Goal: Task Accomplishment & Management: Complete application form

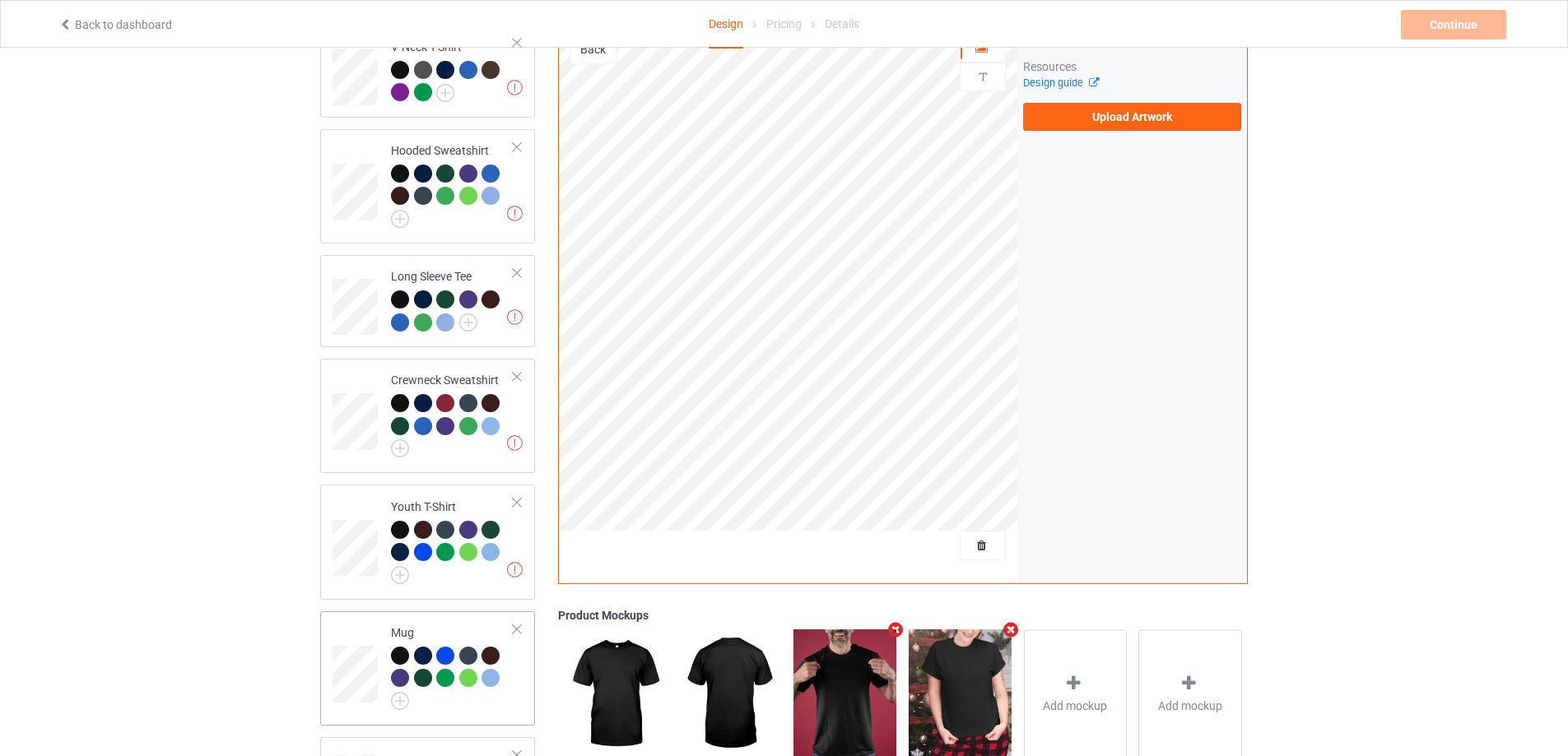
scroll to position [587, 0]
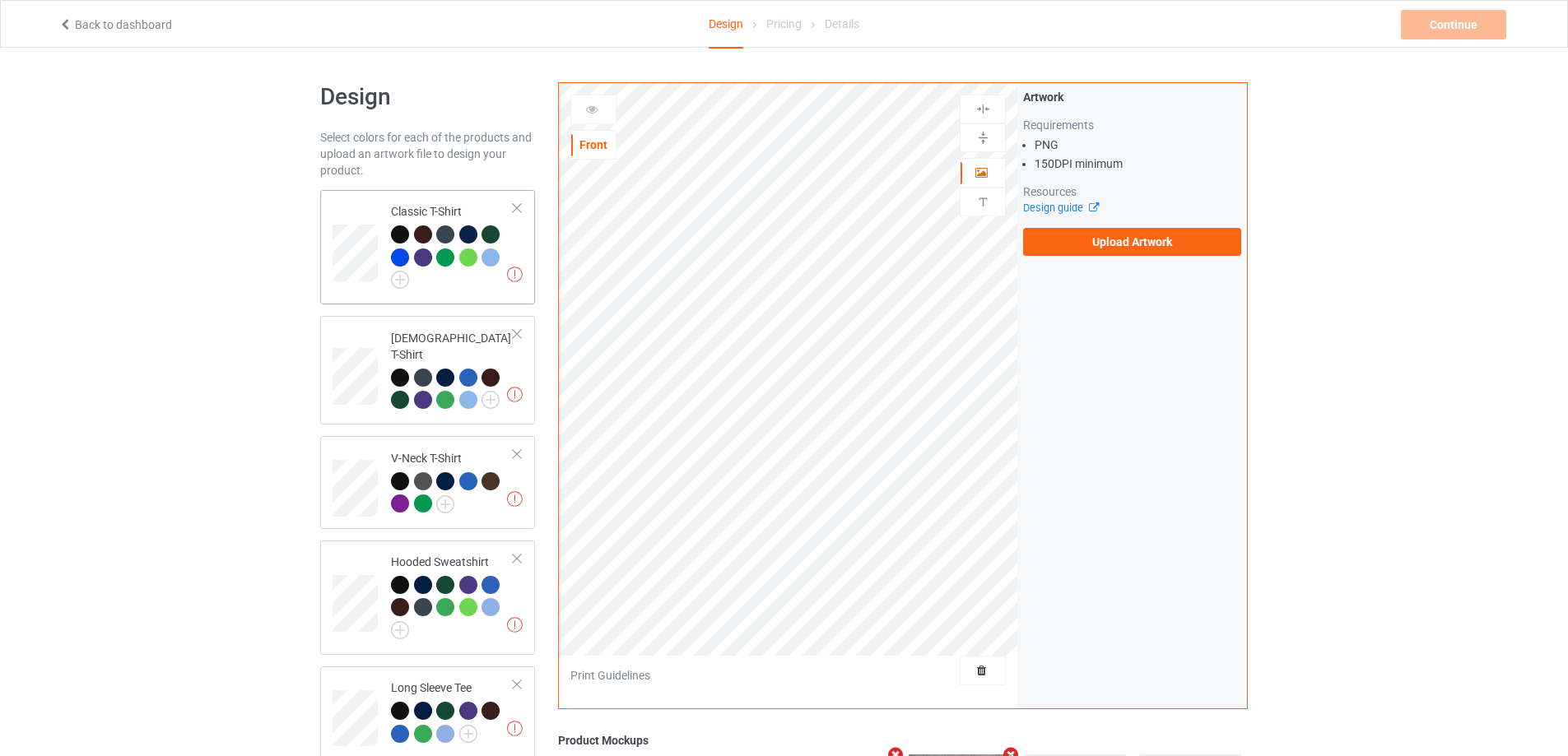
click at [321, 255] on div "Missing artworks Classic T-Shirt" at bounding box center [427, 247] width 214 height 114
click at [1120, 249] on label "Upload Artwork" at bounding box center [1132, 241] width 218 height 28
click at [0, 0] on input "Upload Artwork" at bounding box center [0, 0] width 0 height 0
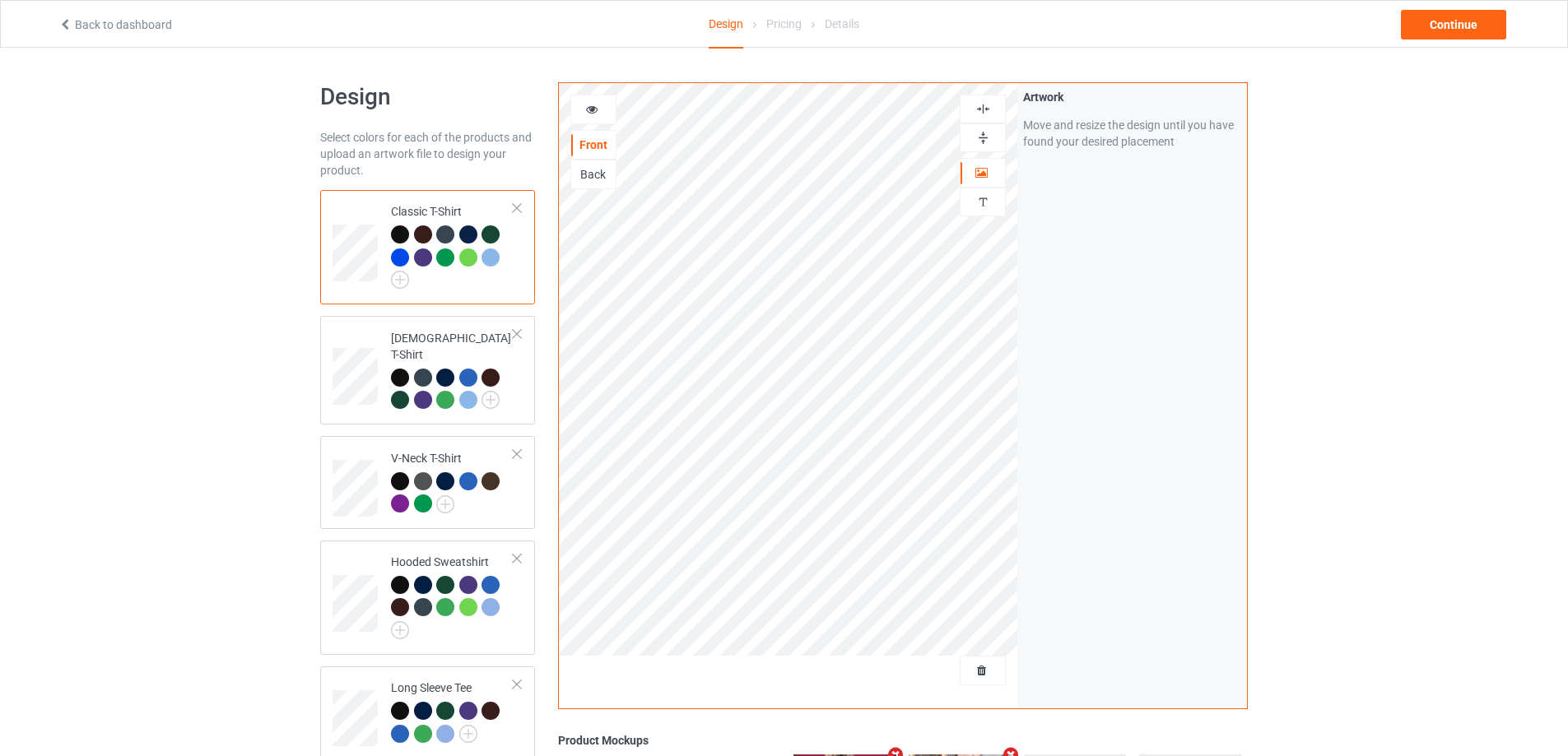
click at [976, 109] on img at bounding box center [982, 108] width 15 height 15
click at [592, 105] on icon at bounding box center [592, 106] width 14 height 12
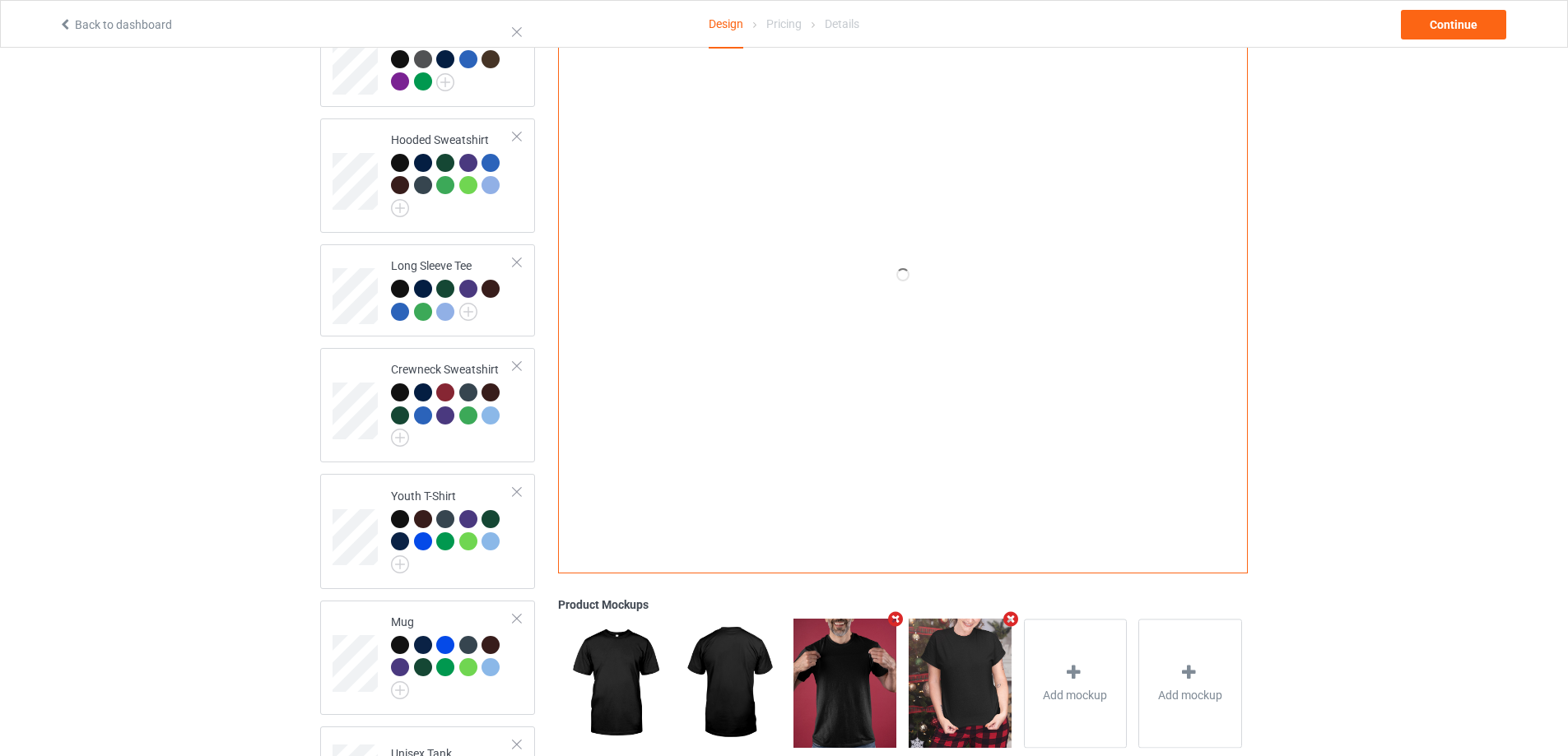
scroll to position [258, 0]
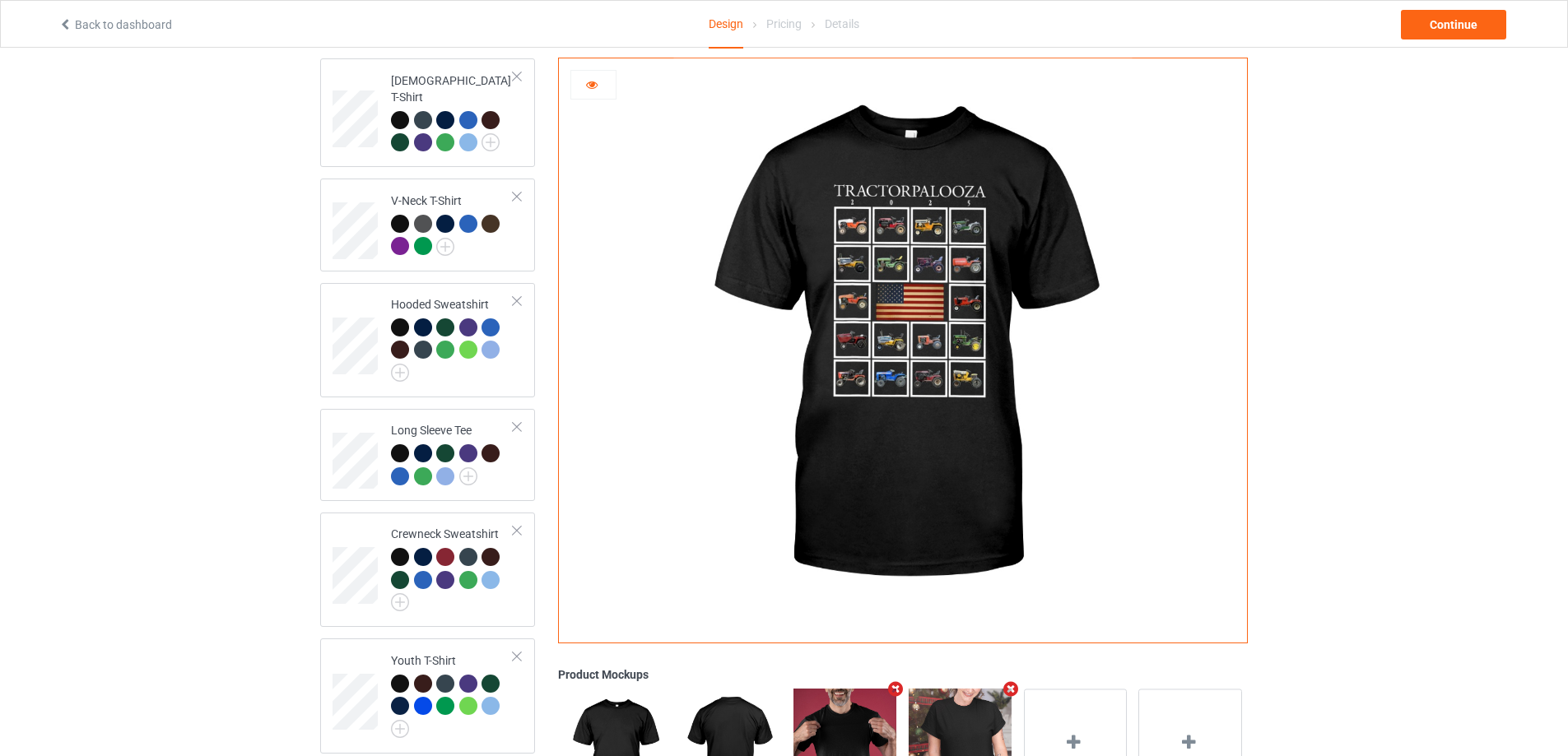
click at [589, 80] on icon at bounding box center [592, 82] width 14 height 12
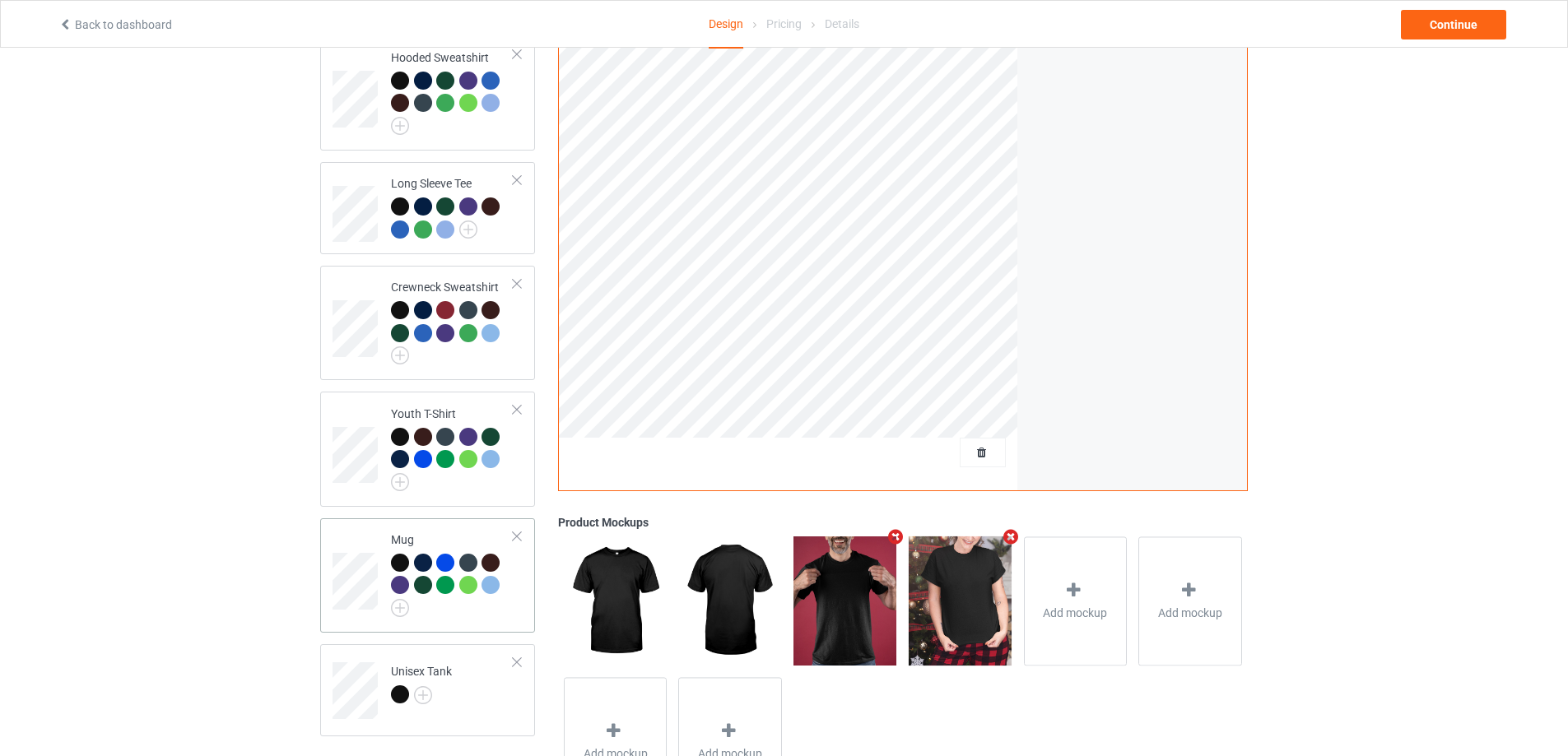
scroll to position [587, 0]
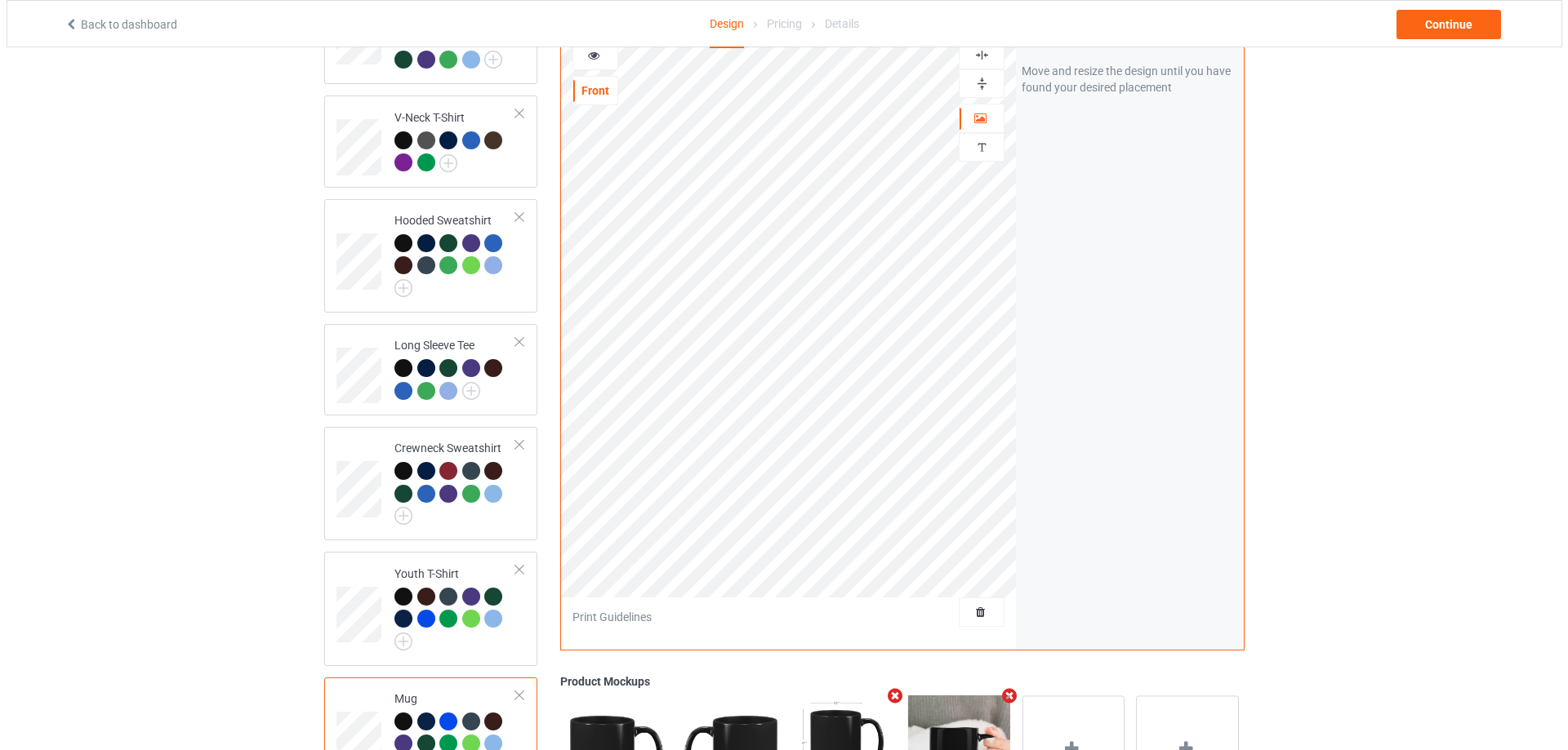
scroll to position [582, 0]
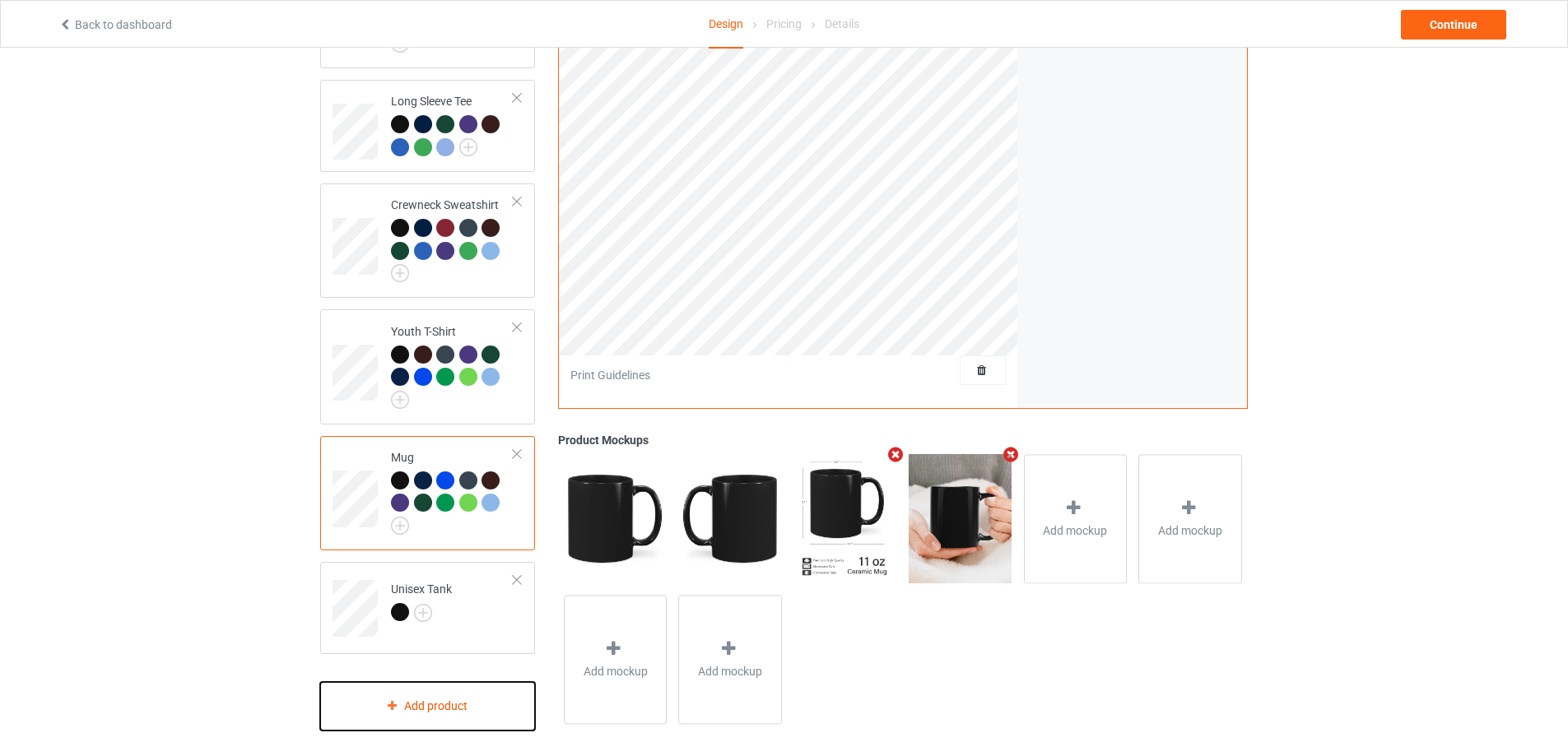
click at [444, 706] on div "Add product" at bounding box center [427, 706] width 214 height 49
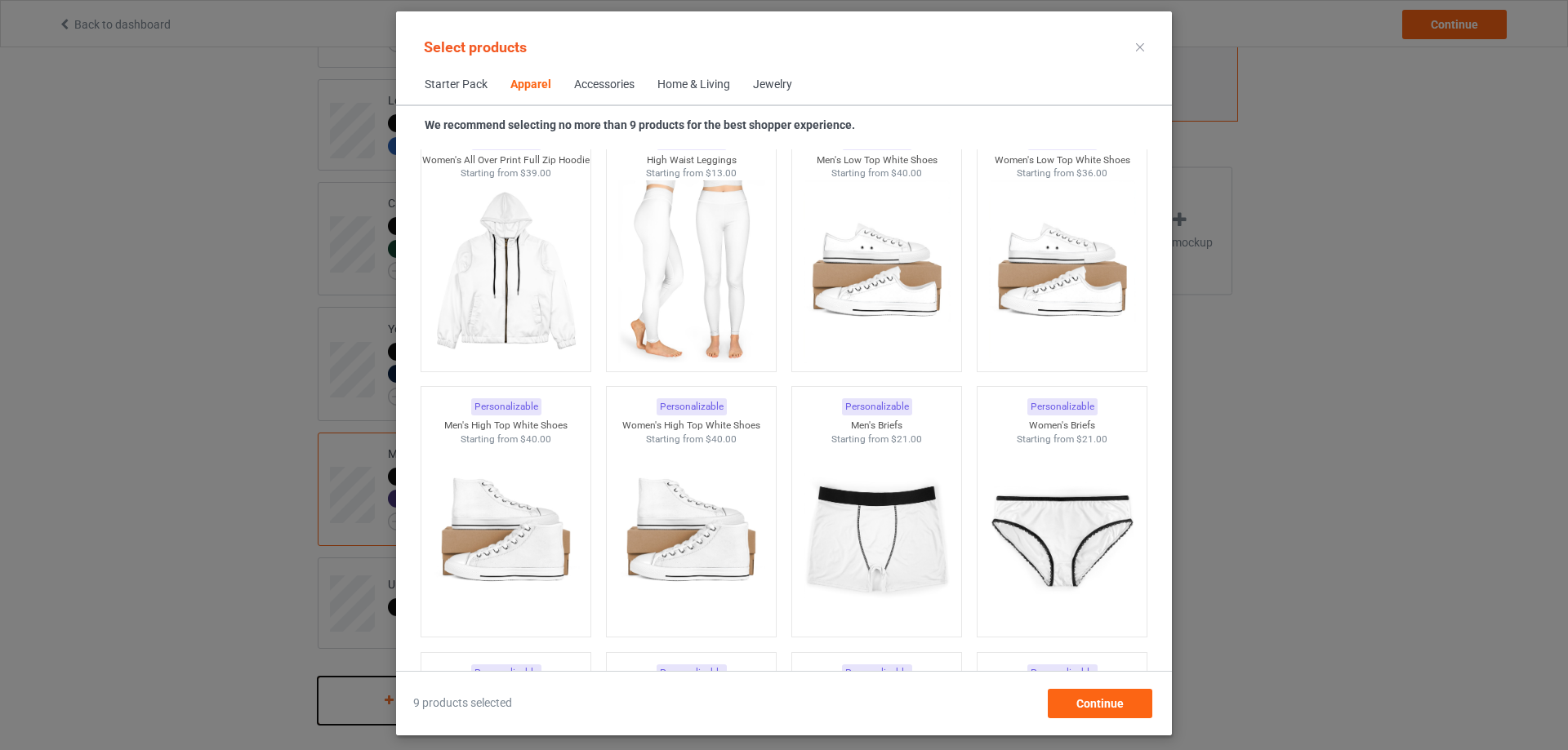
scroll to position [1572, 0]
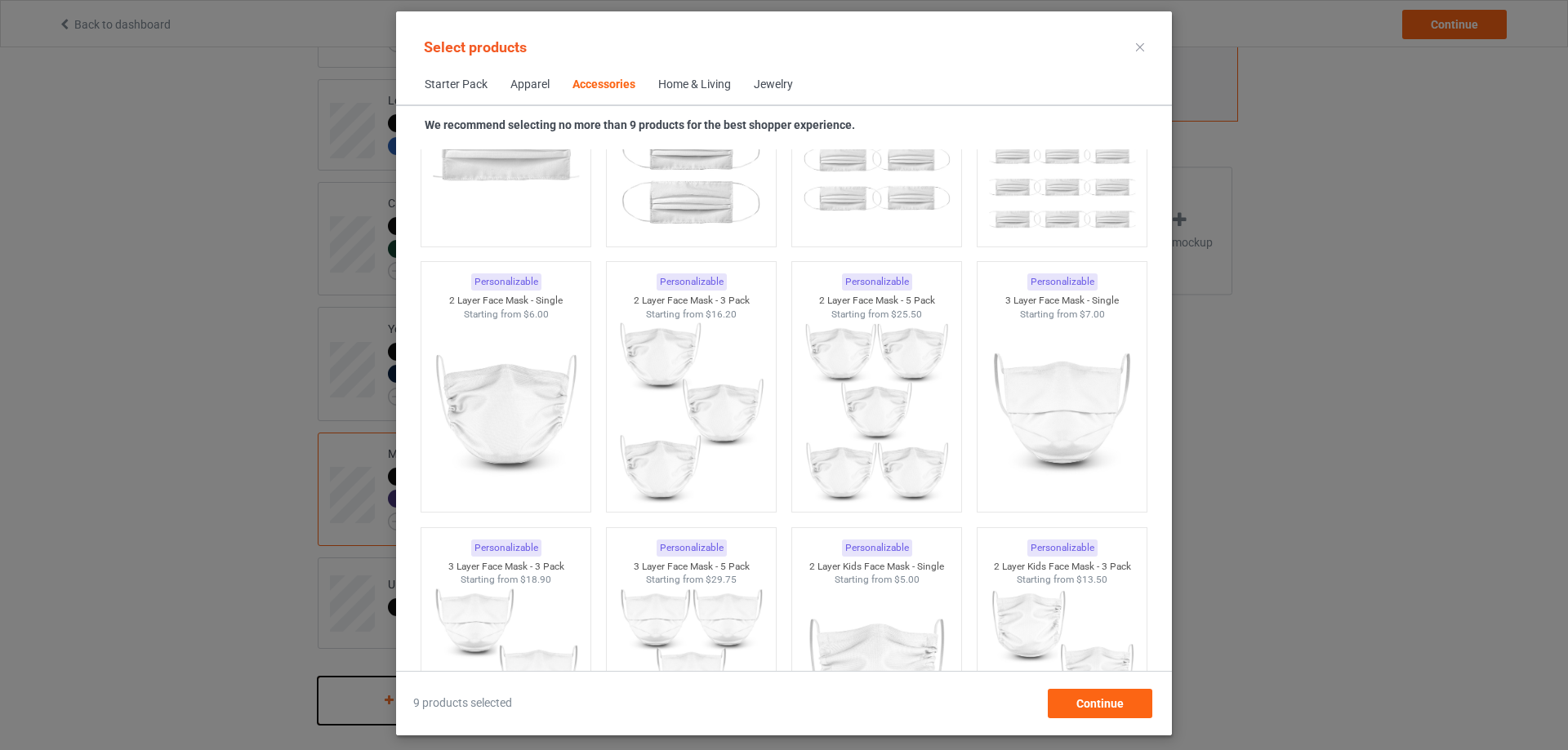
scroll to position [4022, 0]
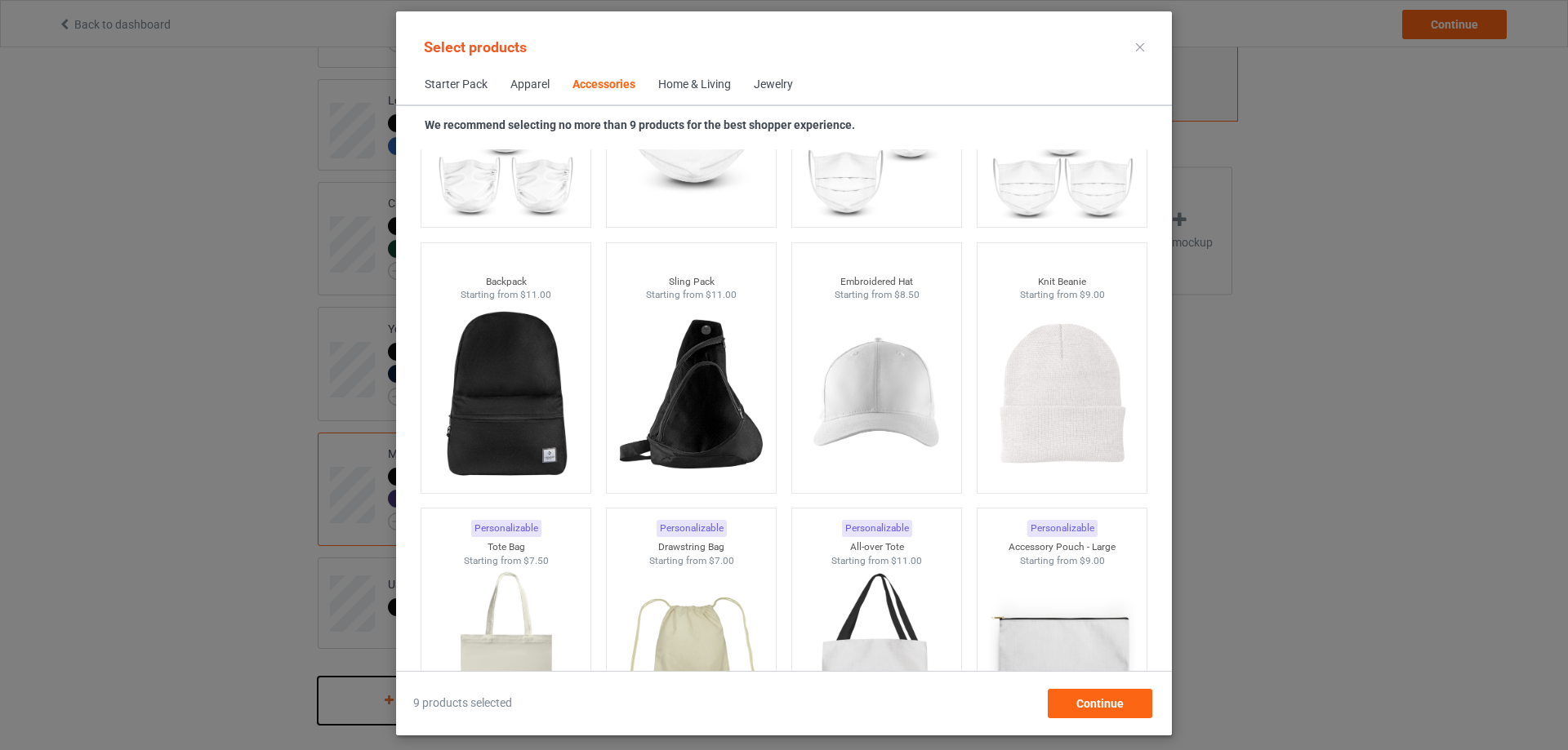
scroll to position [4919, 0]
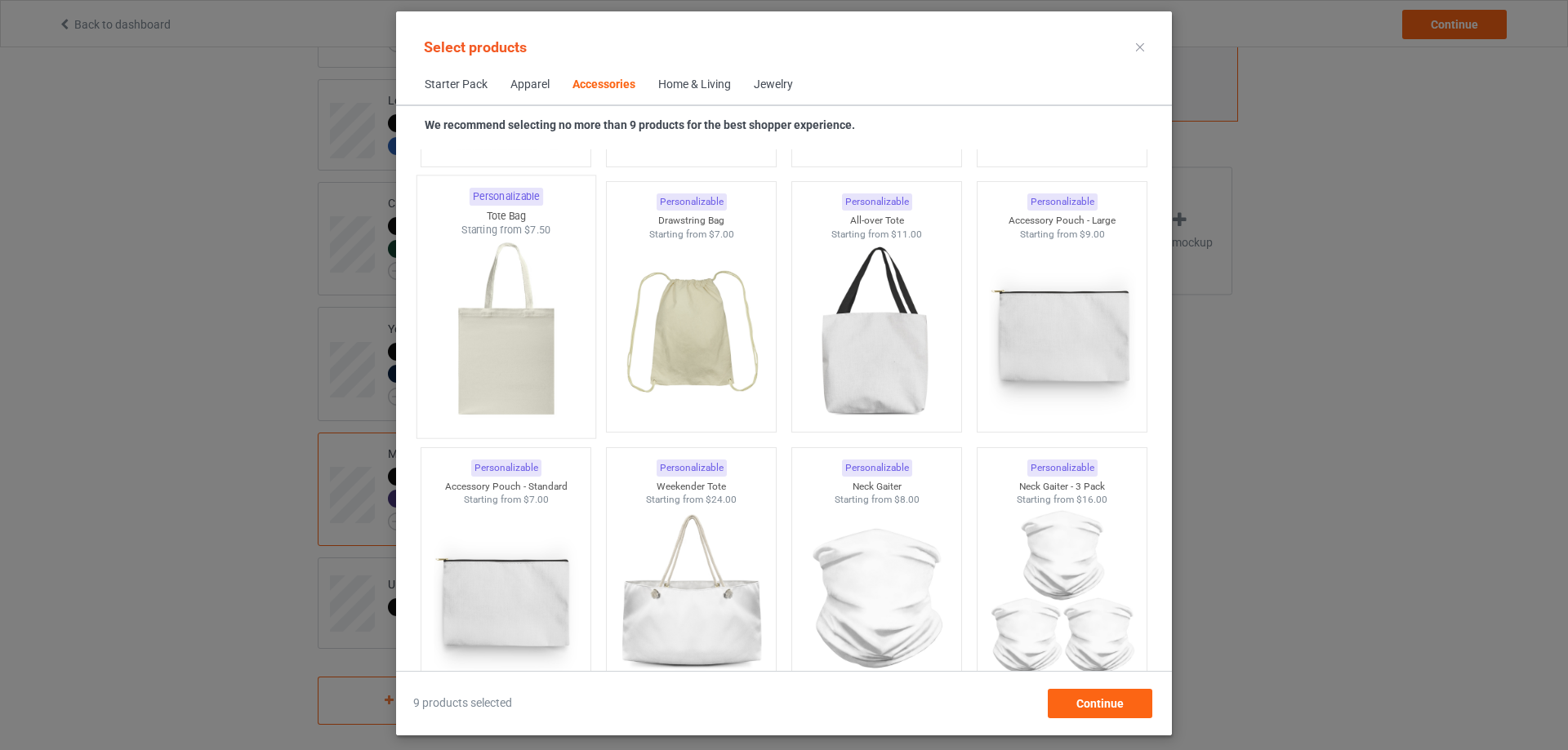
click at [493, 327] on img at bounding box center [505, 333] width 154 height 192
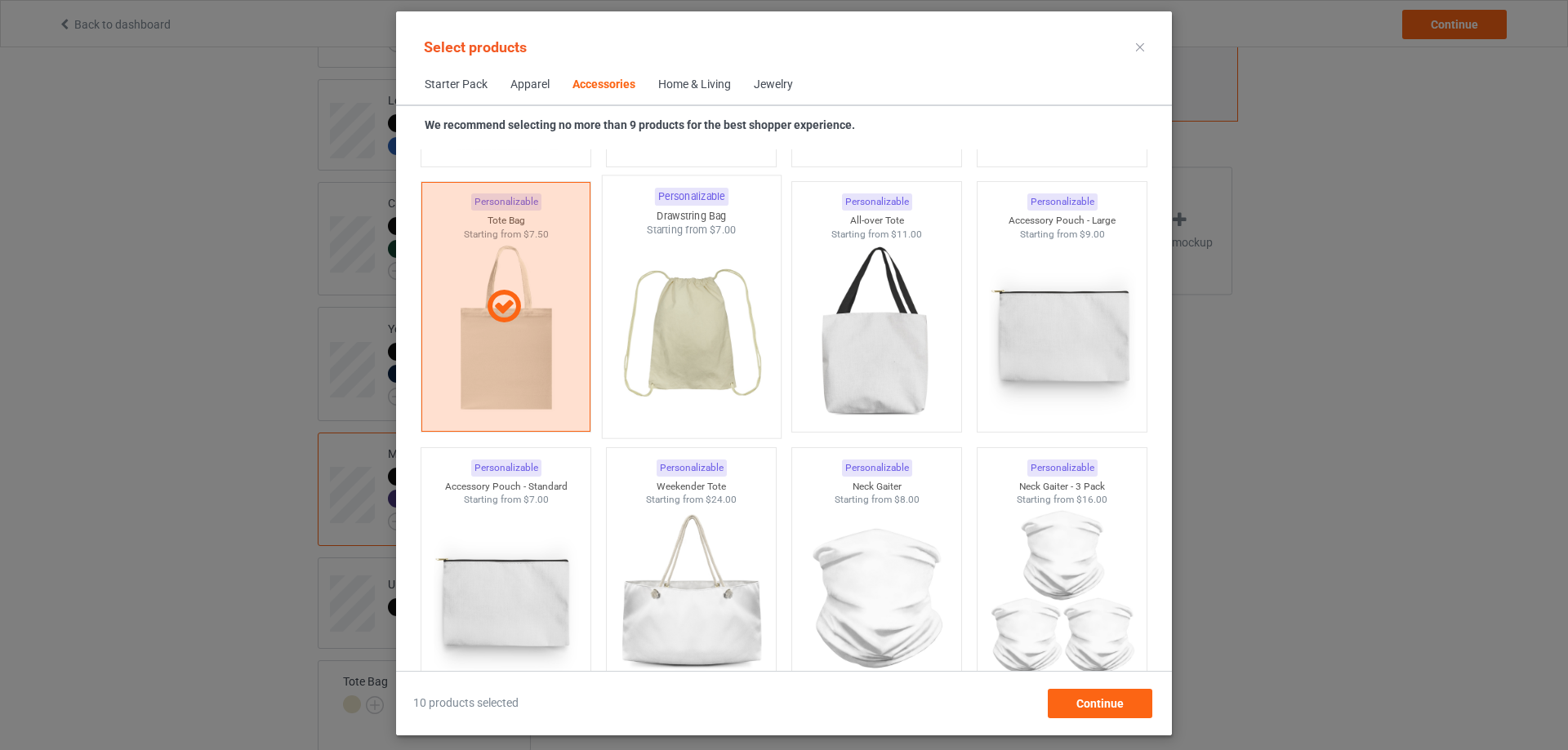
click at [657, 322] on img at bounding box center [691, 333] width 154 height 192
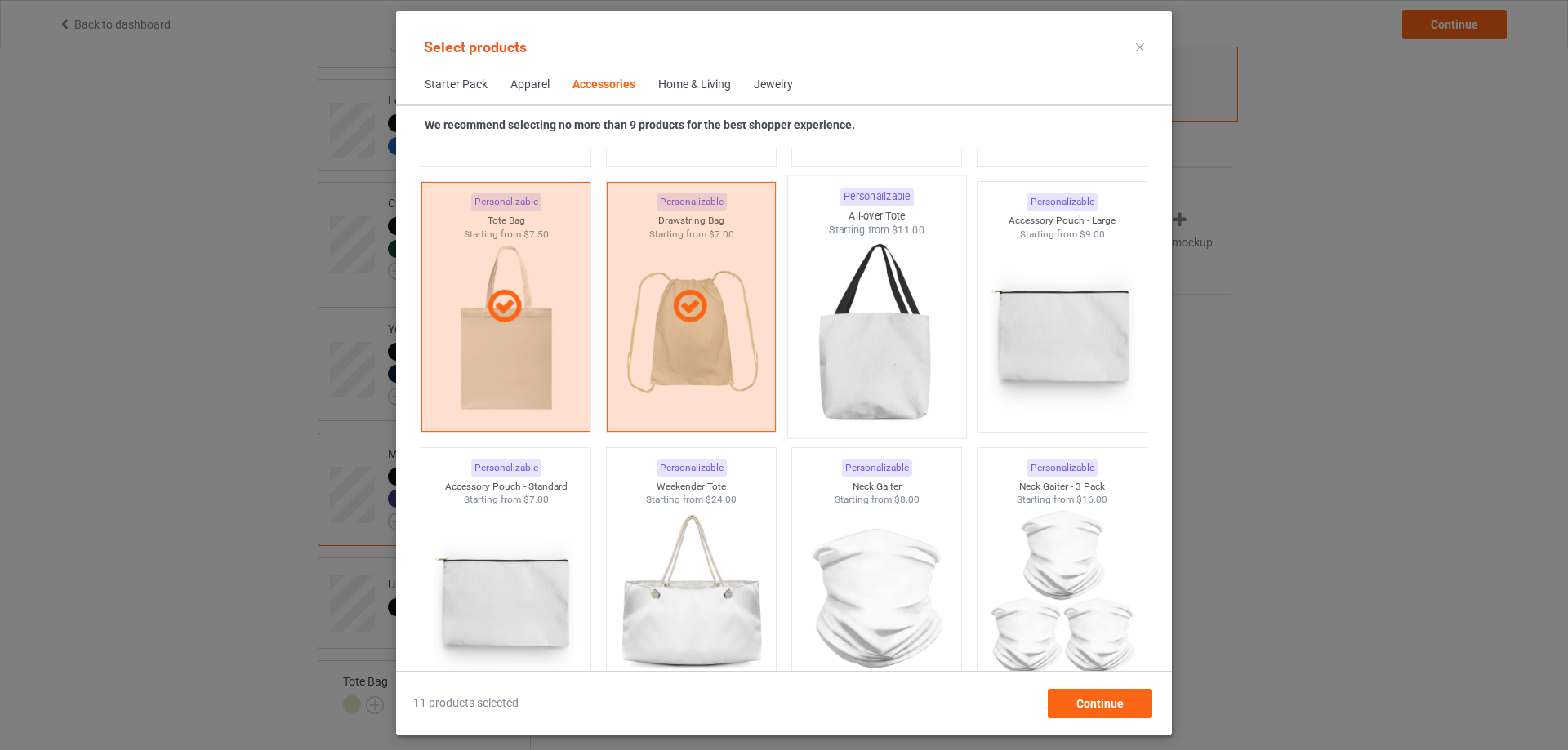
click at [841, 324] on img at bounding box center [877, 333] width 154 height 192
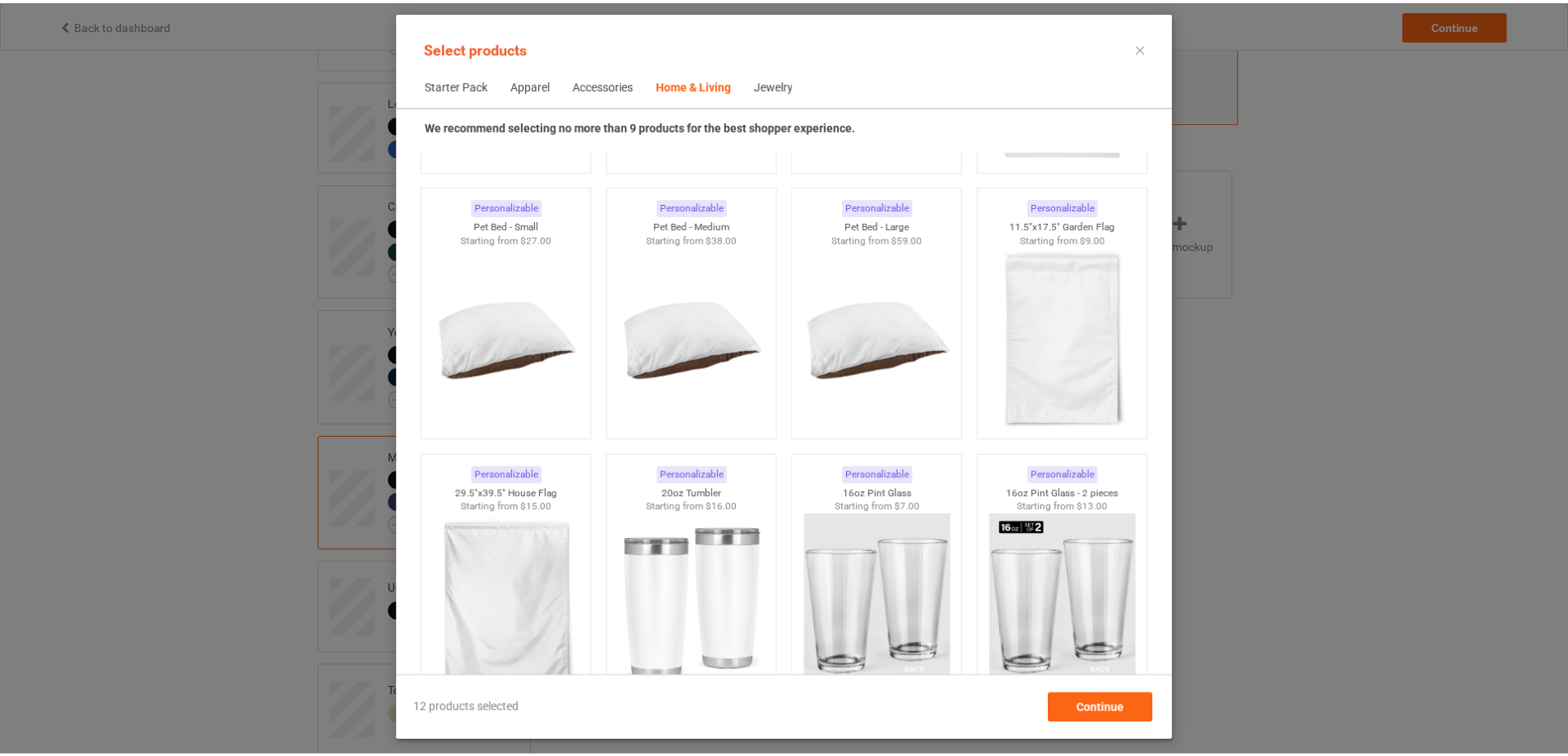
scroll to position [10966, 0]
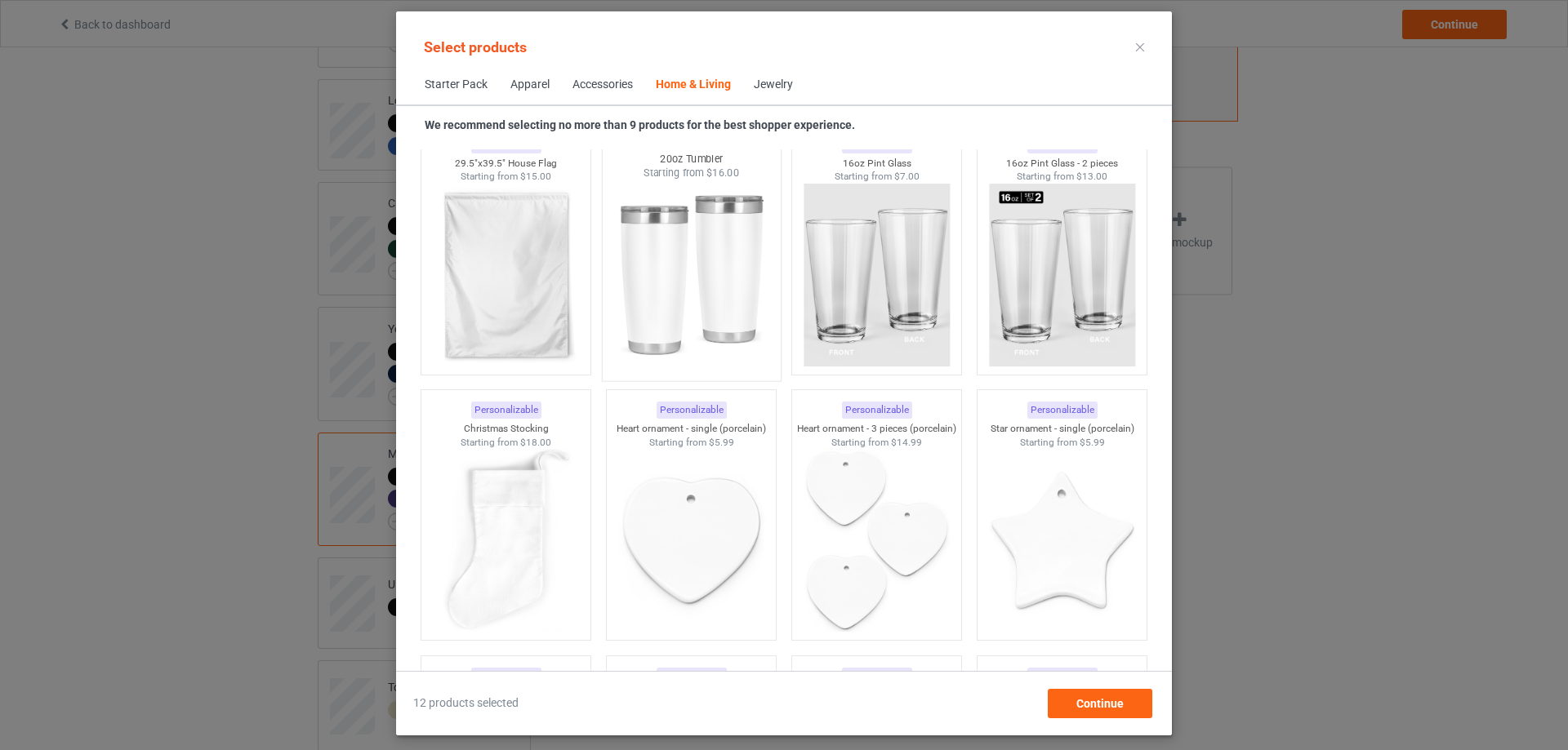
click at [693, 288] on img at bounding box center [691, 276] width 154 height 192
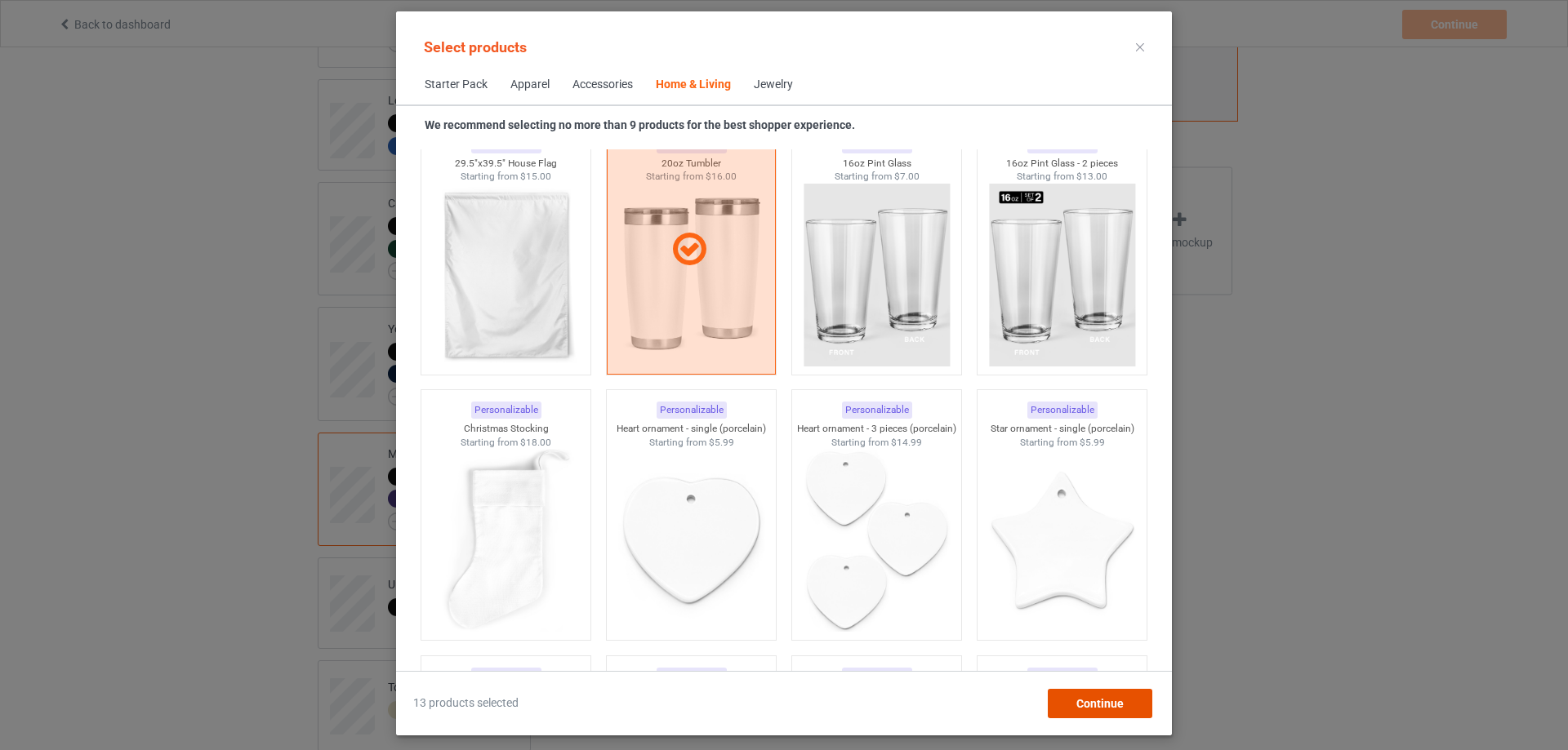
click at [1093, 697] on span "Continue" at bounding box center [1100, 704] width 47 height 13
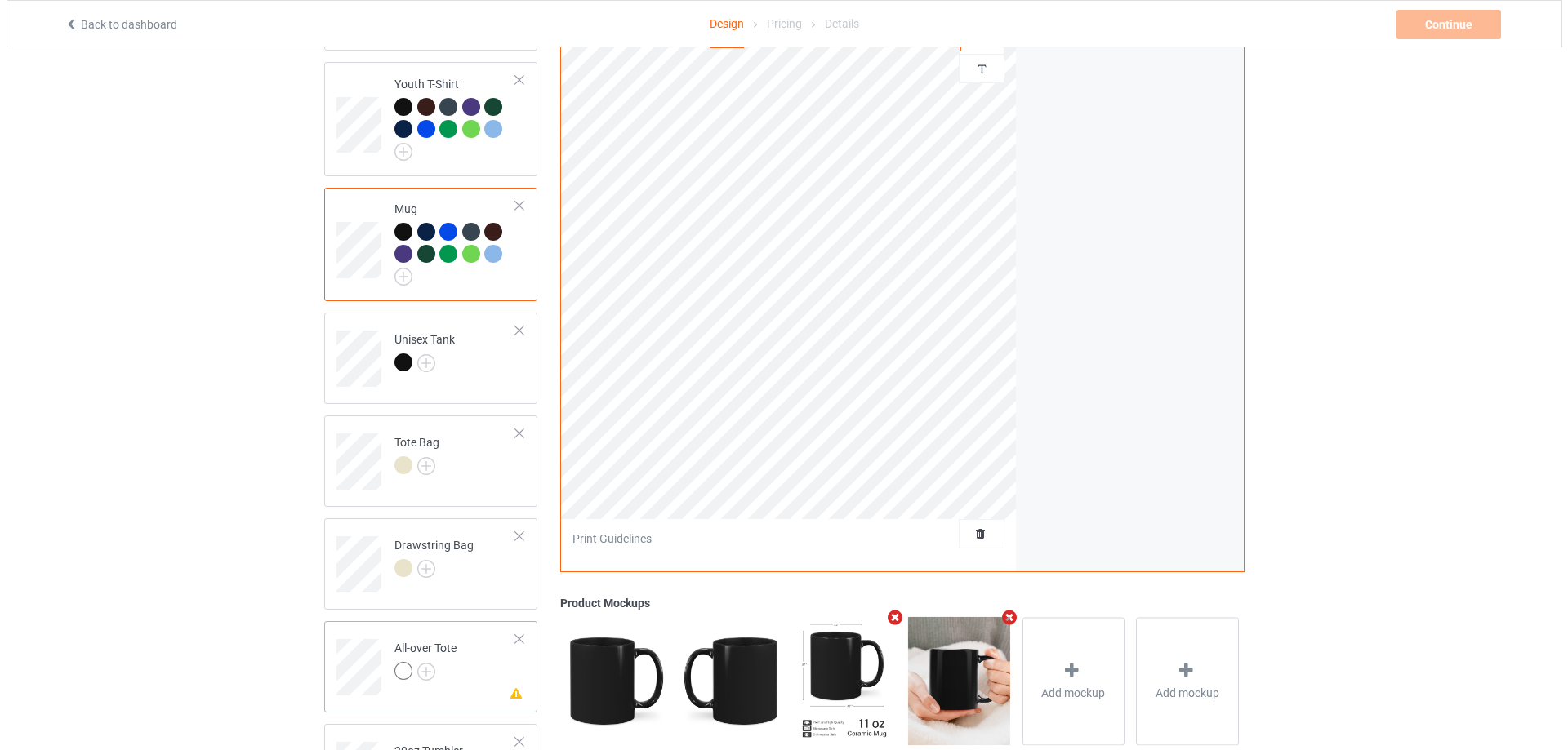
scroll to position [908, 0]
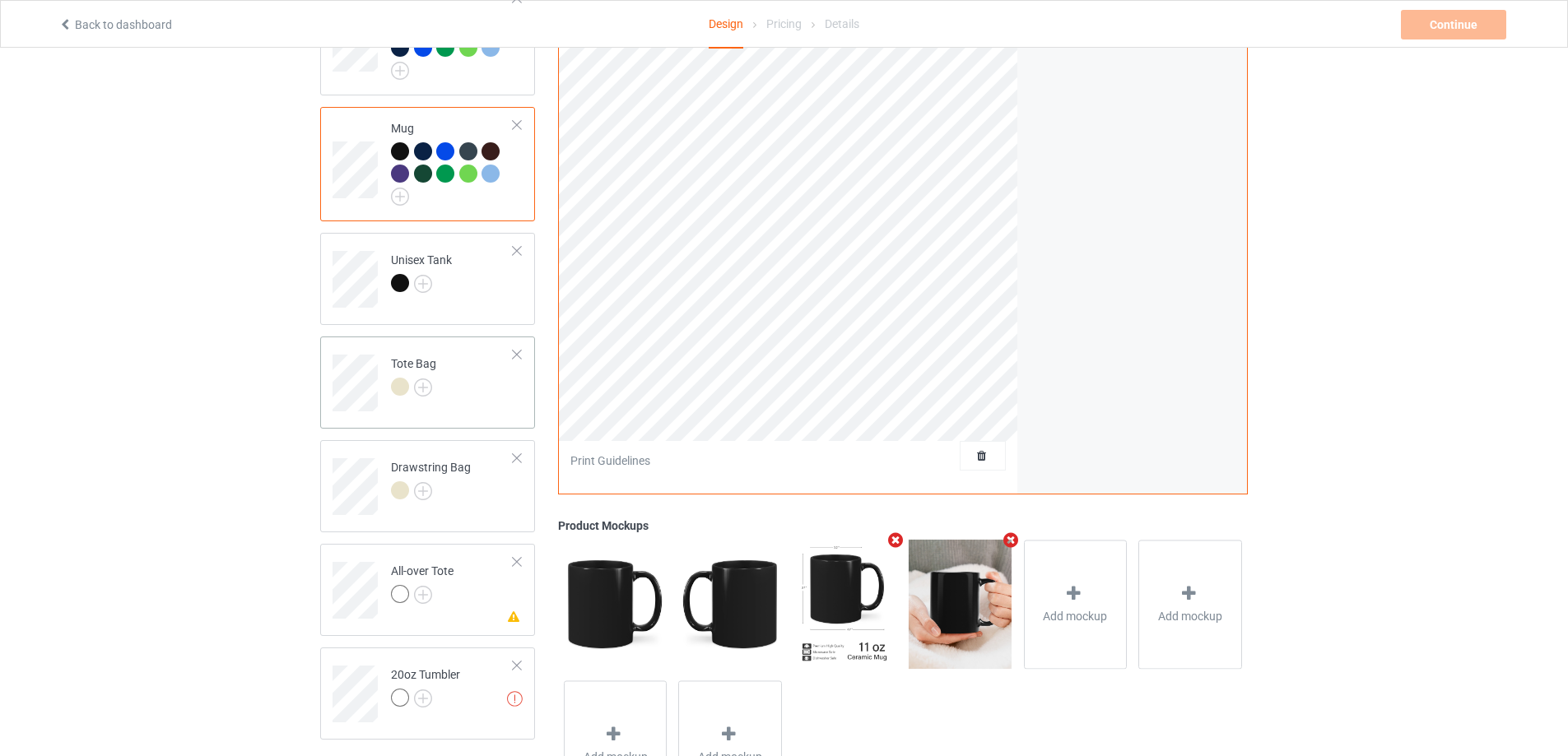
click at [451, 390] on td "Tote Bag" at bounding box center [452, 378] width 141 height 68
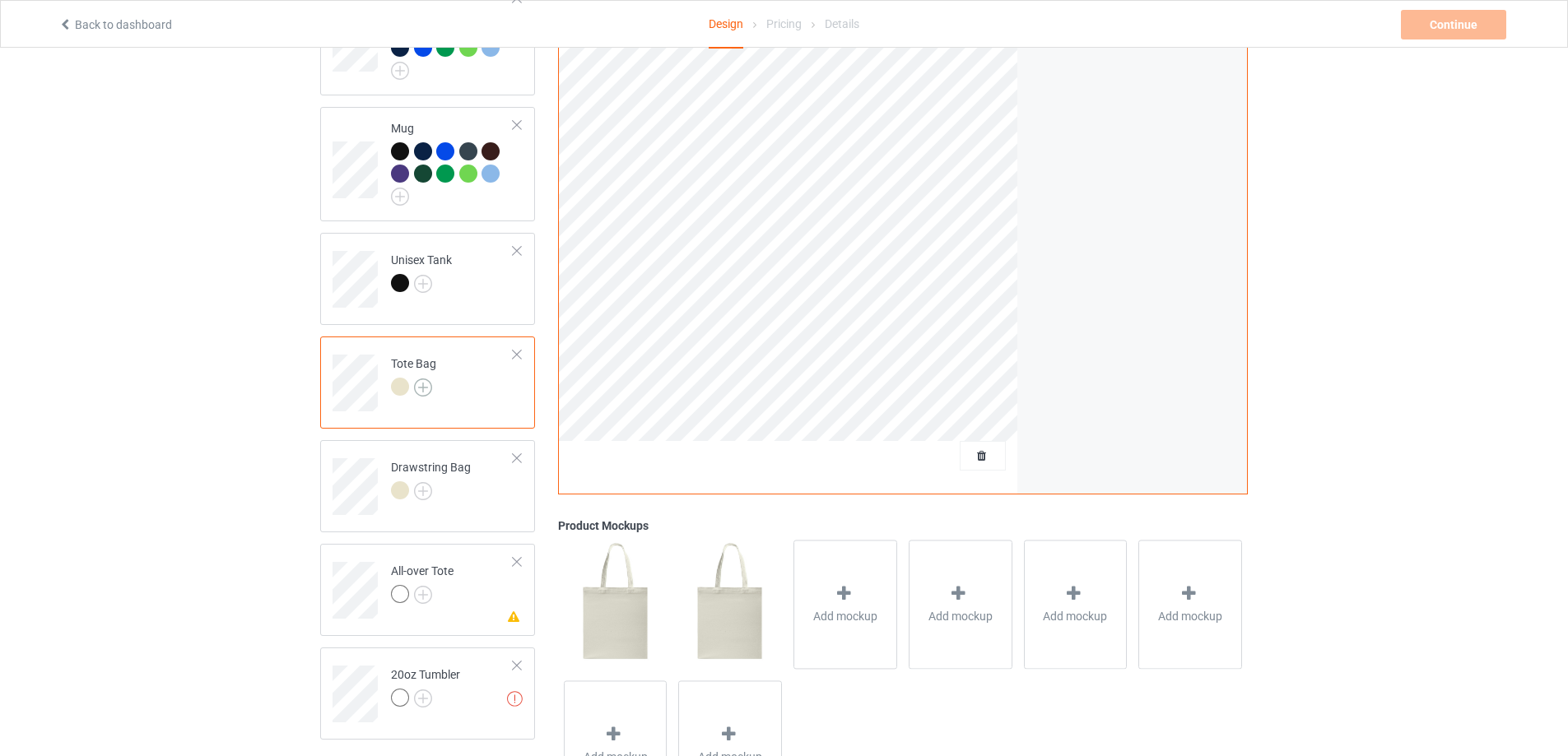
click at [415, 378] on img at bounding box center [423, 387] width 18 height 18
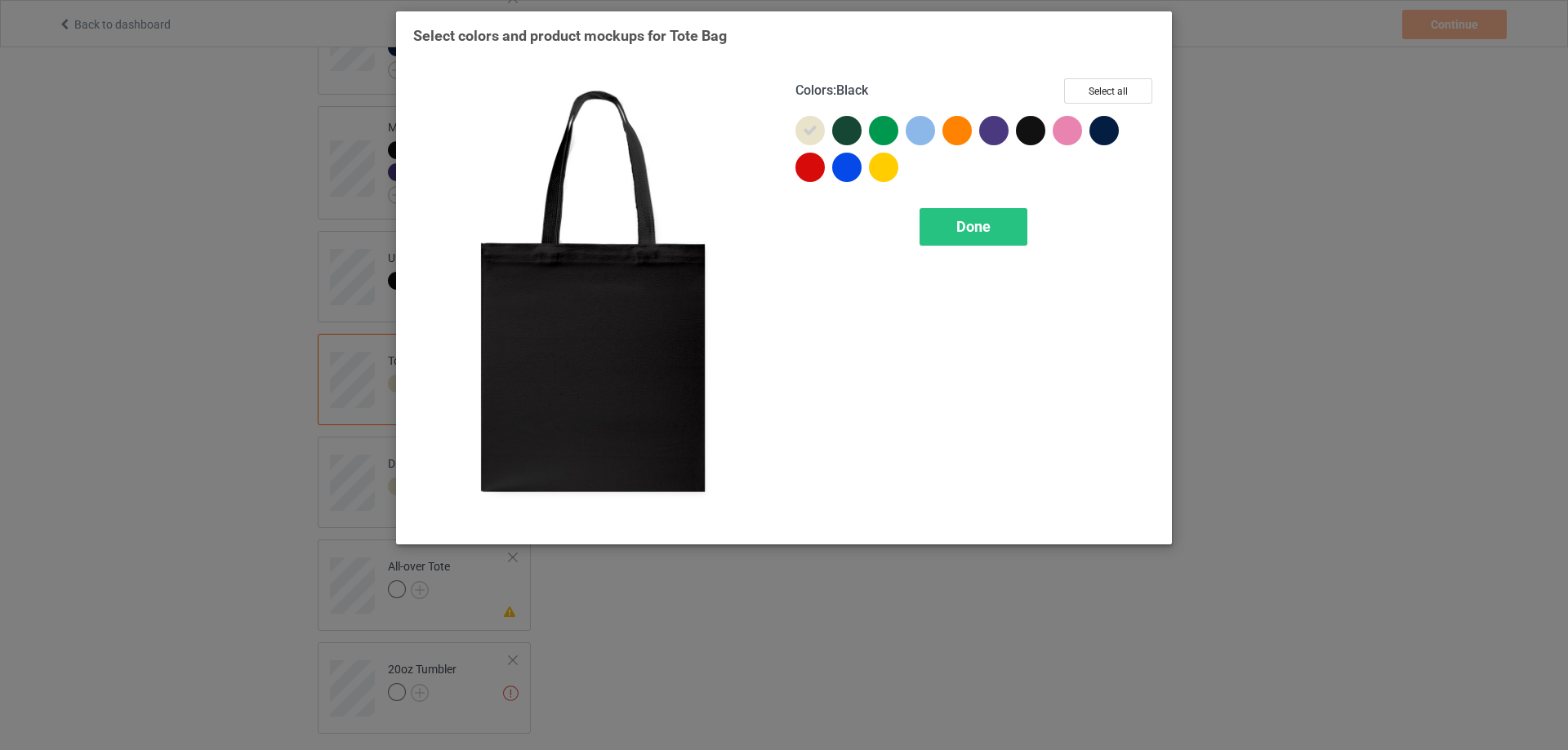
click at [1032, 138] on div at bounding box center [1030, 131] width 30 height 29
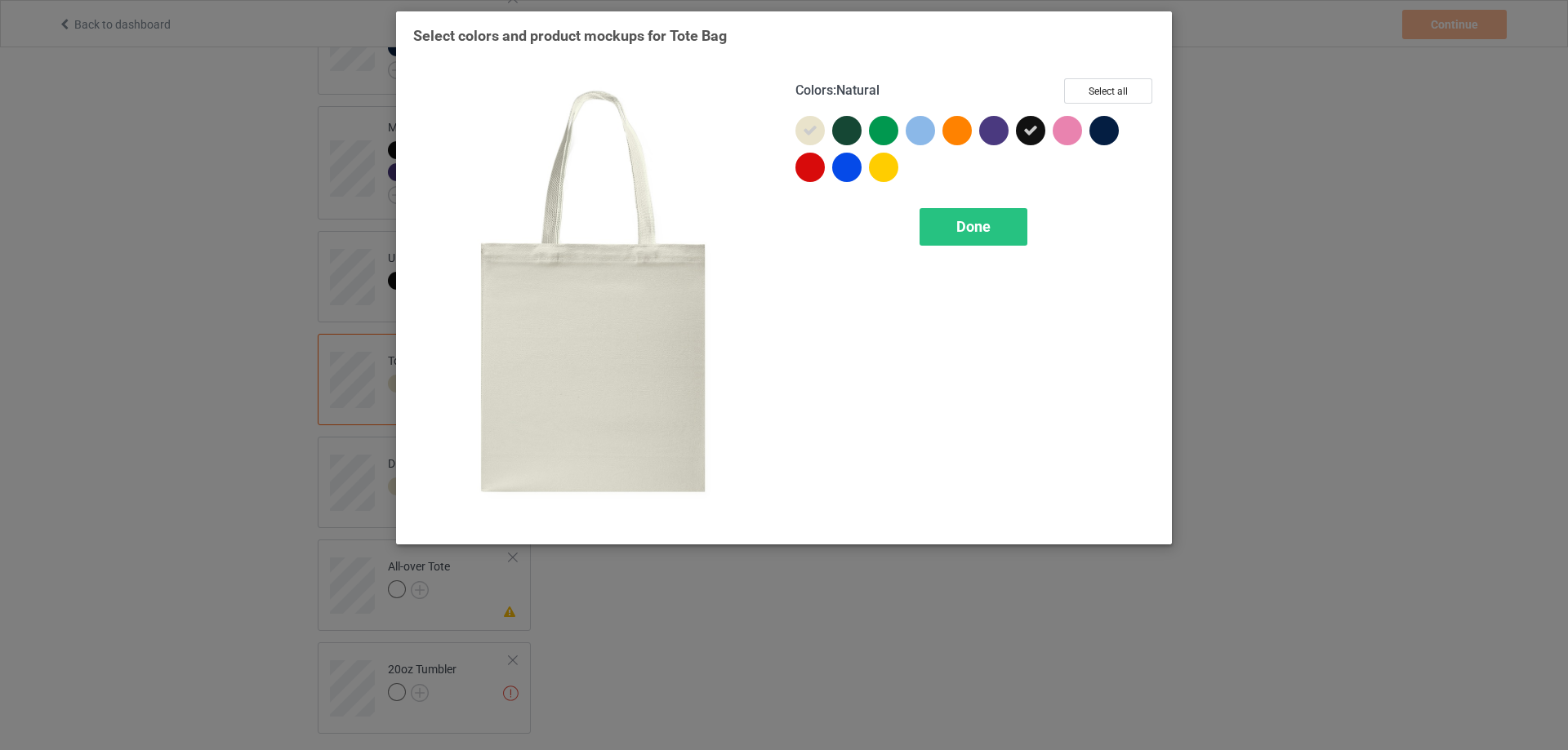
click at [830, 136] on div at bounding box center [814, 134] width 37 height 37
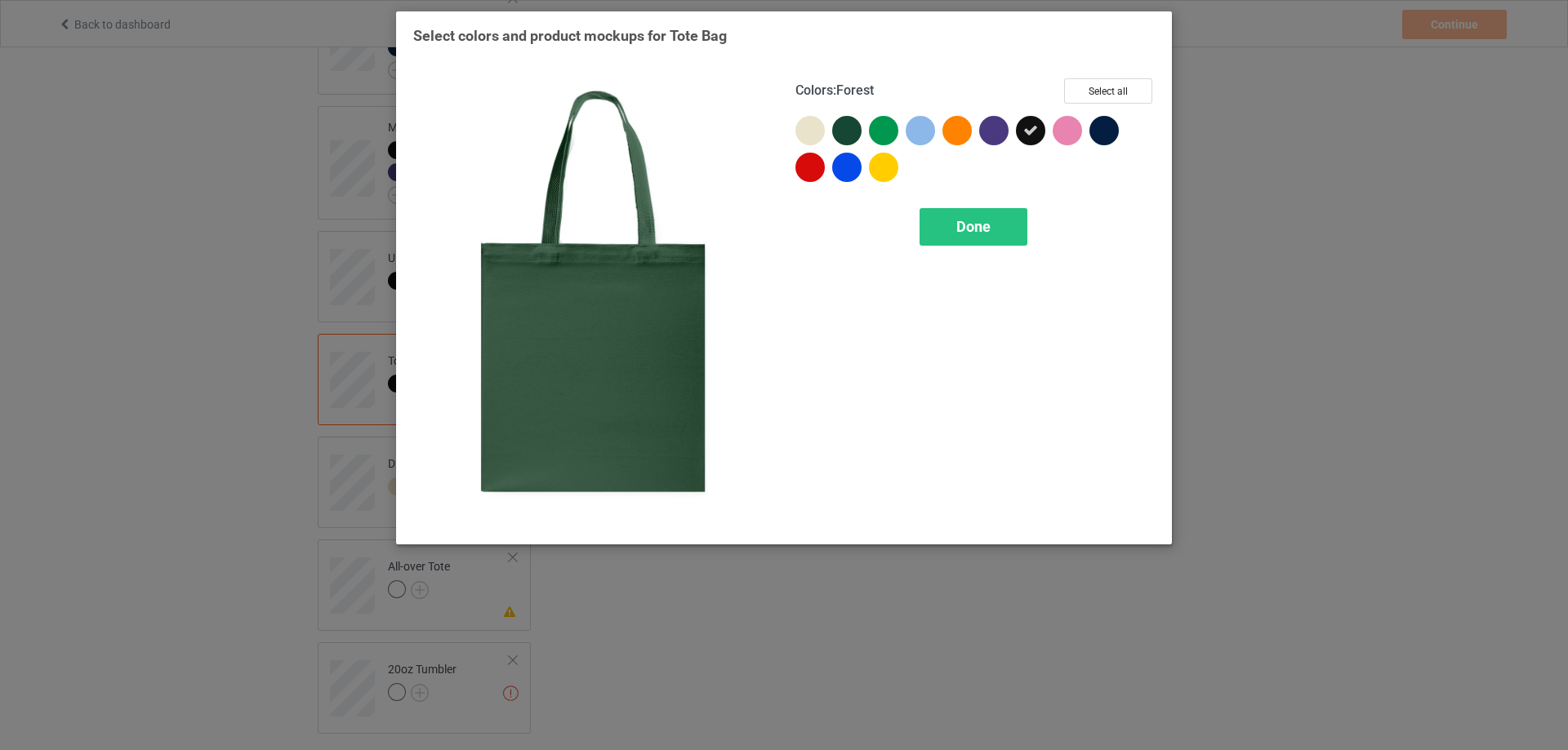
click at [855, 128] on div at bounding box center [847, 131] width 30 height 29
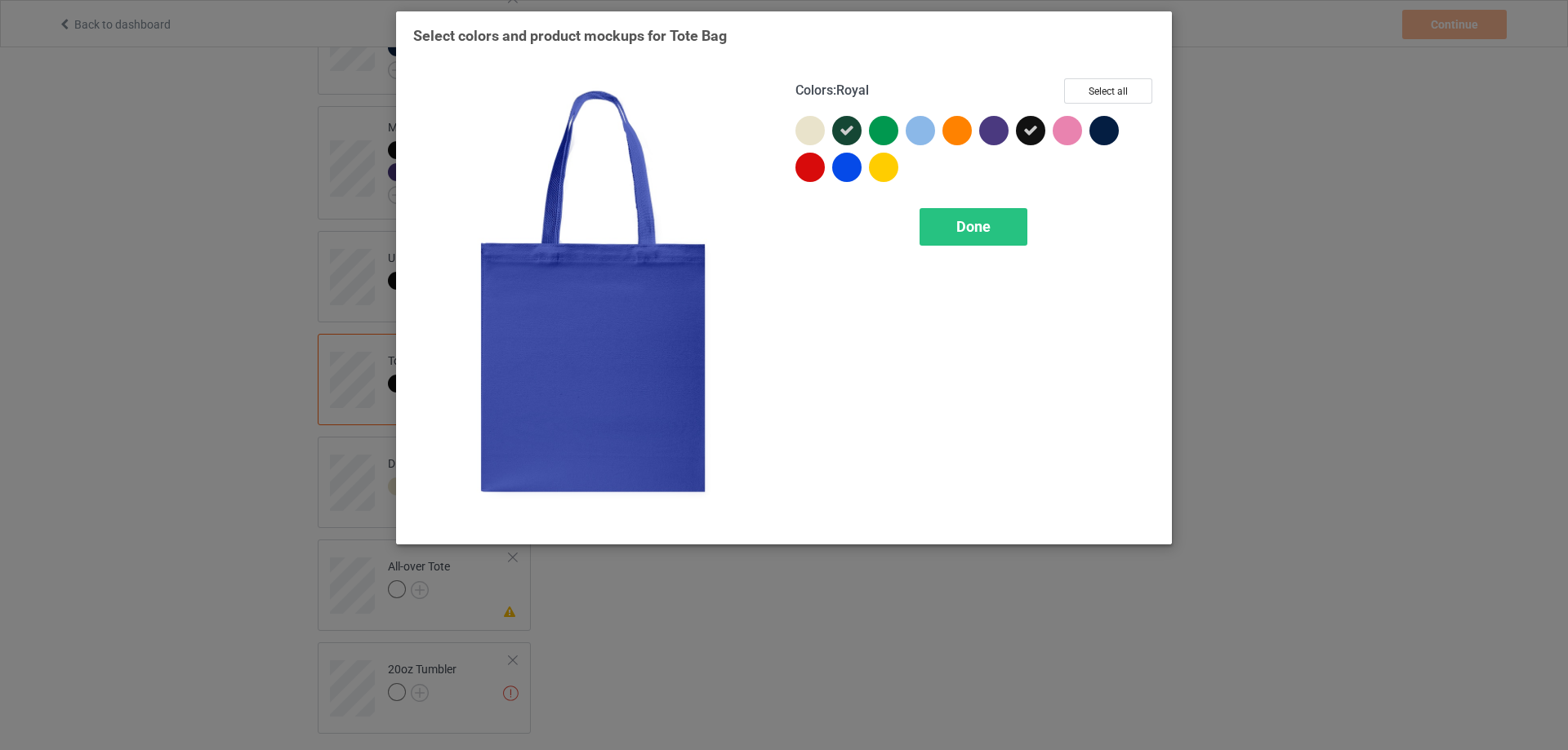
click at [846, 165] on div at bounding box center [847, 167] width 30 height 29
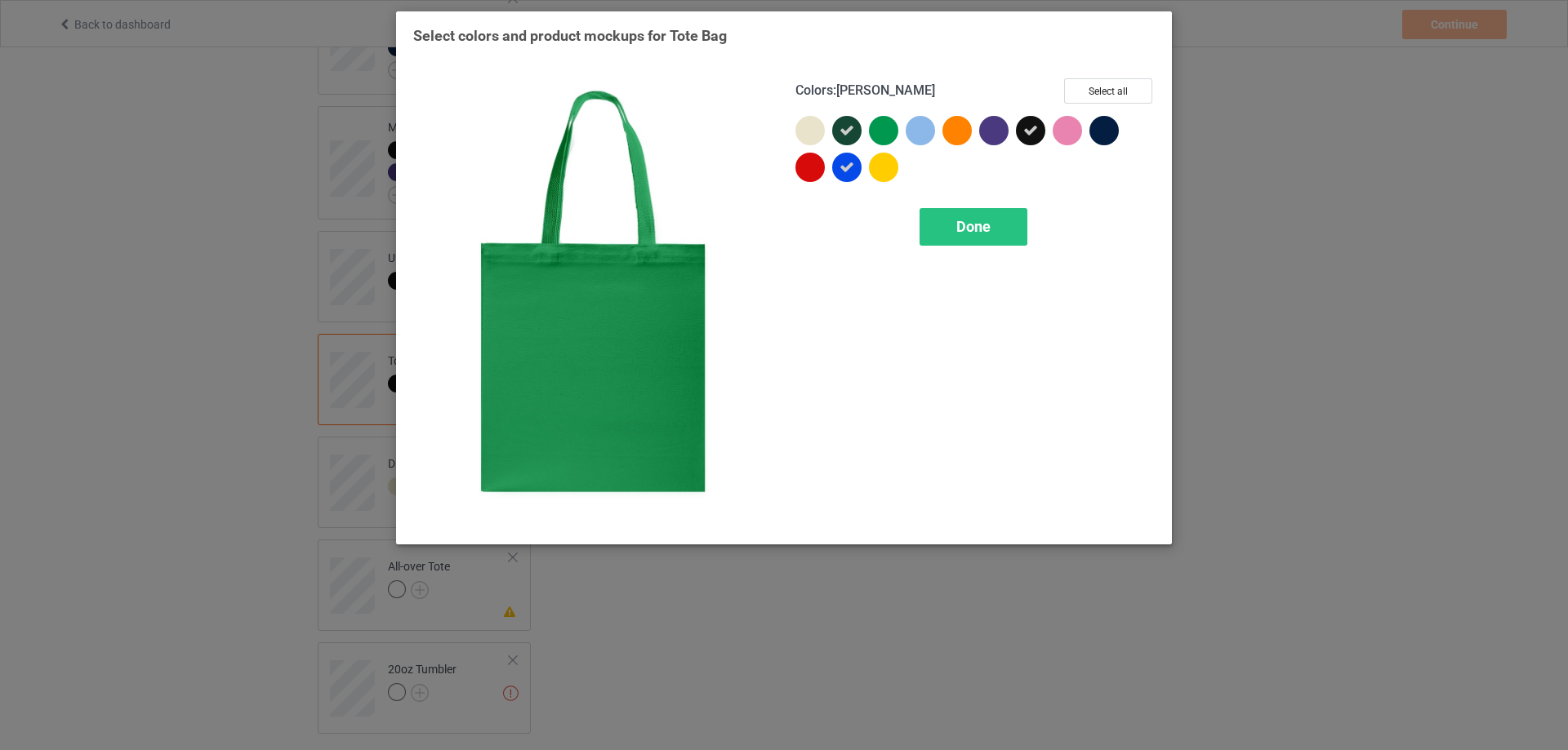
click at [874, 130] on div at bounding box center [884, 131] width 30 height 29
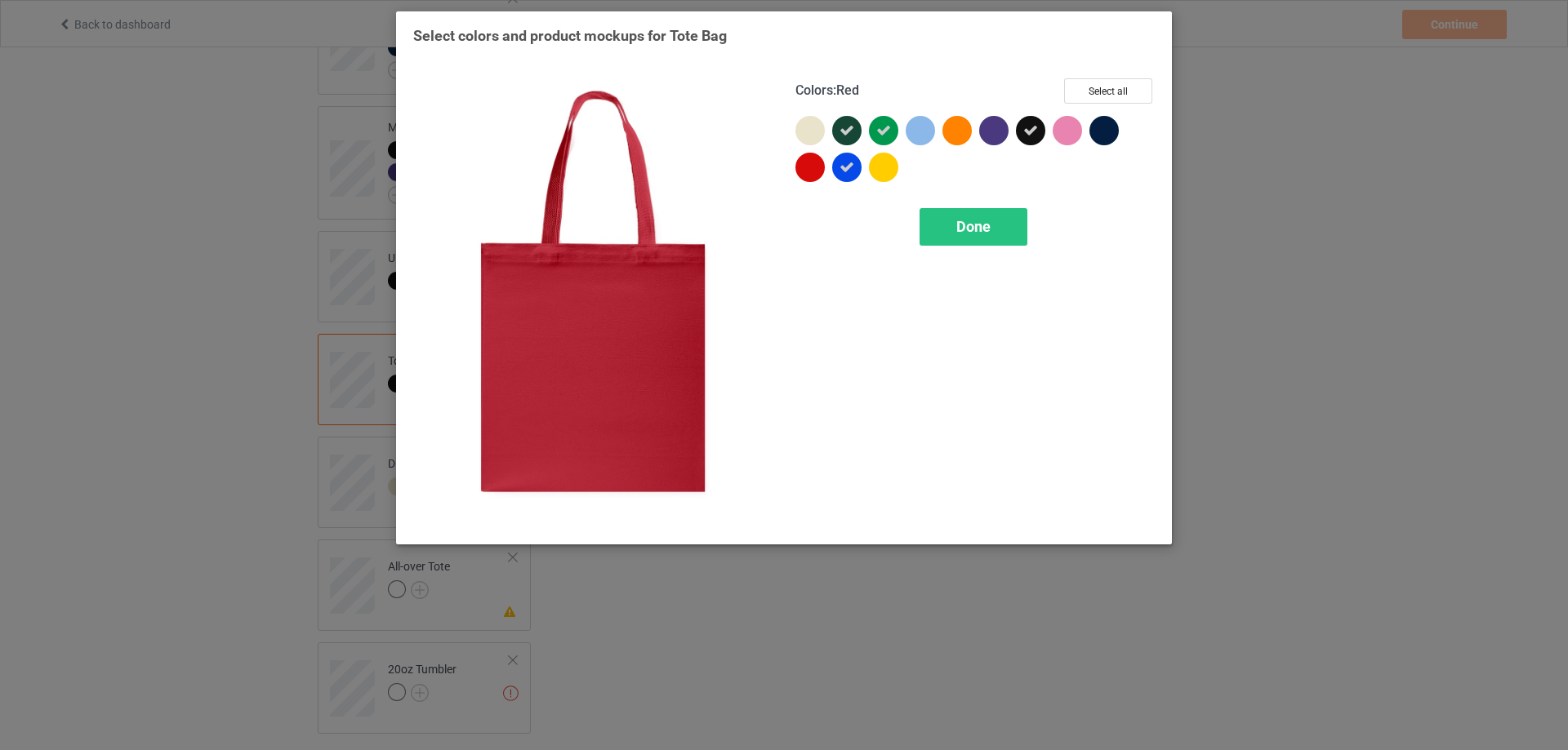
click at [797, 167] on div at bounding box center [810, 167] width 30 height 29
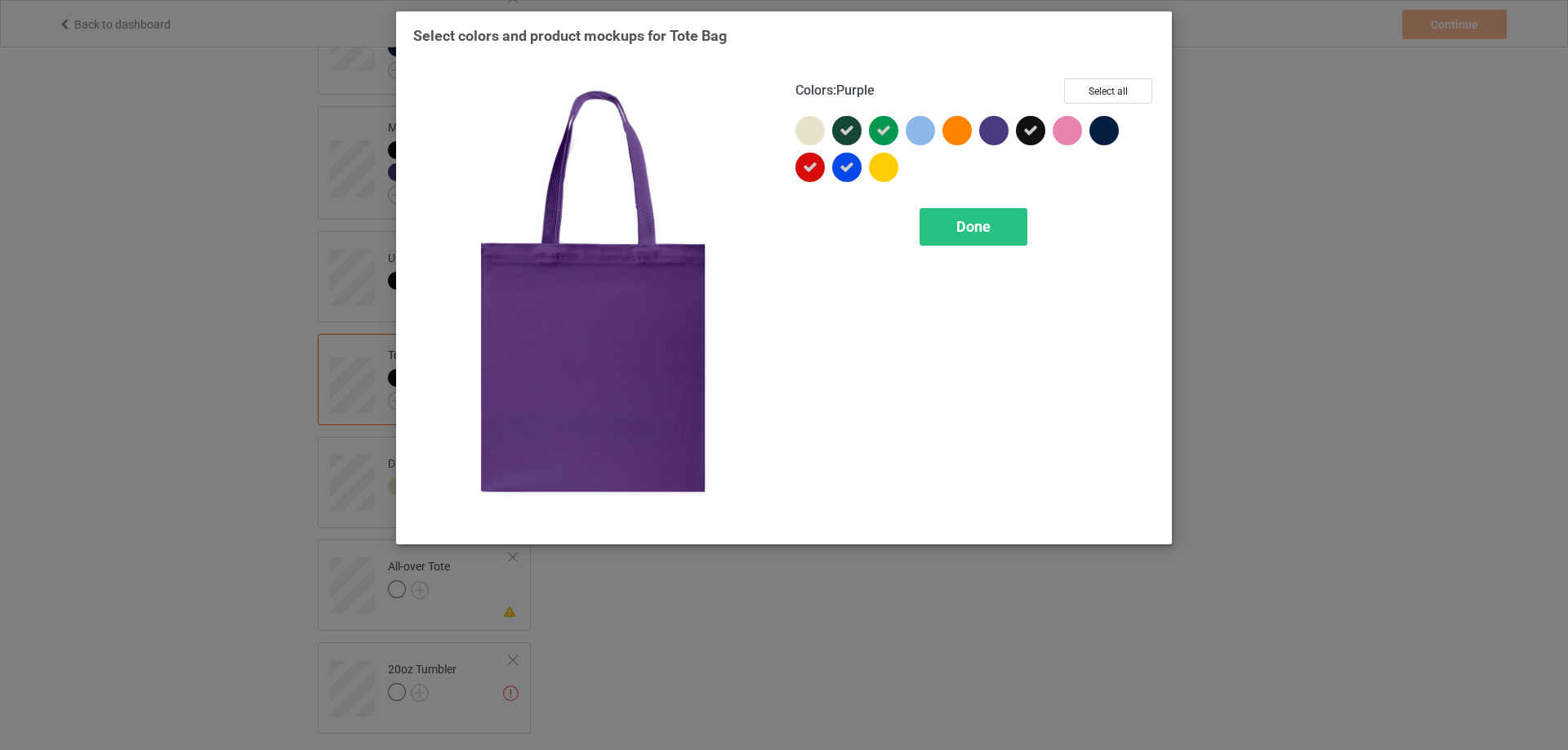
click at [984, 131] on div at bounding box center [994, 131] width 30 height 29
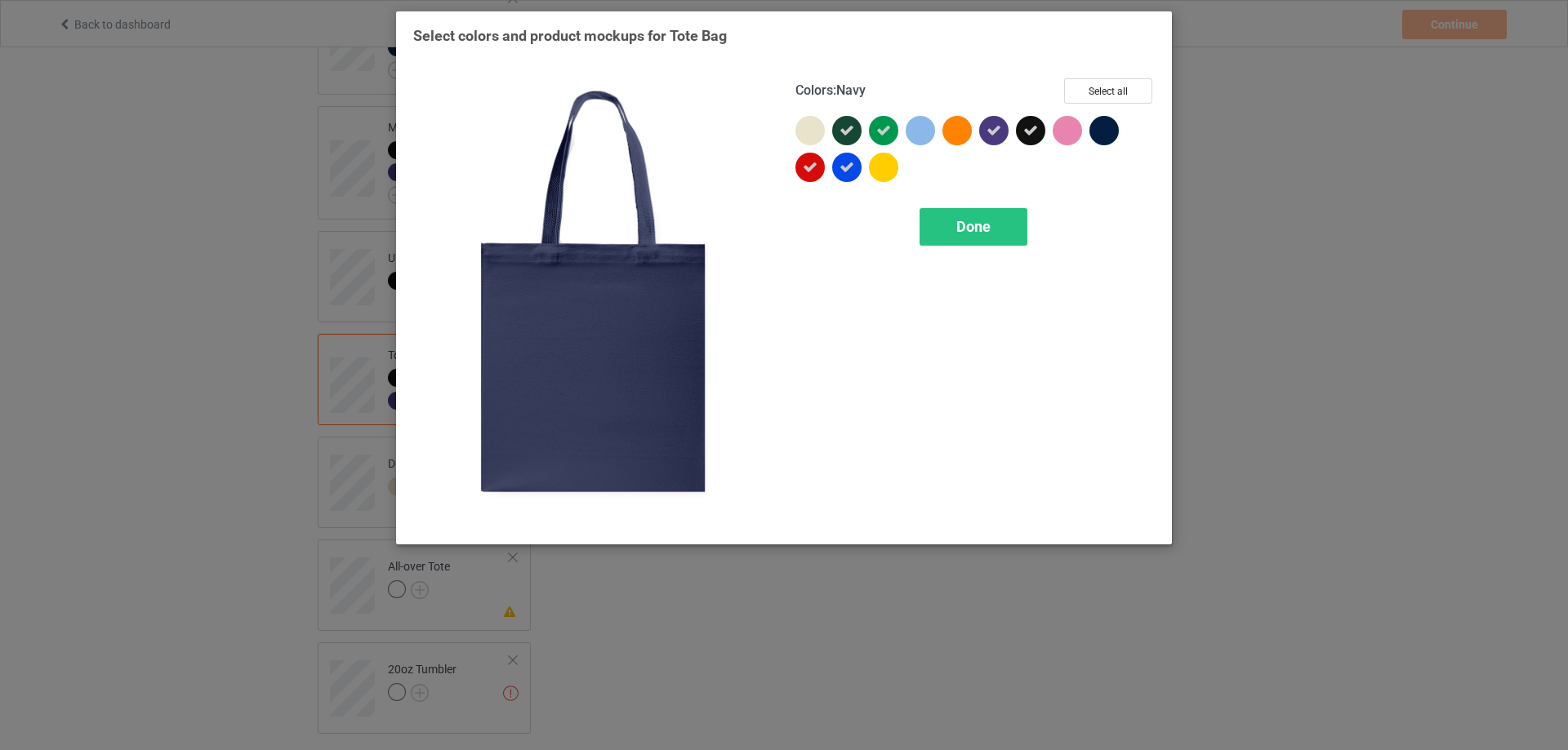
click at [1104, 127] on div at bounding box center [1104, 131] width 30 height 29
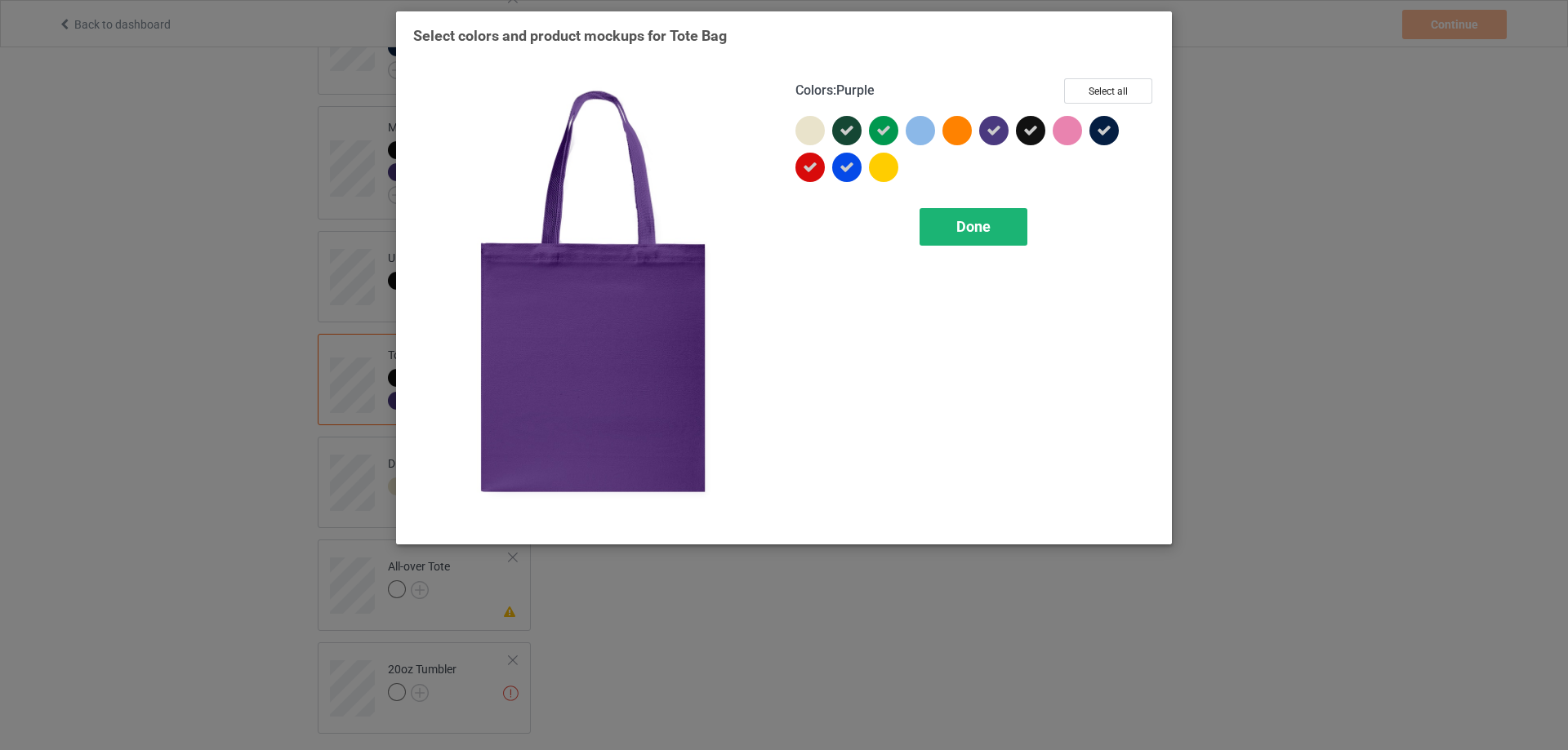
click at [979, 240] on div "Done" at bounding box center [973, 227] width 108 height 38
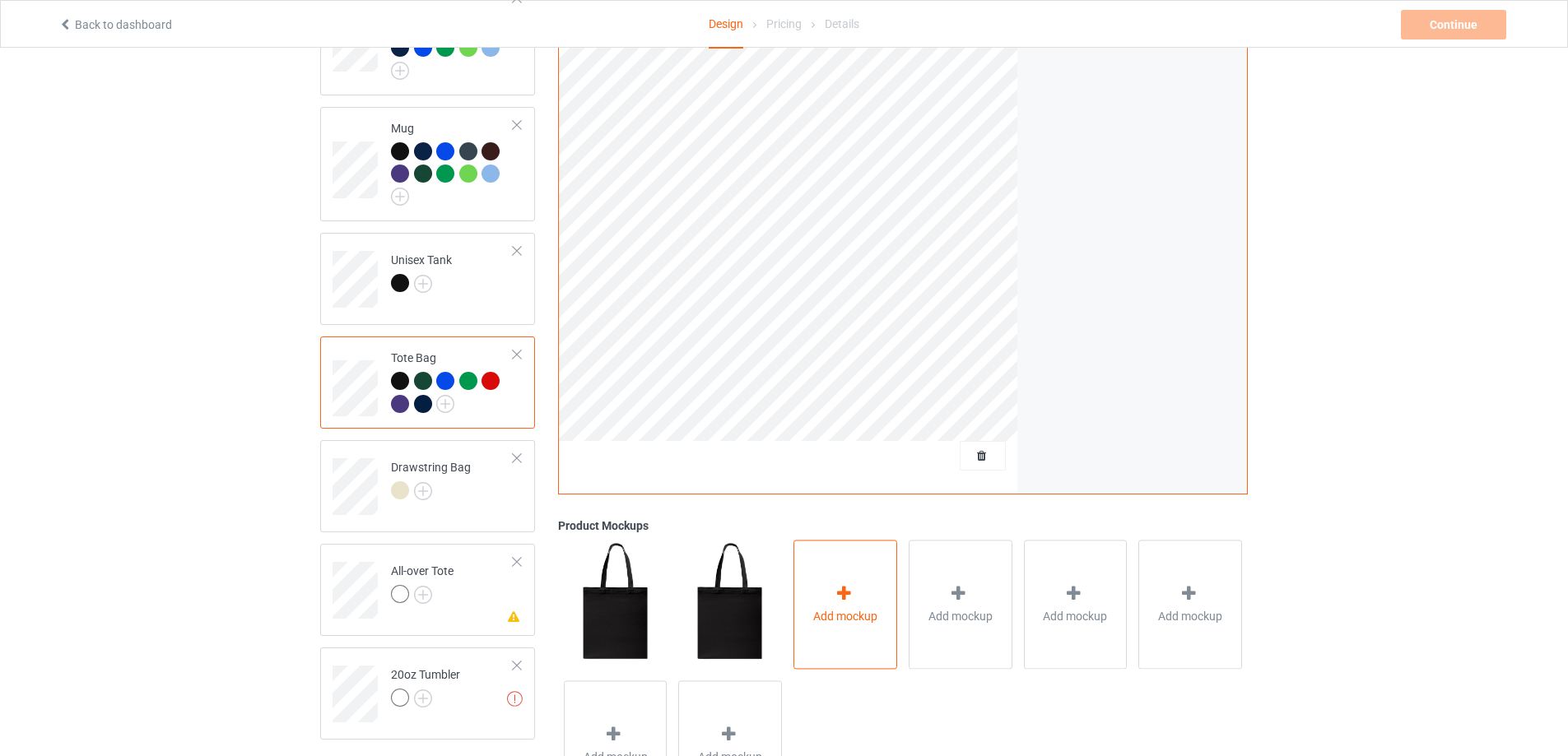
click at [834, 587] on icon at bounding box center [843, 594] width 21 height 17
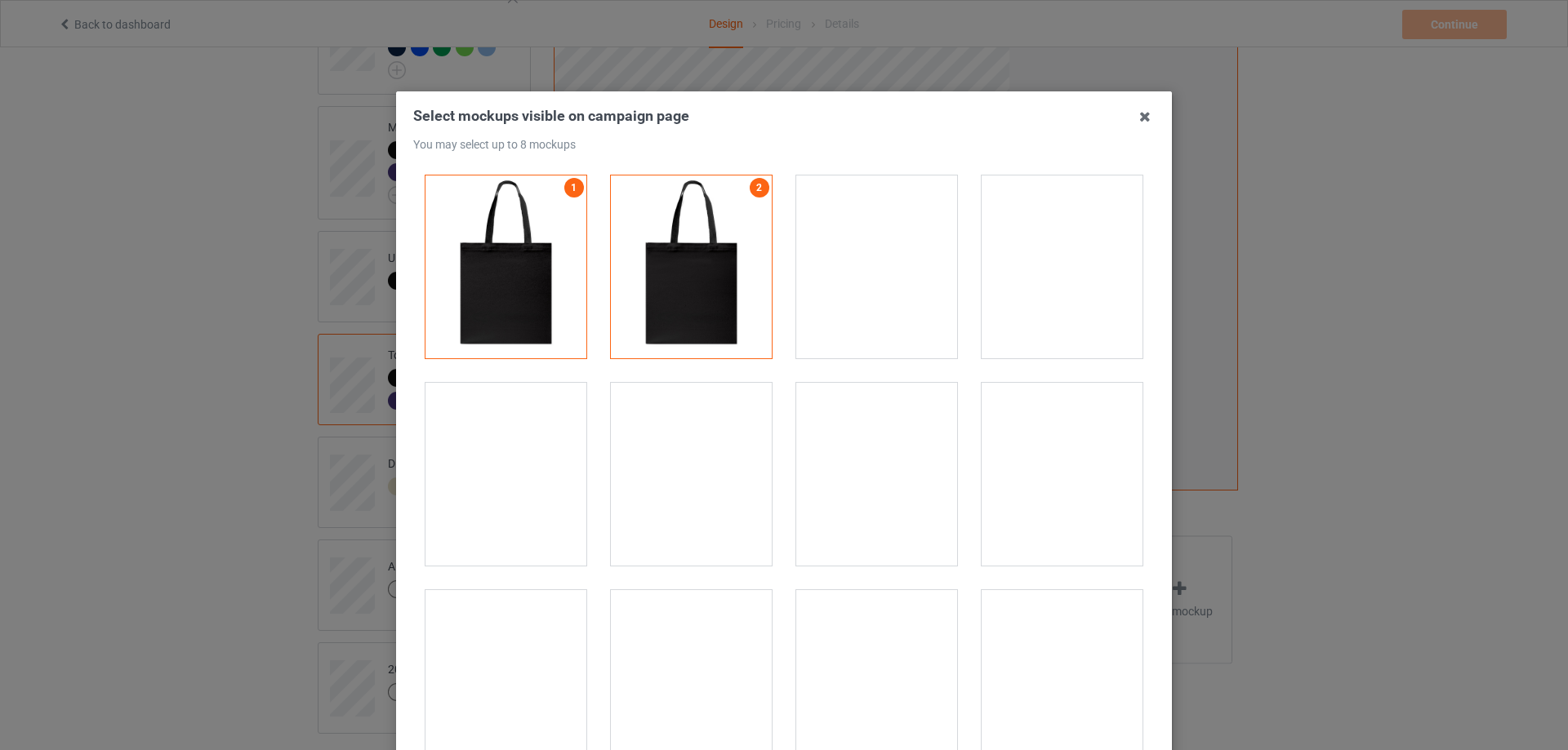
scroll to position [230, 0]
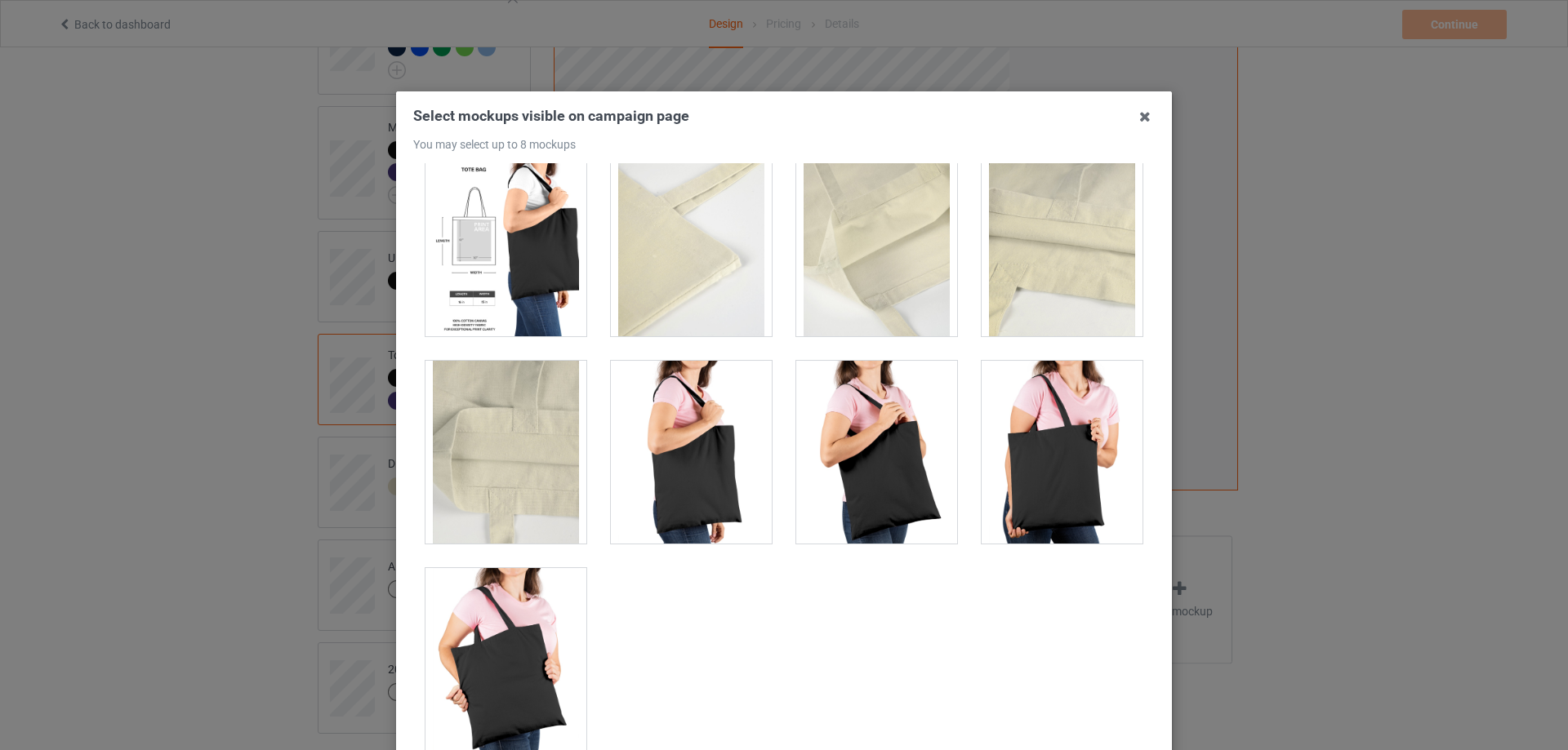
click at [1016, 458] on div at bounding box center [1063, 452] width 161 height 183
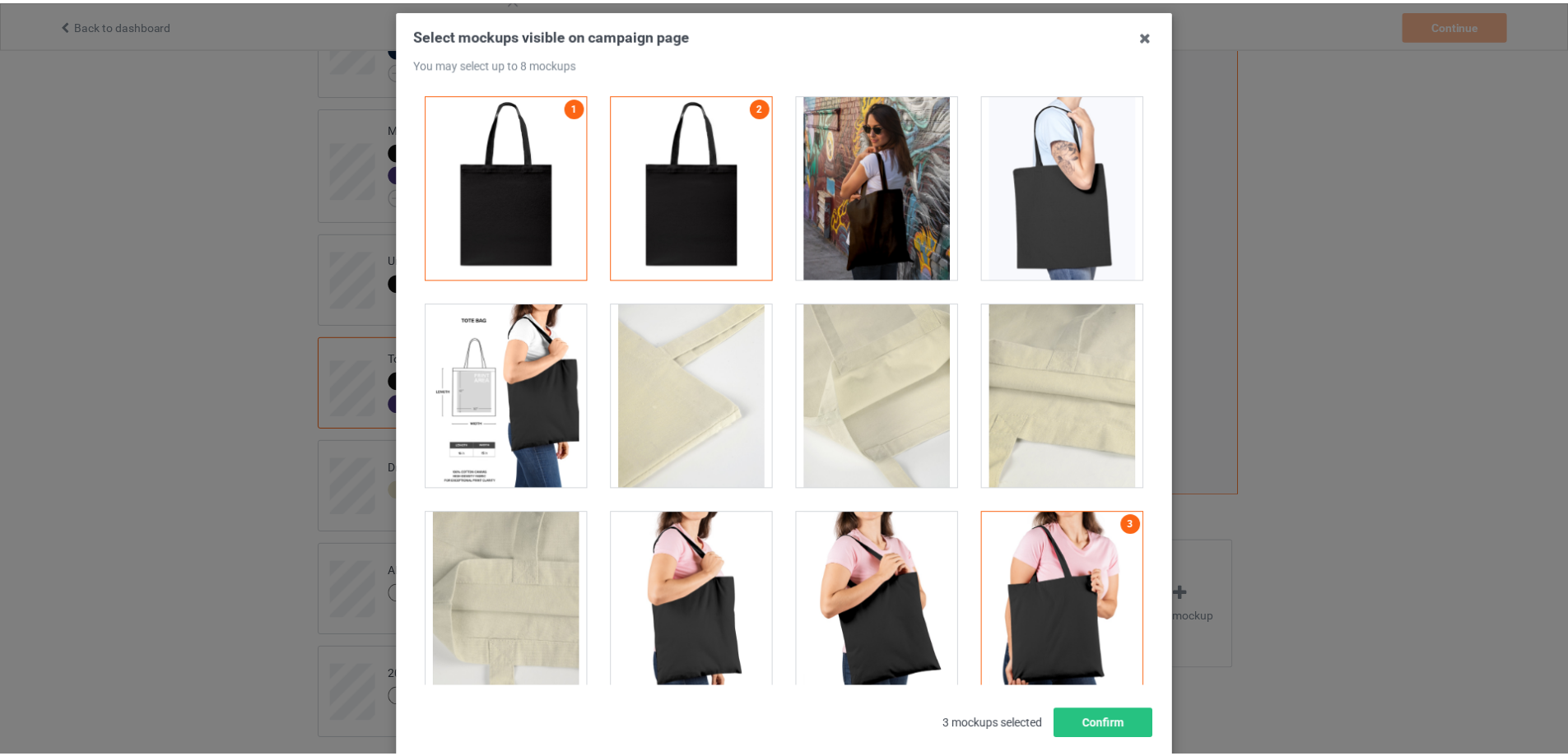
scroll to position [181, 0]
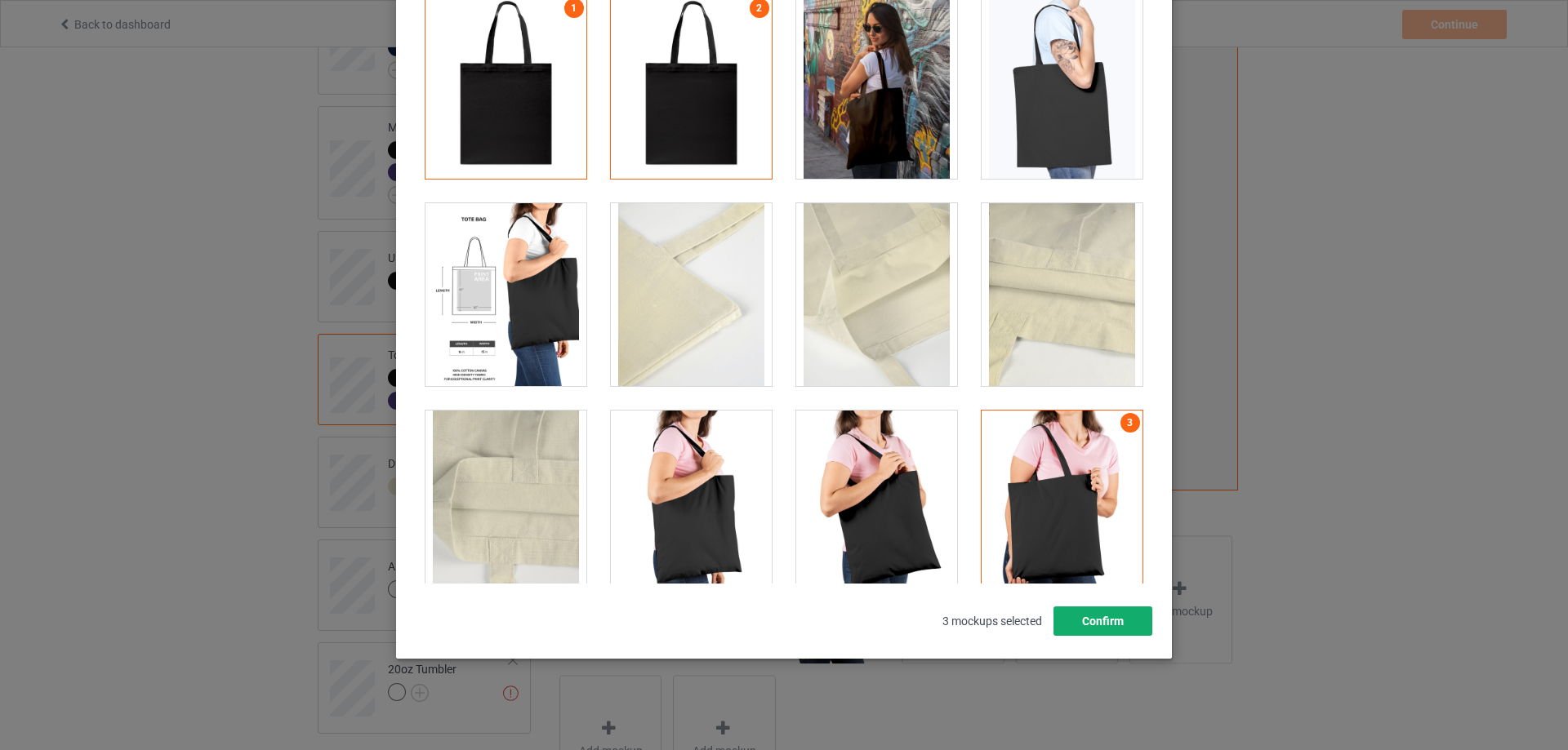
click at [1118, 628] on button "Confirm" at bounding box center [1103, 621] width 99 height 29
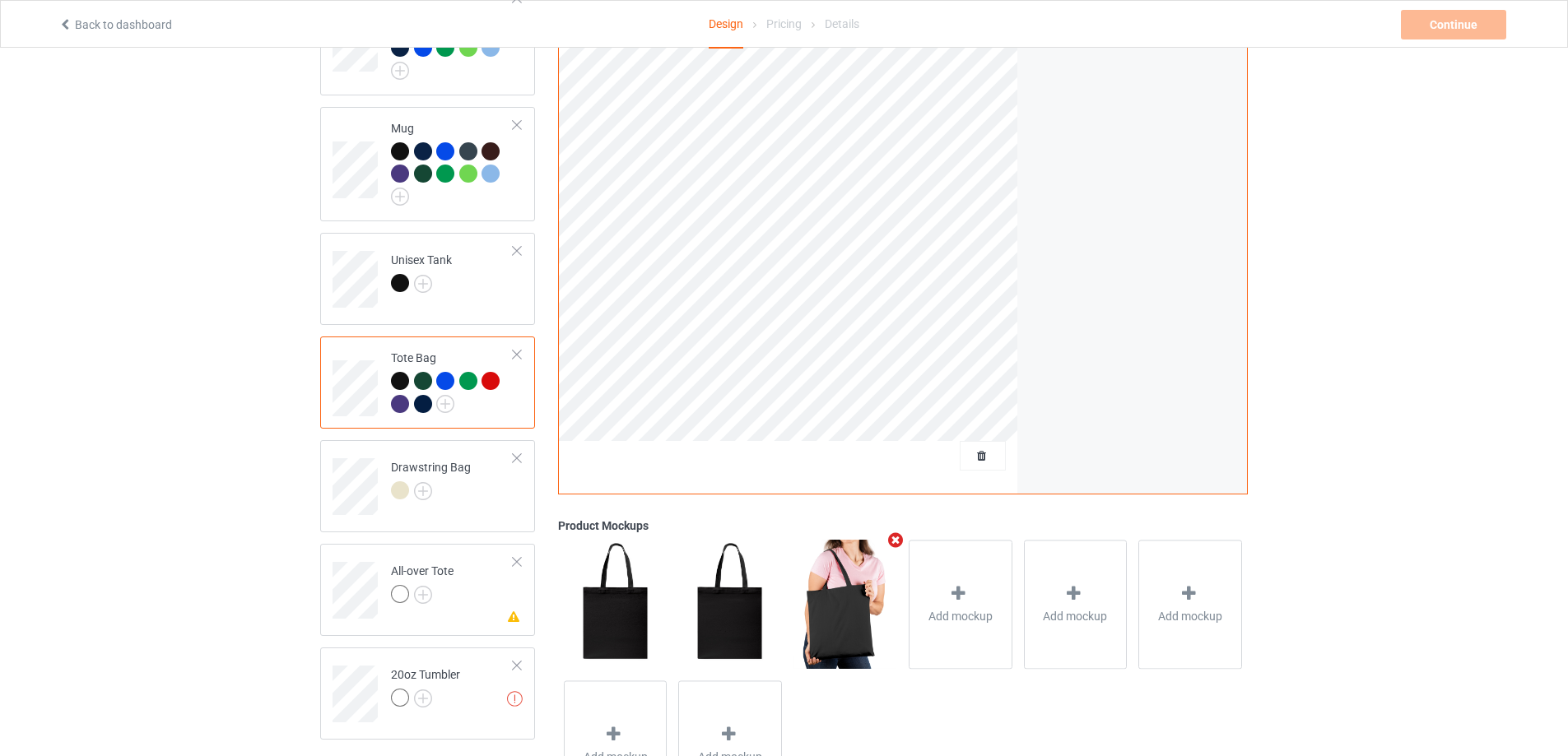
scroll to position [1002, 0]
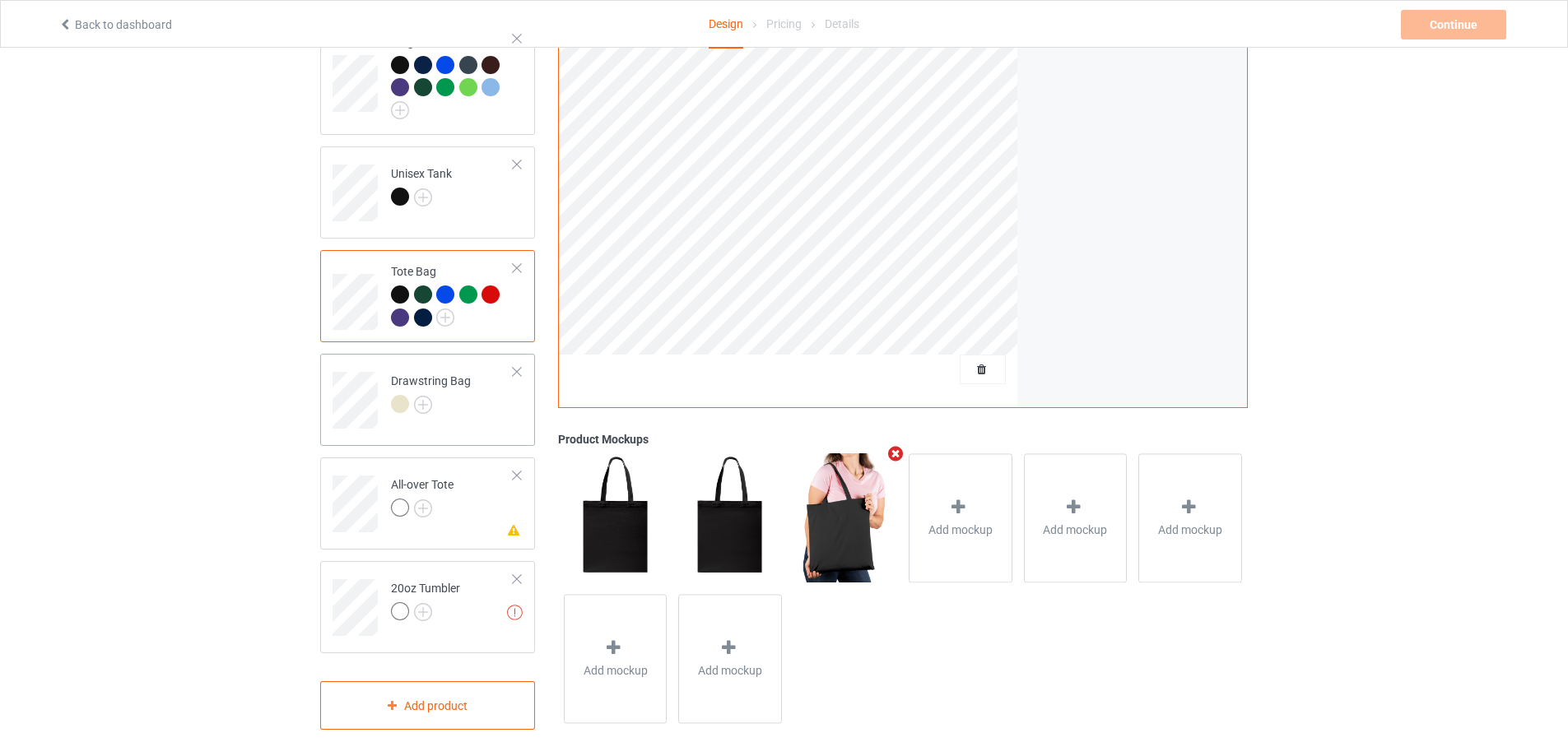
click at [447, 404] on div at bounding box center [431, 406] width 80 height 23
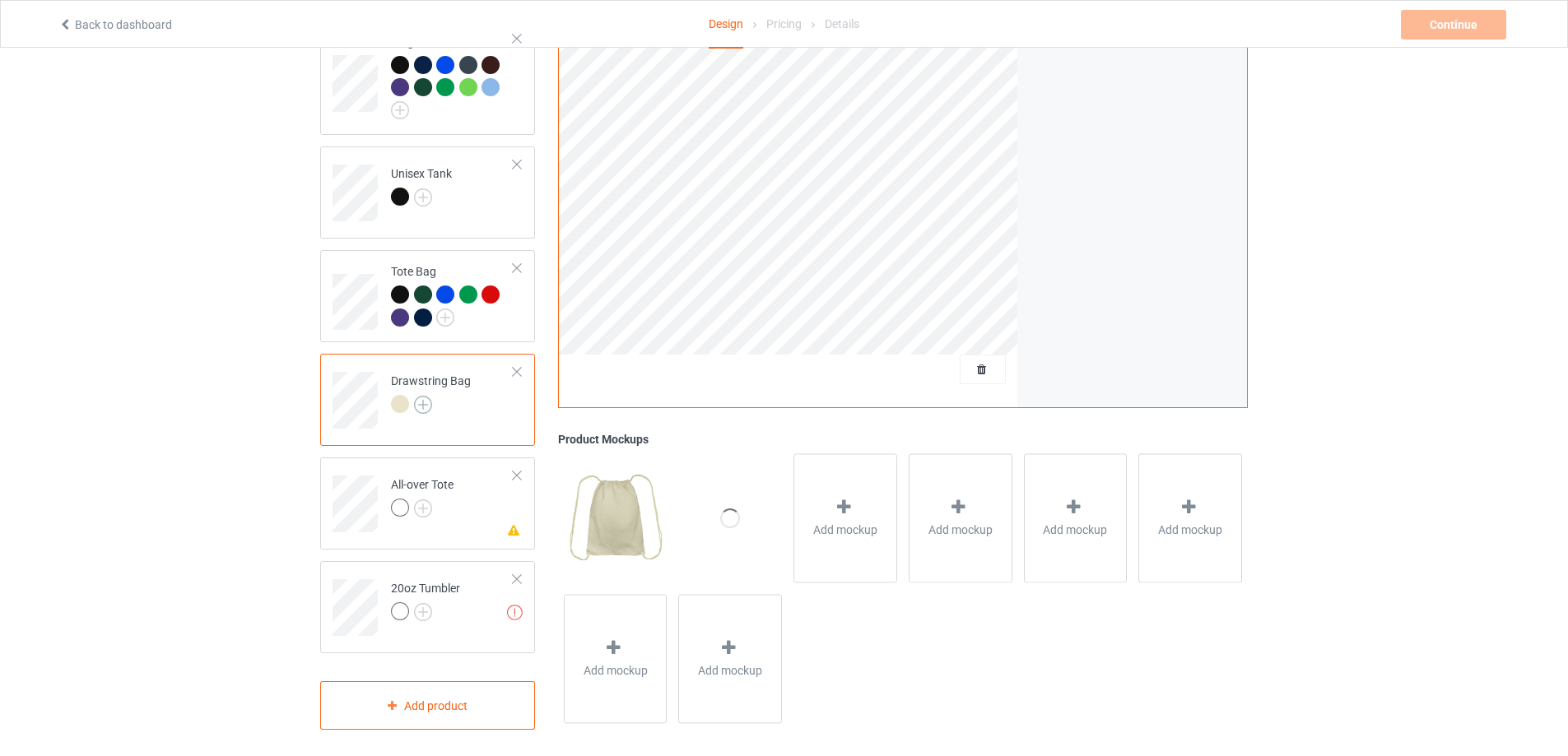
click at [420, 397] on img at bounding box center [423, 405] width 18 height 18
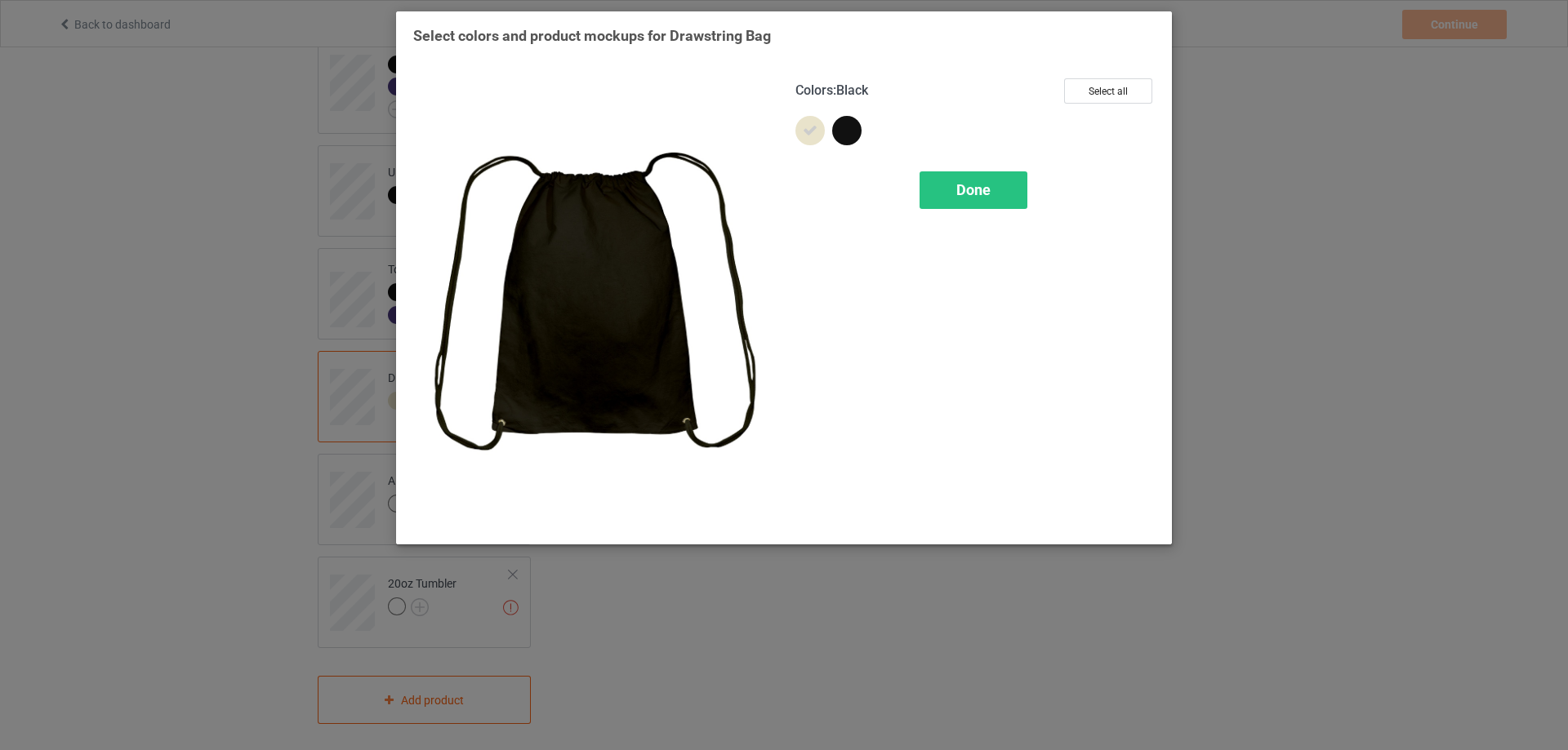
click at [853, 136] on div at bounding box center [847, 131] width 30 height 29
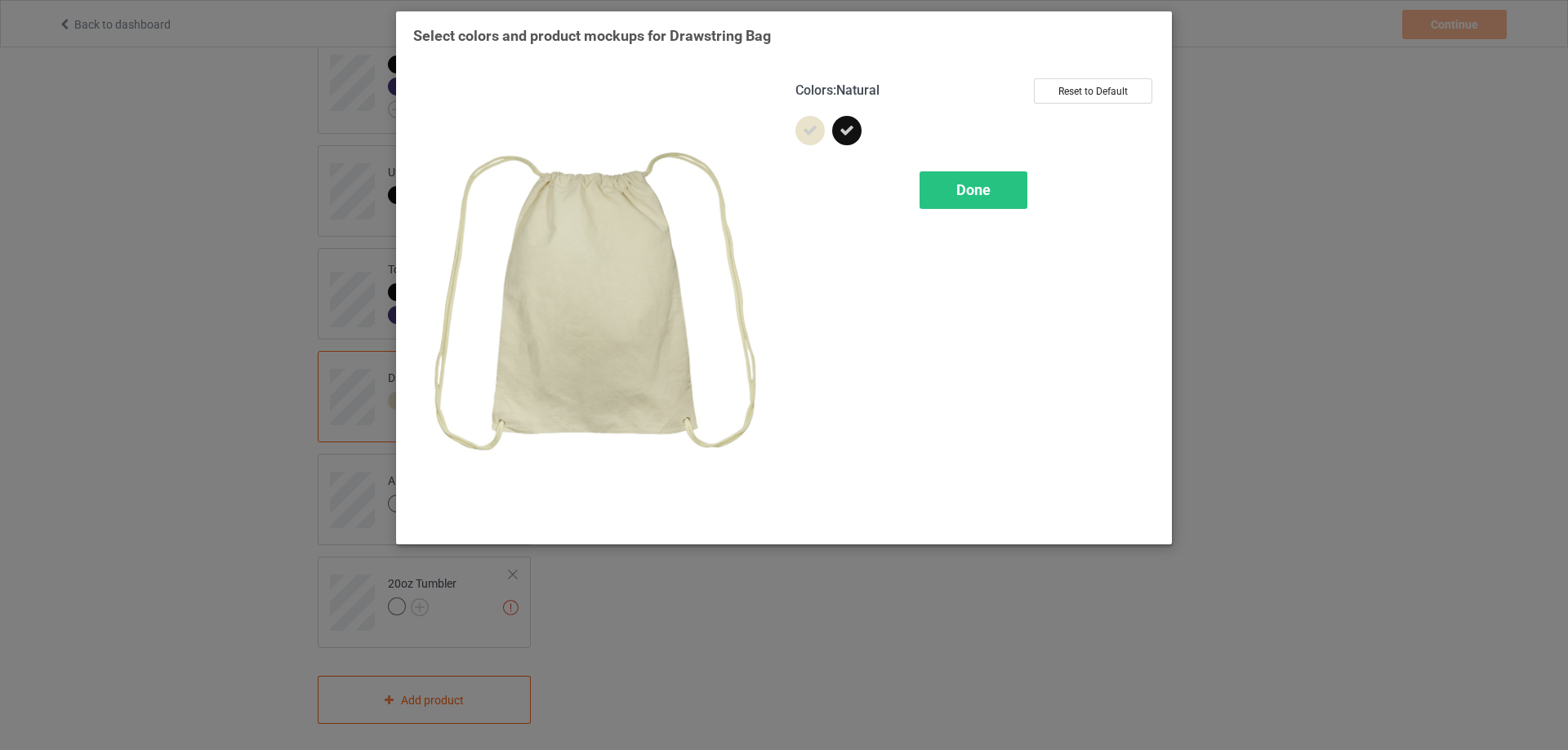
click at [811, 127] on icon at bounding box center [810, 131] width 14 height 14
click at [979, 181] on div "Done" at bounding box center [973, 190] width 108 height 38
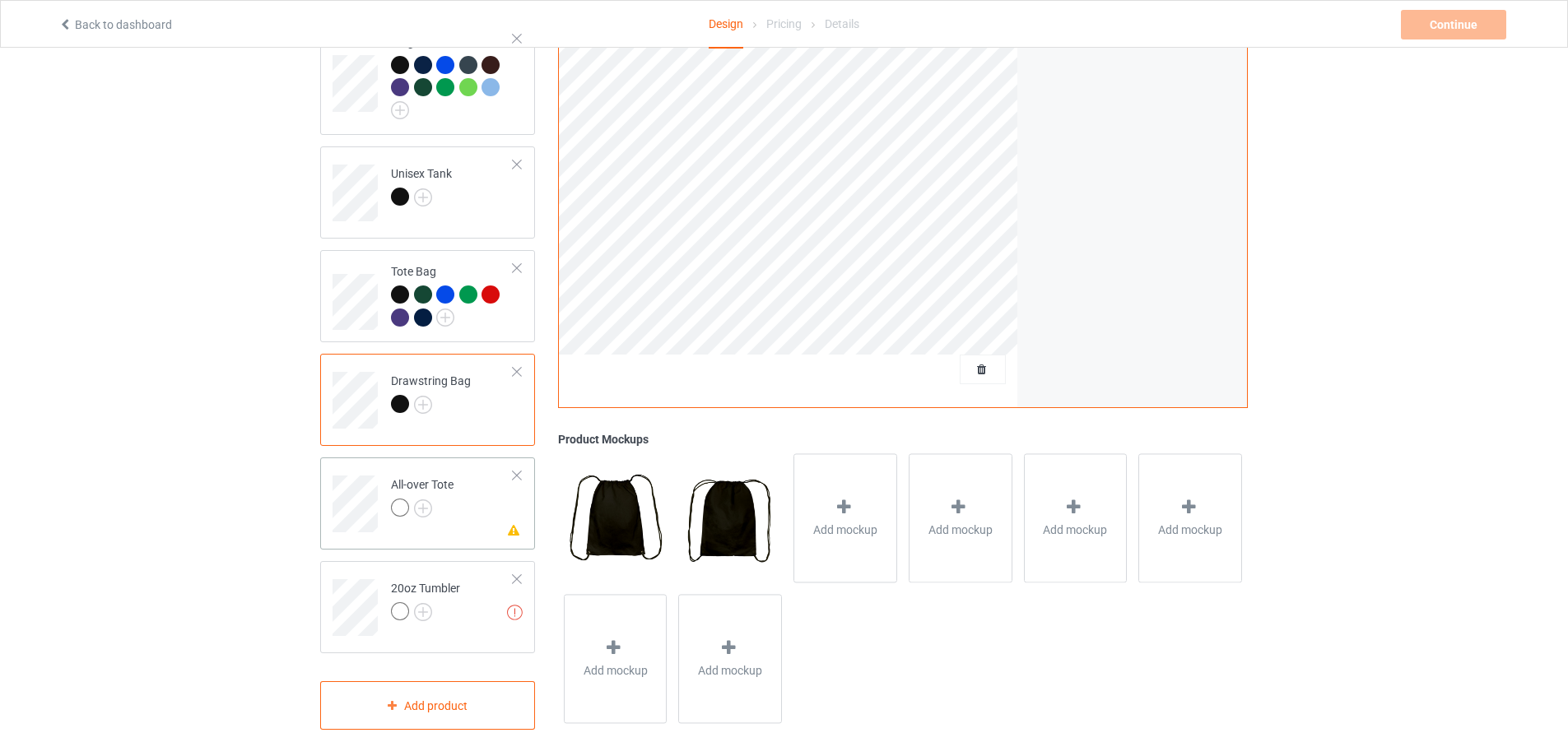
click at [442, 514] on td "Missing artwork on 1 side(s) All-over Tote" at bounding box center [452, 498] width 141 height 68
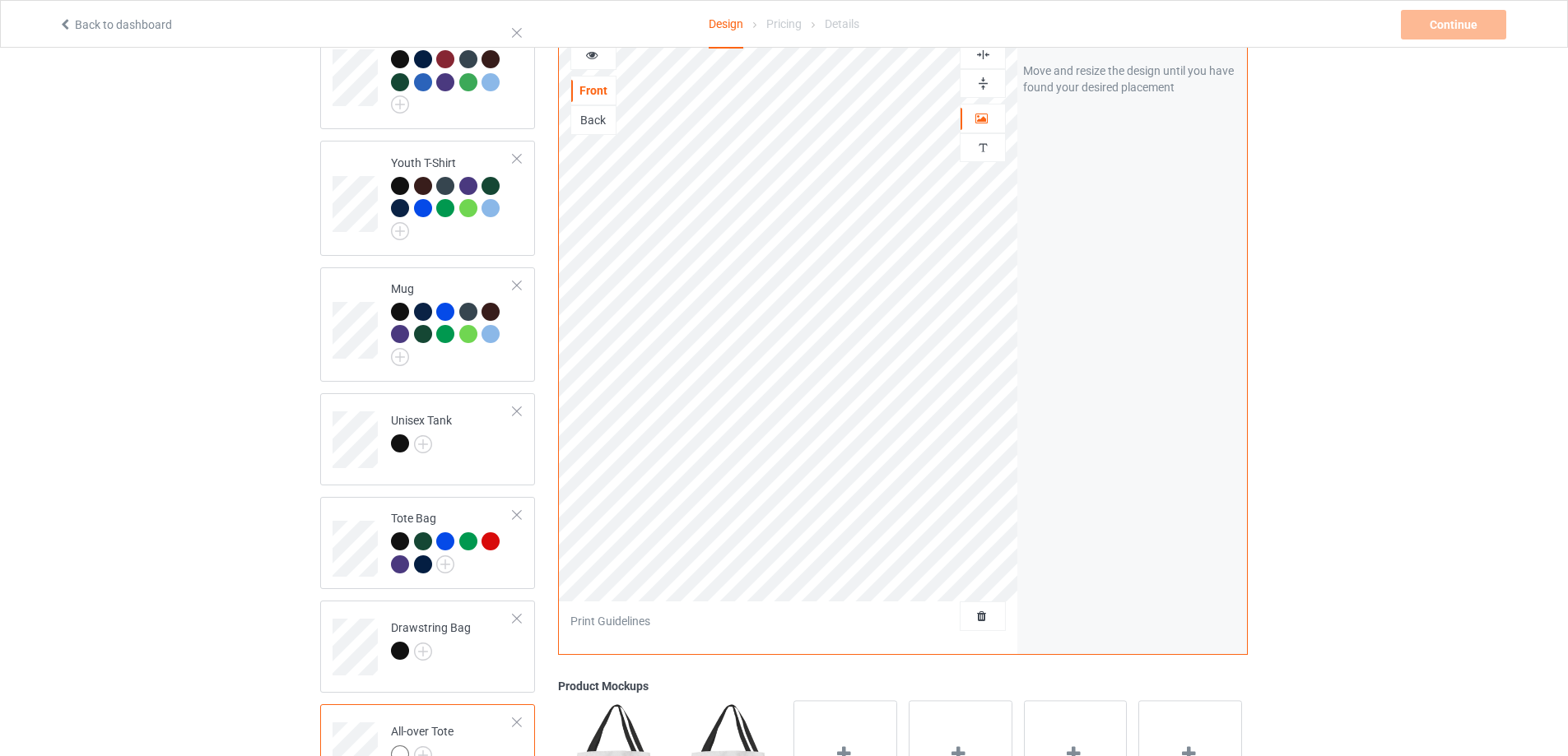
scroll to position [673, 0]
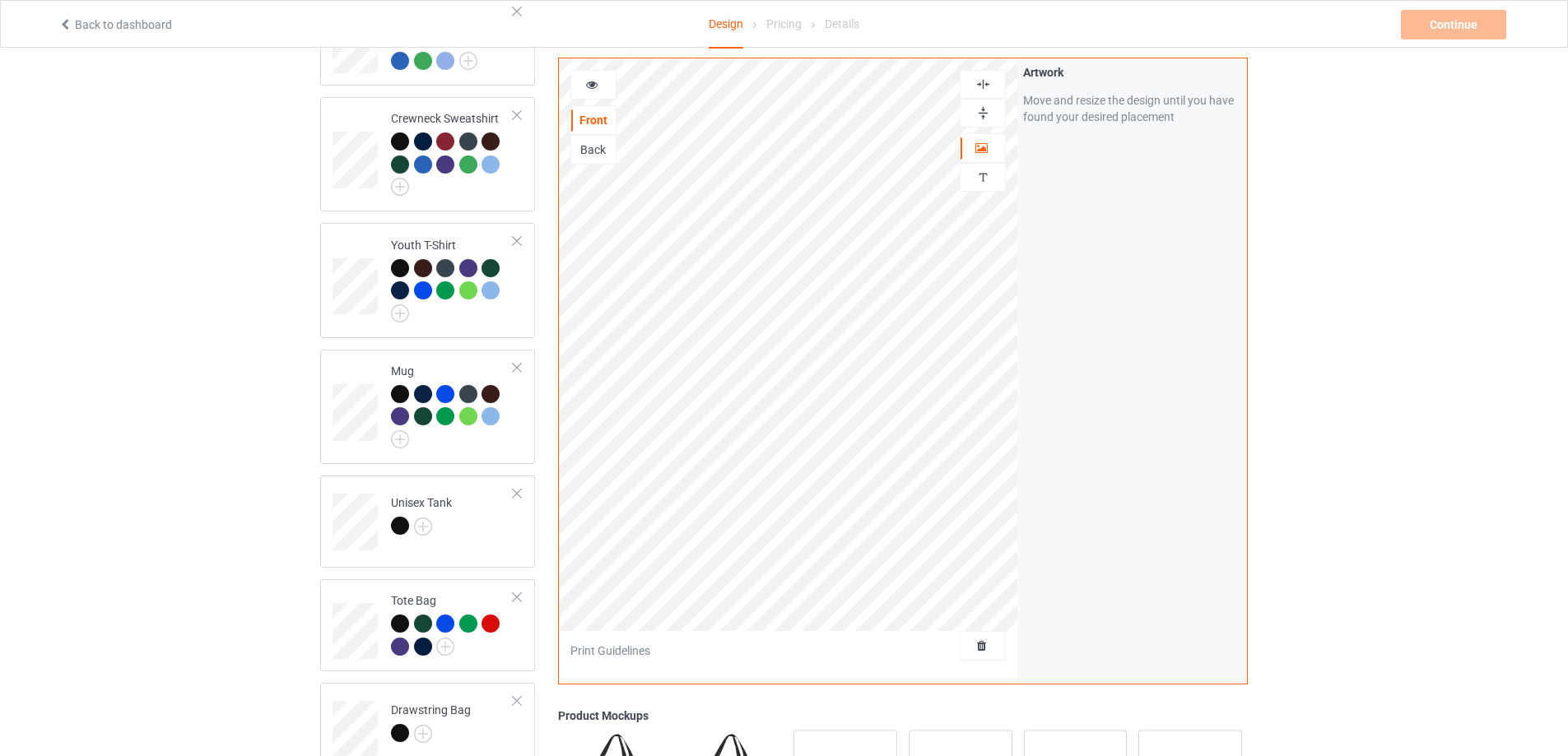
click at [987, 88] on img at bounding box center [982, 84] width 15 height 15
click at [594, 81] on icon at bounding box center [592, 82] width 14 height 12
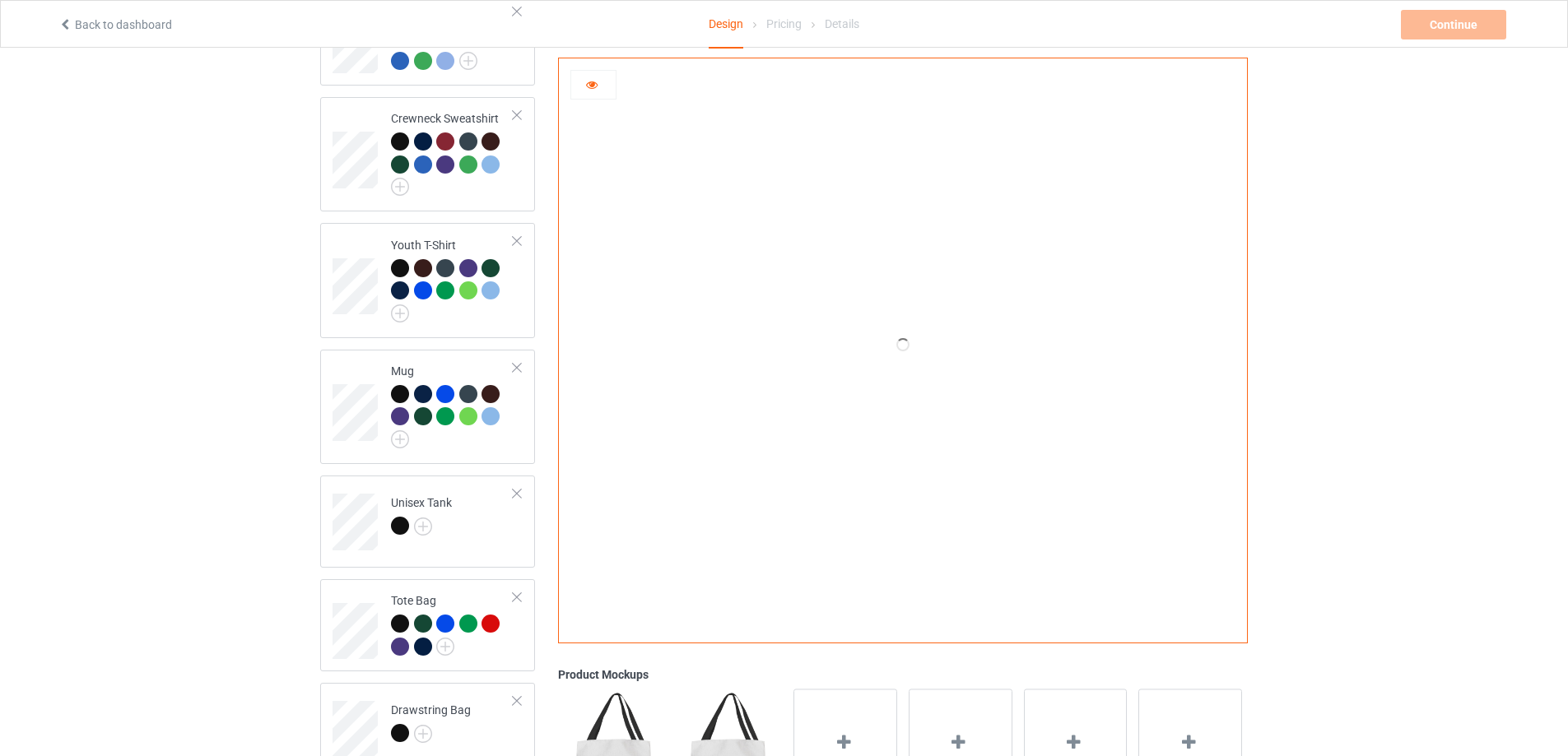
click at [580, 86] on div at bounding box center [593, 85] width 44 height 16
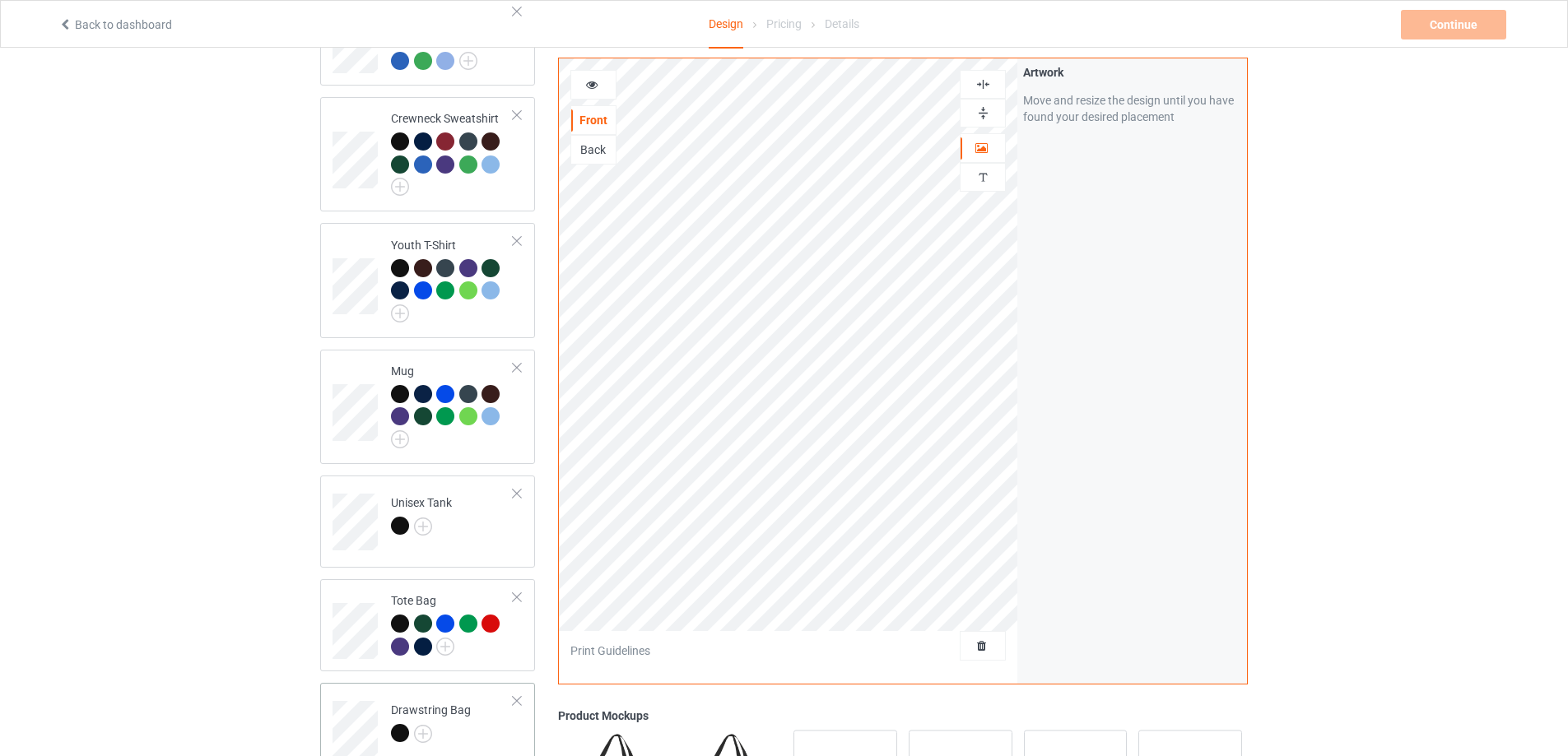
scroll to position [920, 0]
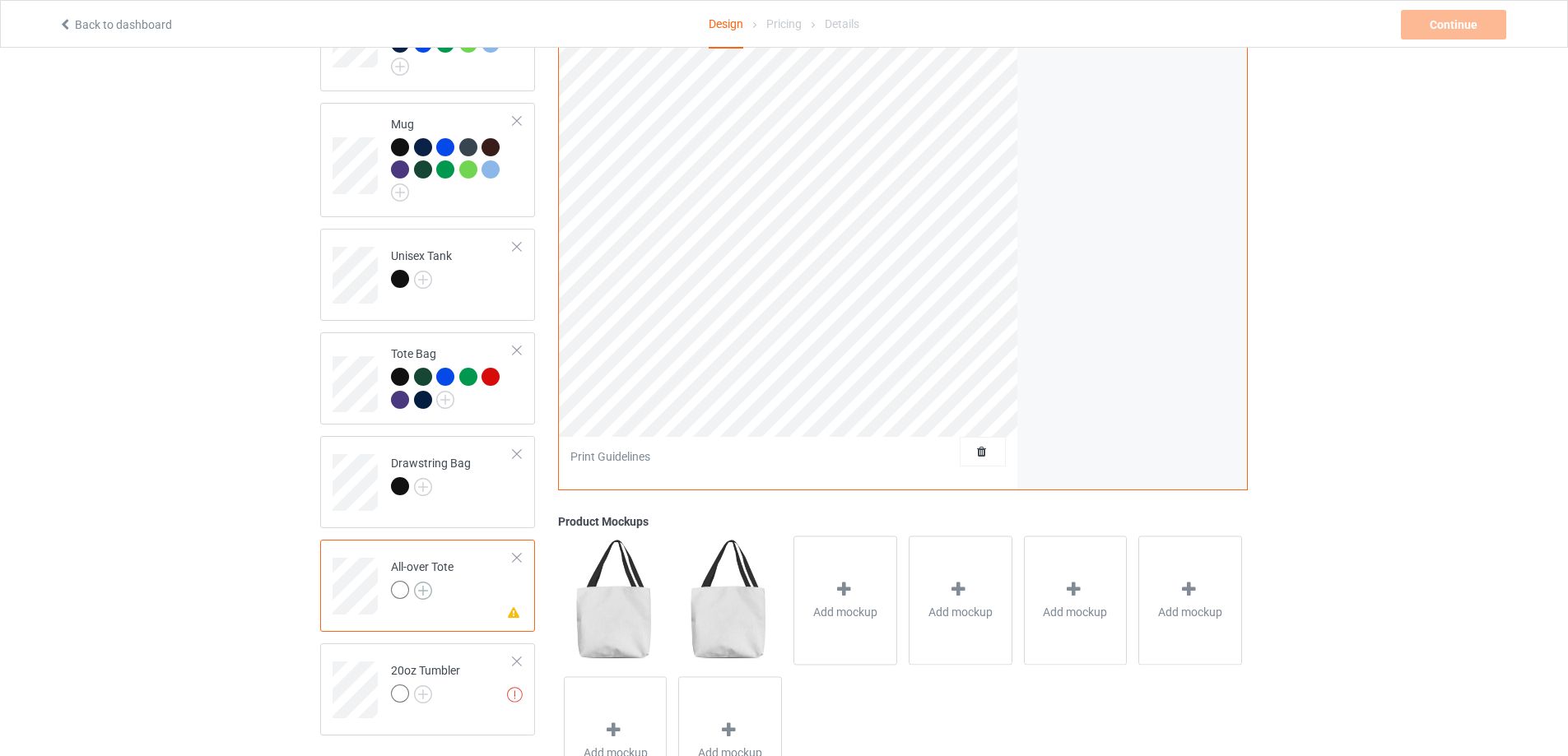
click at [430, 583] on img at bounding box center [423, 591] width 18 height 18
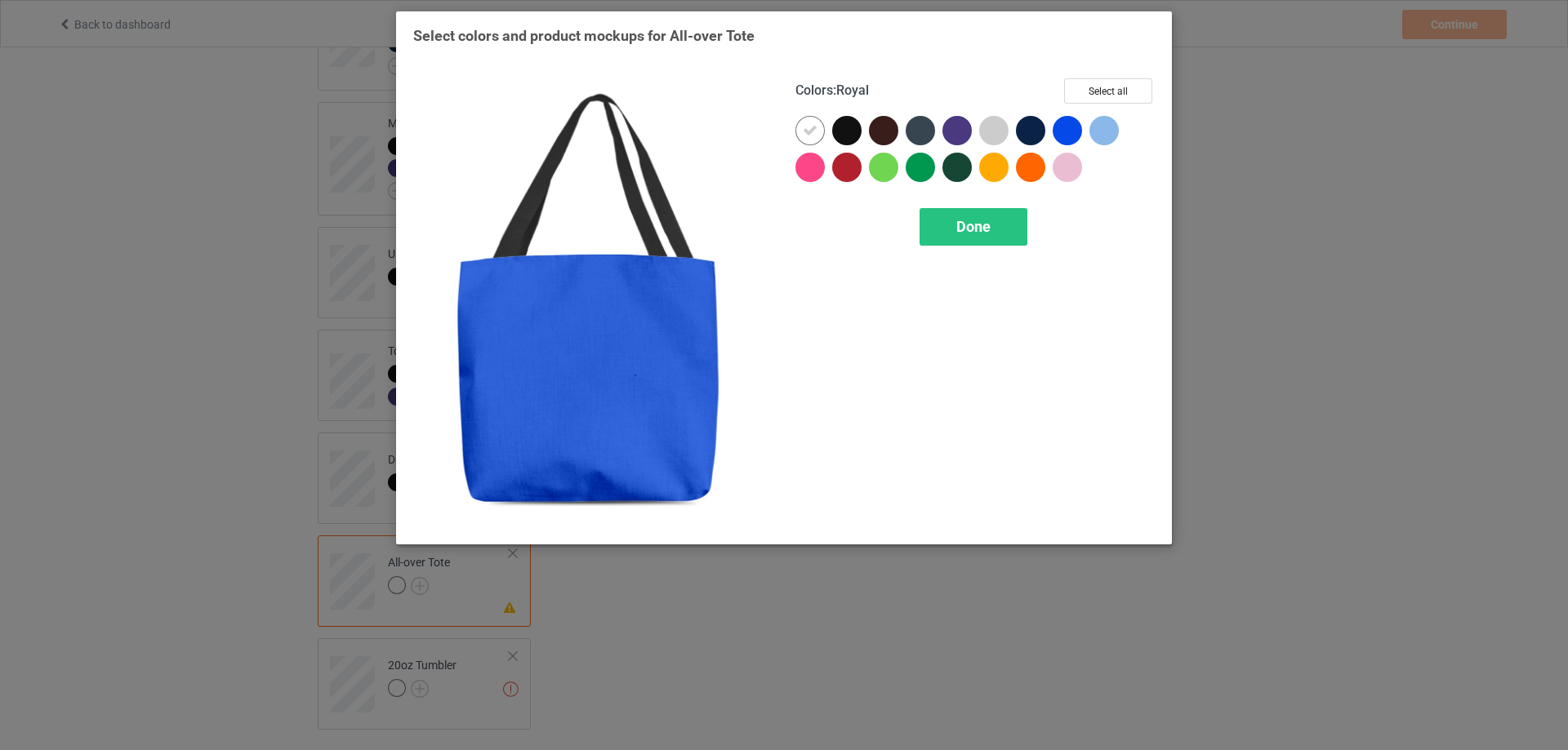
click at [1054, 137] on div at bounding box center [1067, 131] width 30 height 29
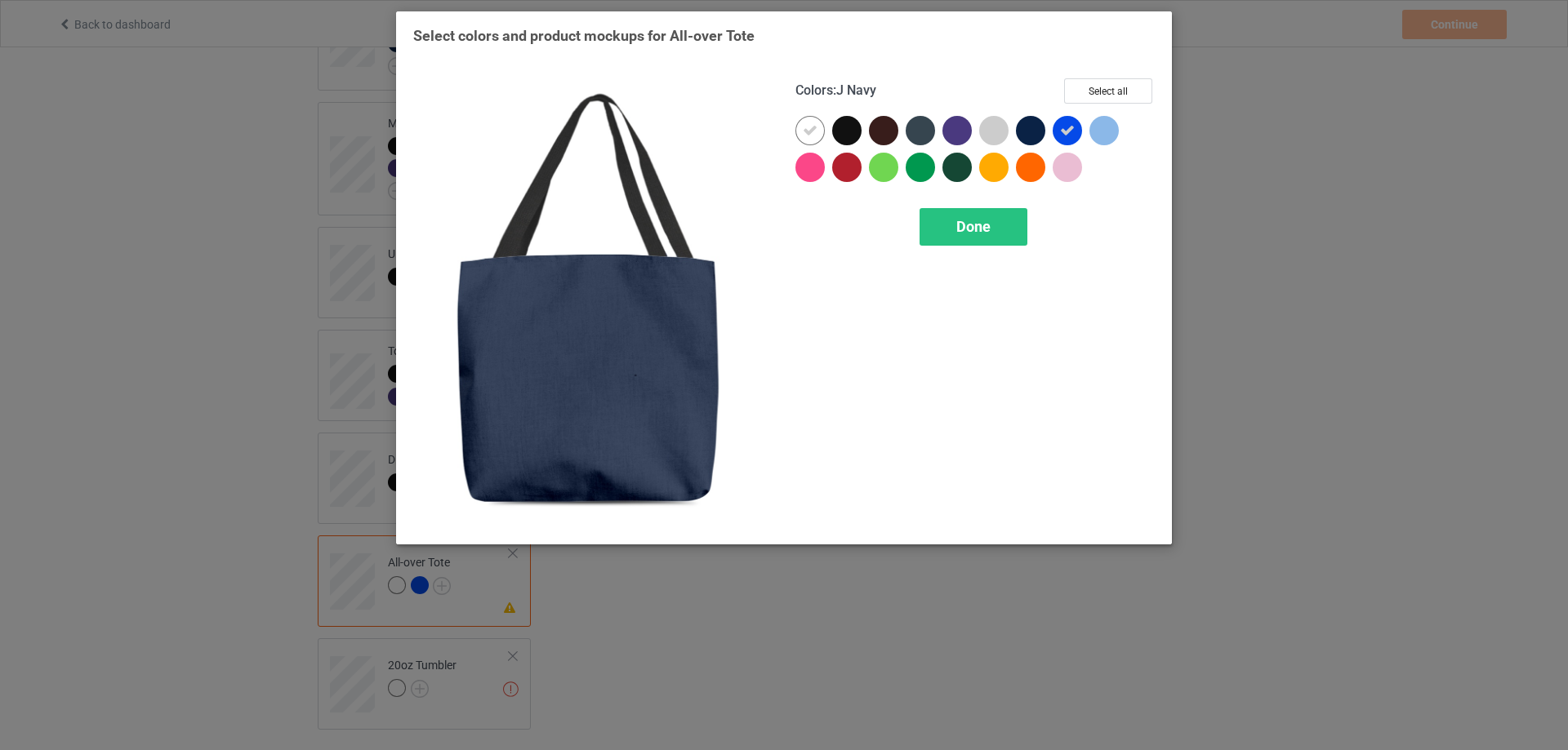
drag, startPoint x: 1034, startPoint y: 130, endPoint x: 928, endPoint y: 153, distance: 108.5
click at [1033, 130] on div at bounding box center [1030, 131] width 30 height 29
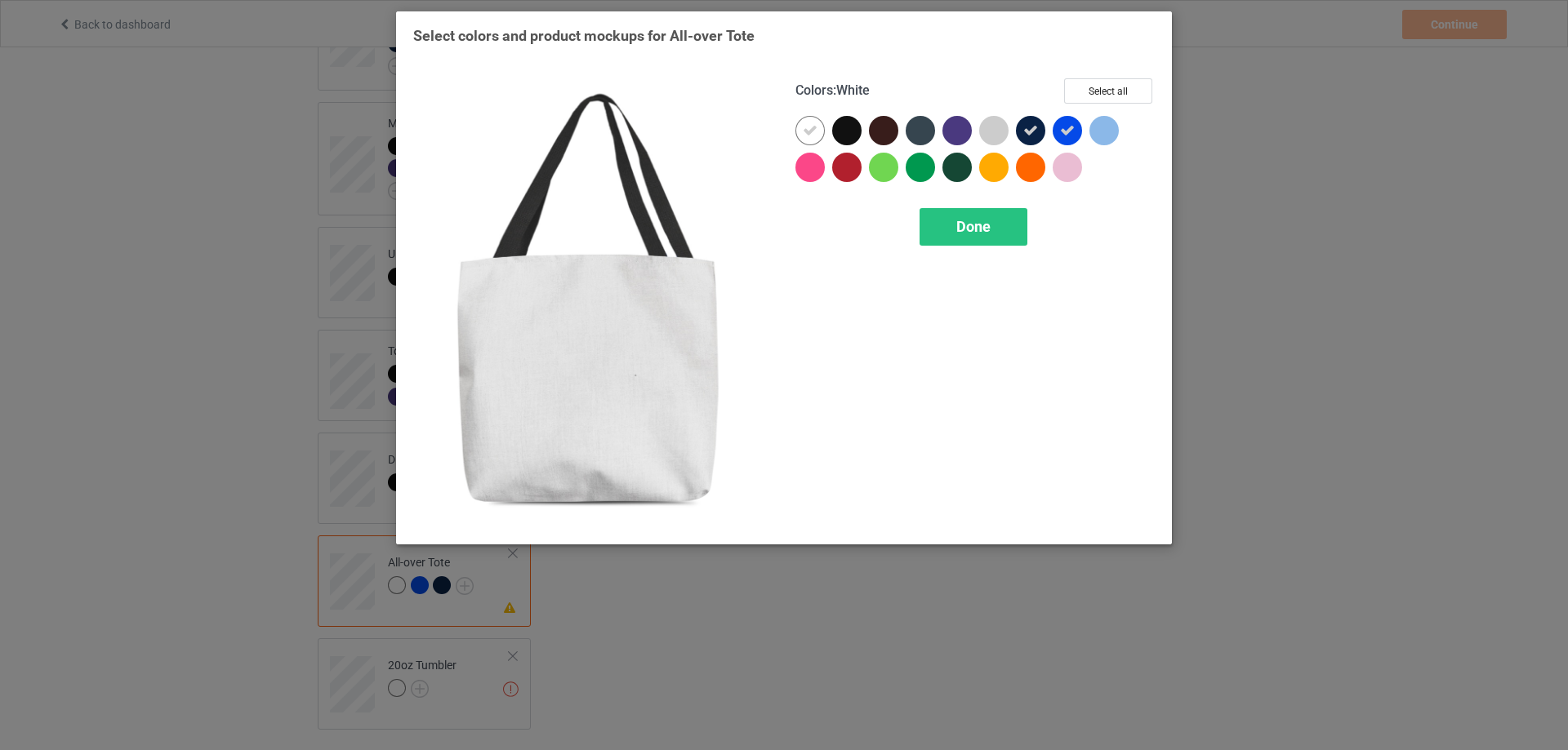
click at [821, 127] on div at bounding box center [810, 131] width 30 height 29
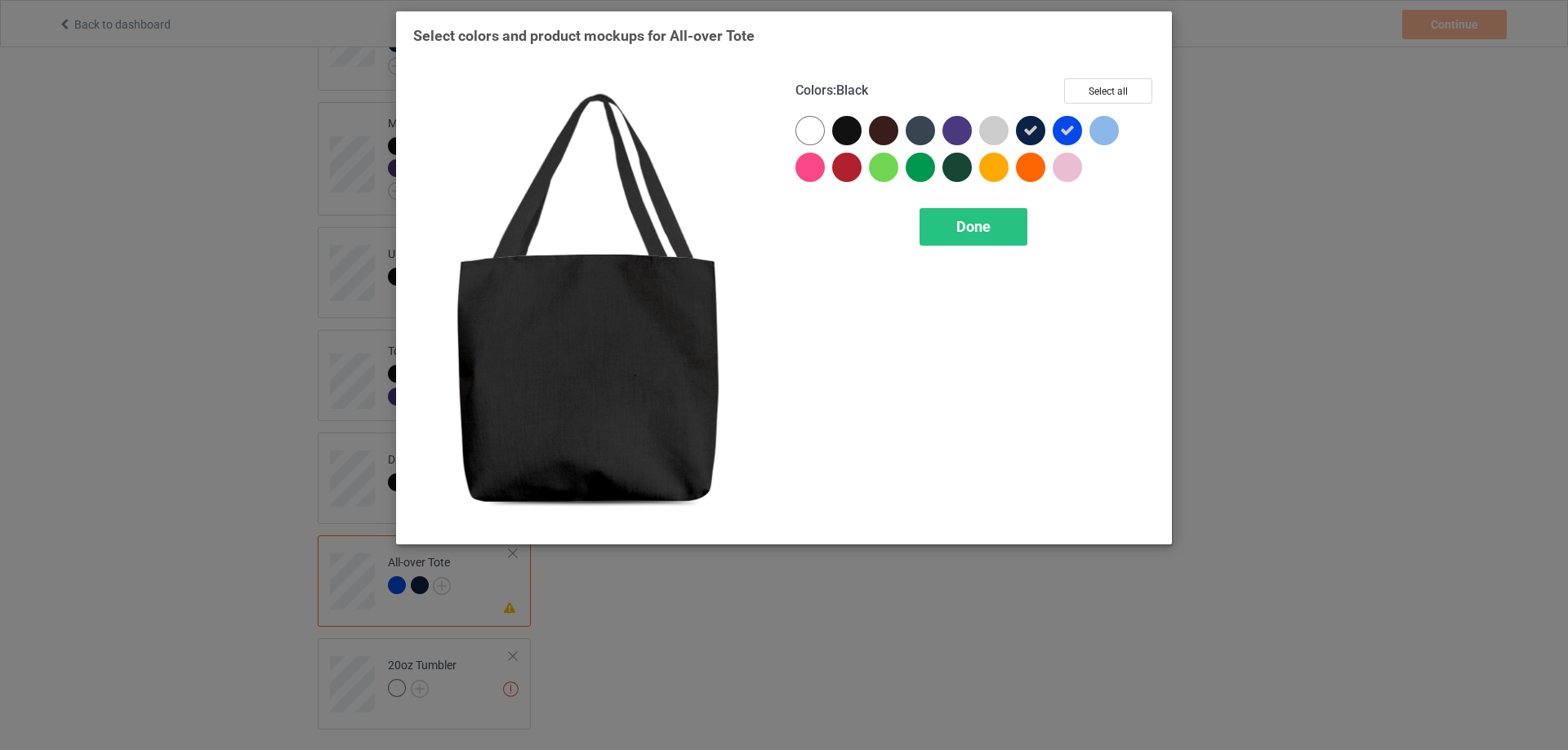
click at [844, 131] on div at bounding box center [847, 131] width 30 height 29
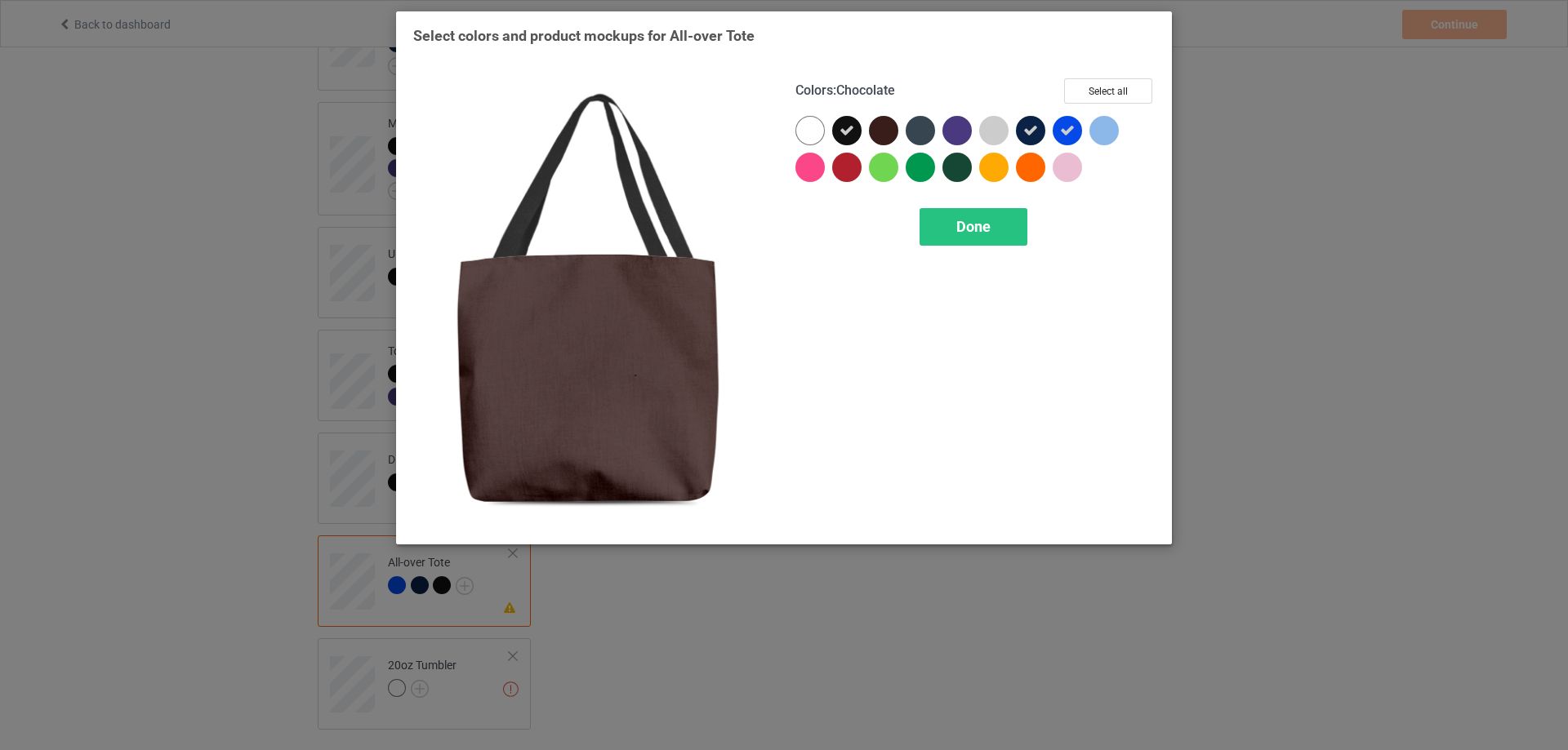
click at [880, 136] on div at bounding box center [884, 131] width 30 height 29
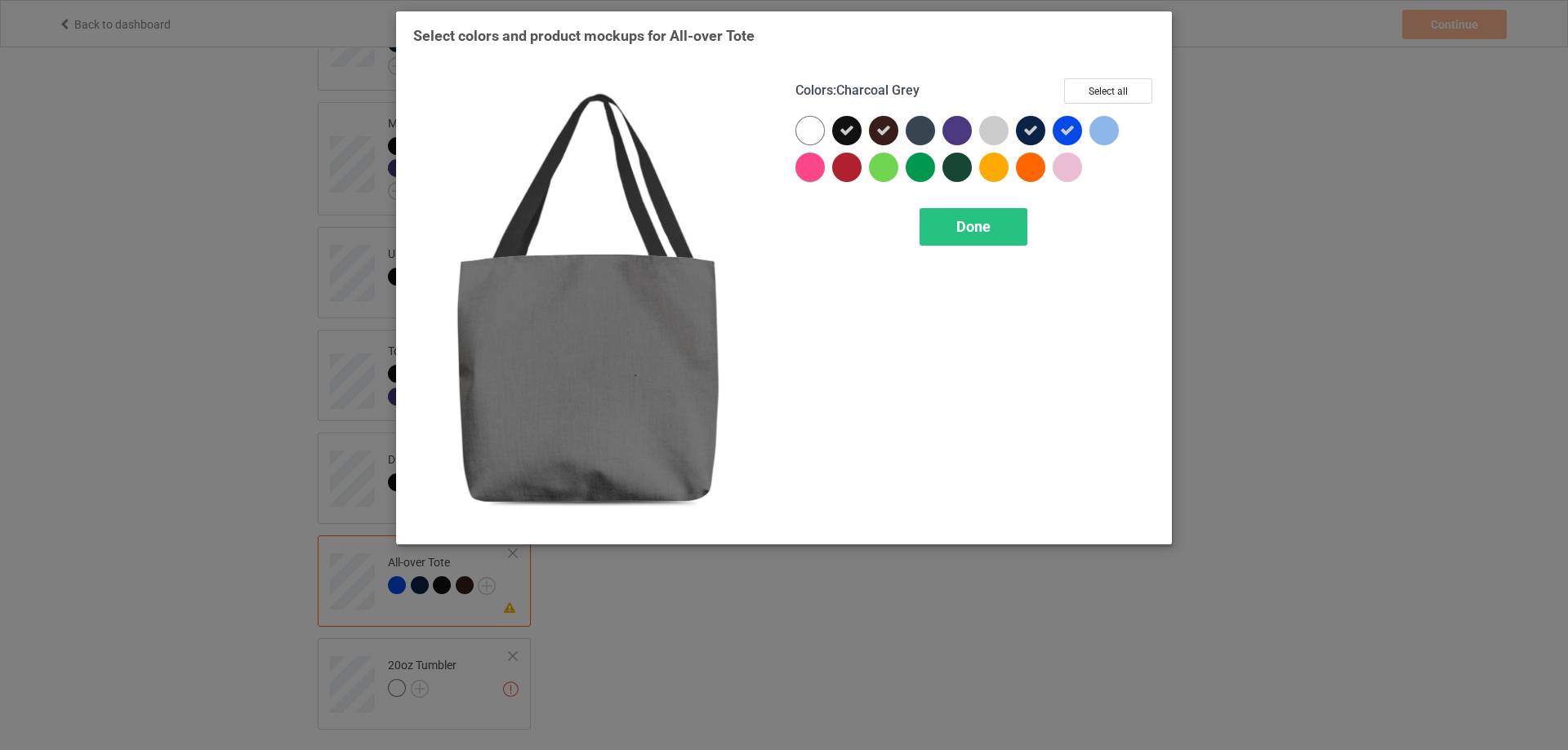
click at [925, 133] on div at bounding box center [920, 131] width 30 height 29
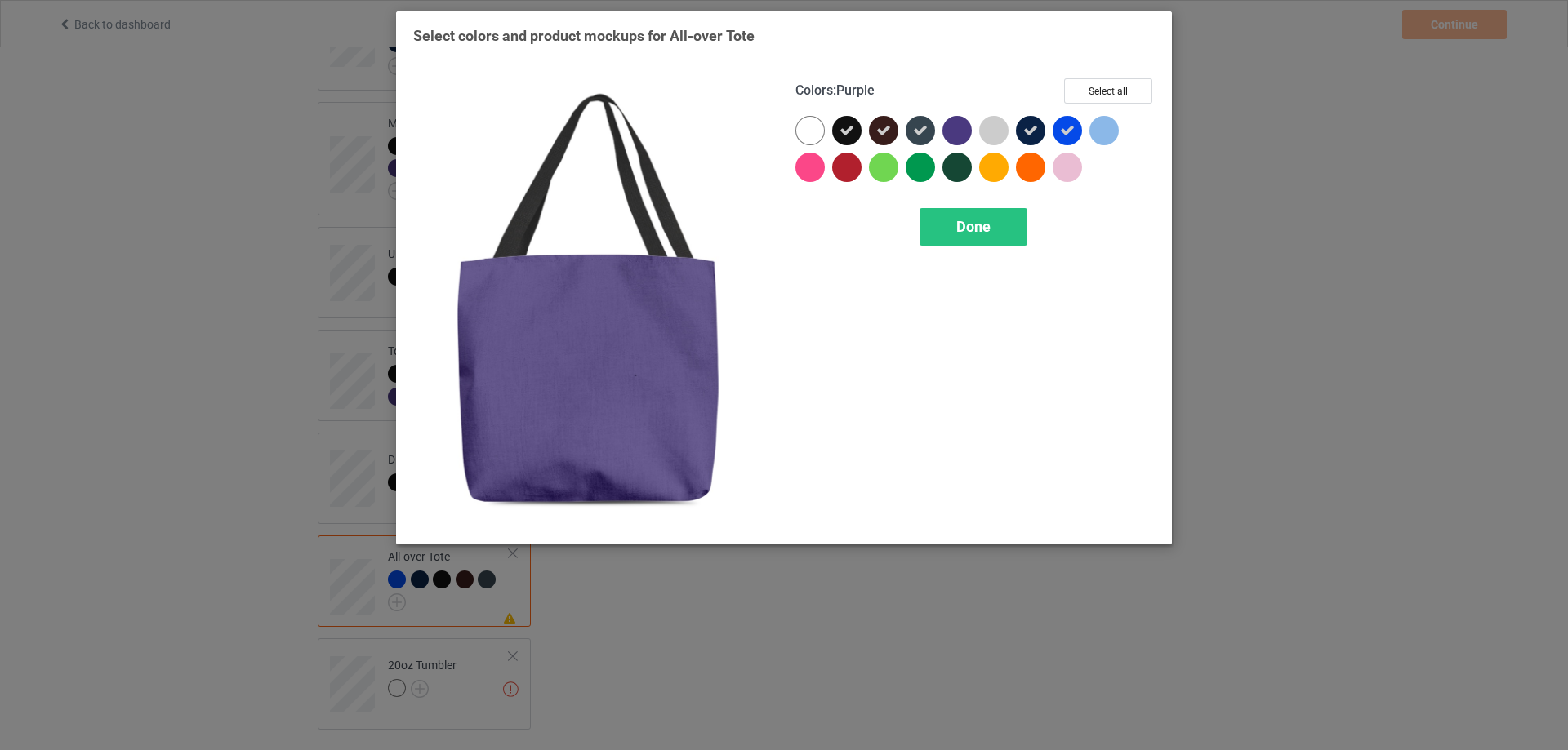
click at [963, 127] on div at bounding box center [957, 131] width 30 height 29
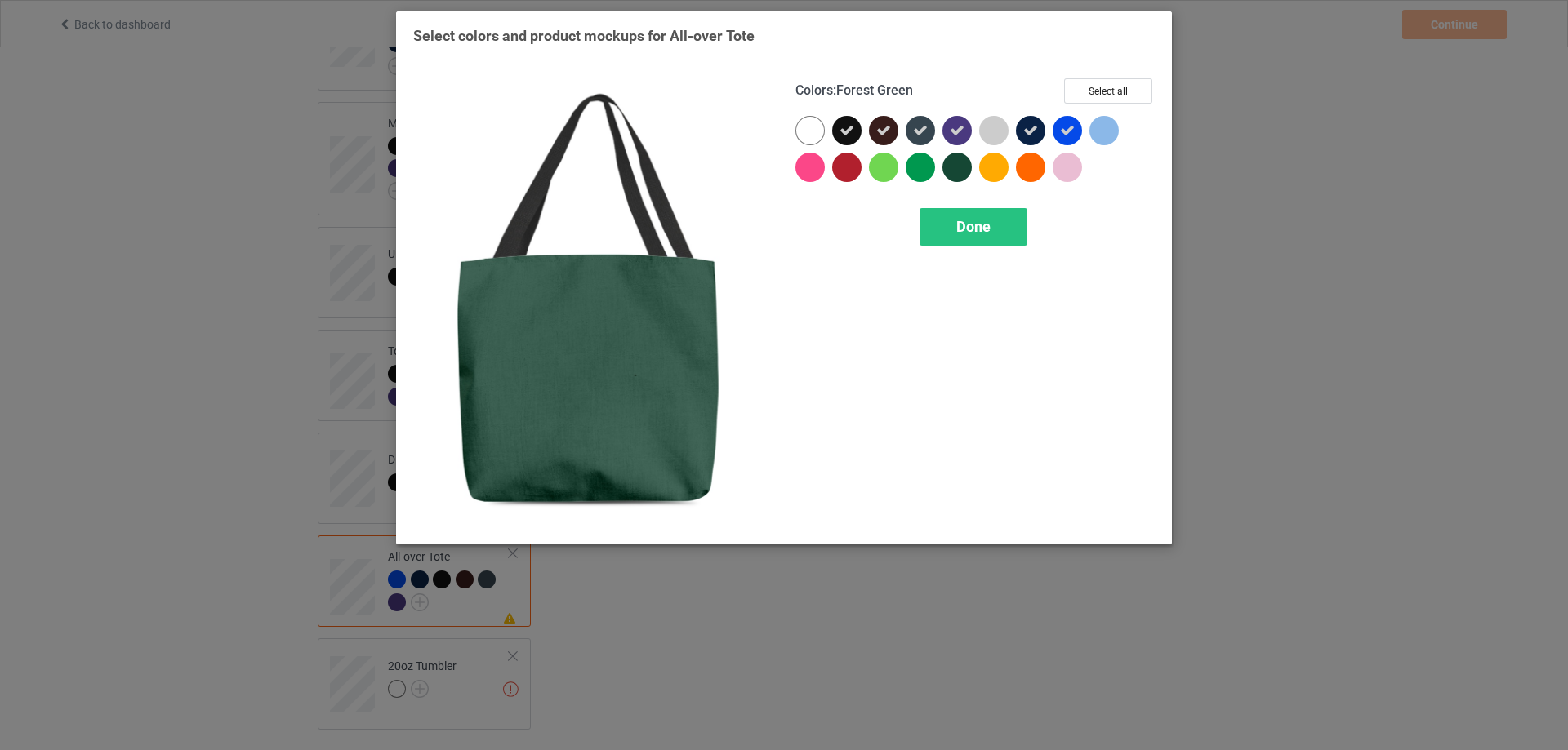
drag, startPoint x: 954, startPoint y: 171, endPoint x: 936, endPoint y: 170, distance: 18.0
click at [954, 171] on div at bounding box center [957, 167] width 30 height 29
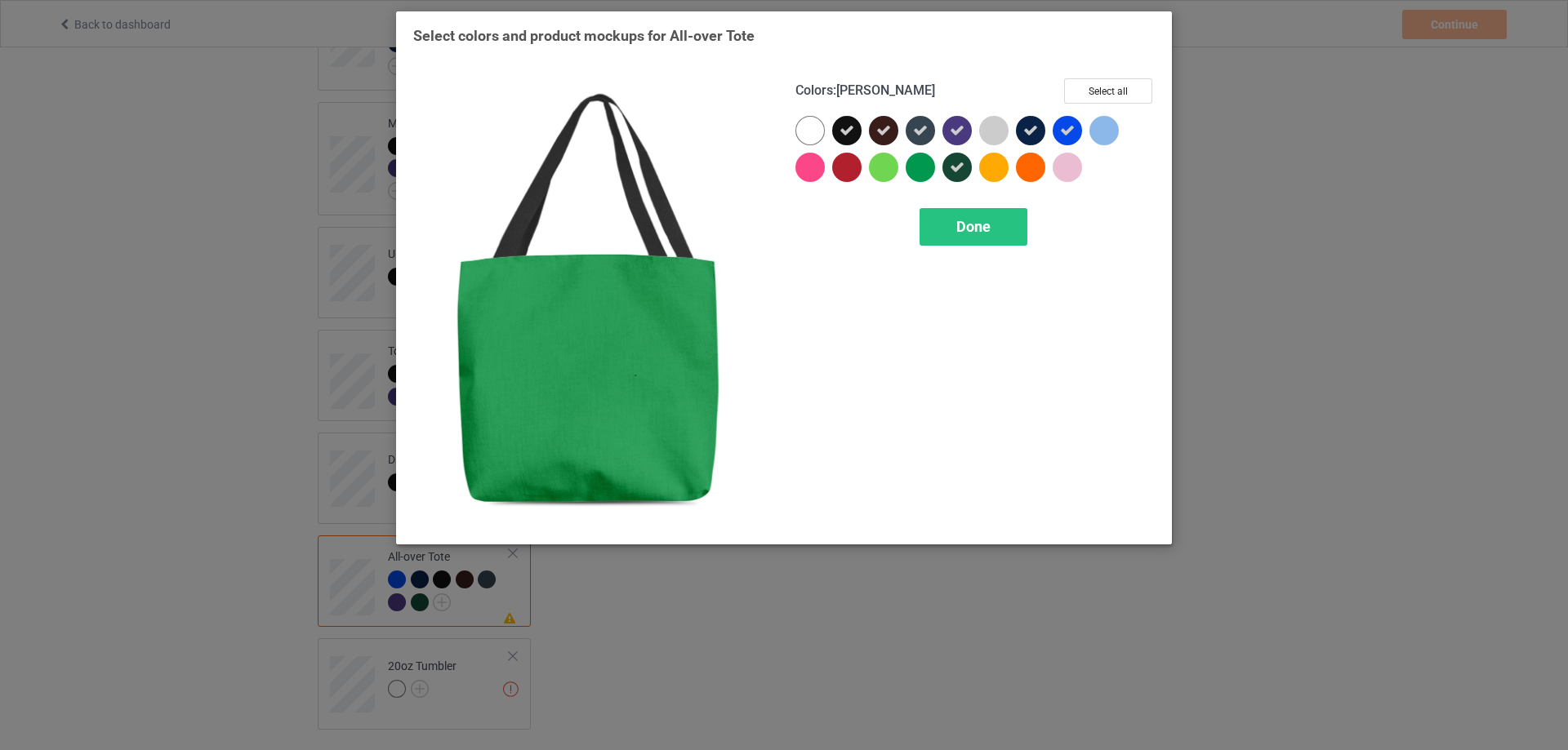
click at [924, 168] on div at bounding box center [920, 167] width 30 height 29
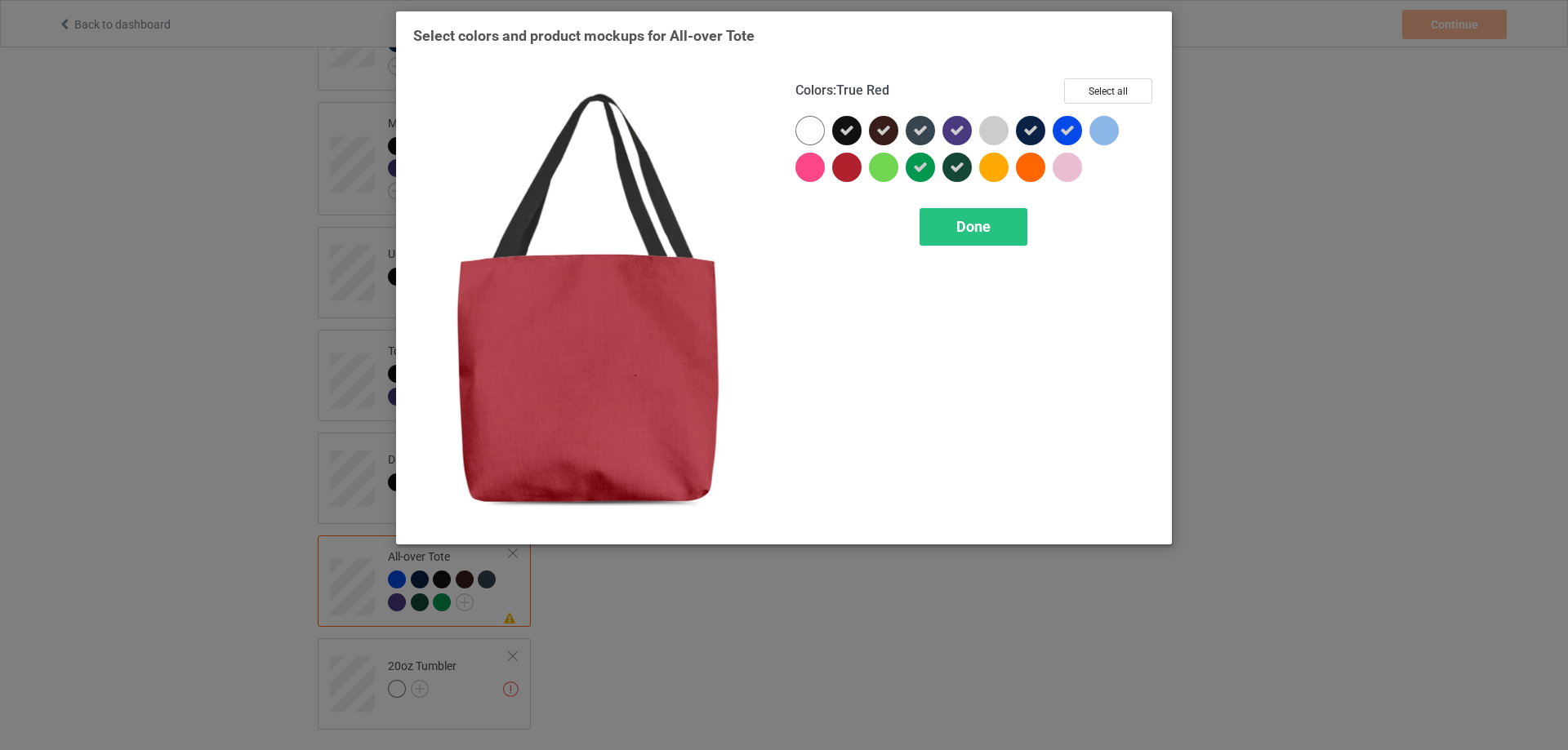
click at [852, 165] on div at bounding box center [847, 167] width 30 height 29
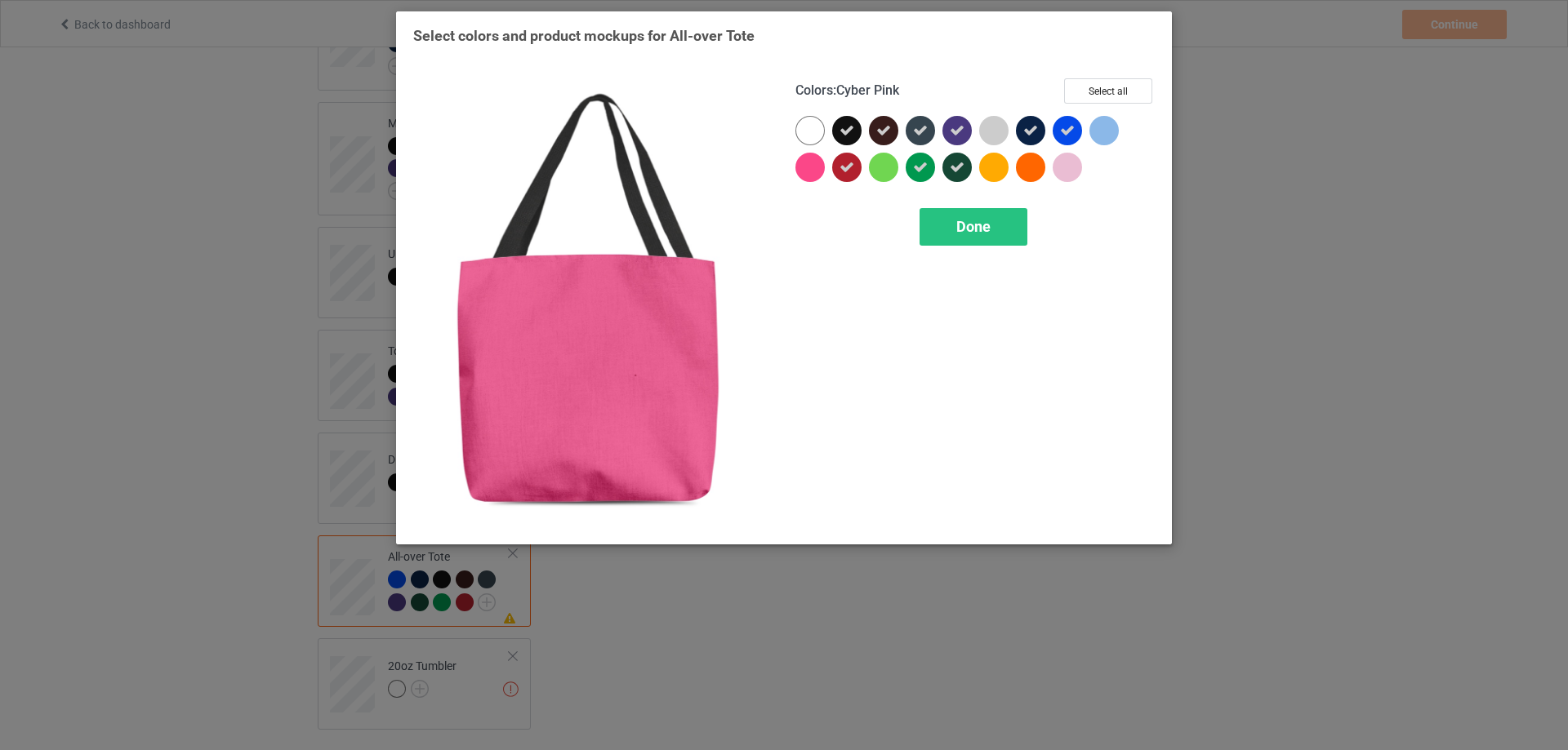
click at [815, 167] on div at bounding box center [810, 167] width 30 height 29
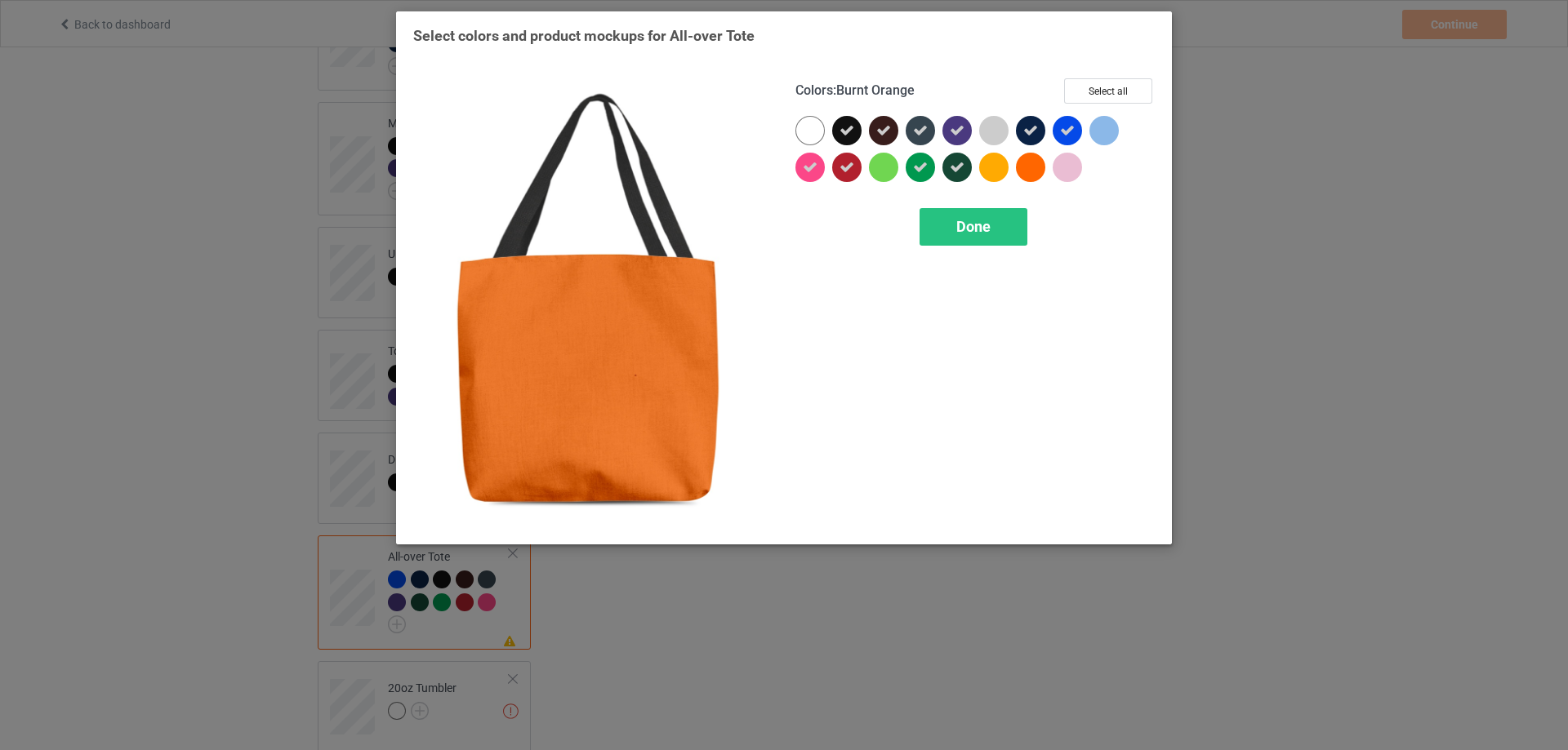
click at [1022, 175] on div at bounding box center [1030, 167] width 30 height 29
click at [983, 231] on span "Done" at bounding box center [973, 226] width 34 height 17
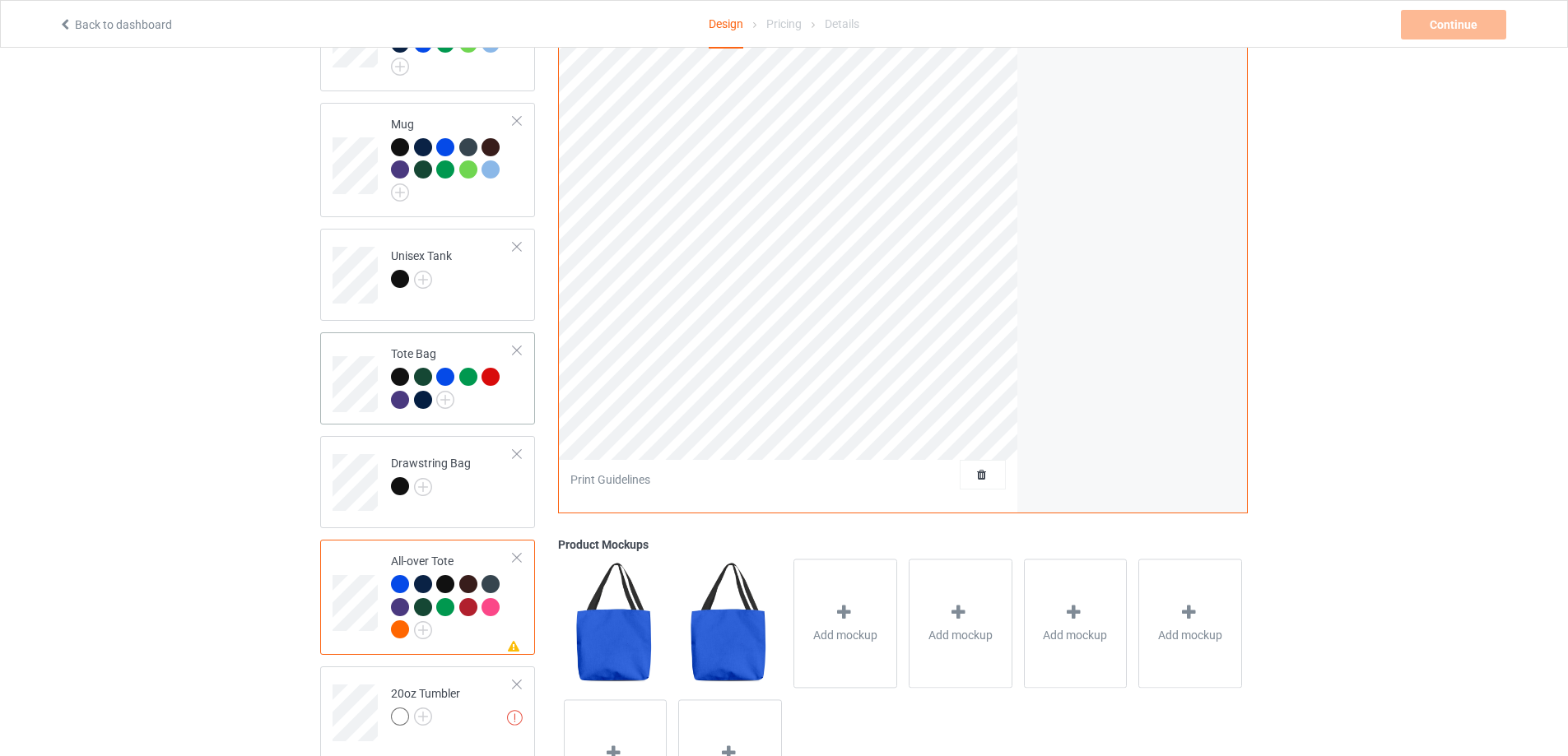
scroll to position [673, 0]
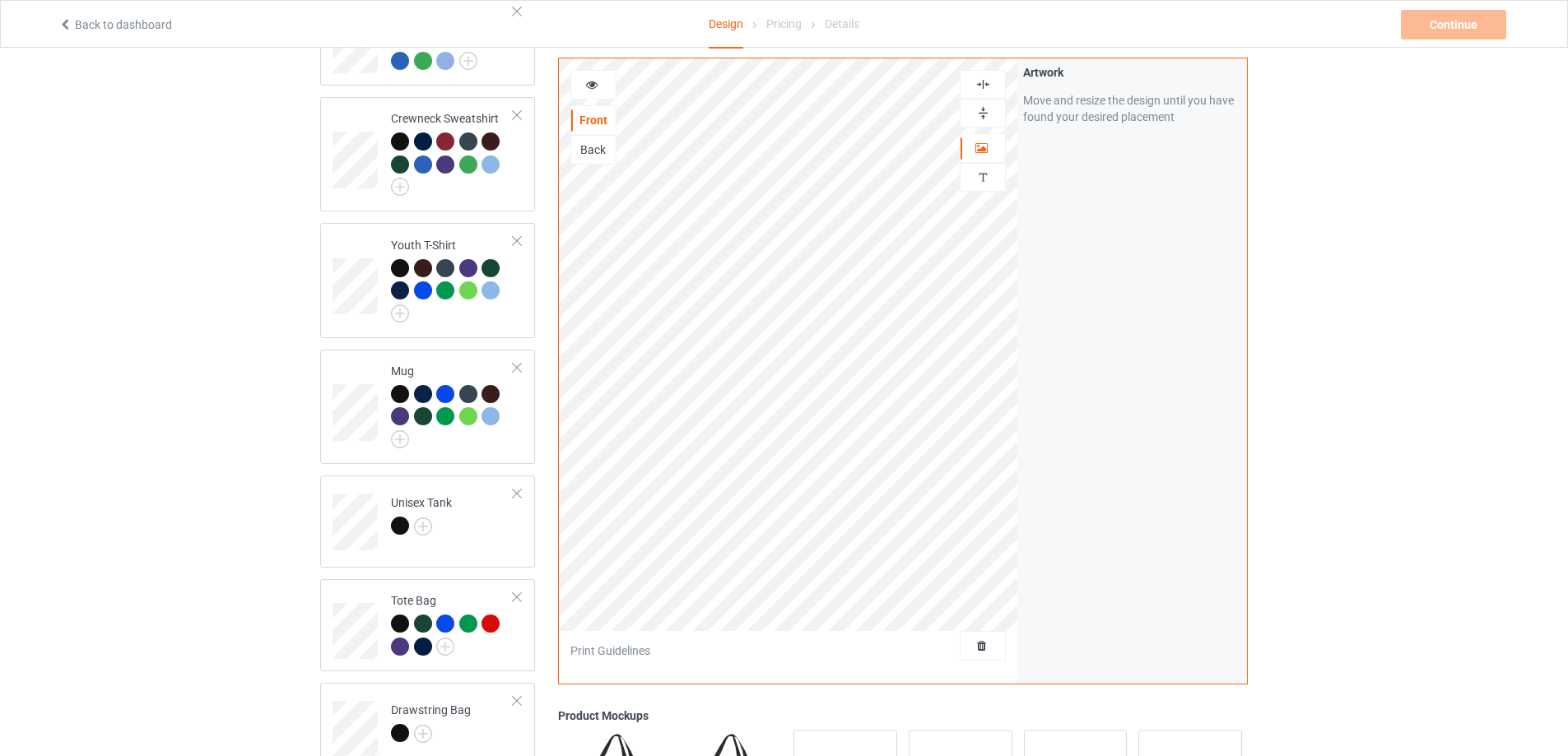
drag, startPoint x: 590, startPoint y: 84, endPoint x: 621, endPoint y: 162, distance: 83.9
click at [590, 86] on icon at bounding box center [592, 82] width 14 height 12
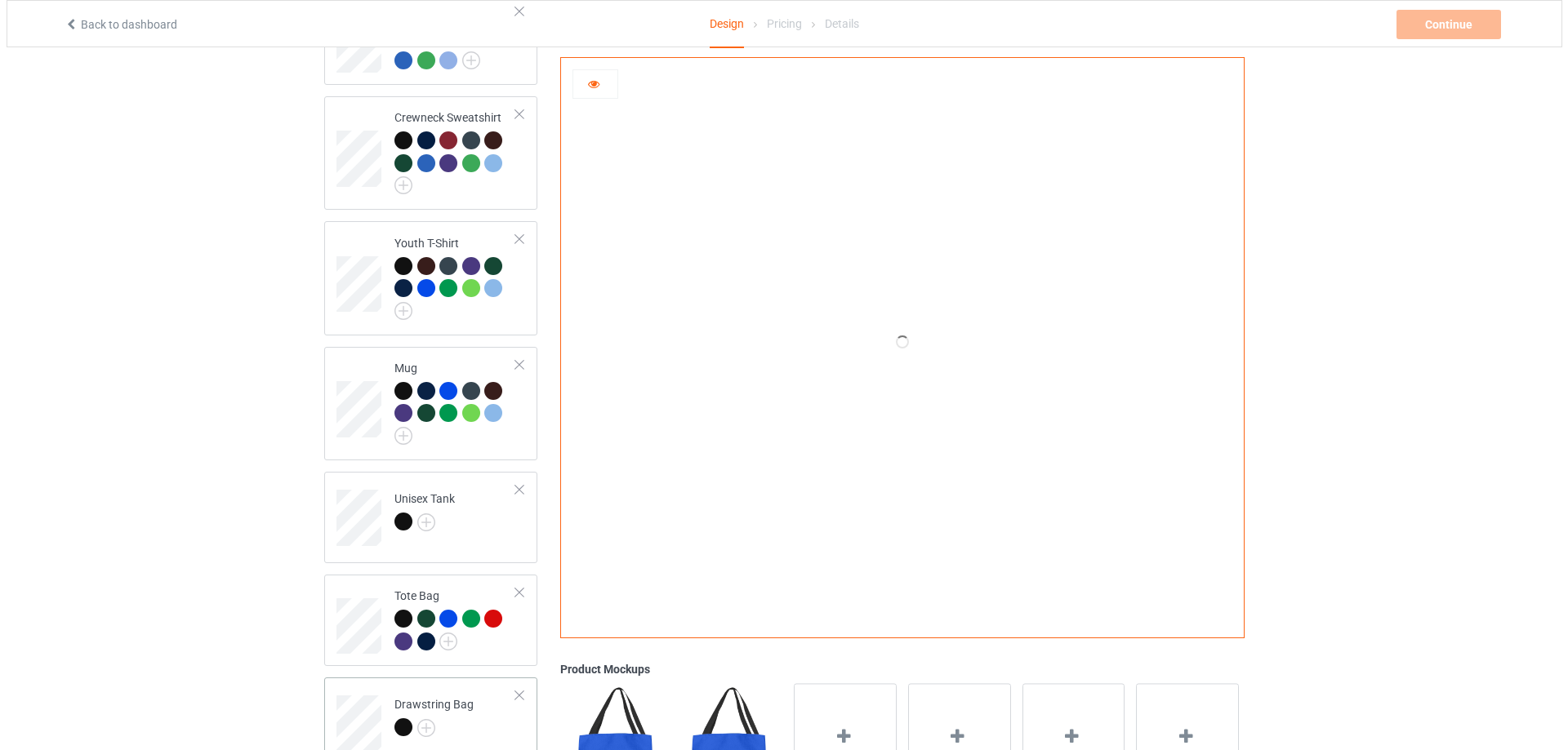
scroll to position [913, 0]
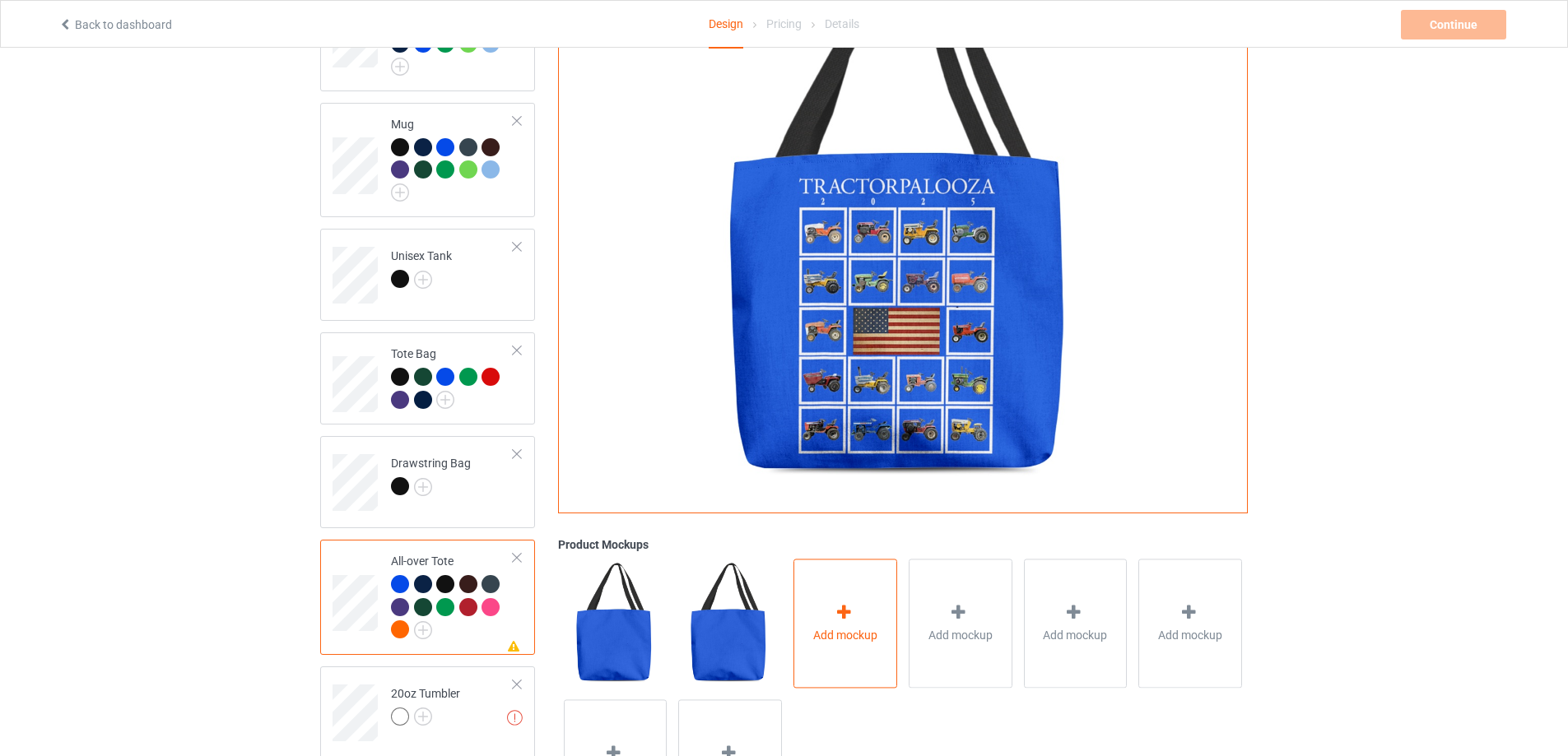
click at [841, 579] on div "Add mockup" at bounding box center [844, 623] width 104 height 129
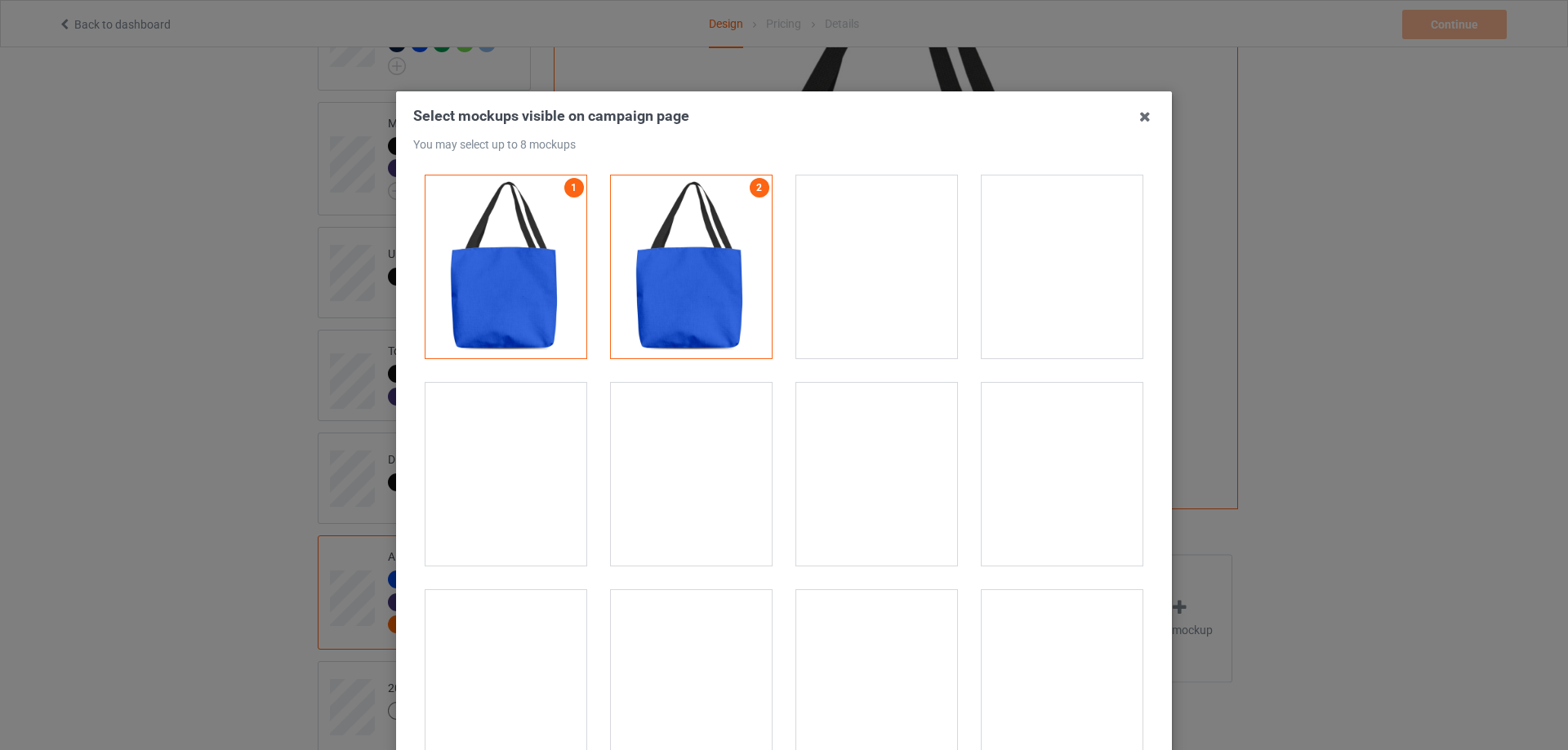
click at [1053, 259] on div at bounding box center [1063, 266] width 161 height 183
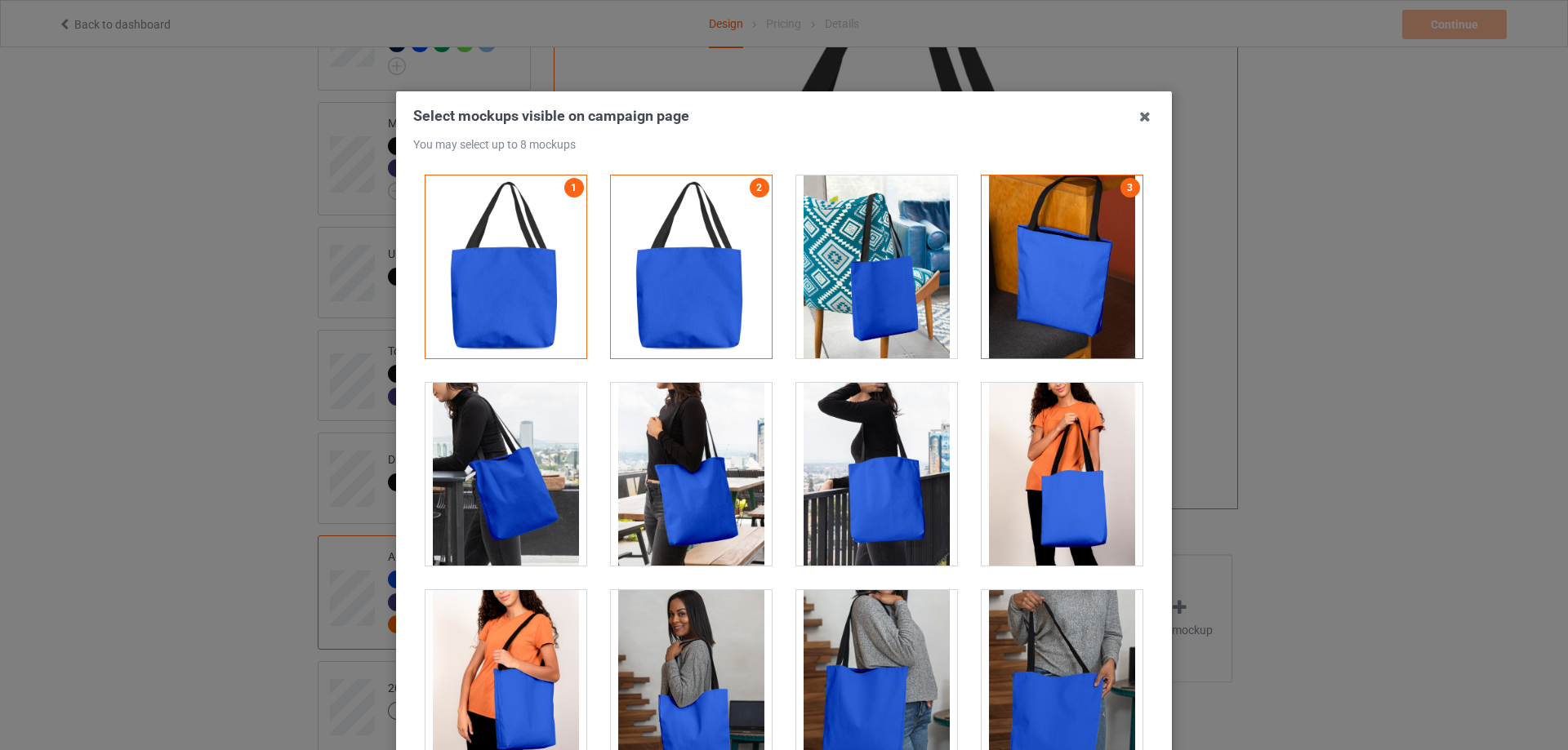
click at [898, 473] on div at bounding box center [877, 474] width 161 height 183
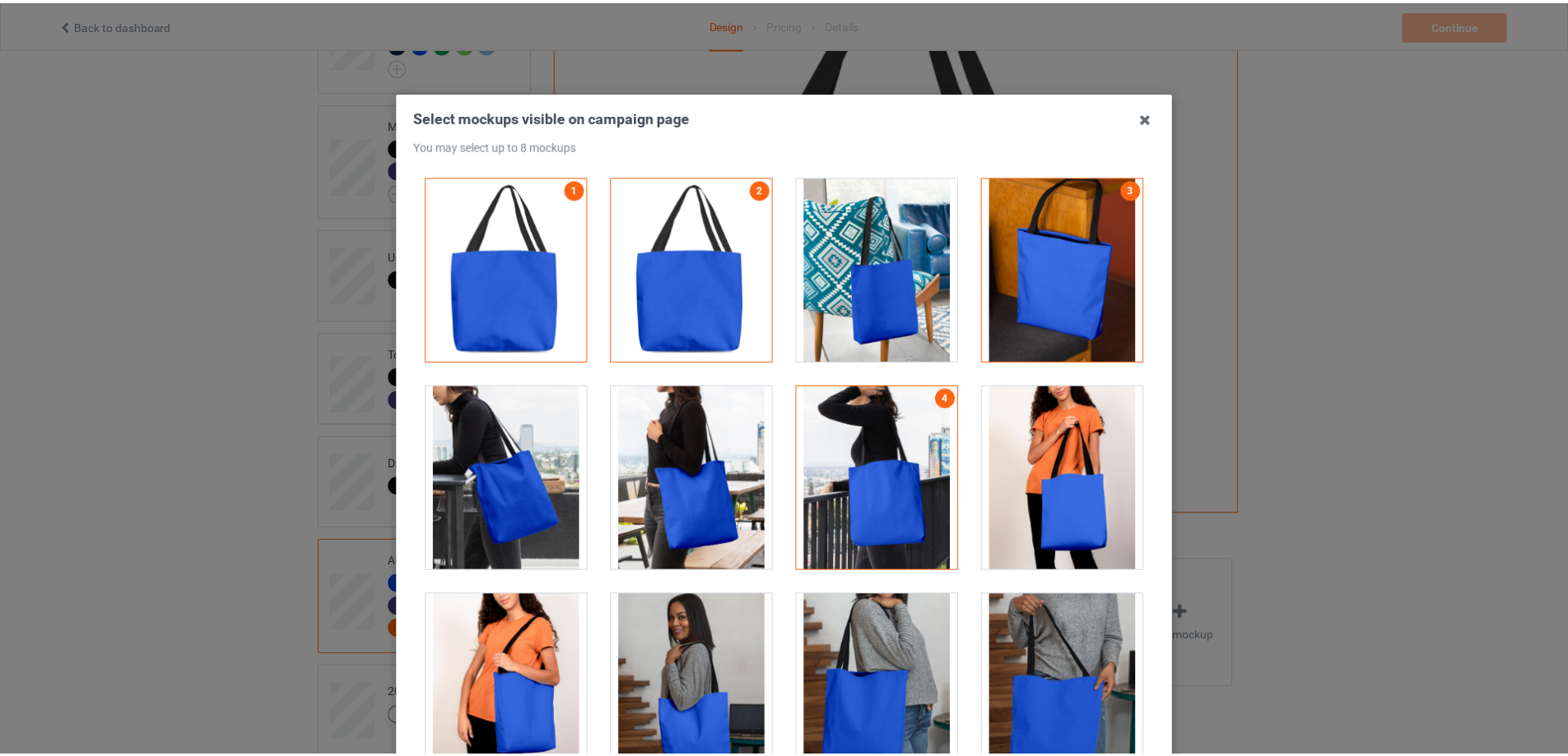
scroll to position [181, 0]
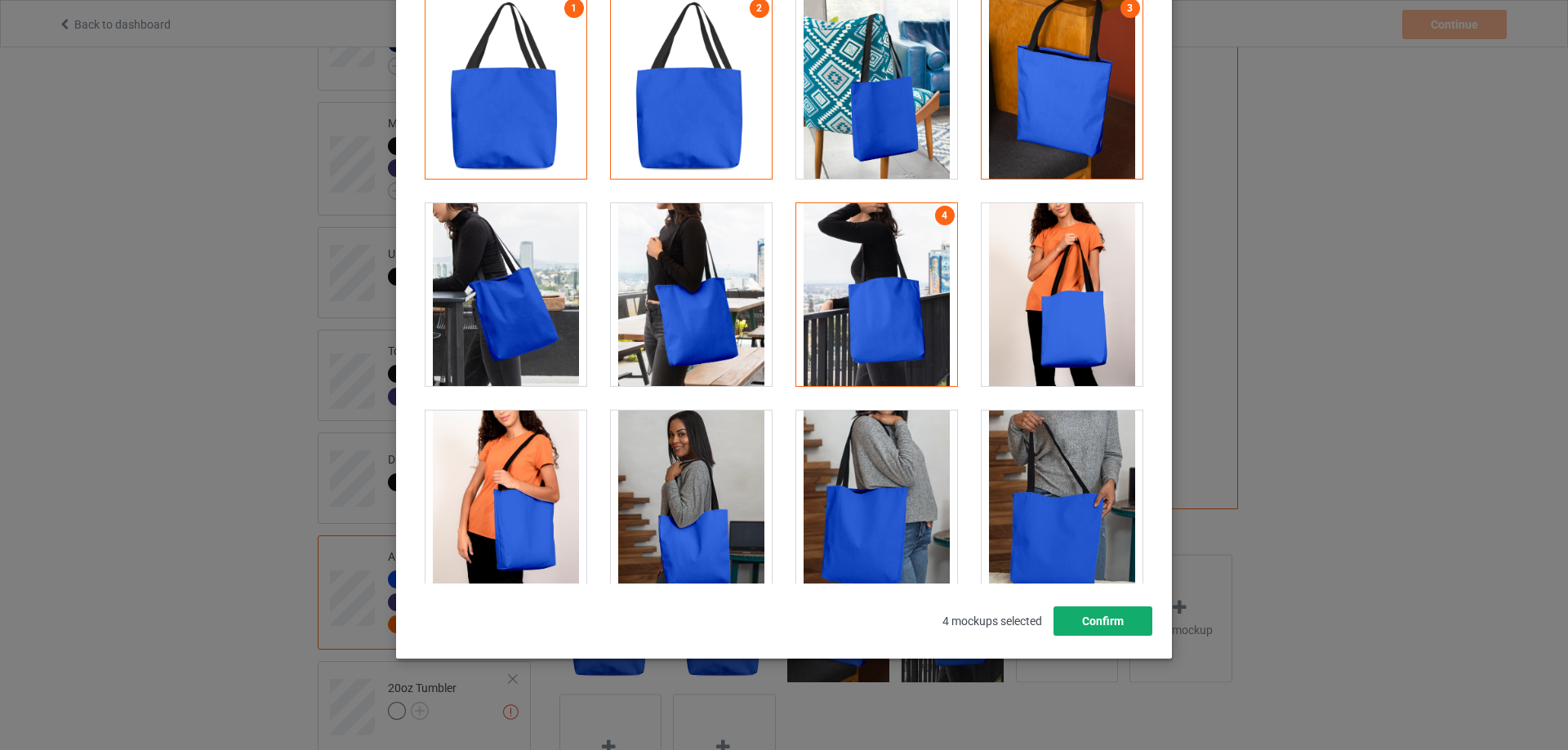
click at [1107, 628] on button "Confirm" at bounding box center [1103, 621] width 99 height 29
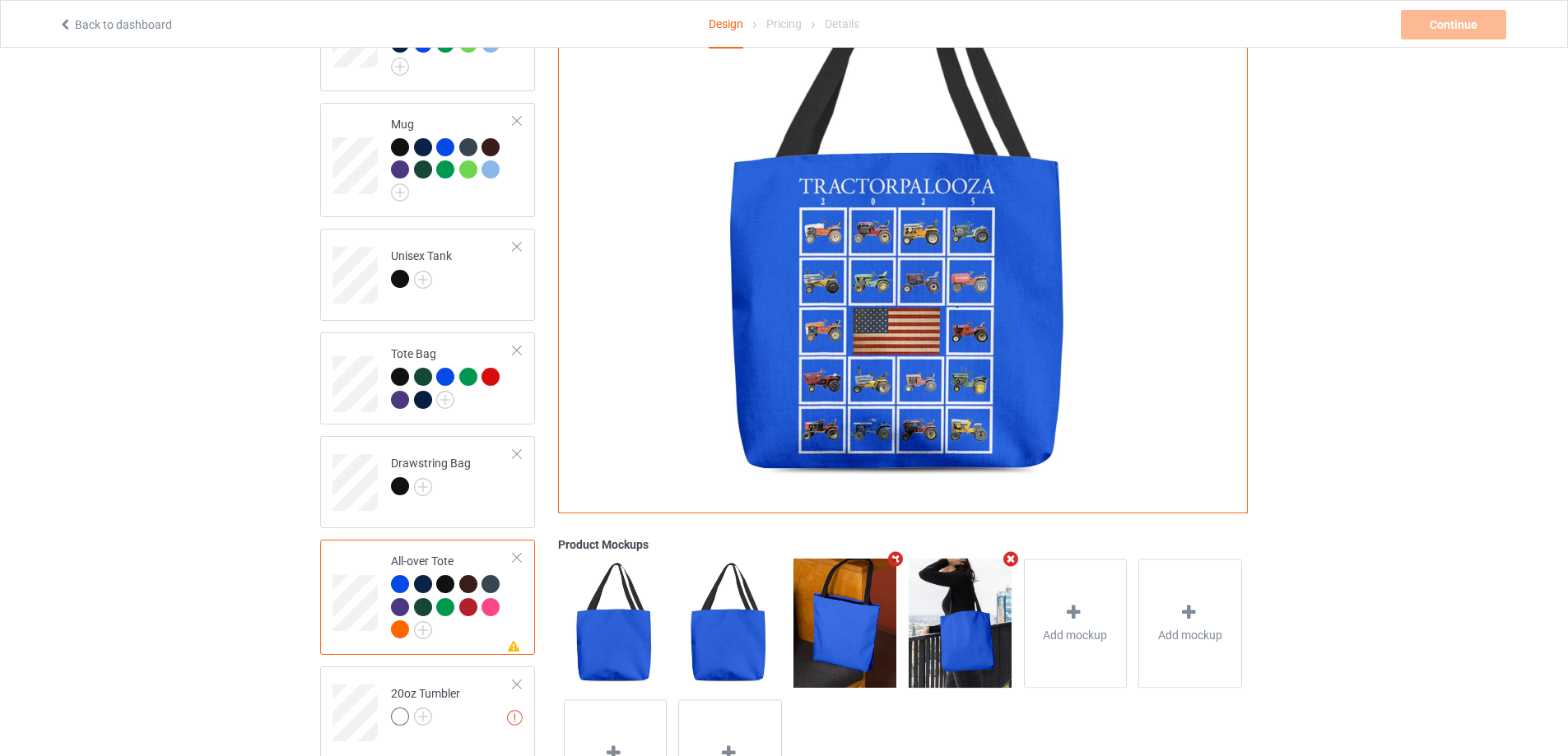
scroll to position [1026, 0]
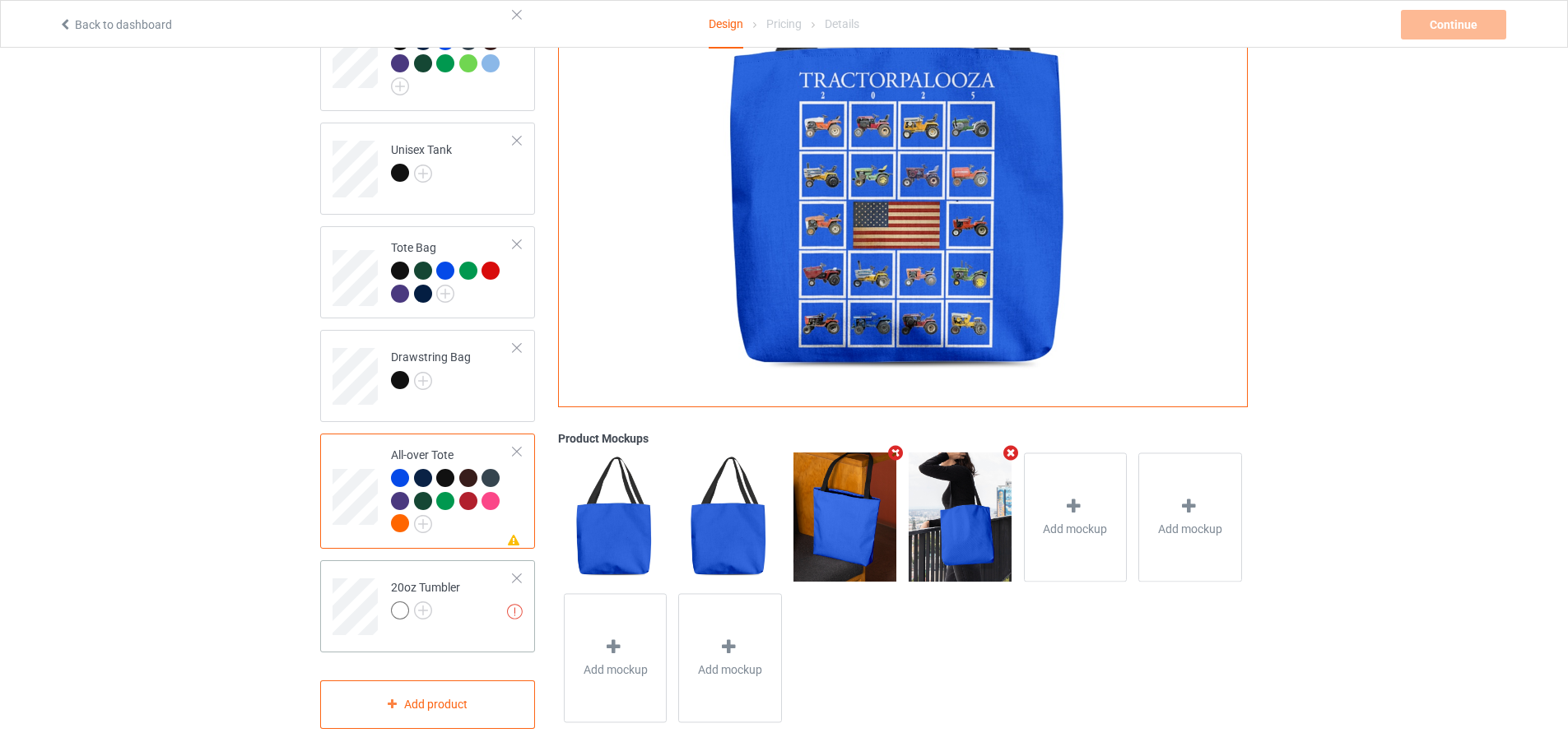
click at [465, 616] on td "Missing artworks 20oz Tumbler" at bounding box center [452, 601] width 141 height 68
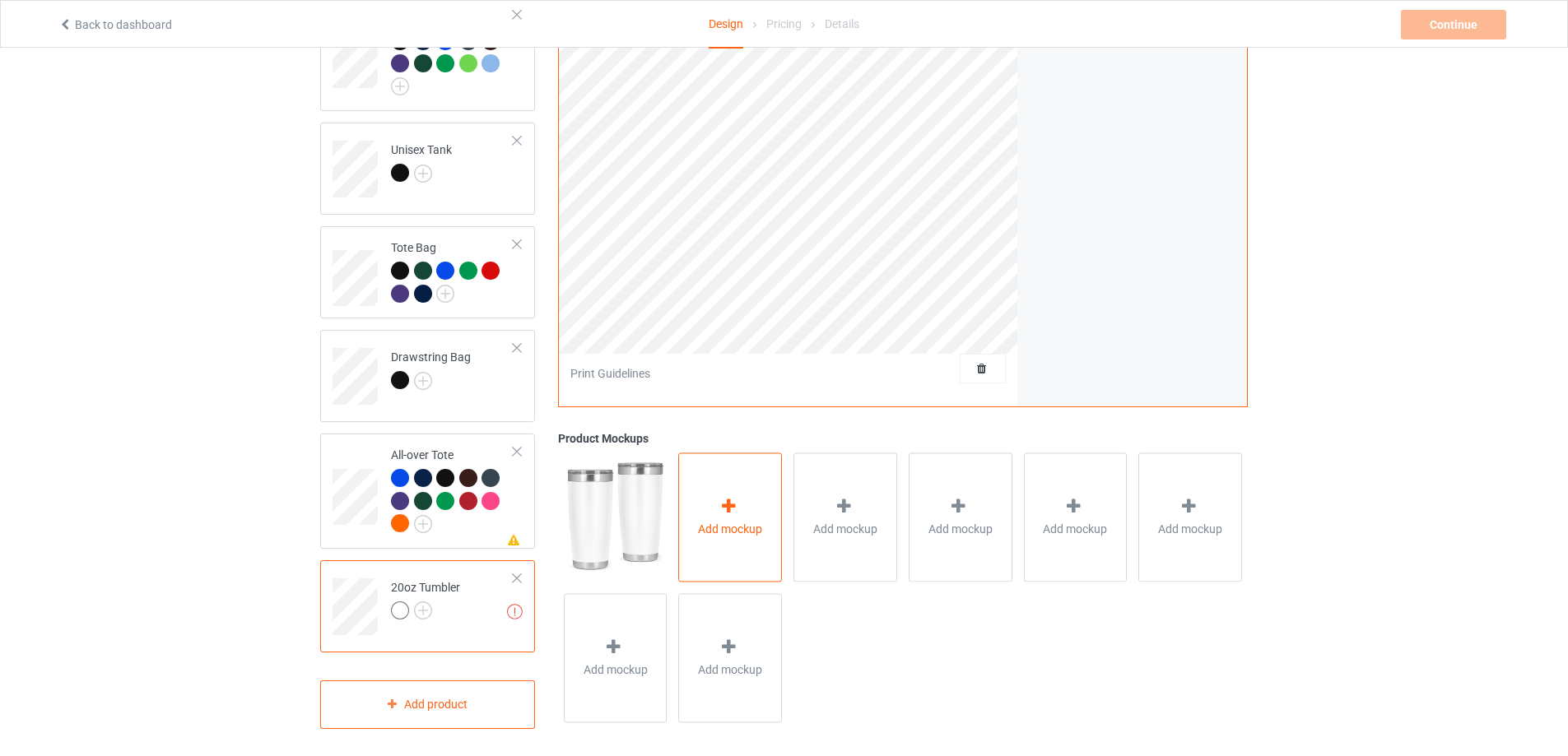
scroll to position [779, 0]
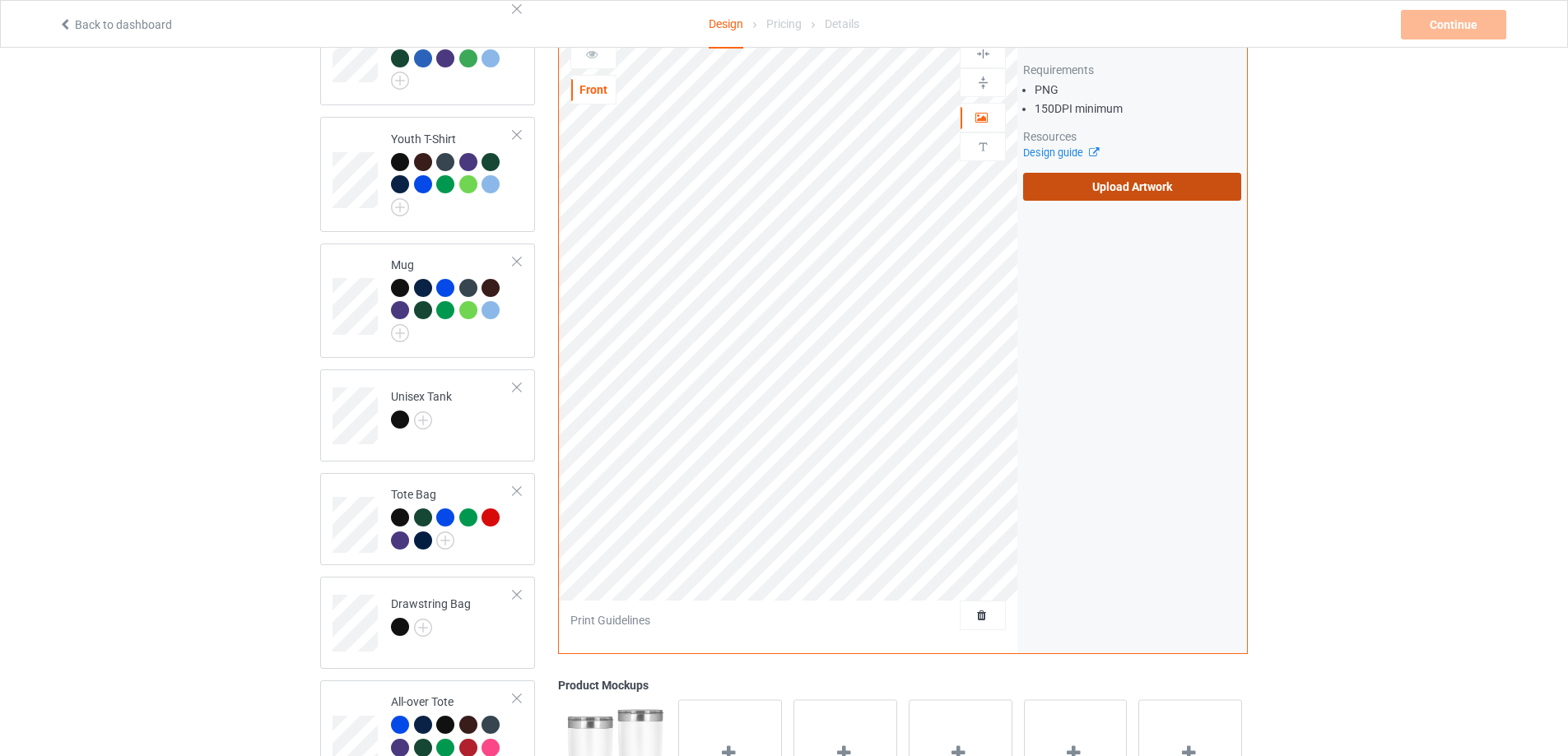
click at [1108, 177] on label "Upload Artwork" at bounding box center [1132, 187] width 218 height 28
click at [0, 0] on input "Upload Artwork" at bounding box center [0, 0] width 0 height 0
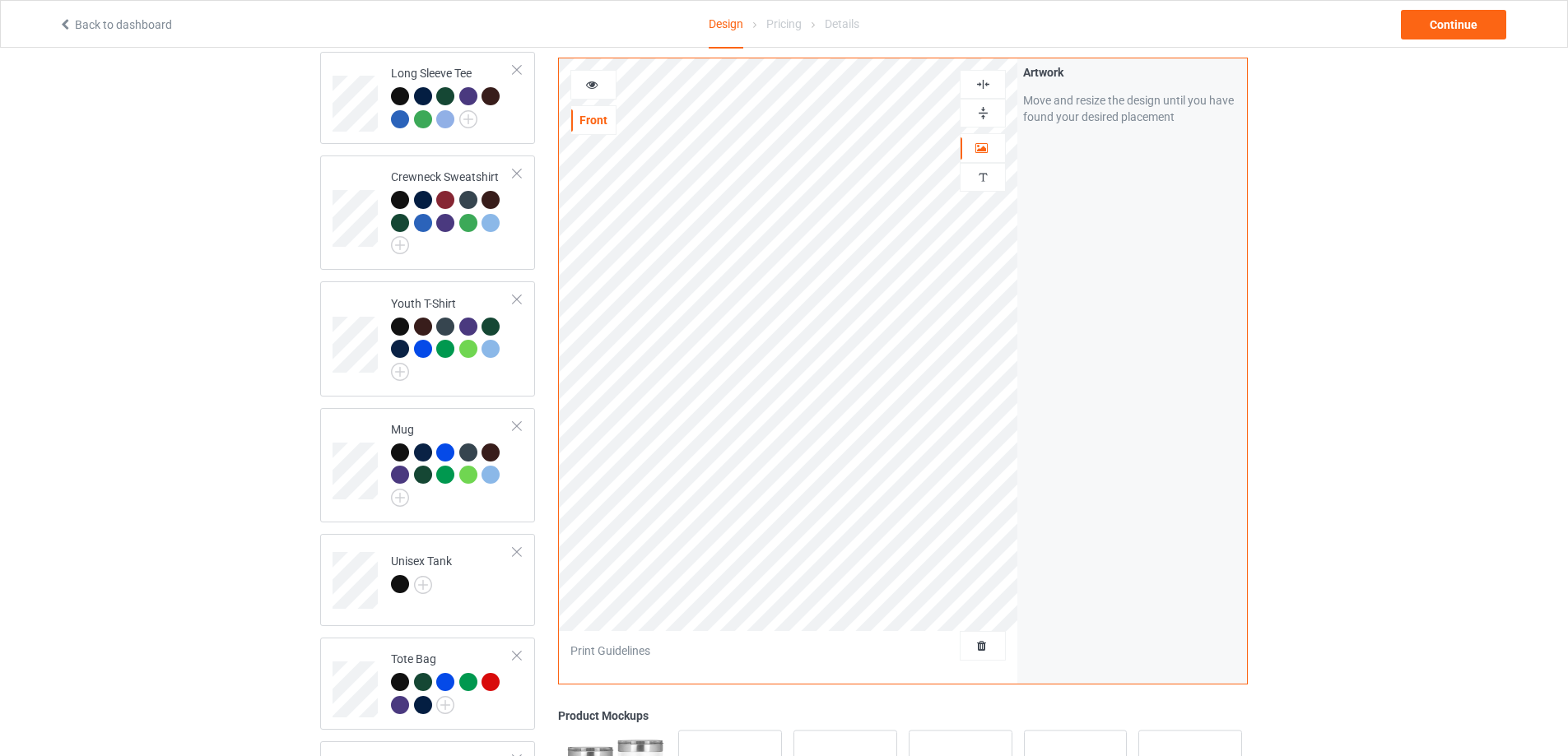
click at [594, 82] on icon at bounding box center [592, 82] width 14 height 12
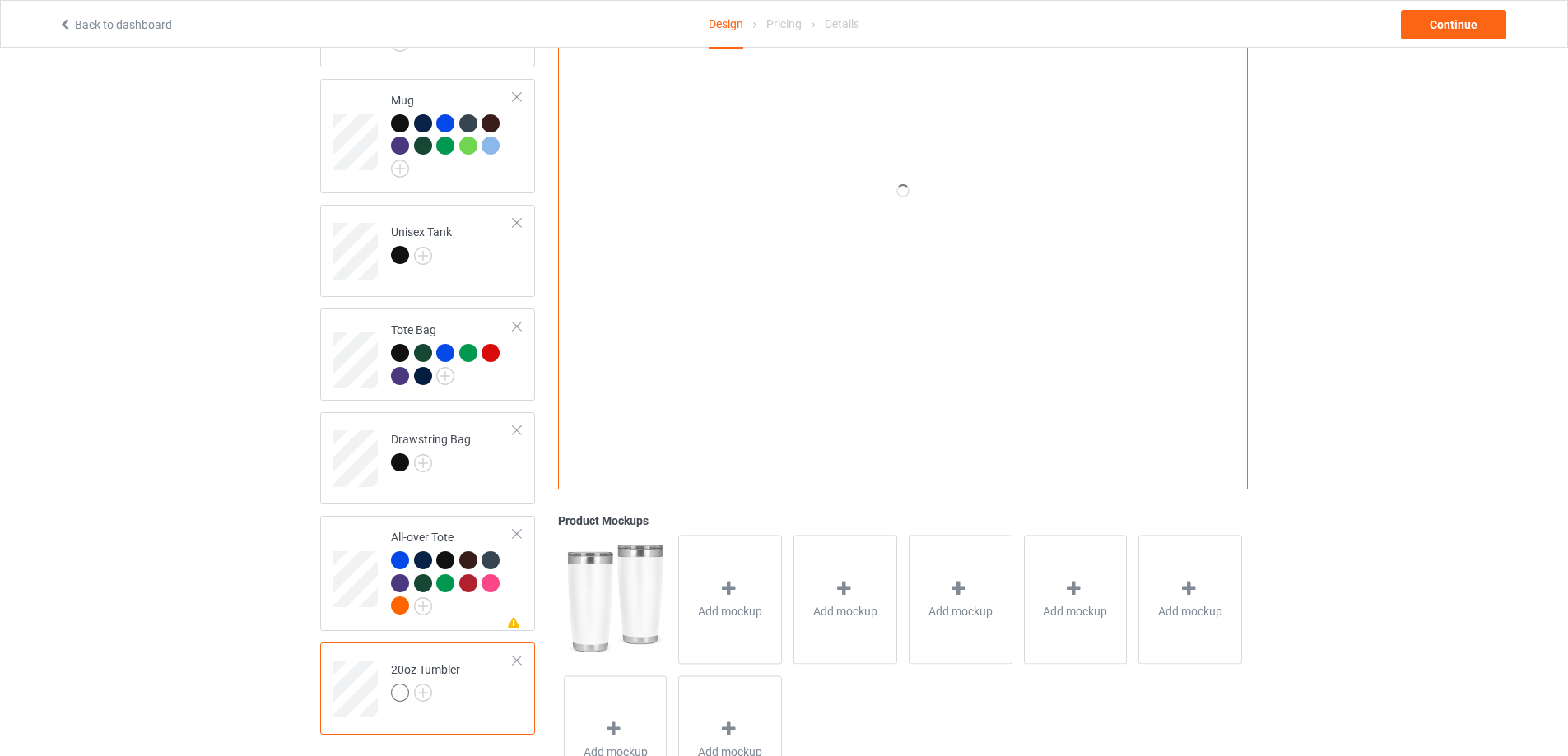
scroll to position [697, 0]
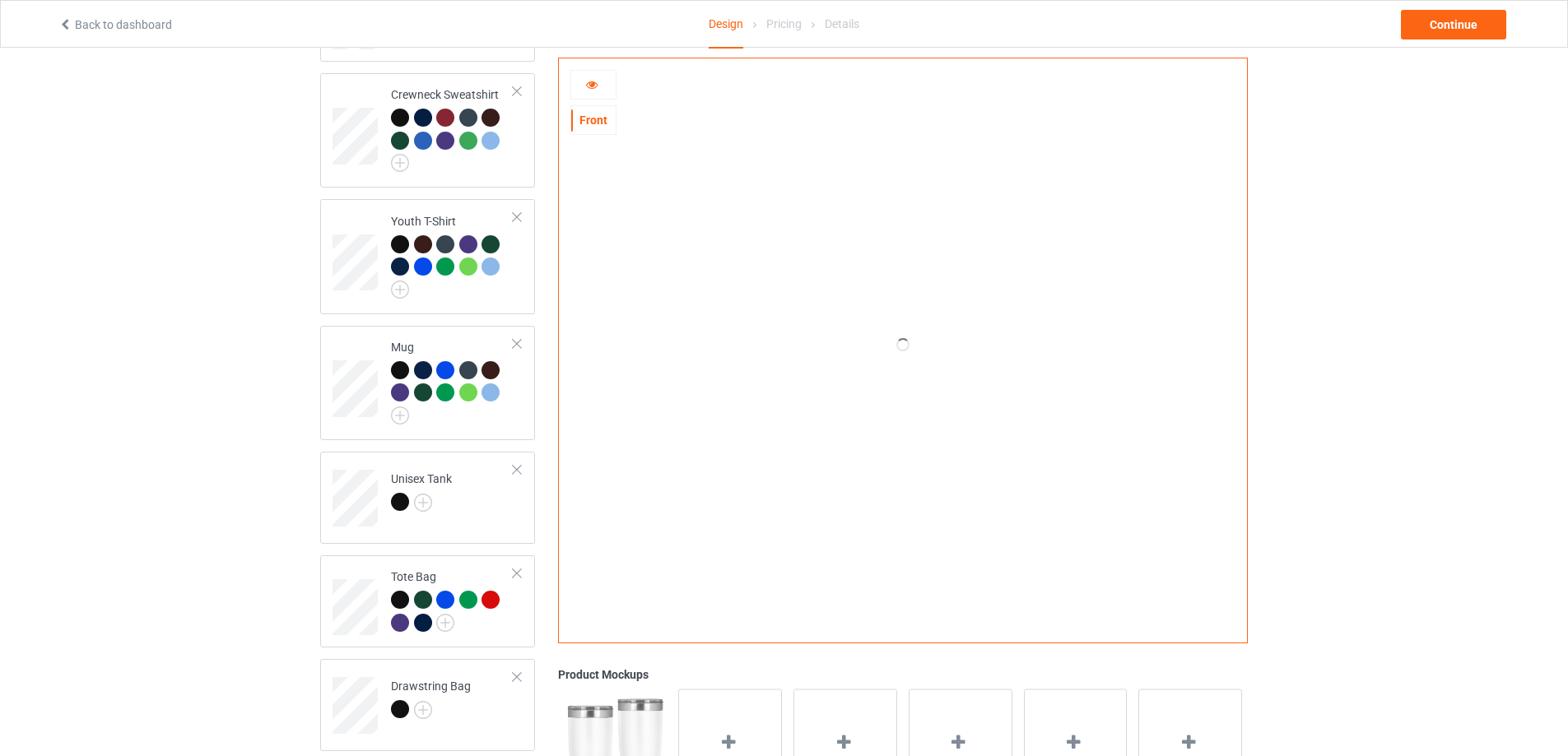
click at [591, 88] on icon at bounding box center [592, 82] width 14 height 12
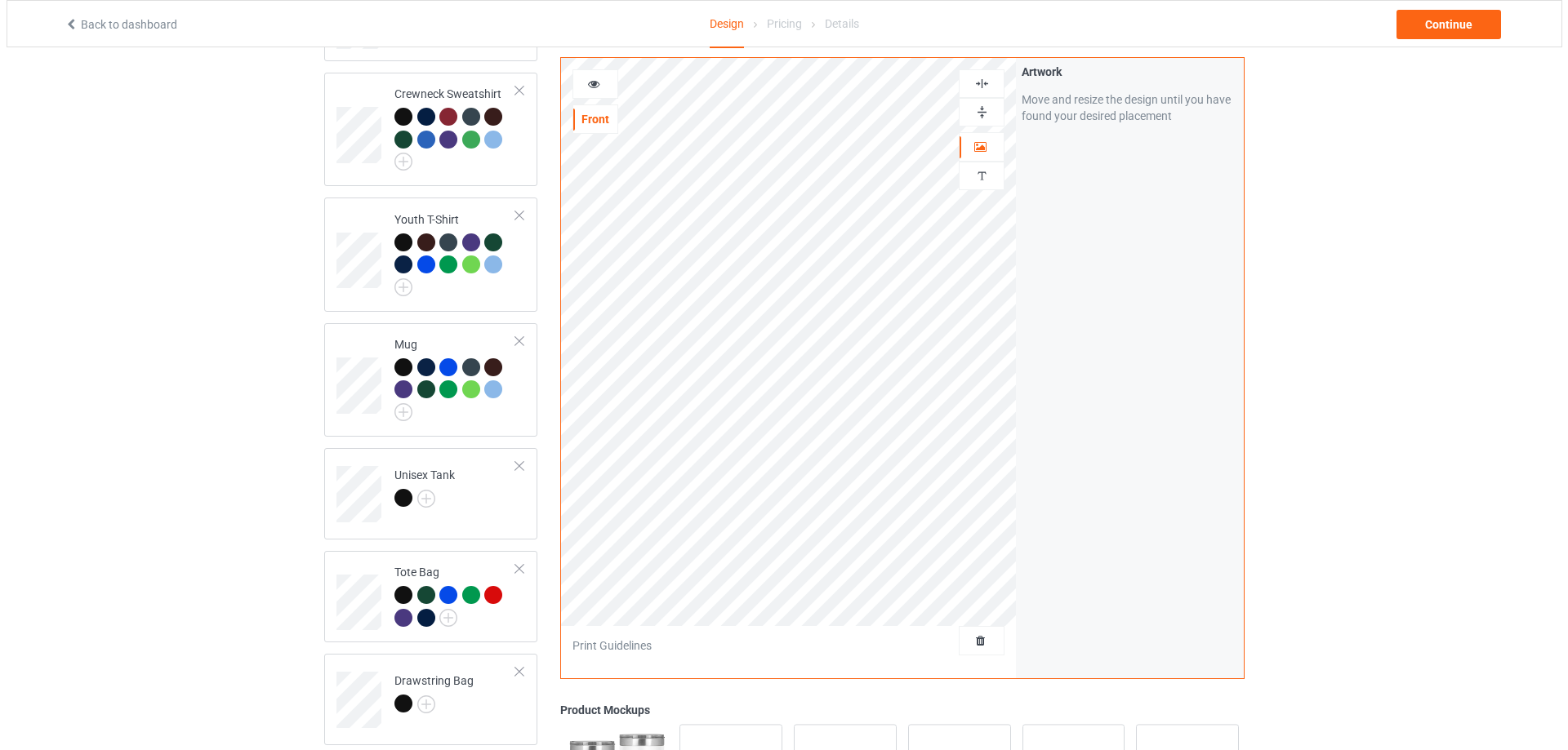
scroll to position [937, 0]
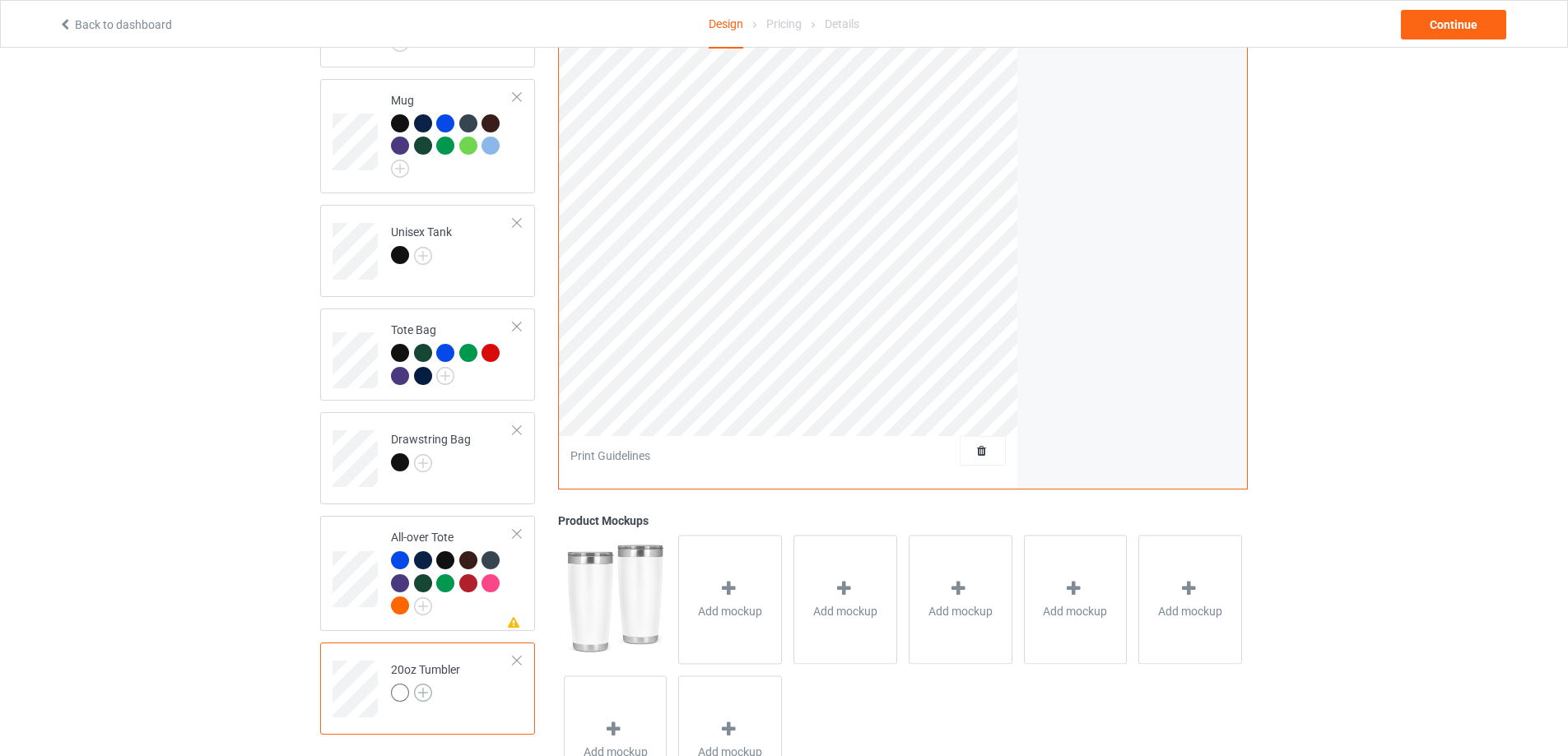
click at [421, 688] on img at bounding box center [423, 693] width 18 height 18
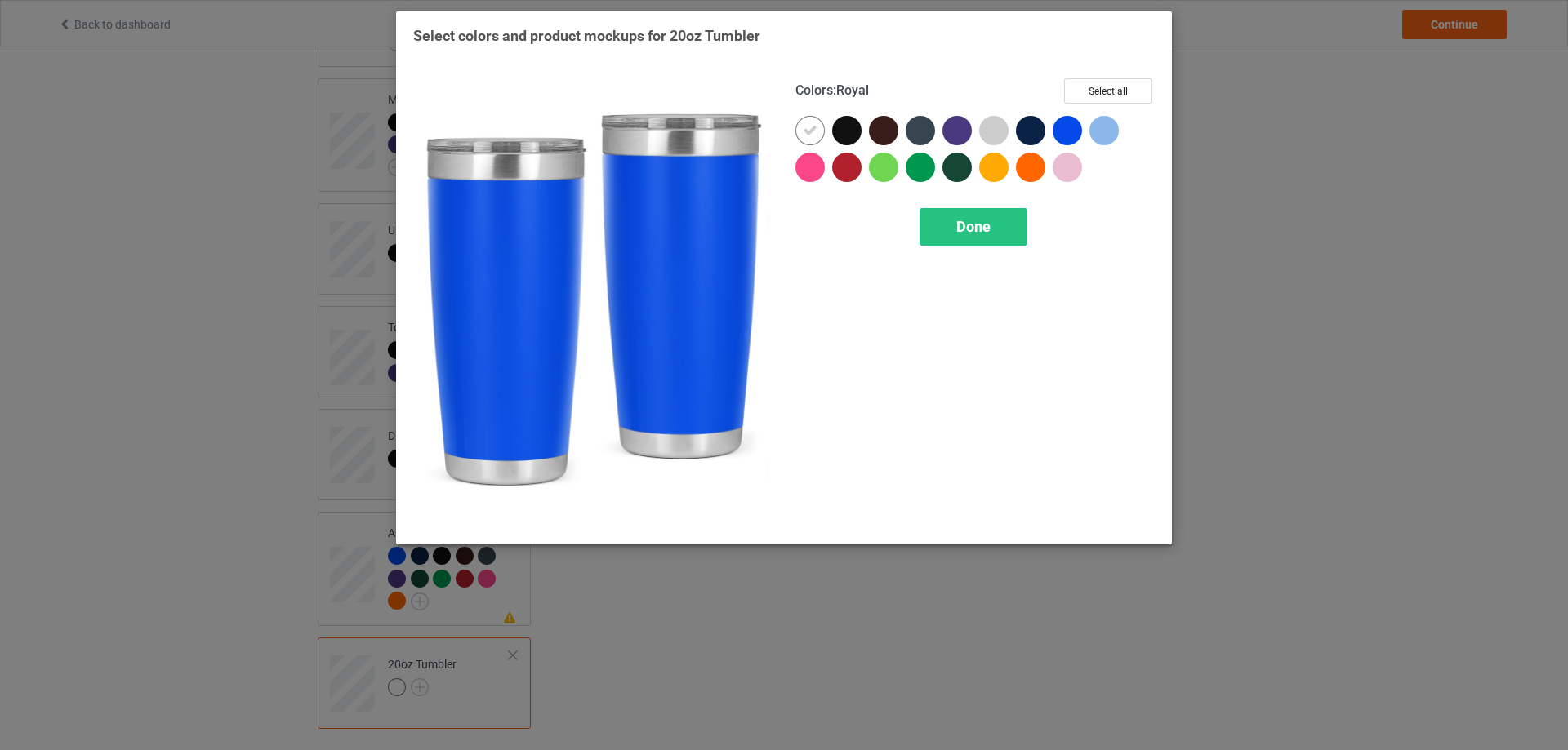
click at [1066, 134] on div at bounding box center [1067, 131] width 30 height 29
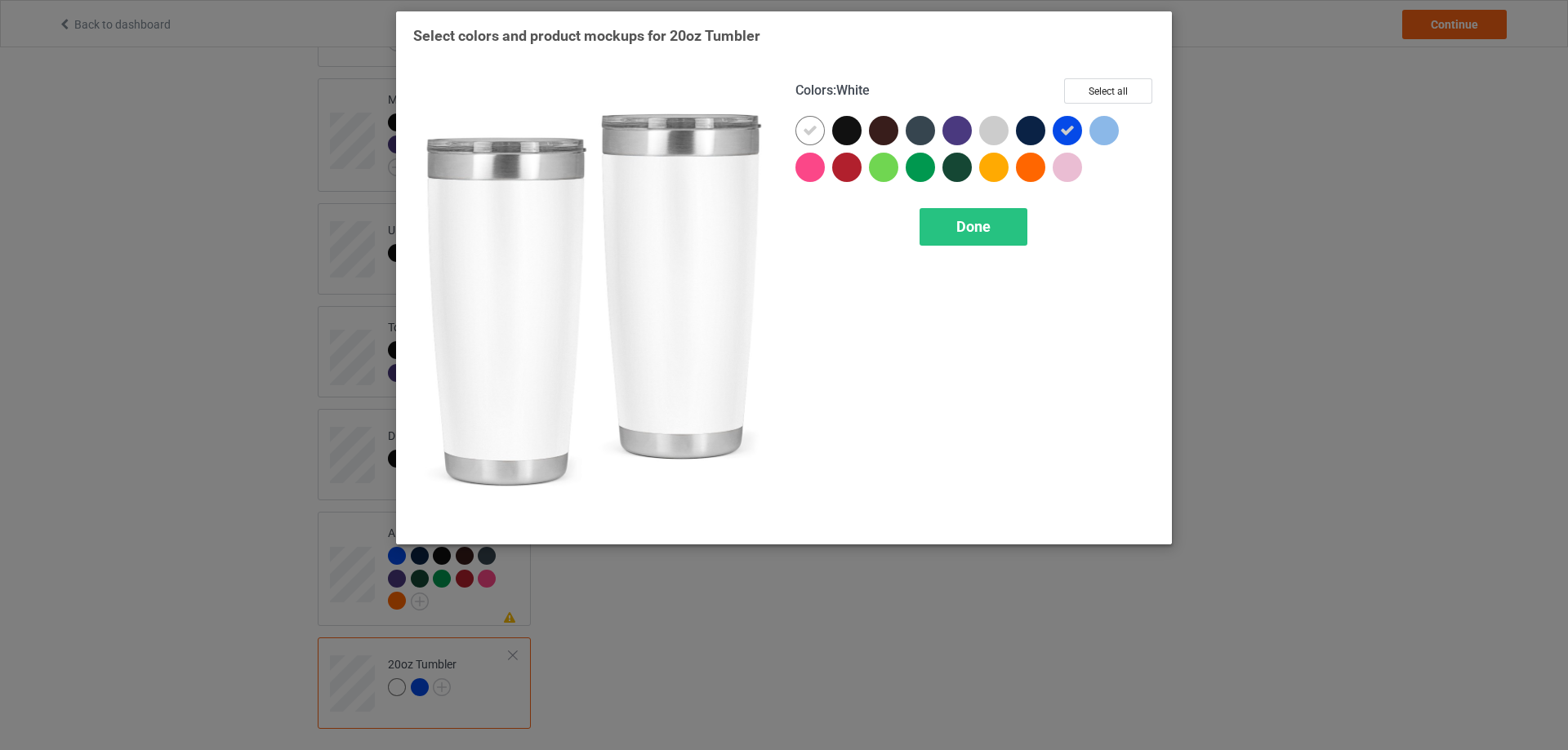
click at [790, 131] on div "Colors : White Select all Done" at bounding box center [975, 303] width 382 height 472
click at [805, 128] on icon at bounding box center [810, 131] width 14 height 14
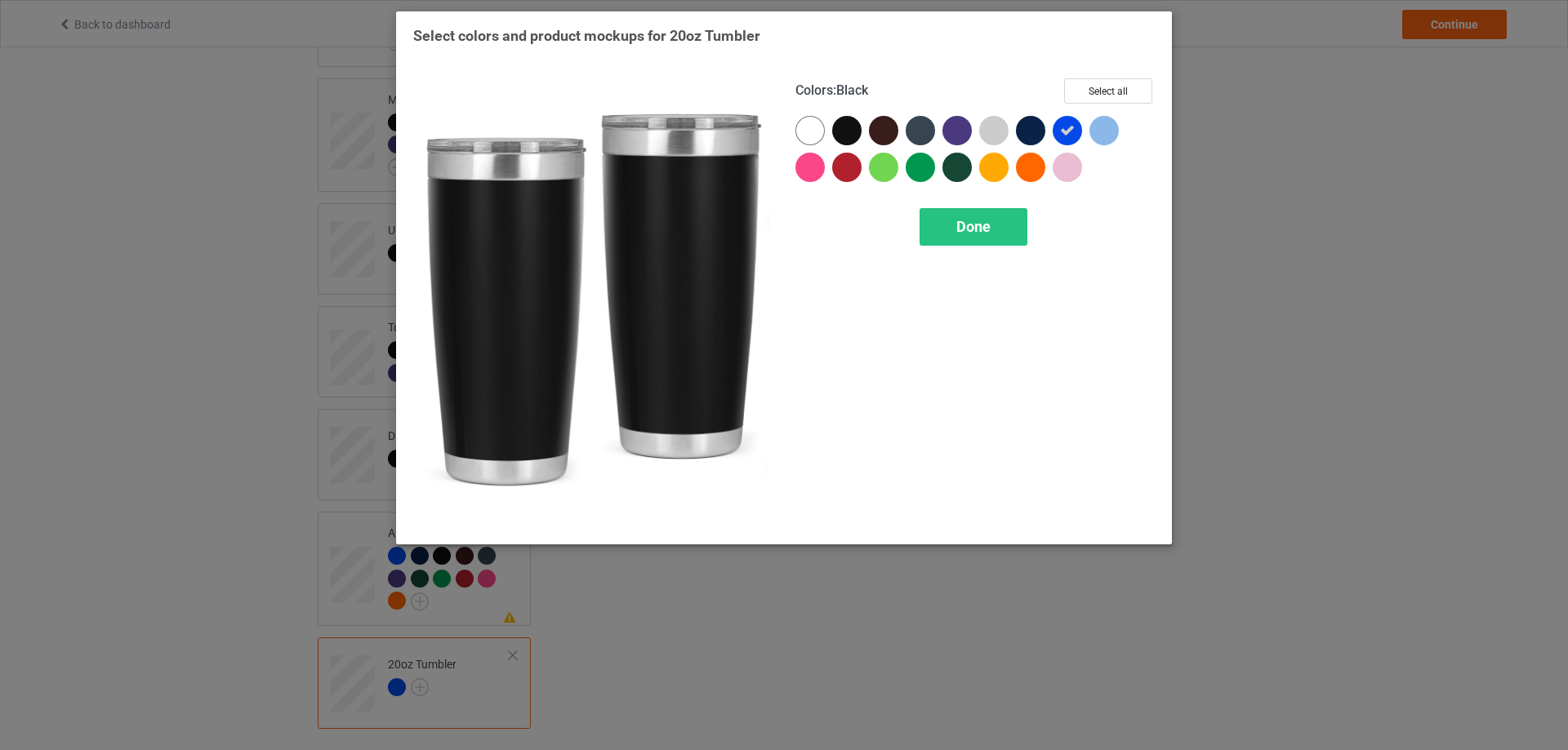
click at [841, 131] on div at bounding box center [847, 131] width 30 height 29
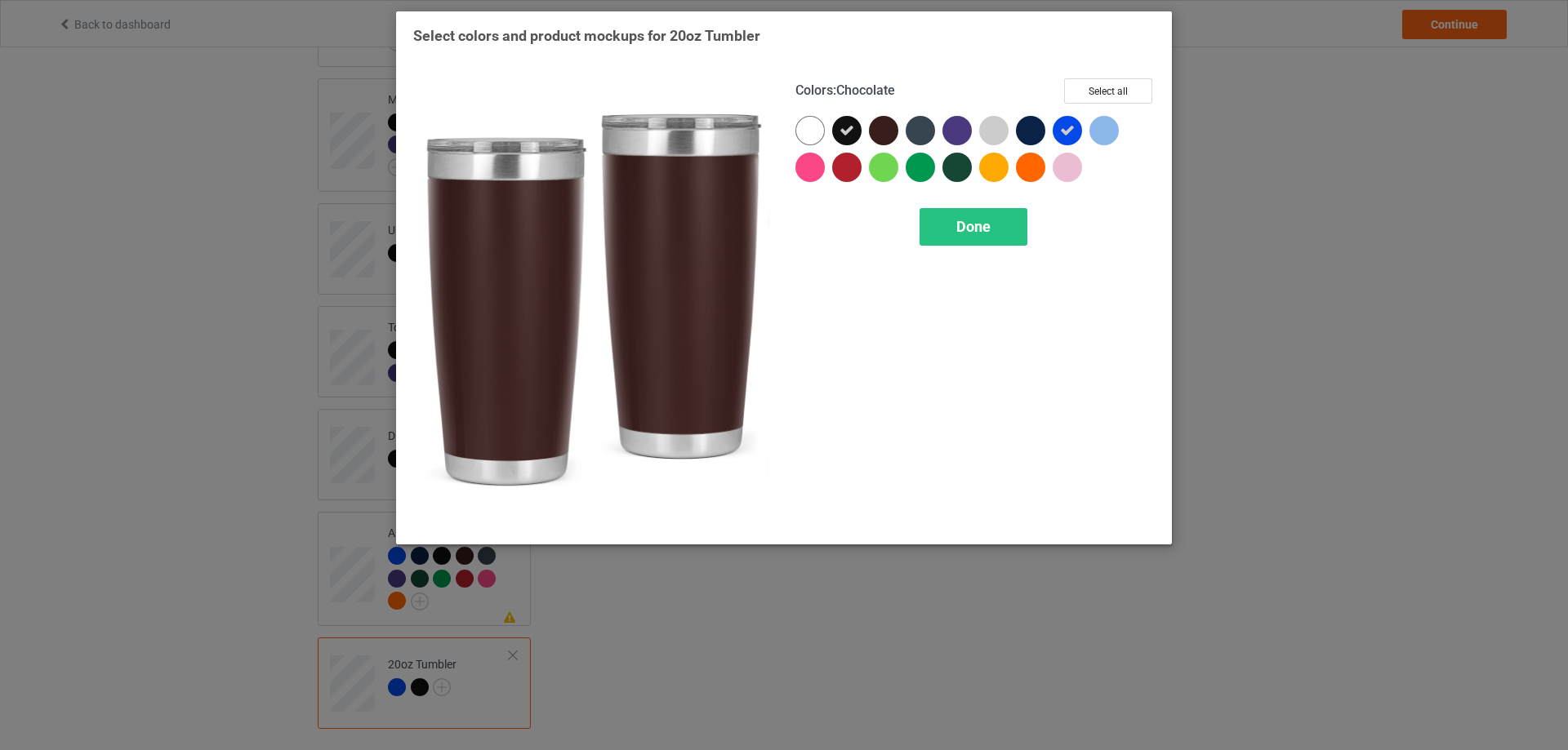
click at [886, 137] on div at bounding box center [884, 131] width 30 height 29
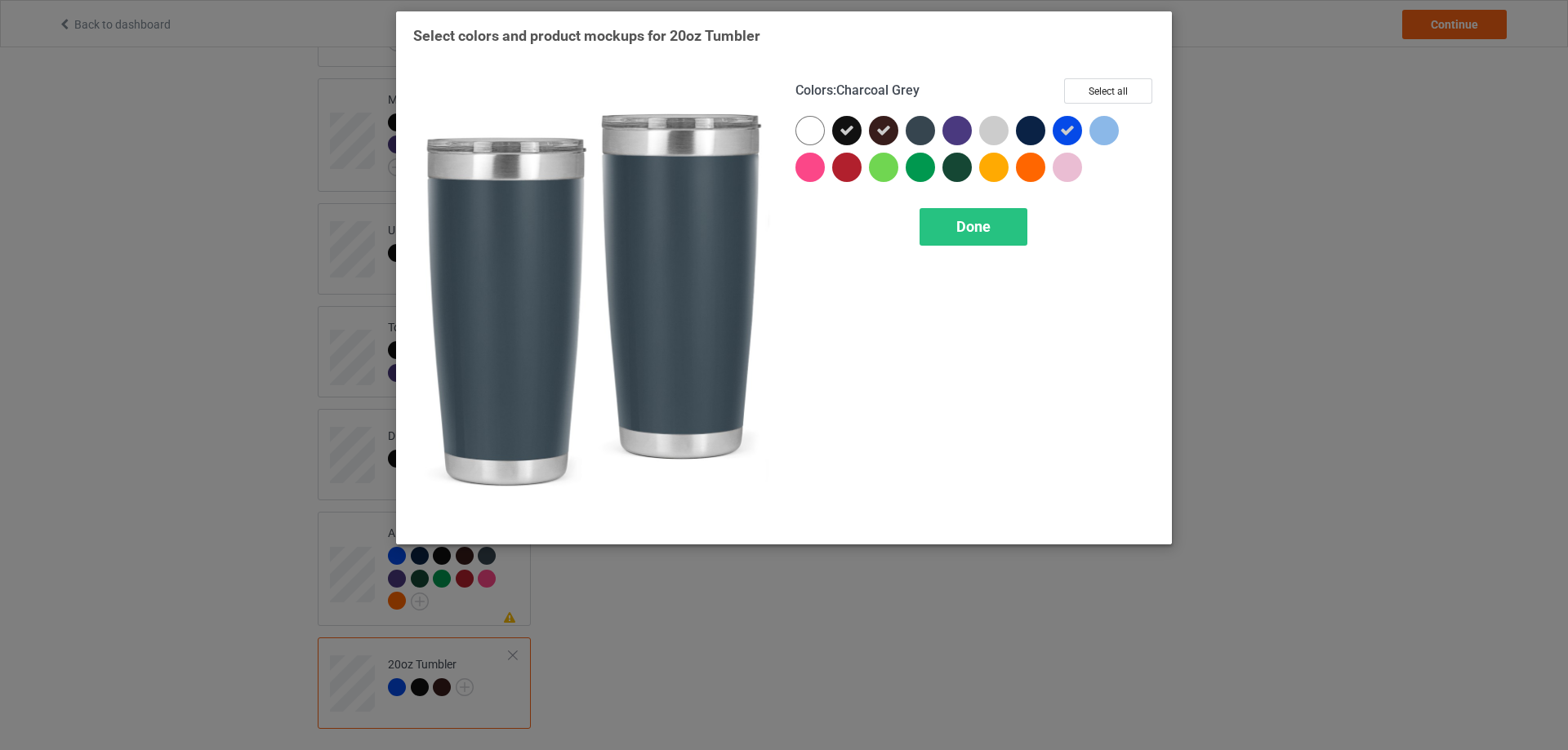
click at [926, 127] on div at bounding box center [920, 131] width 30 height 29
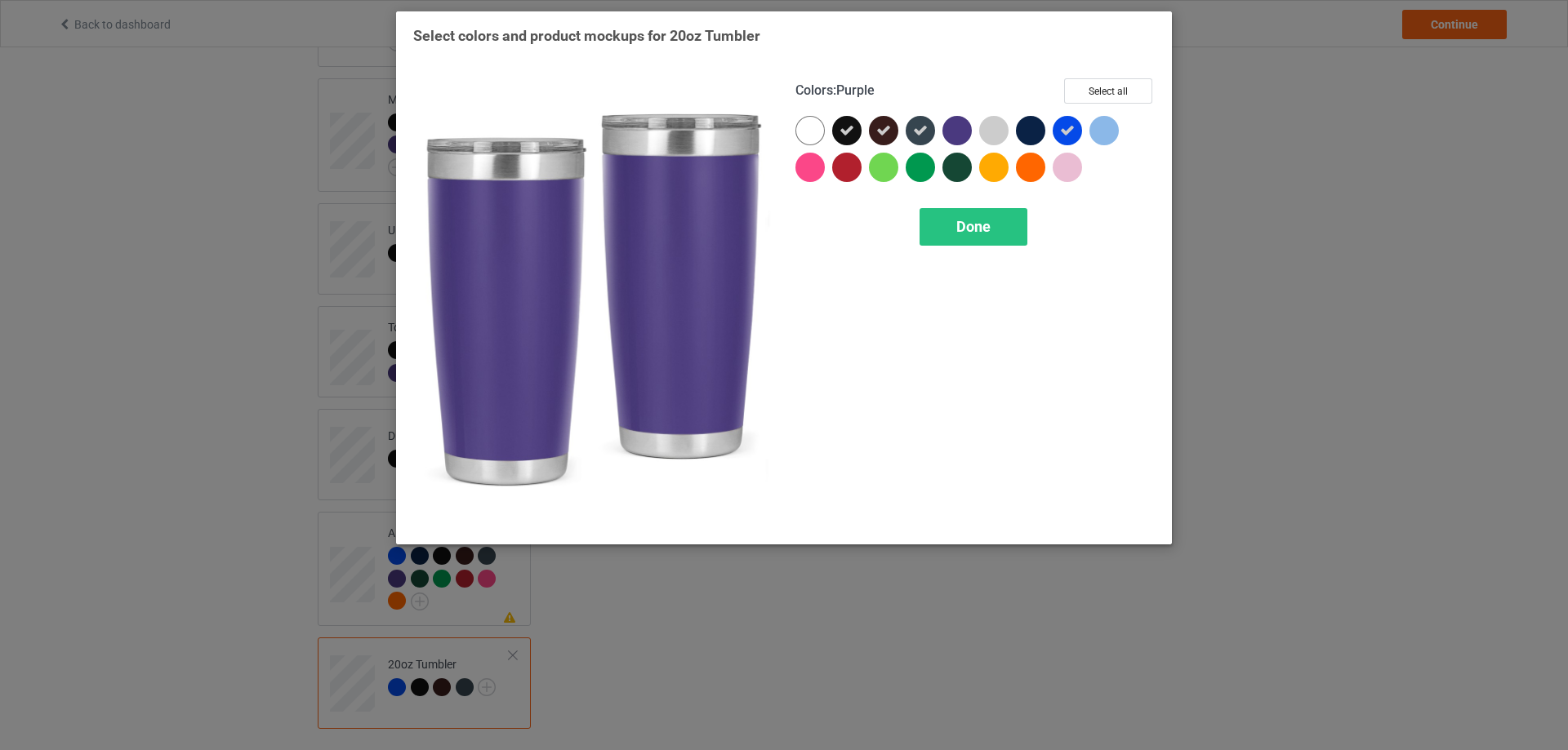
click at [951, 127] on div at bounding box center [957, 131] width 30 height 29
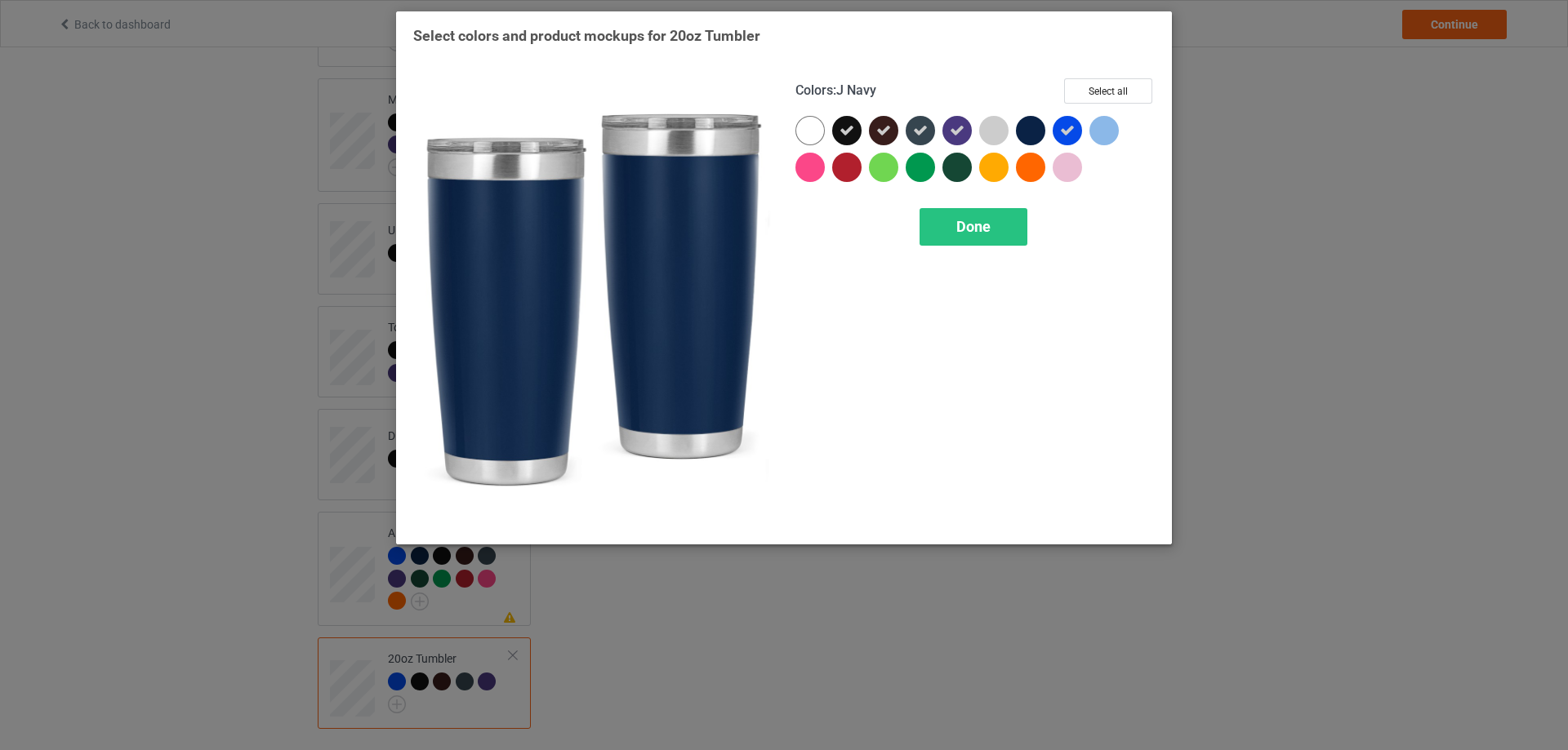
click at [1041, 122] on div at bounding box center [1030, 131] width 30 height 29
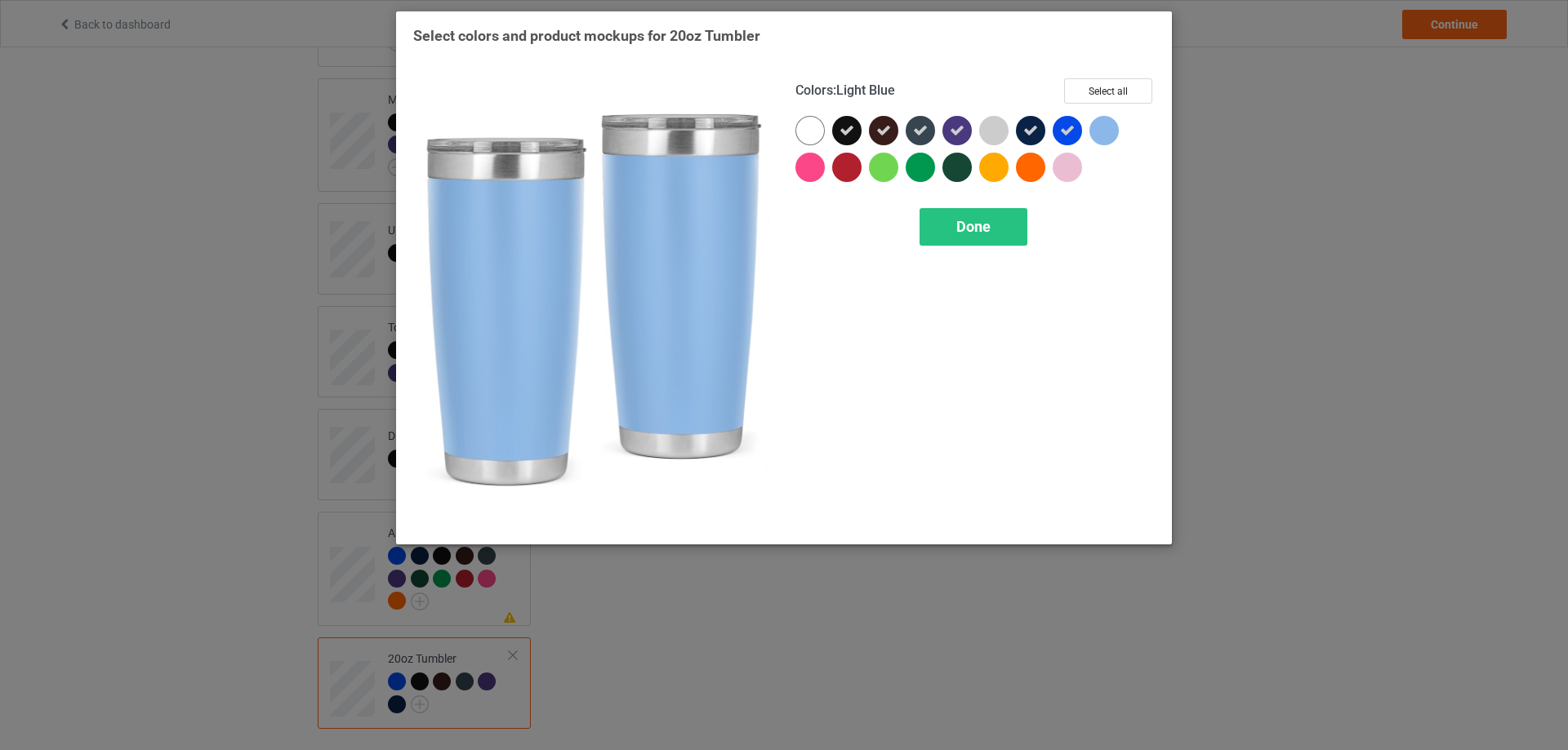
click at [1106, 126] on div at bounding box center [1104, 131] width 30 height 29
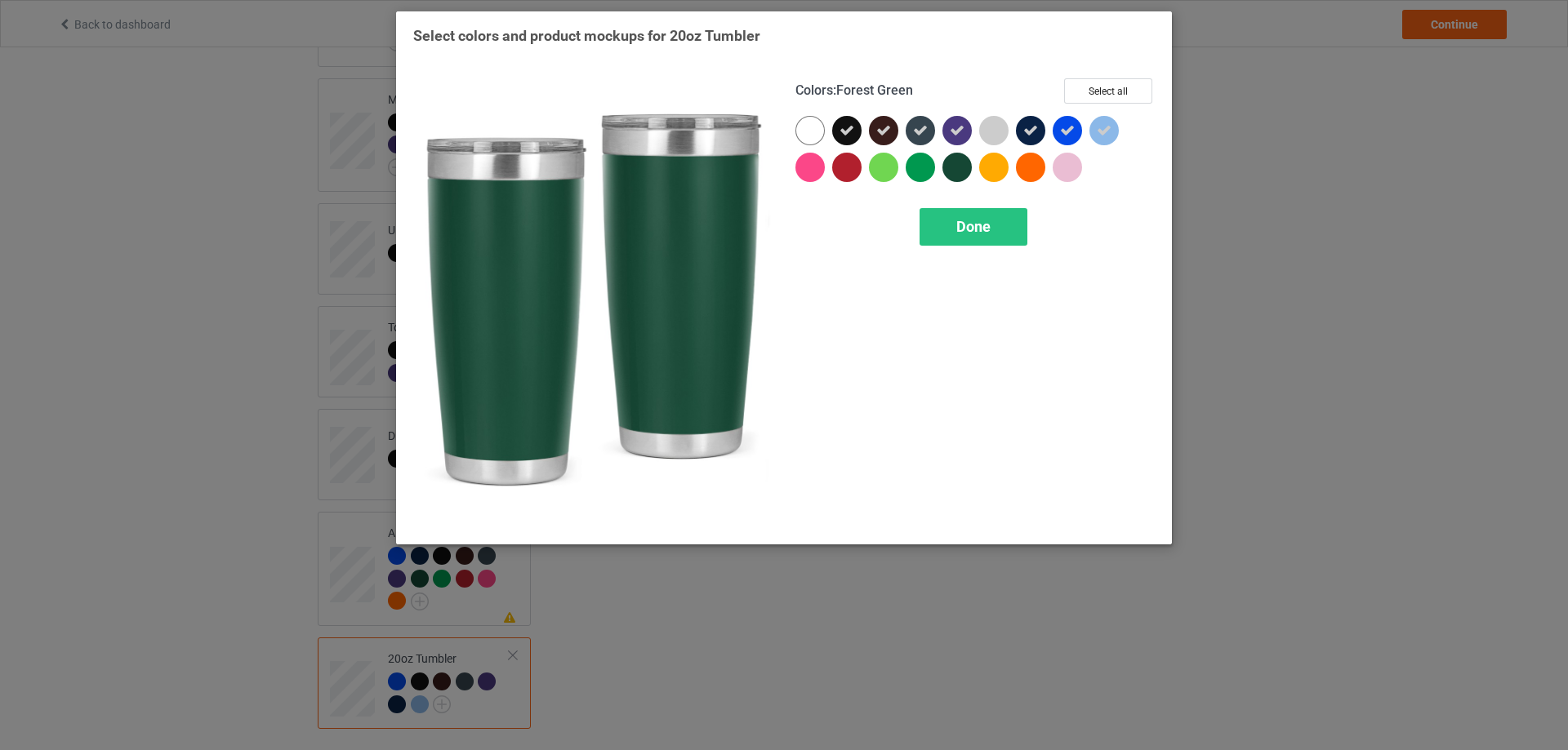
click at [954, 171] on div at bounding box center [957, 167] width 30 height 29
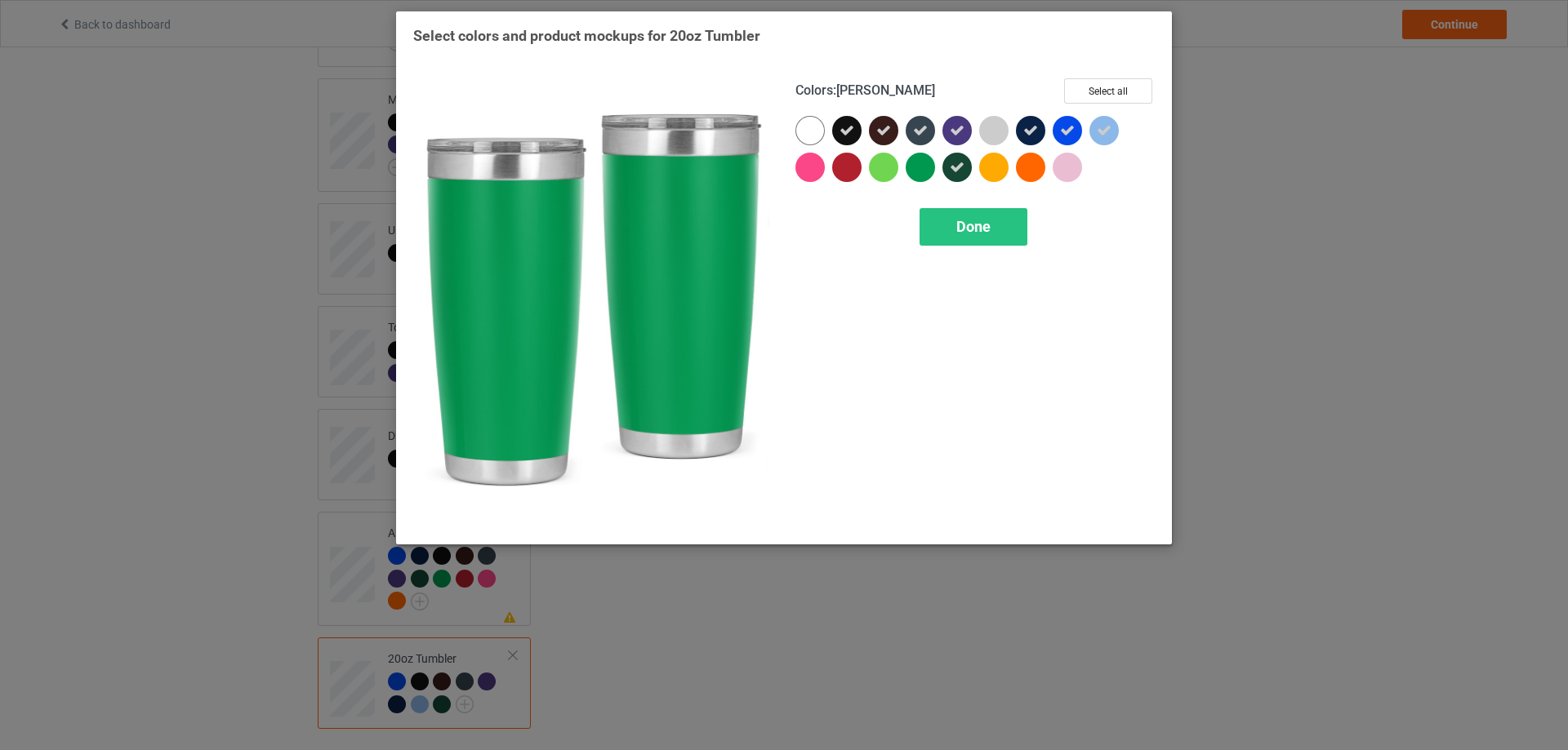
click at [921, 170] on div at bounding box center [920, 167] width 30 height 29
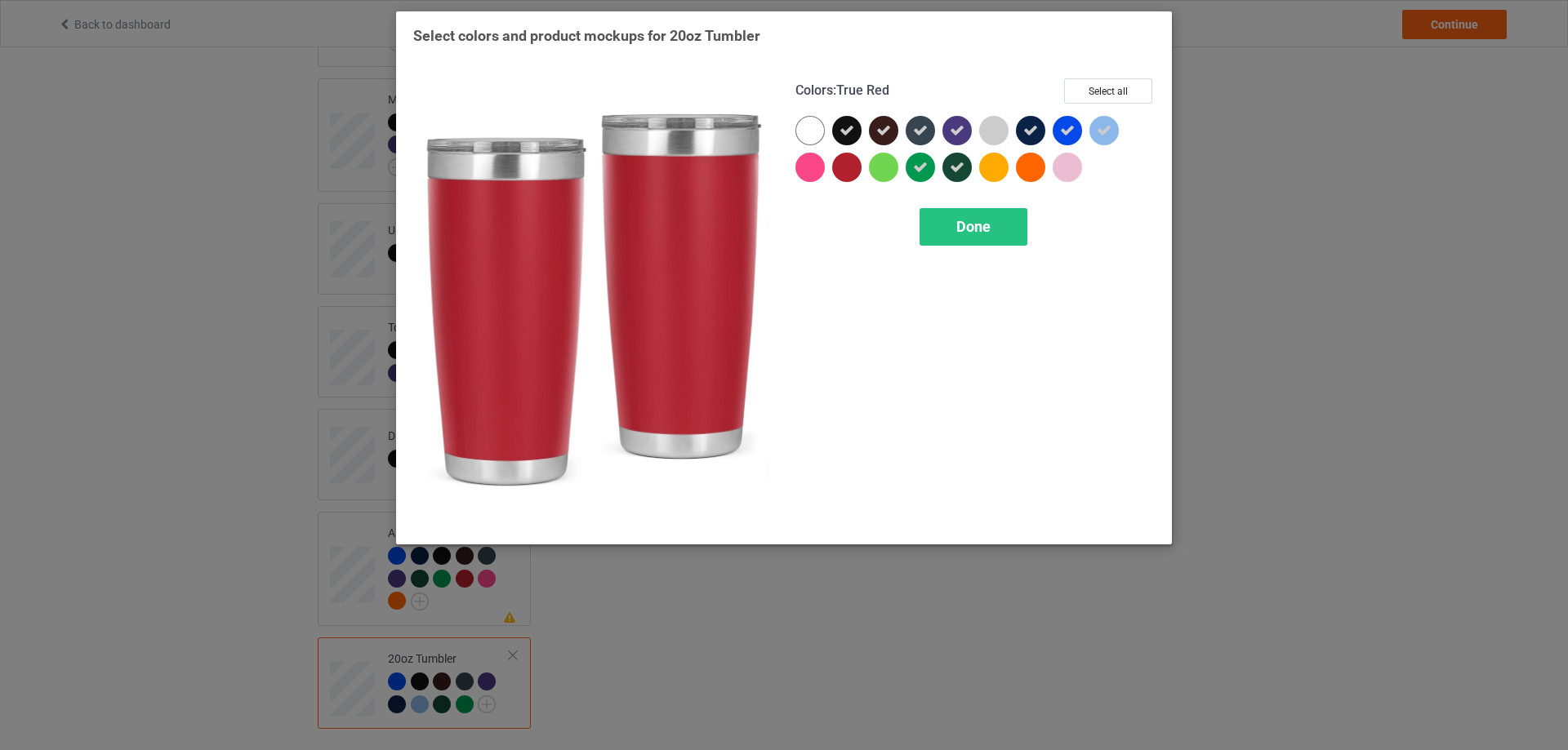
click at [842, 164] on div at bounding box center [847, 167] width 30 height 29
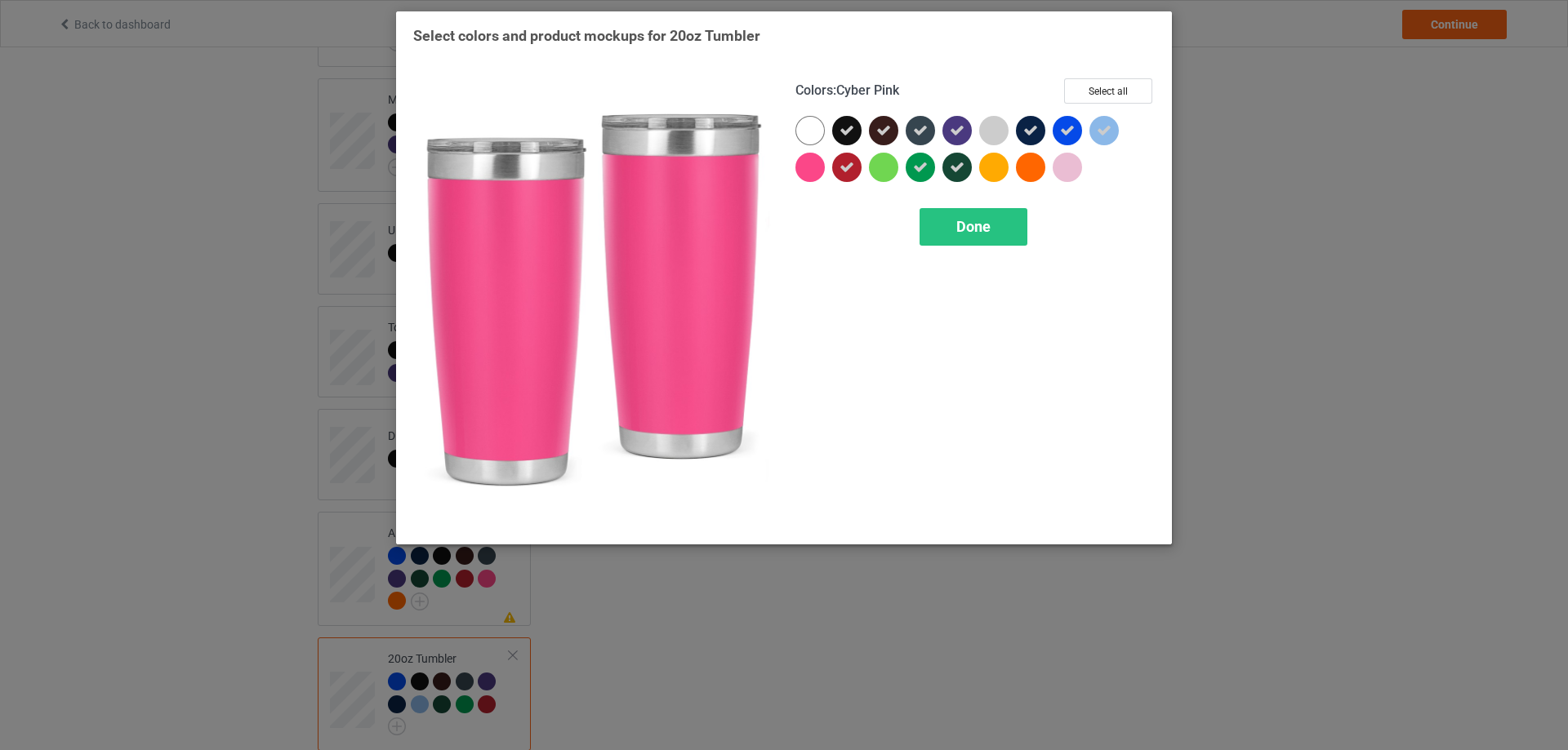
click at [813, 169] on div at bounding box center [810, 167] width 30 height 29
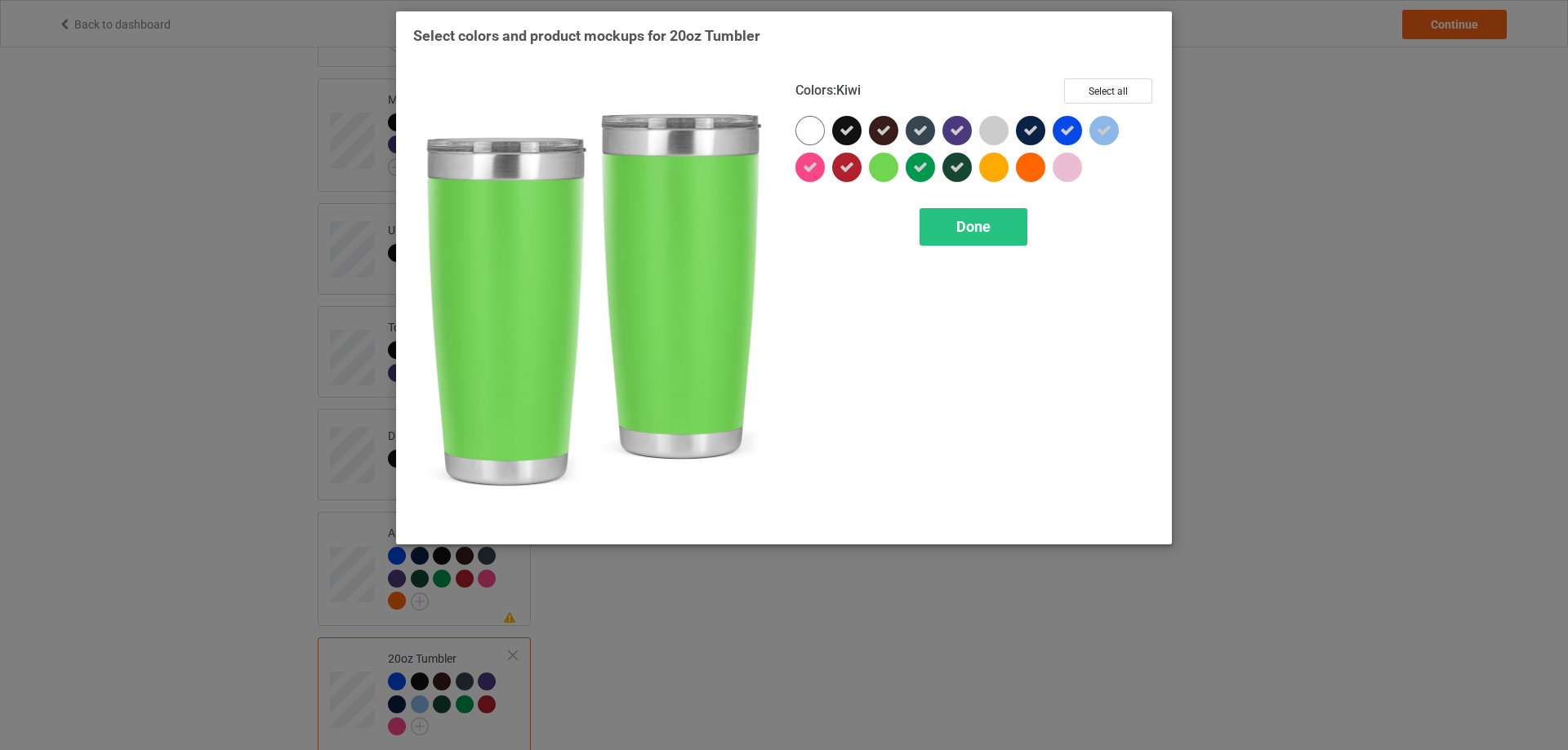
click at [880, 169] on div at bounding box center [884, 167] width 30 height 29
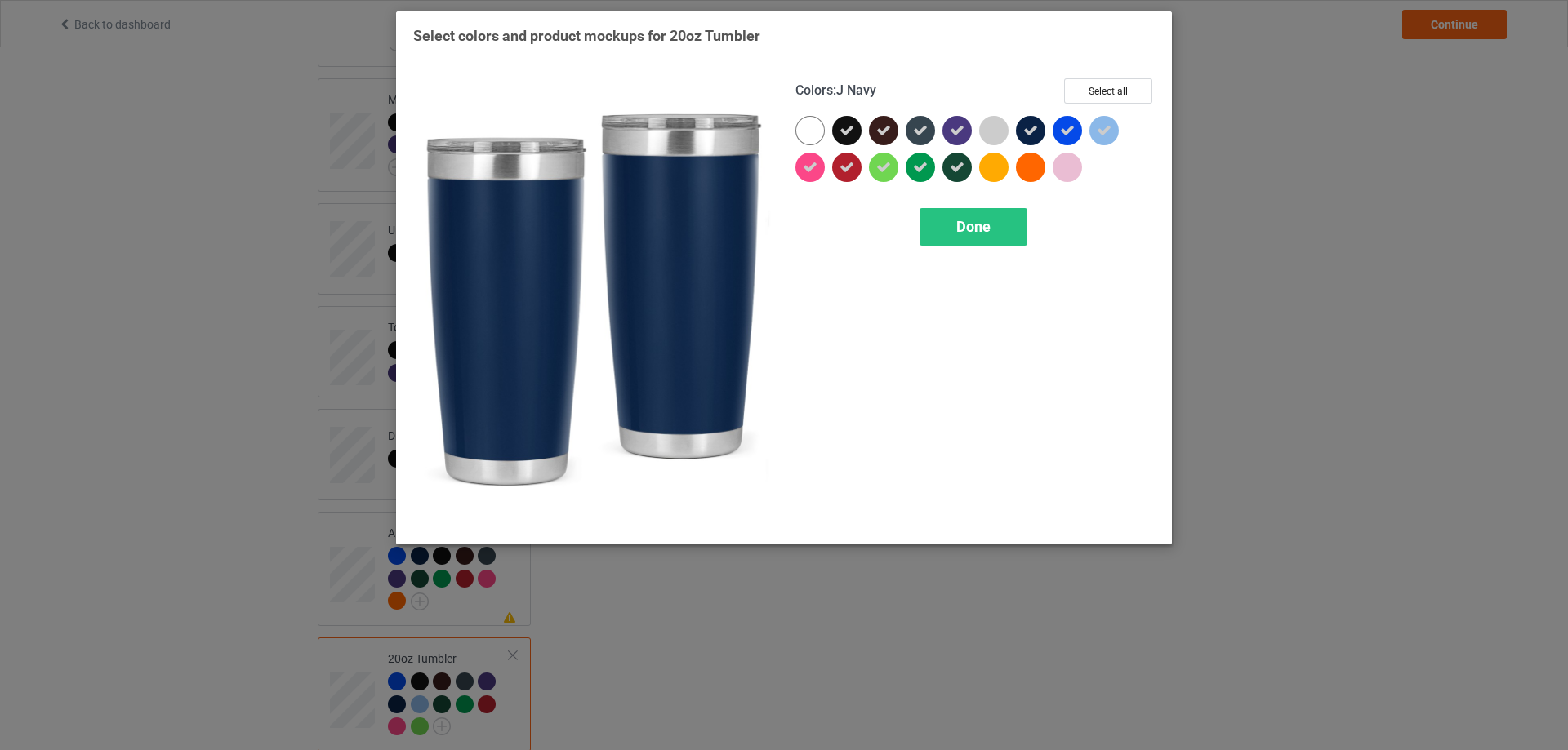
click at [1031, 164] on div at bounding box center [1030, 167] width 30 height 29
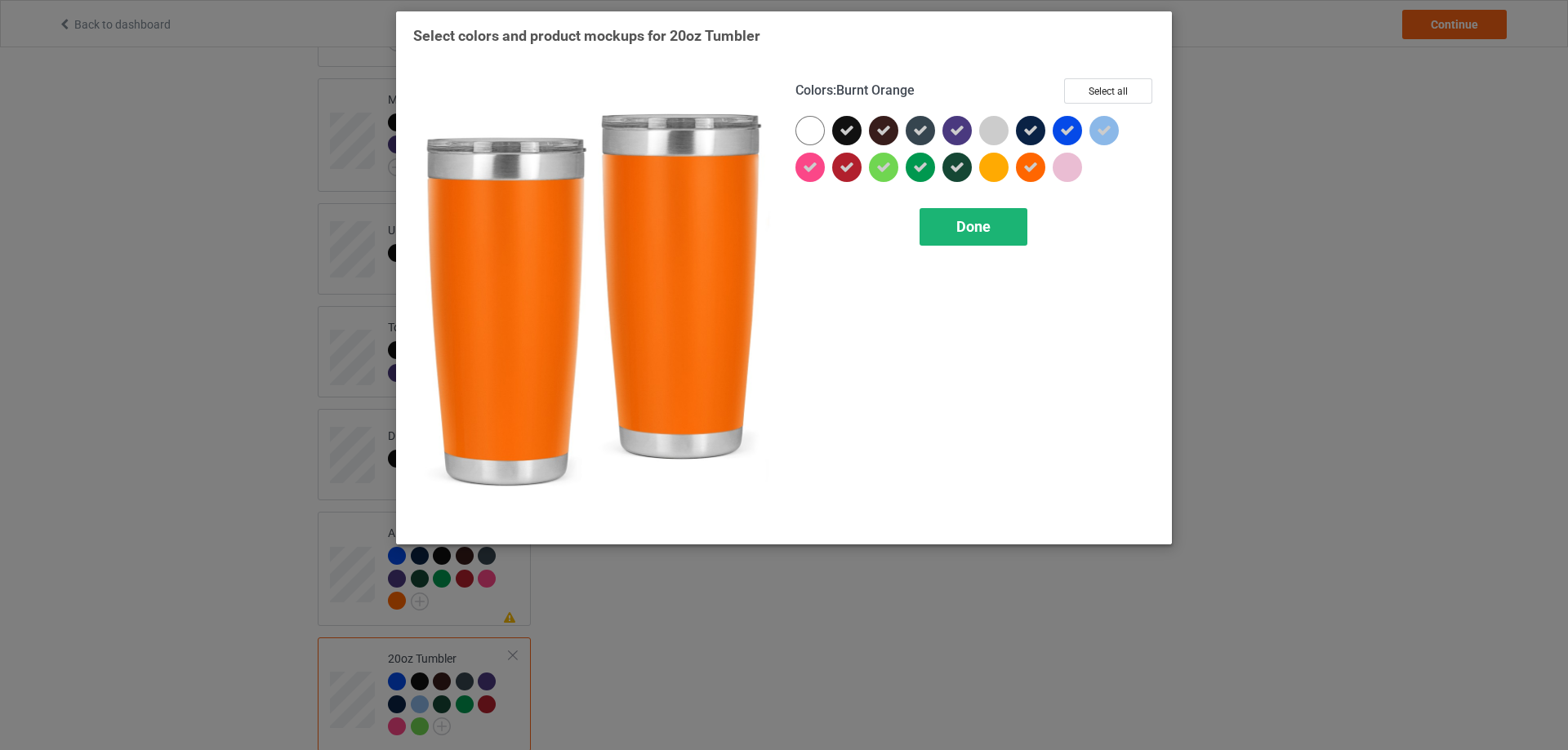
click at [979, 232] on span "Done" at bounding box center [973, 226] width 34 height 17
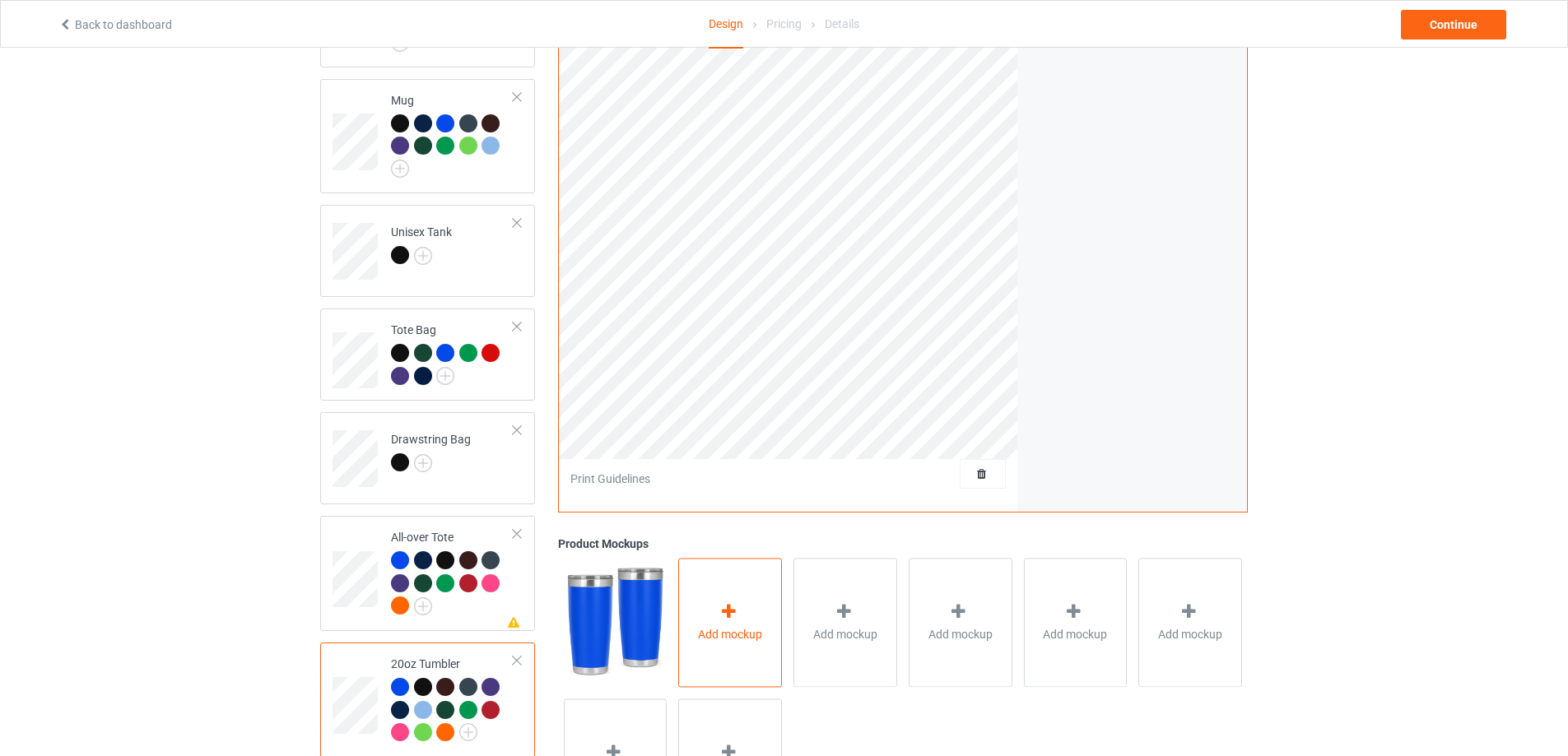
click at [758, 605] on div "Add mockup" at bounding box center [730, 622] width 104 height 129
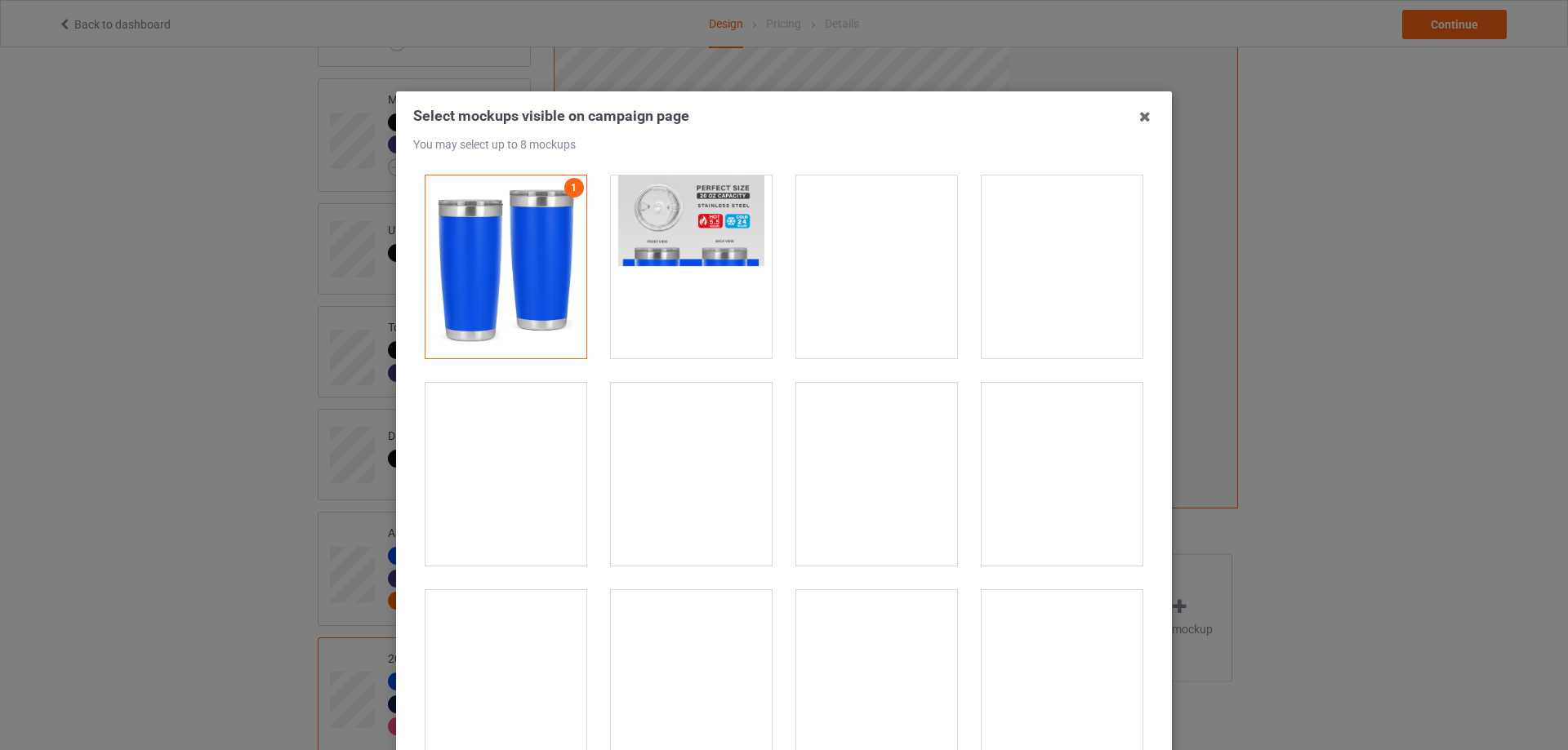
click at [684, 486] on div at bounding box center [691, 474] width 161 height 183
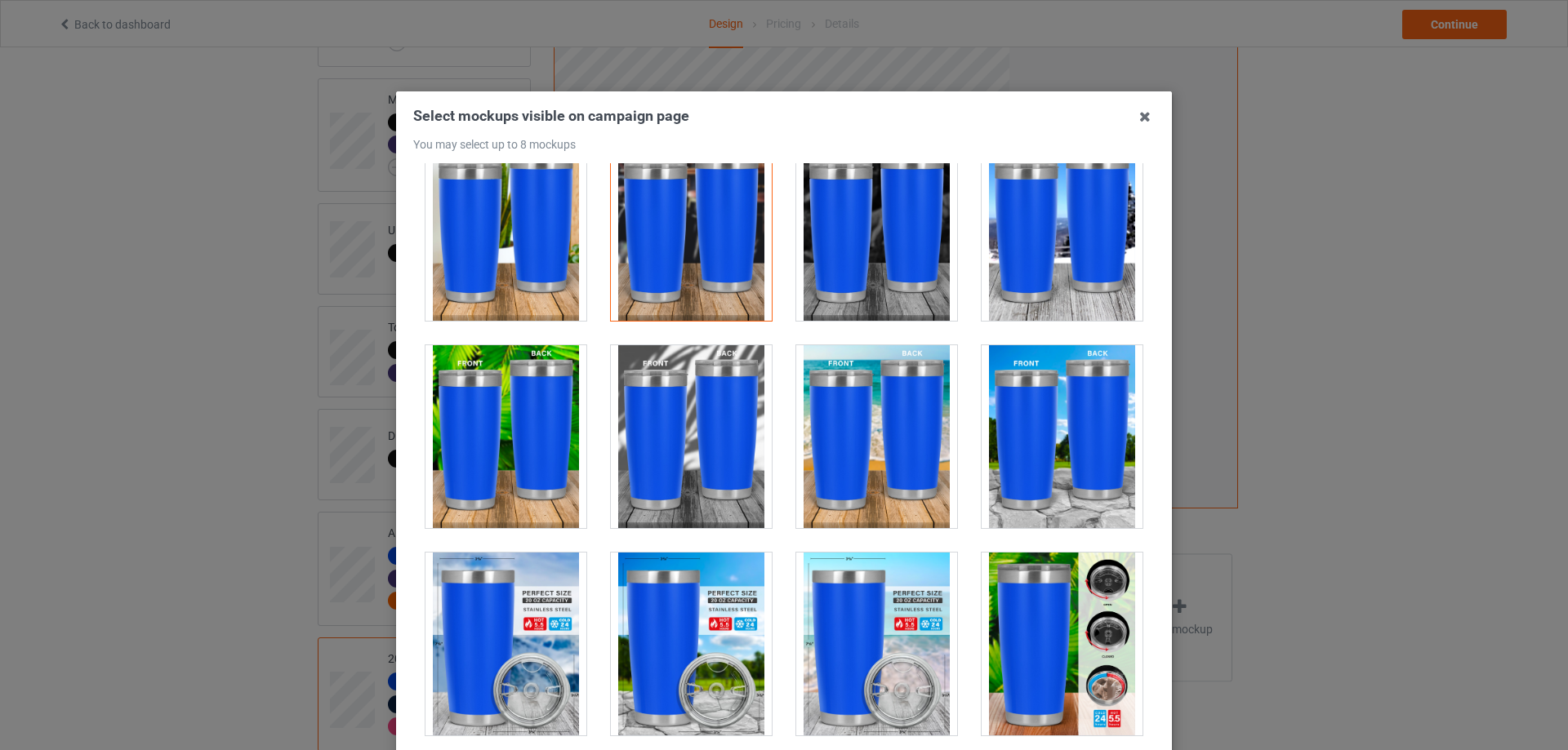
scroll to position [490, 0]
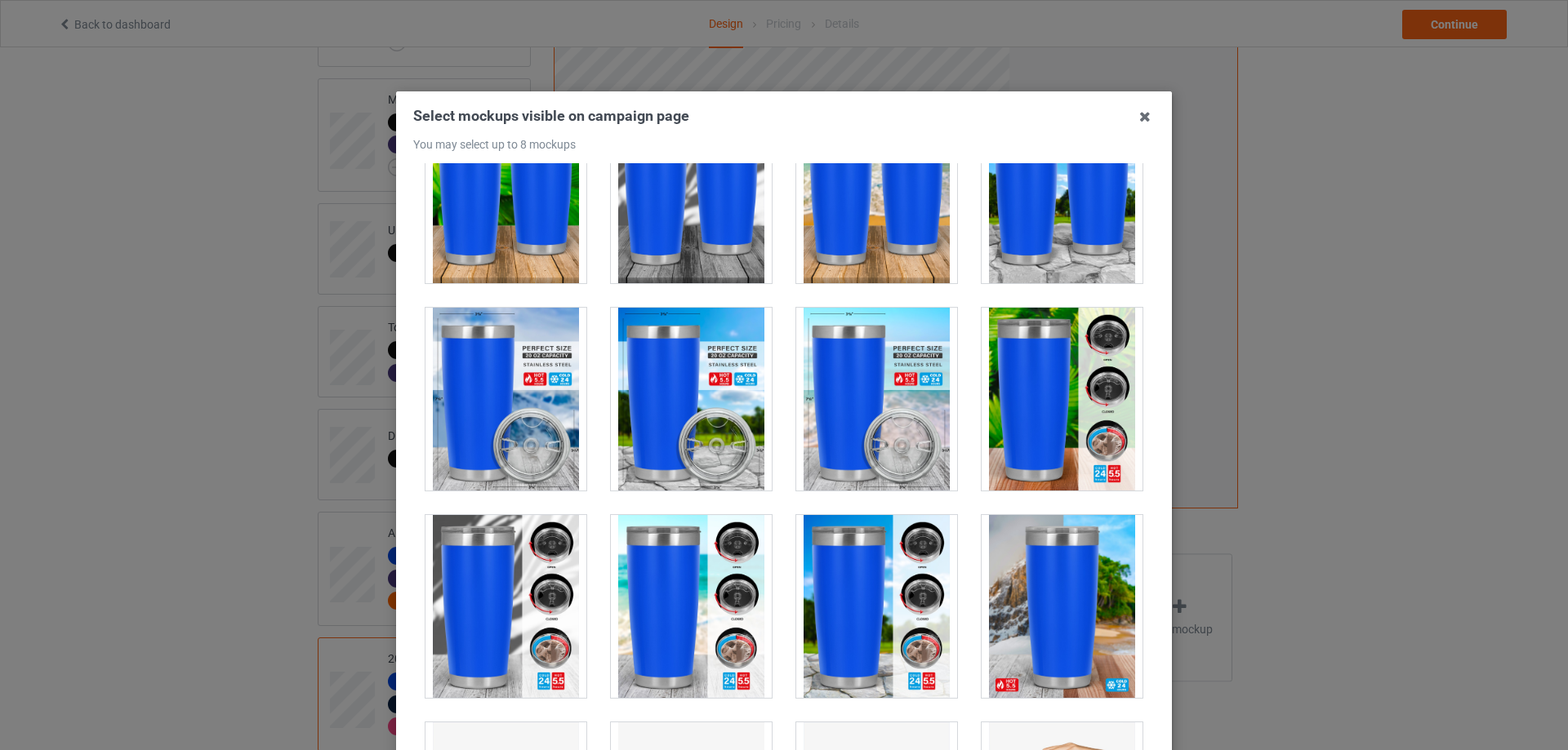
click at [1031, 427] on div at bounding box center [1063, 399] width 161 height 183
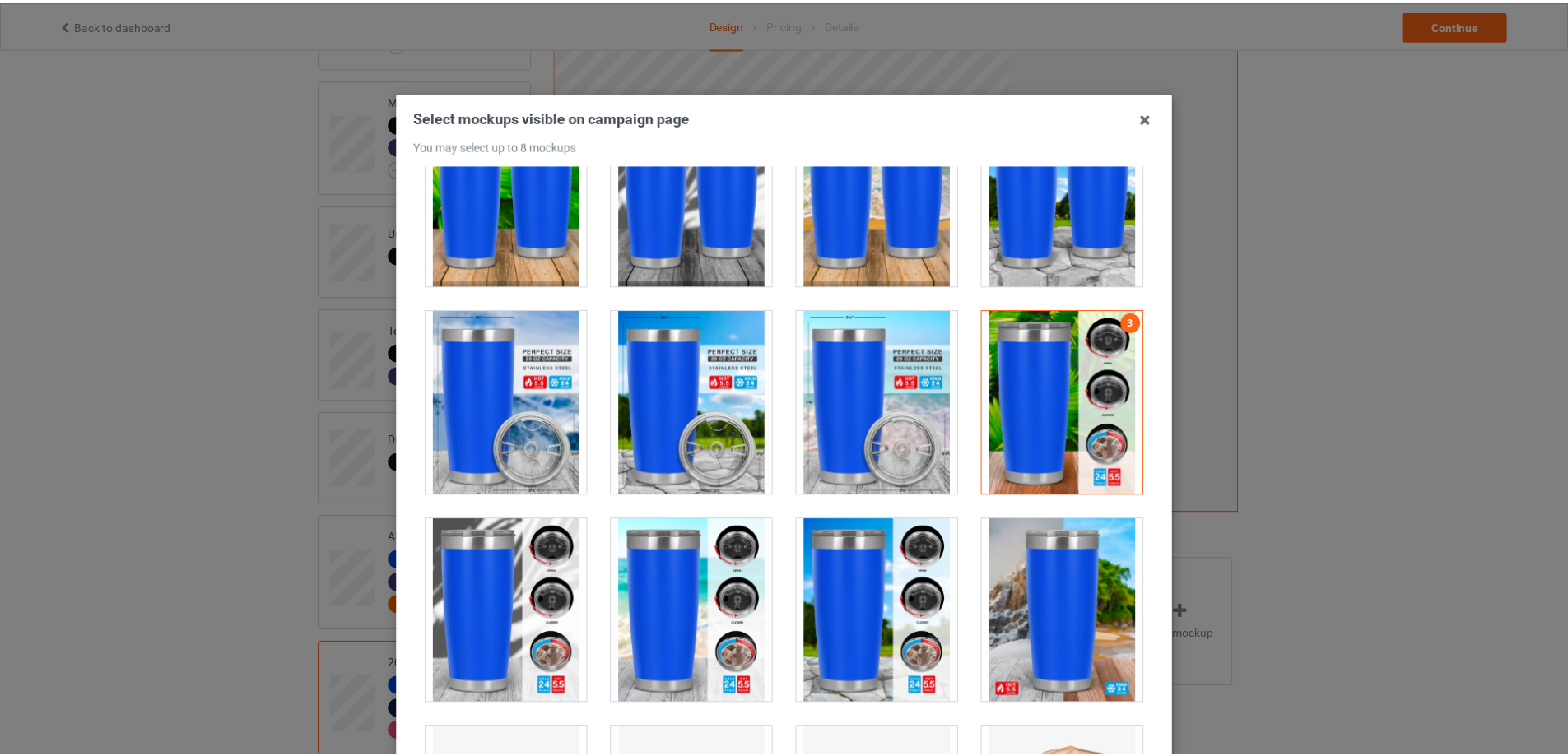
scroll to position [181, 0]
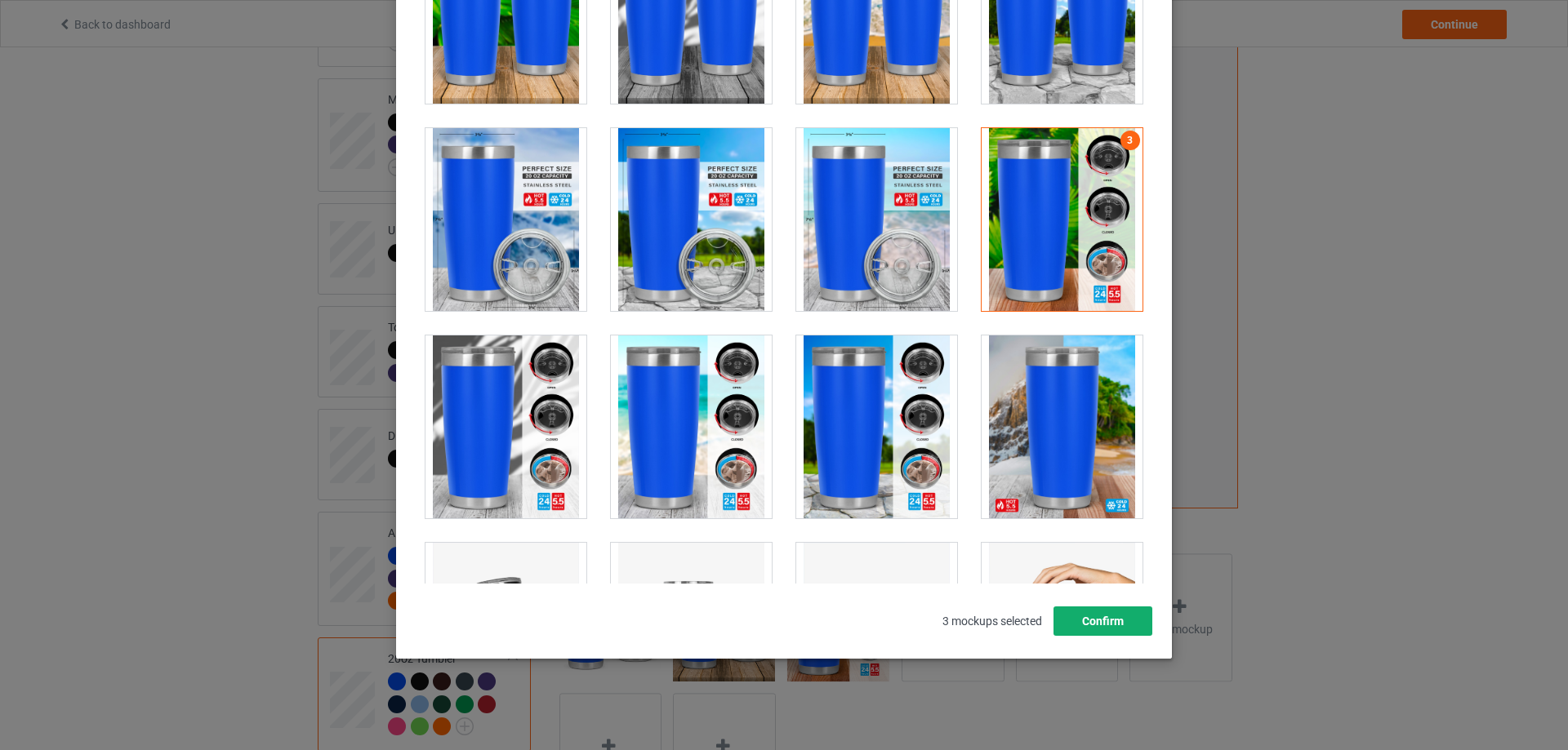
click at [1113, 617] on button "Confirm" at bounding box center [1103, 621] width 99 height 29
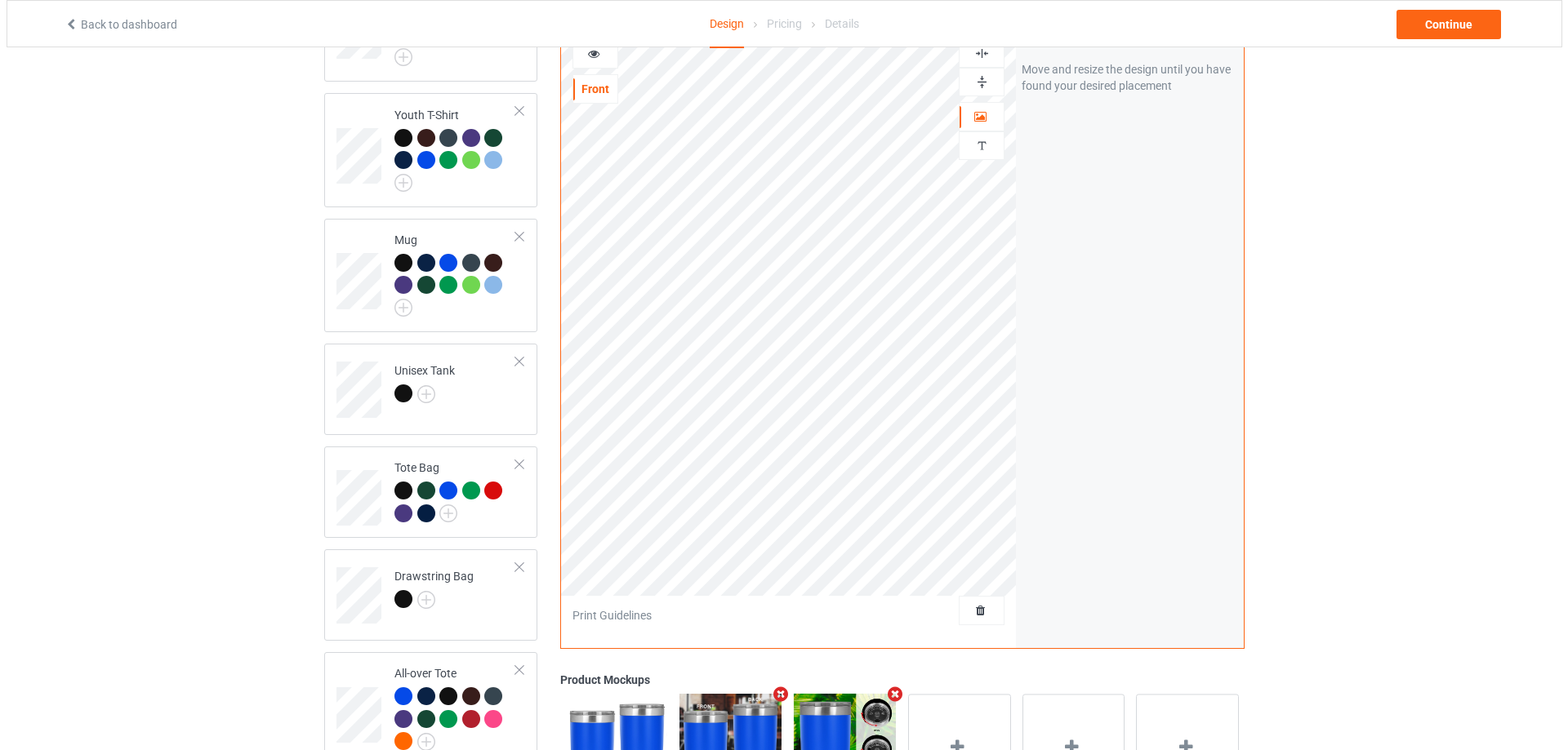
scroll to position [714, 0]
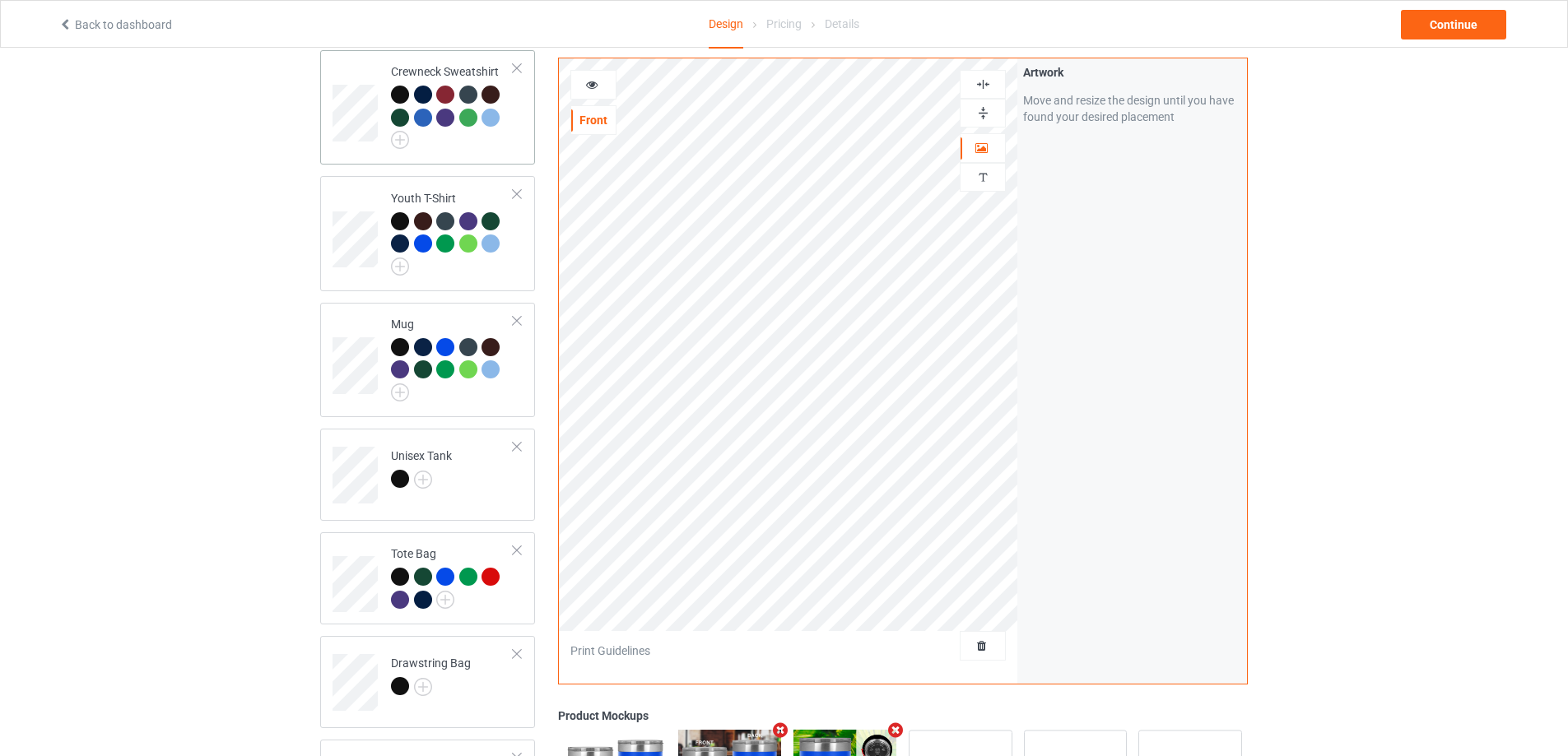
drag, startPoint x: 593, startPoint y: 86, endPoint x: 518, endPoint y: 126, distance: 85.0
click at [593, 87] on icon at bounding box center [592, 82] width 14 height 12
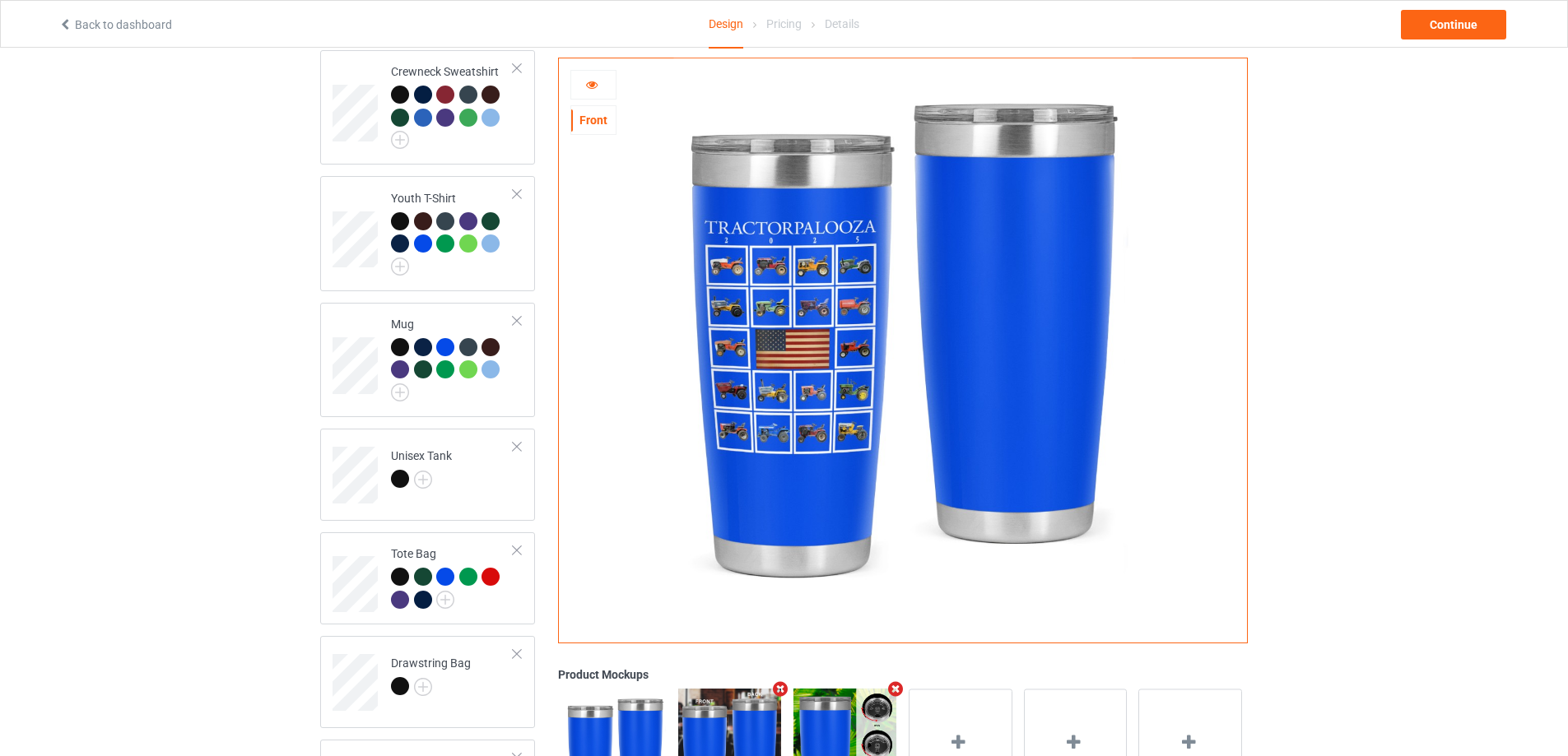
click at [596, 79] on icon at bounding box center [592, 82] width 14 height 12
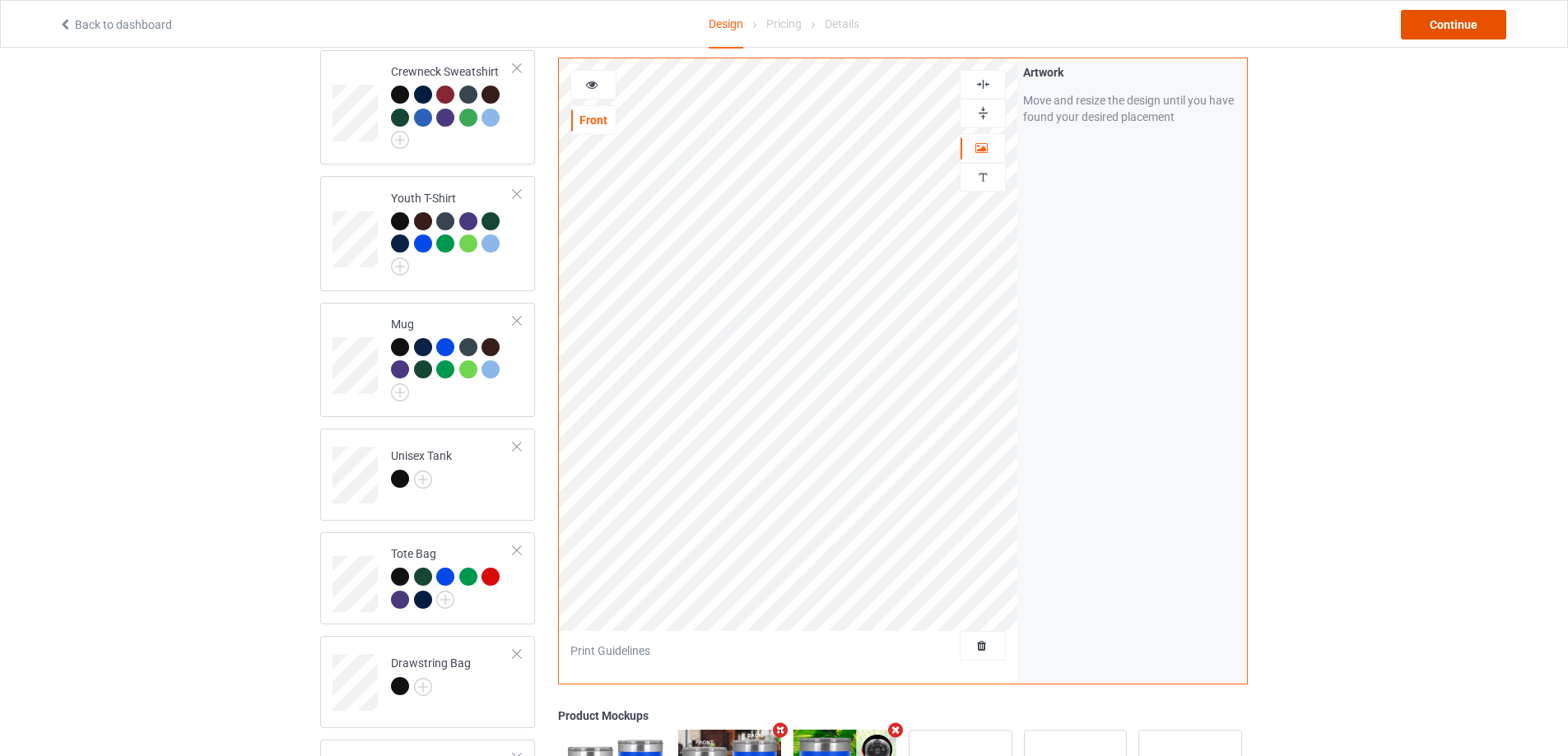
click at [1418, 23] on div "Continue" at bounding box center [1453, 24] width 105 height 30
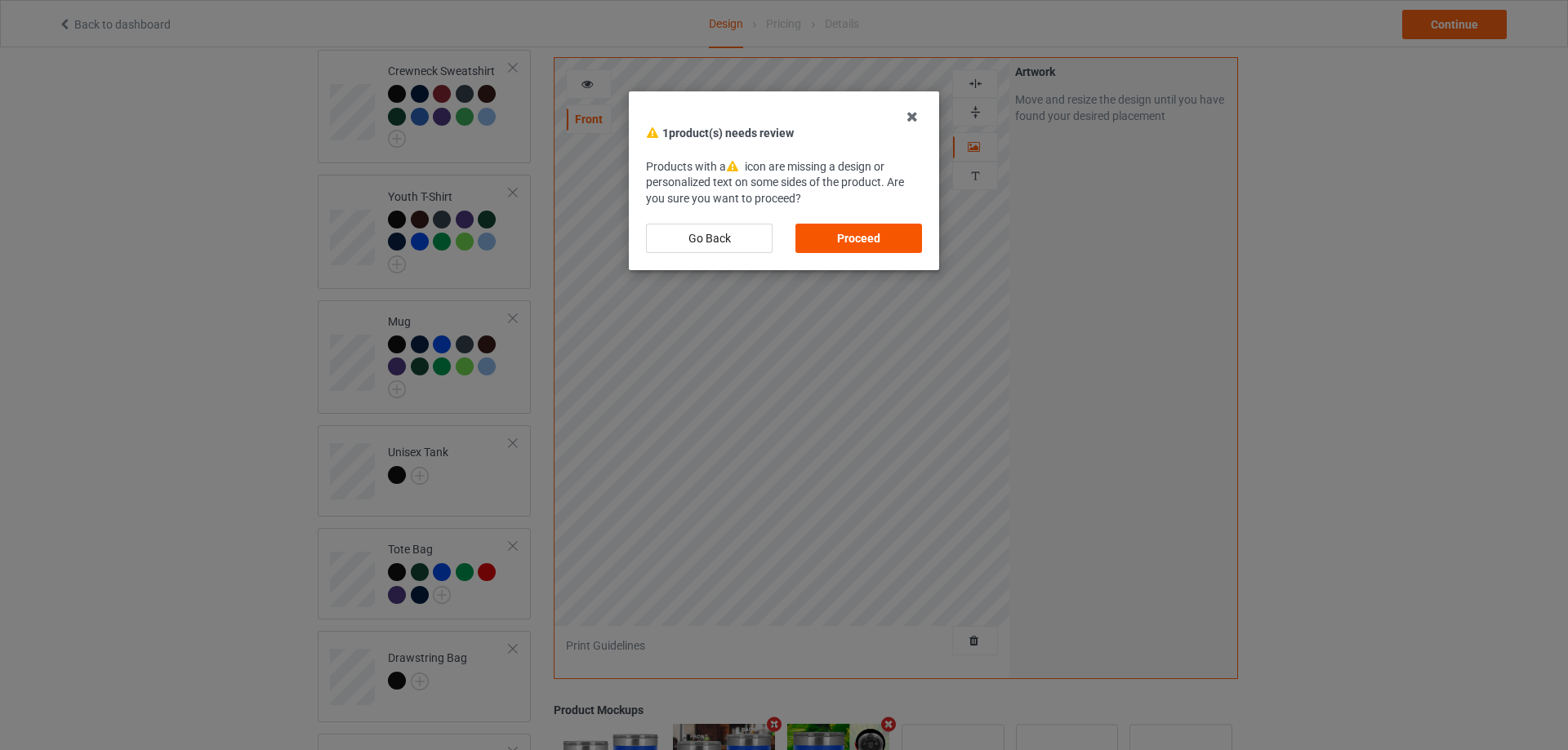
click at [872, 245] on div "Proceed" at bounding box center [860, 238] width 127 height 29
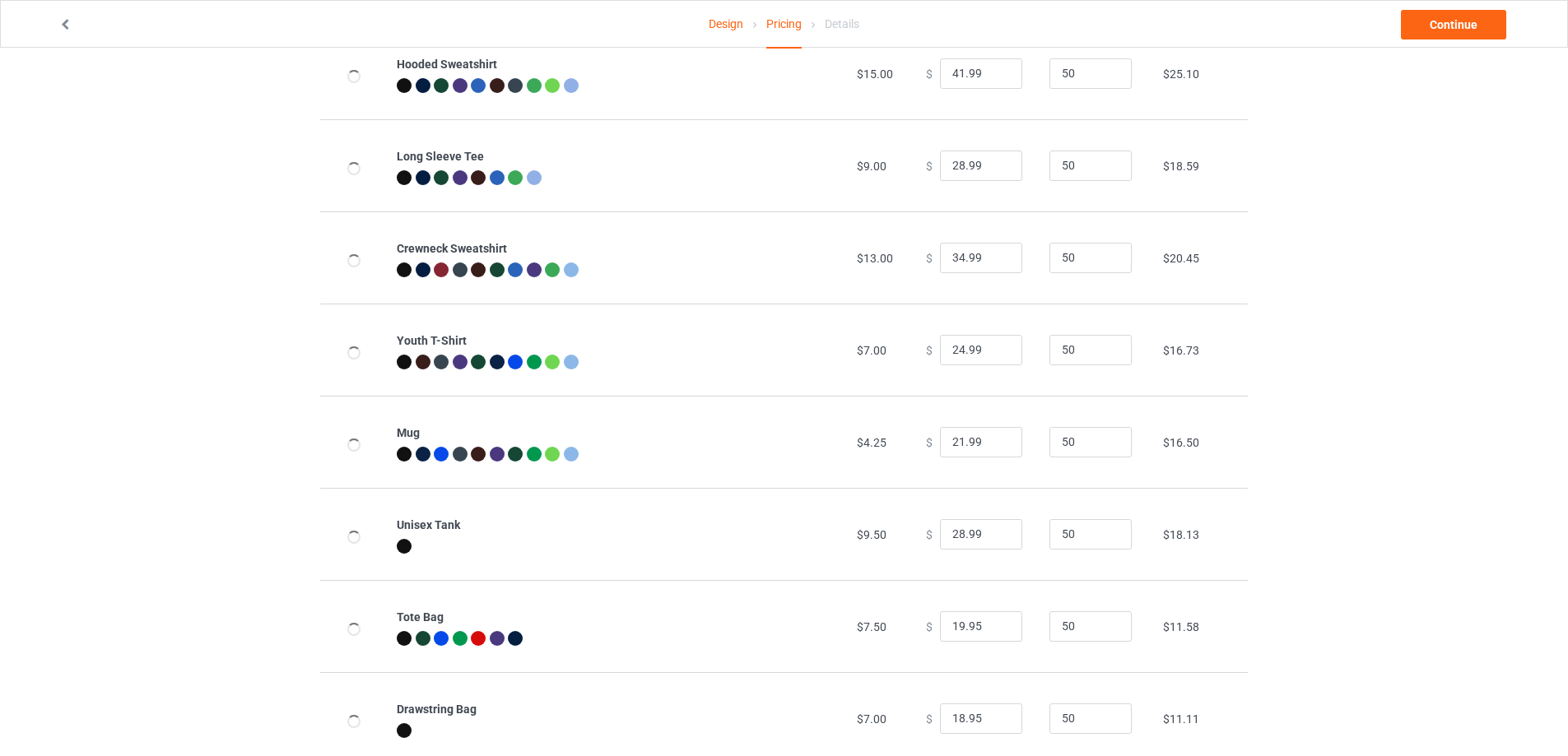
scroll to position [640, 0]
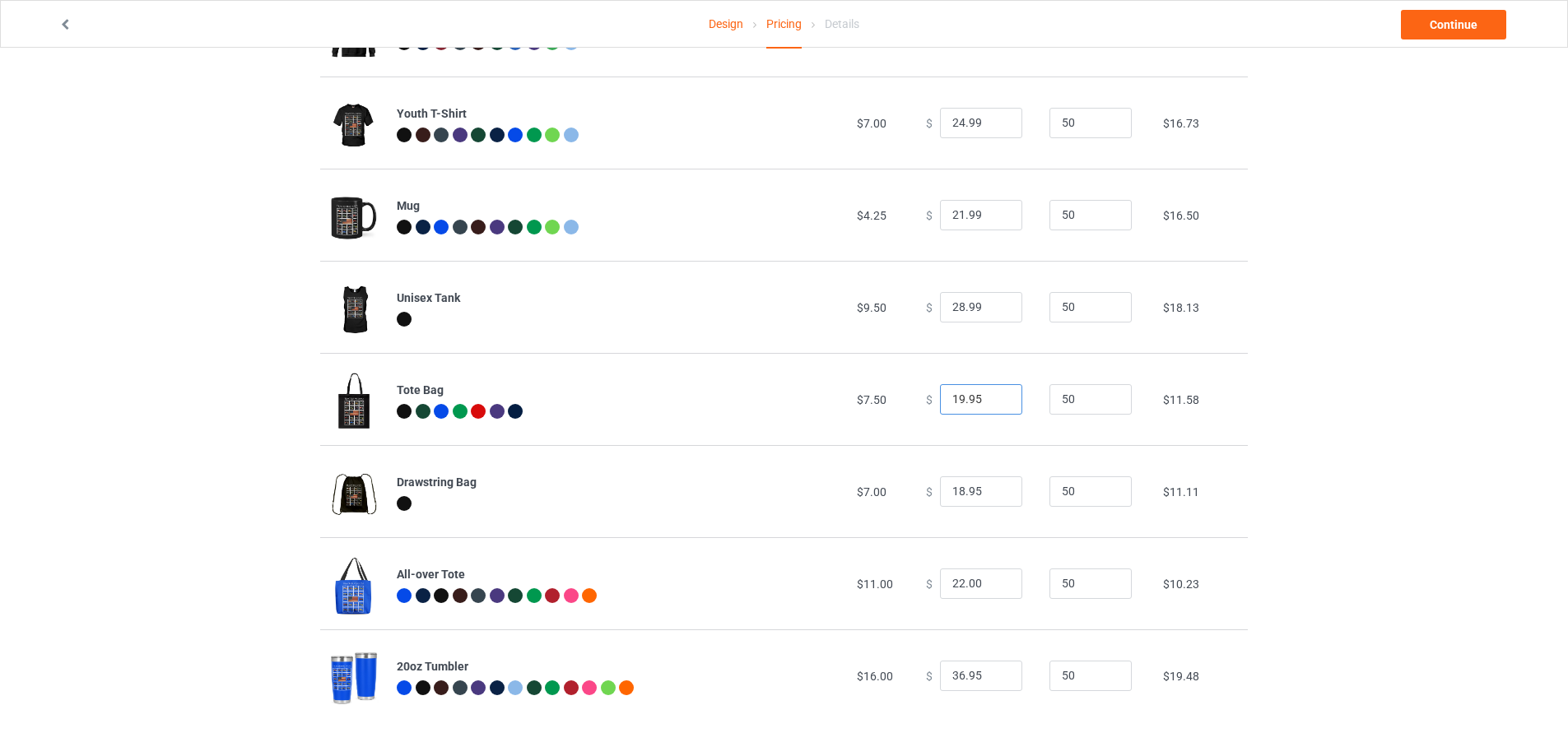
drag, startPoint x: 954, startPoint y: 395, endPoint x: 933, endPoint y: 395, distance: 21.0
click at [940, 395] on input "19.95" at bounding box center [980, 399] width 82 height 32
drag, startPoint x: 972, startPoint y: 405, endPoint x: 963, endPoint y: 404, distance: 9.1
click at [963, 404] on input "26.95" at bounding box center [980, 399] width 82 height 32
click at [949, 457] on td "$ 18.95" at bounding box center [978, 491] width 123 height 92
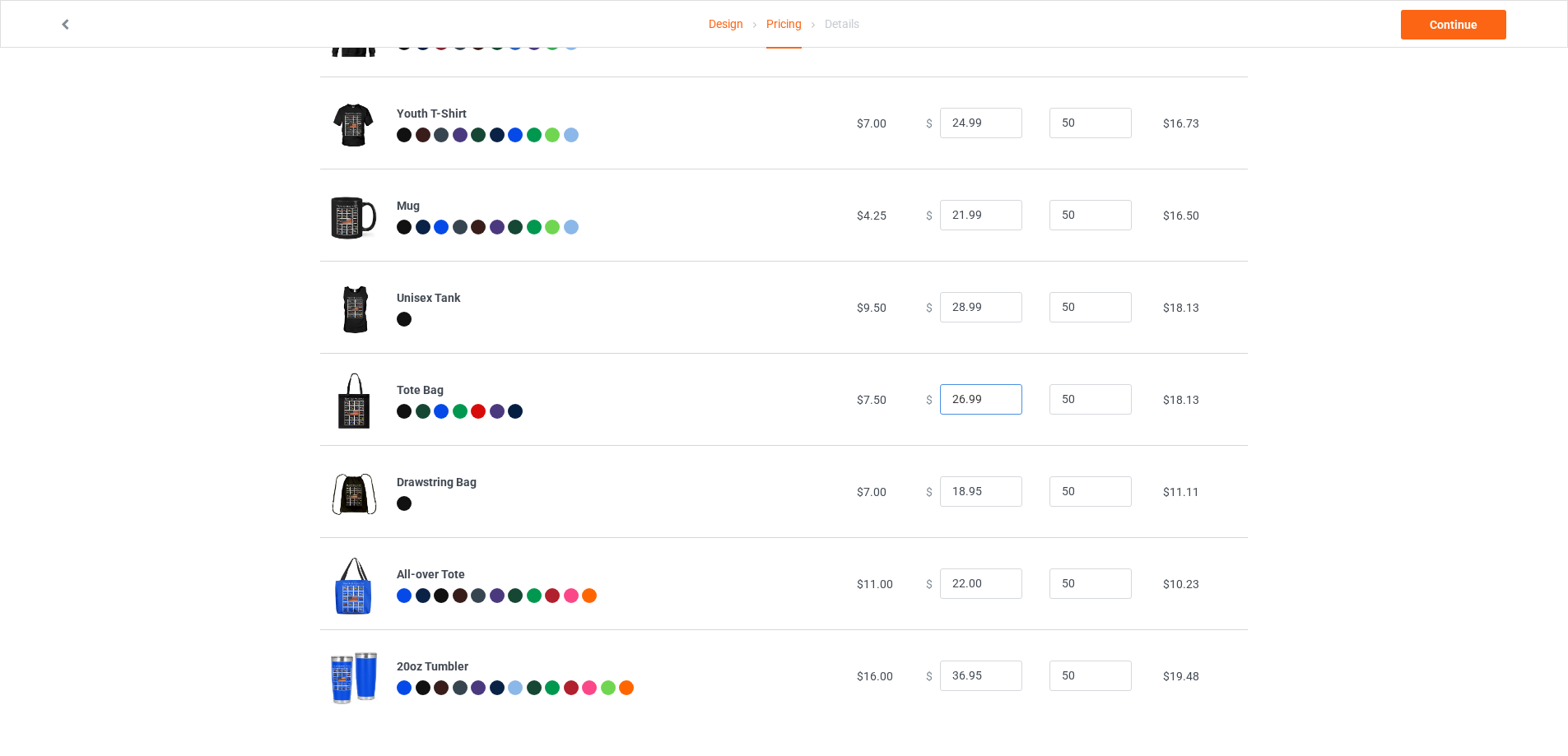
click at [952, 402] on input "26.99" at bounding box center [980, 399] width 82 height 32
type input "25.99"
click at [953, 439] on td "$ 25.99" at bounding box center [978, 399] width 123 height 92
drag, startPoint x: 955, startPoint y: 487, endPoint x: 930, endPoint y: 491, distance: 25.3
click at [930, 491] on div "$ 18.95" at bounding box center [978, 492] width 105 height 32
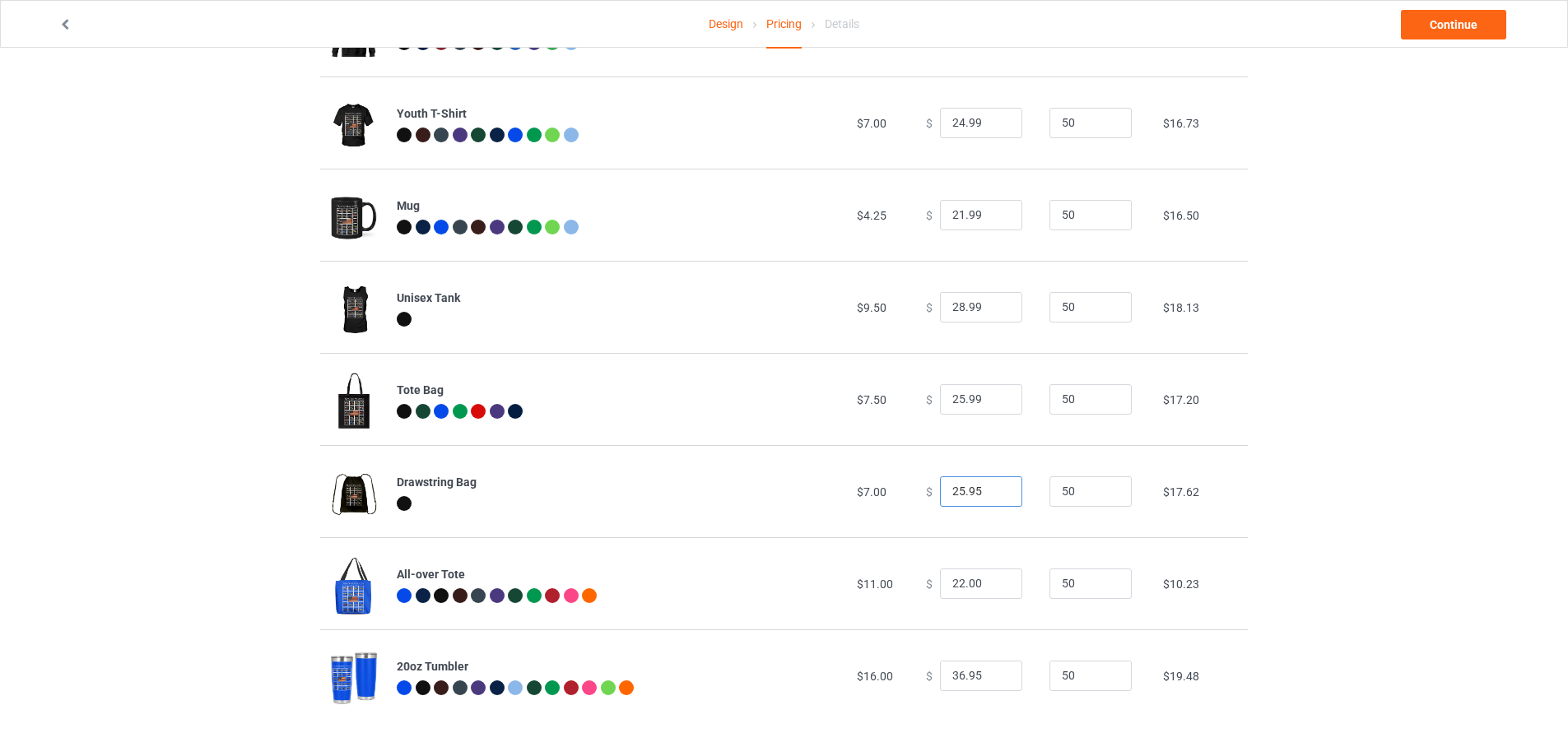
click at [964, 486] on input "25.95" at bounding box center [980, 492] width 82 height 32
type input "25.99"
click at [934, 525] on td "$ 25.99" at bounding box center [978, 491] width 123 height 92
click at [950, 582] on input "22.00" at bounding box center [980, 584] width 82 height 32
drag, startPoint x: 980, startPoint y: 577, endPoint x: 961, endPoint y: 579, distance: 19.1
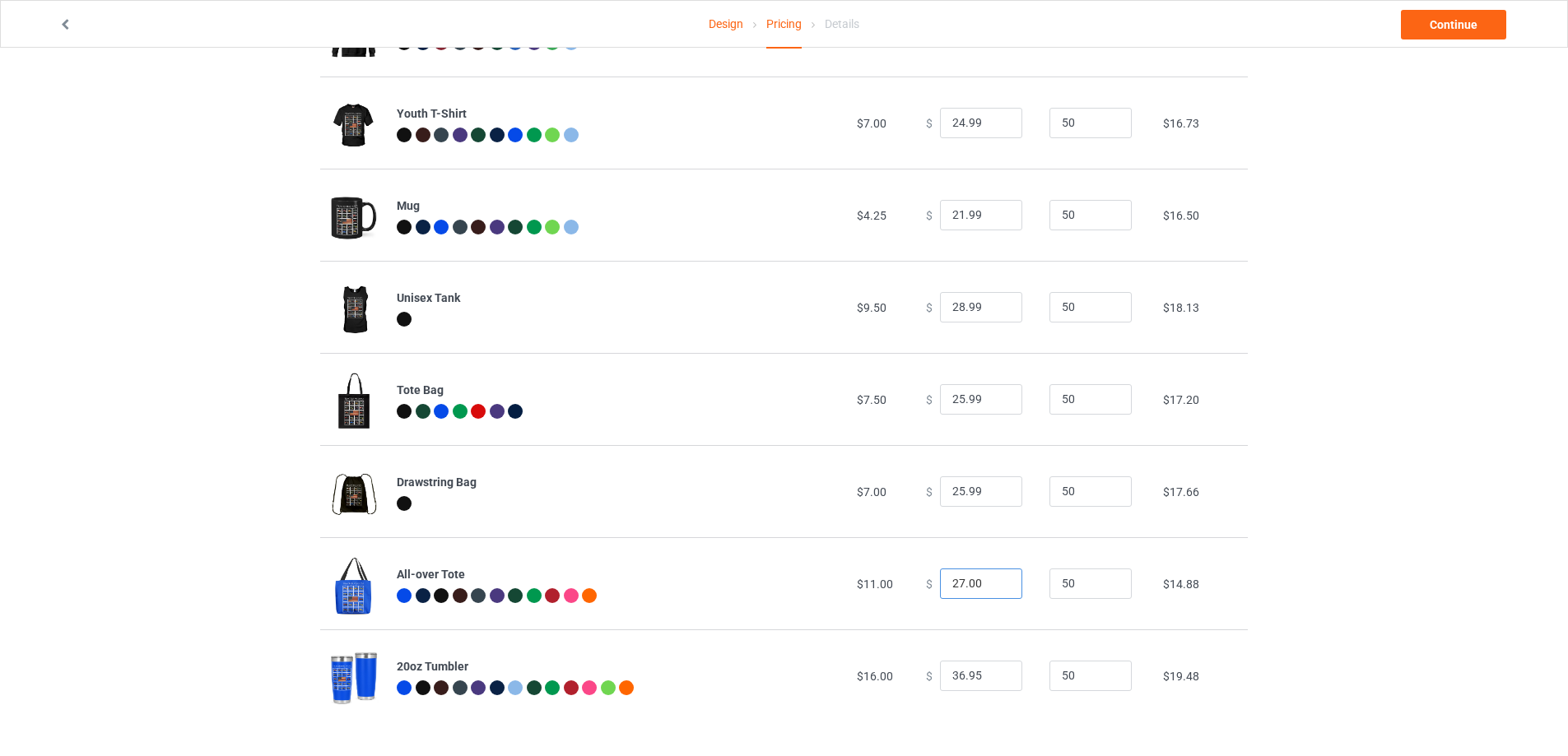
click at [961, 579] on input "27.00" at bounding box center [980, 584] width 82 height 32
click at [982, 536] on td "$ 25.99" at bounding box center [978, 491] width 123 height 92
click at [953, 583] on input "27.99" at bounding box center [980, 584] width 82 height 32
type input "29.99"
click at [972, 545] on td "$ 29.99" at bounding box center [978, 583] width 123 height 92
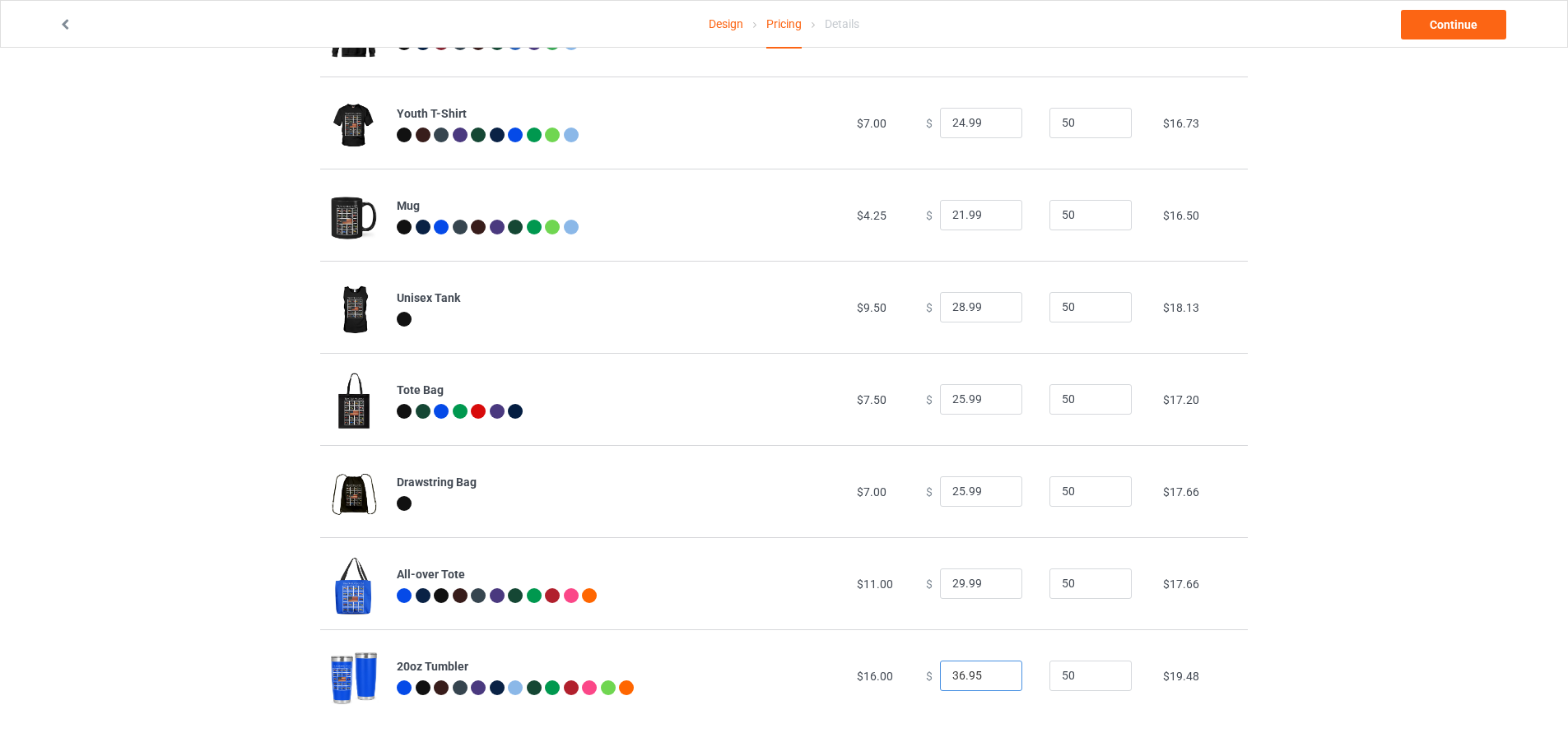
click at [951, 673] on input "36.95" at bounding box center [980, 676] width 82 height 32
click at [967, 677] on input "33.95" at bounding box center [980, 676] width 82 height 32
click at [965, 677] on input "33.95" at bounding box center [980, 676] width 82 height 32
click at [994, 605] on td "$ 29.99" at bounding box center [978, 583] width 123 height 92
click at [947, 676] on input "33.99" at bounding box center [980, 676] width 82 height 32
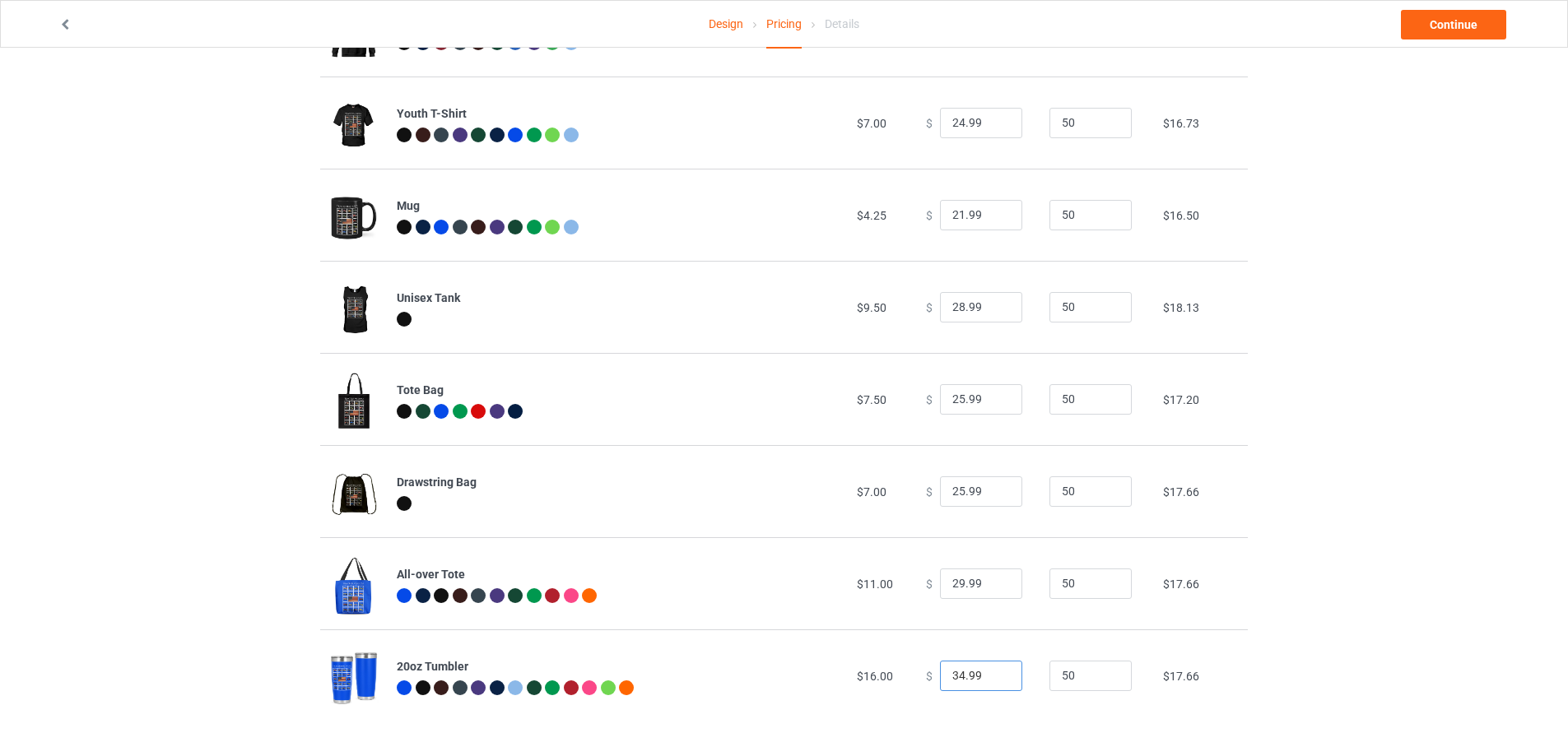
type input "34.99"
click at [989, 652] on td "$ 34.99" at bounding box center [978, 676] width 123 height 92
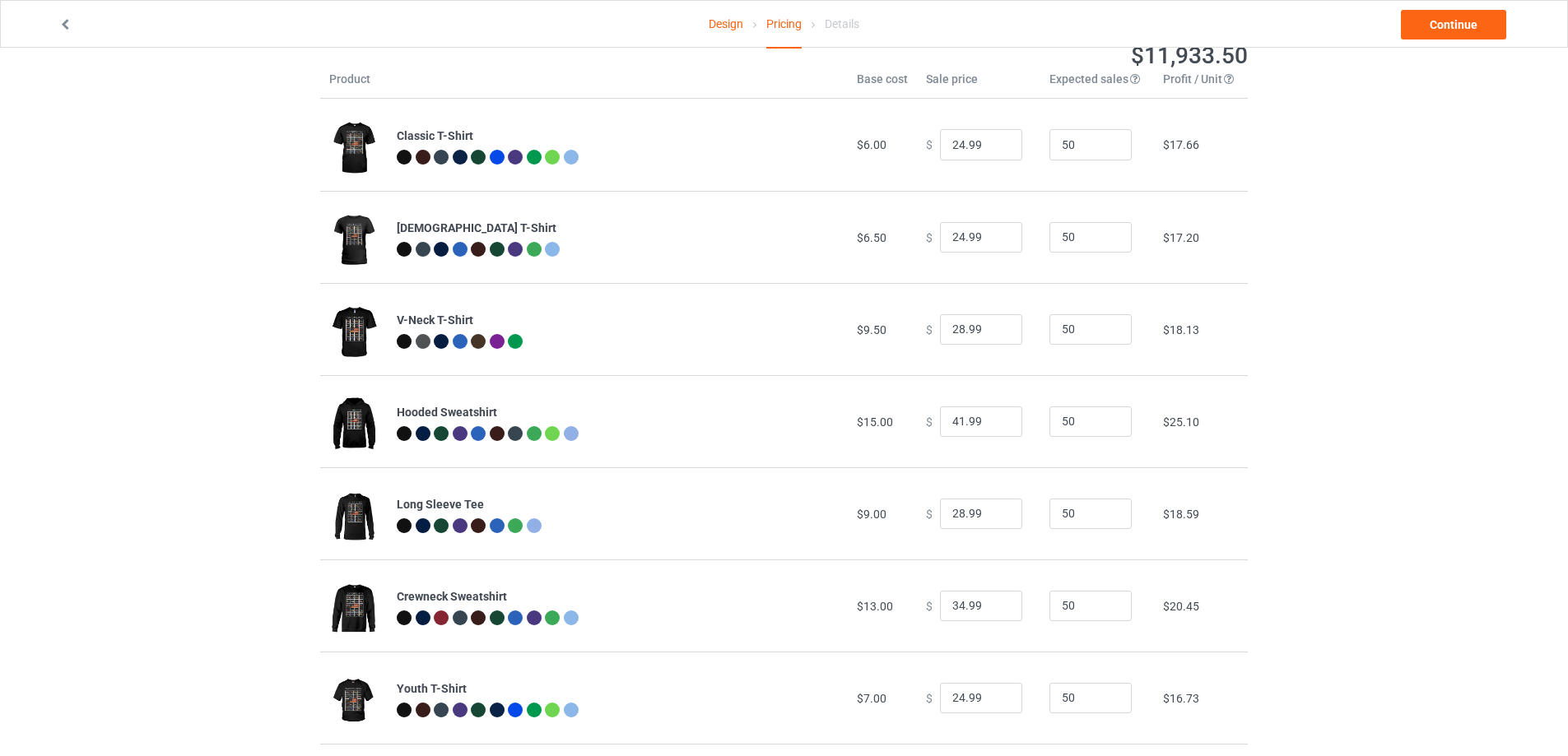
scroll to position [0, 0]
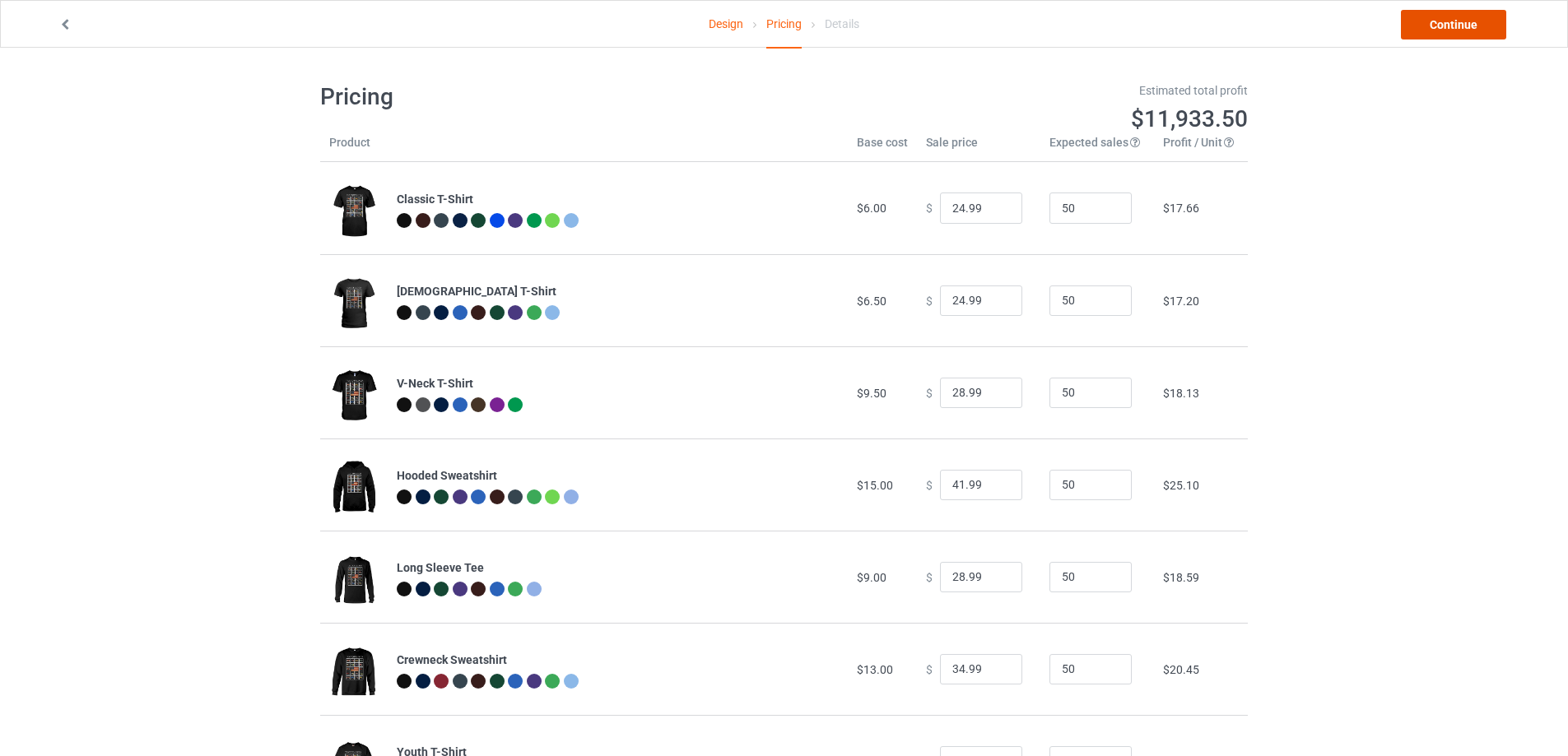
click at [1432, 19] on link "Continue" at bounding box center [1453, 24] width 105 height 30
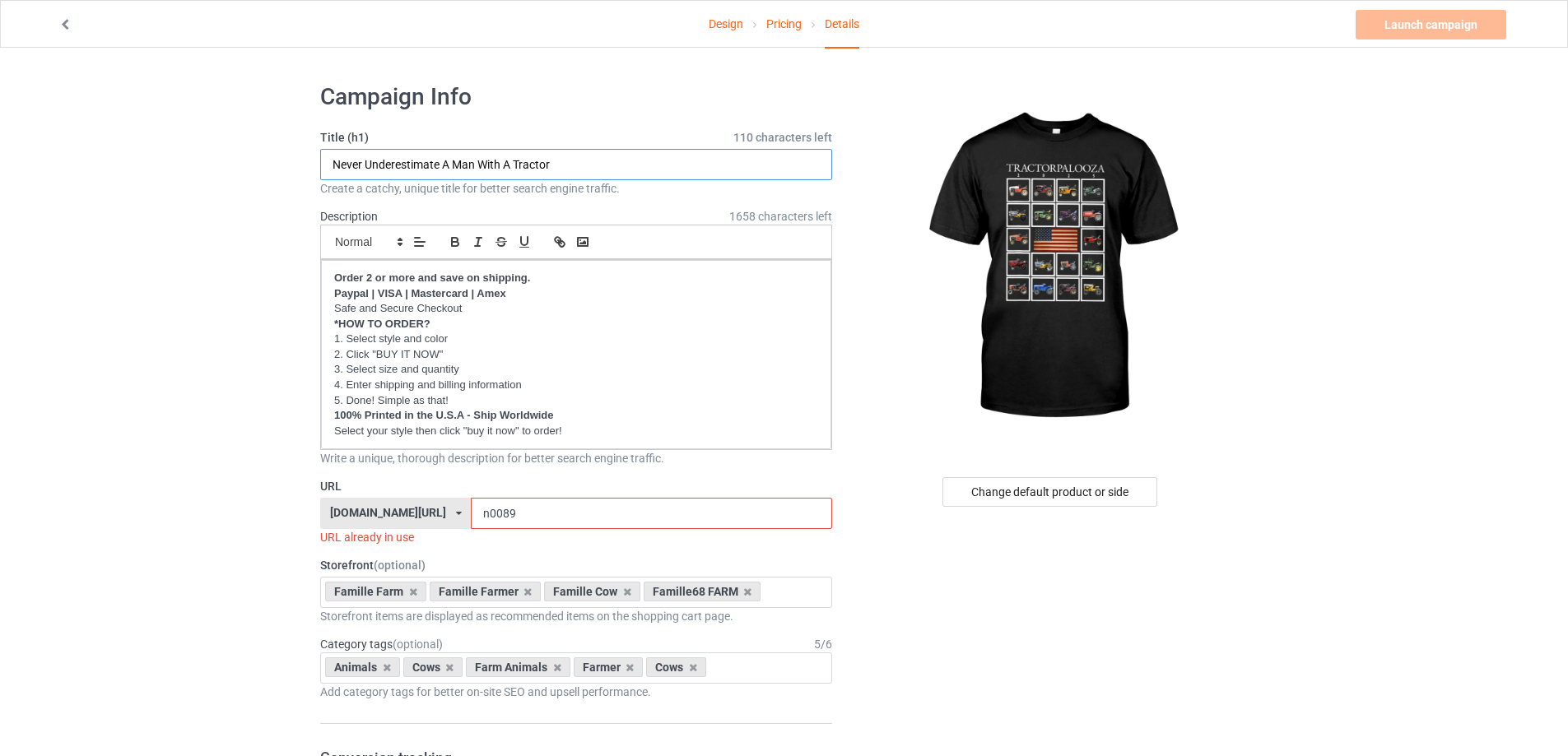
click at [576, 164] on input "Never Underestimate A Man With A Tractor" at bounding box center [576, 164] width 512 height 32
drag, startPoint x: 548, startPoint y: 161, endPoint x: 310, endPoint y: 157, distance: 238.0
paste input "Official Tractorpalooza 2025"
type input "Official Tractorpalooza 2025"
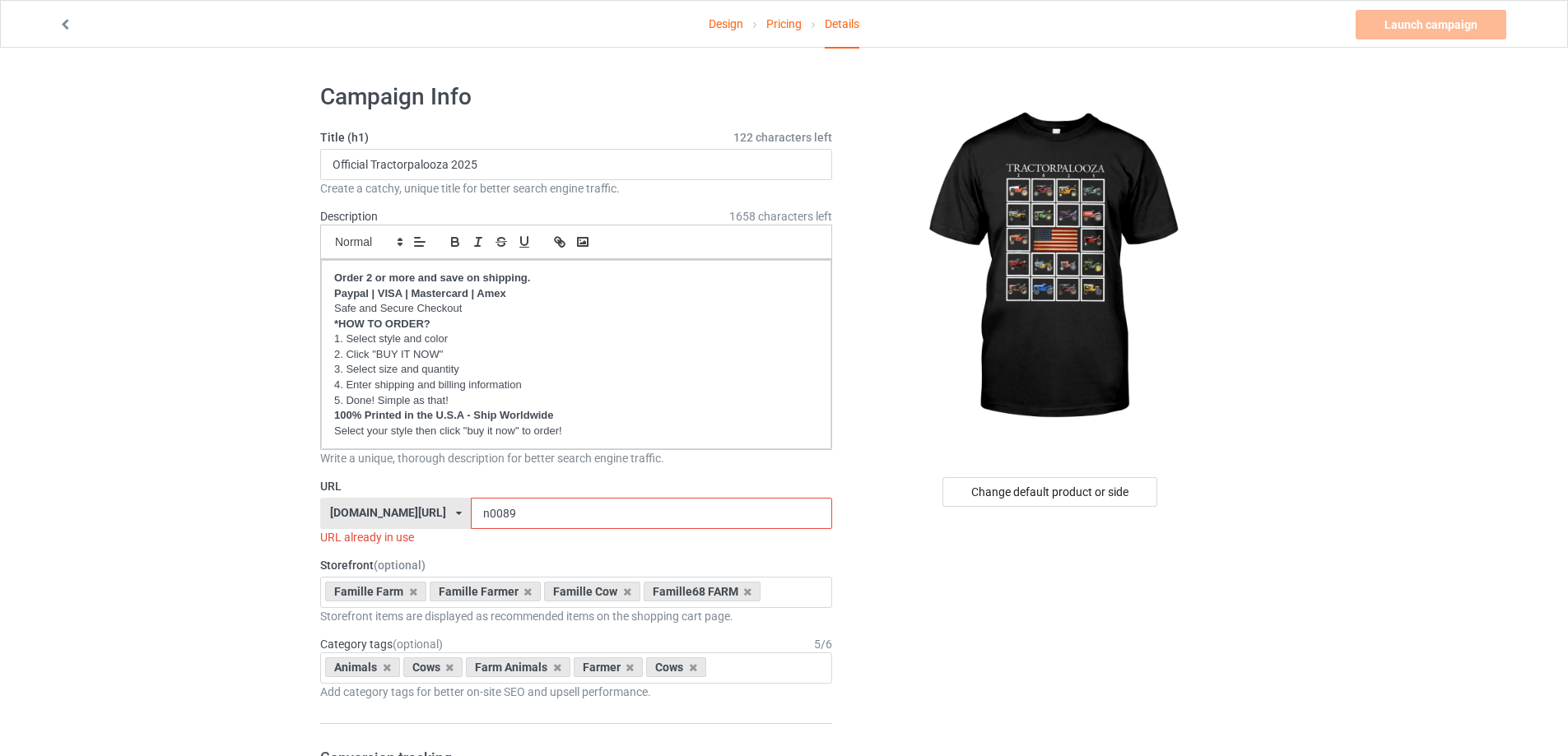
click at [488, 517] on input "n0089" at bounding box center [651, 514] width 360 height 32
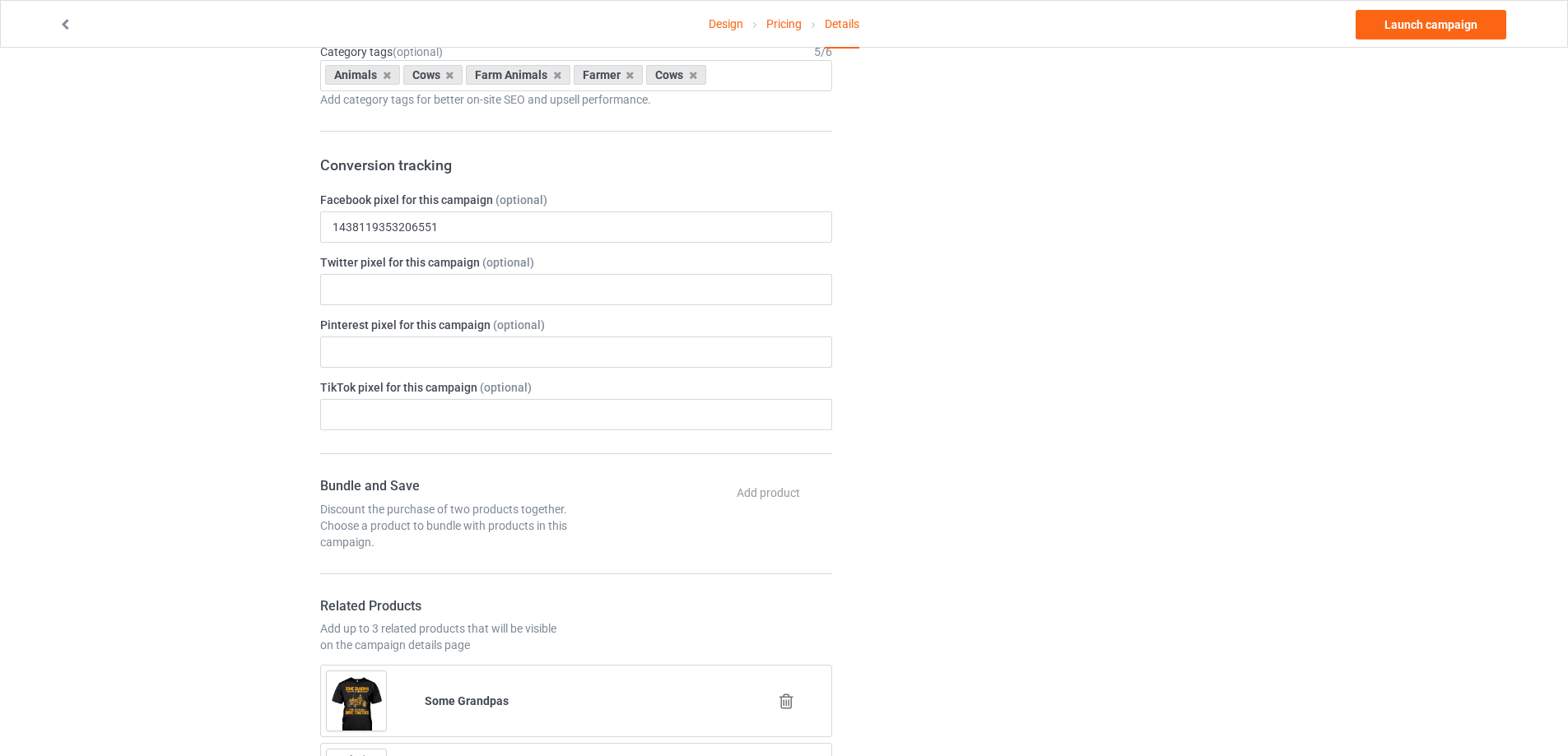
scroll to position [659, 0]
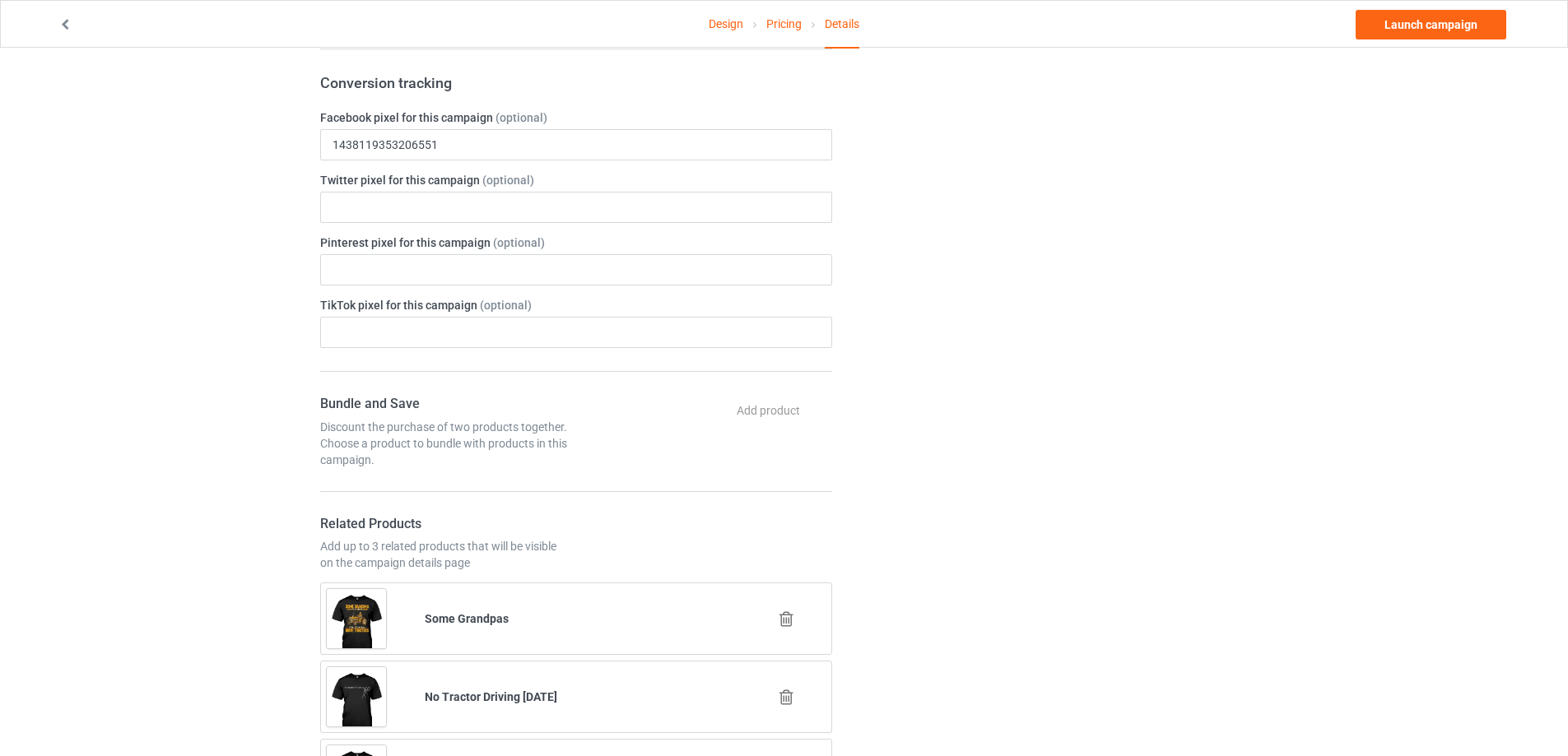
type input "n0090"
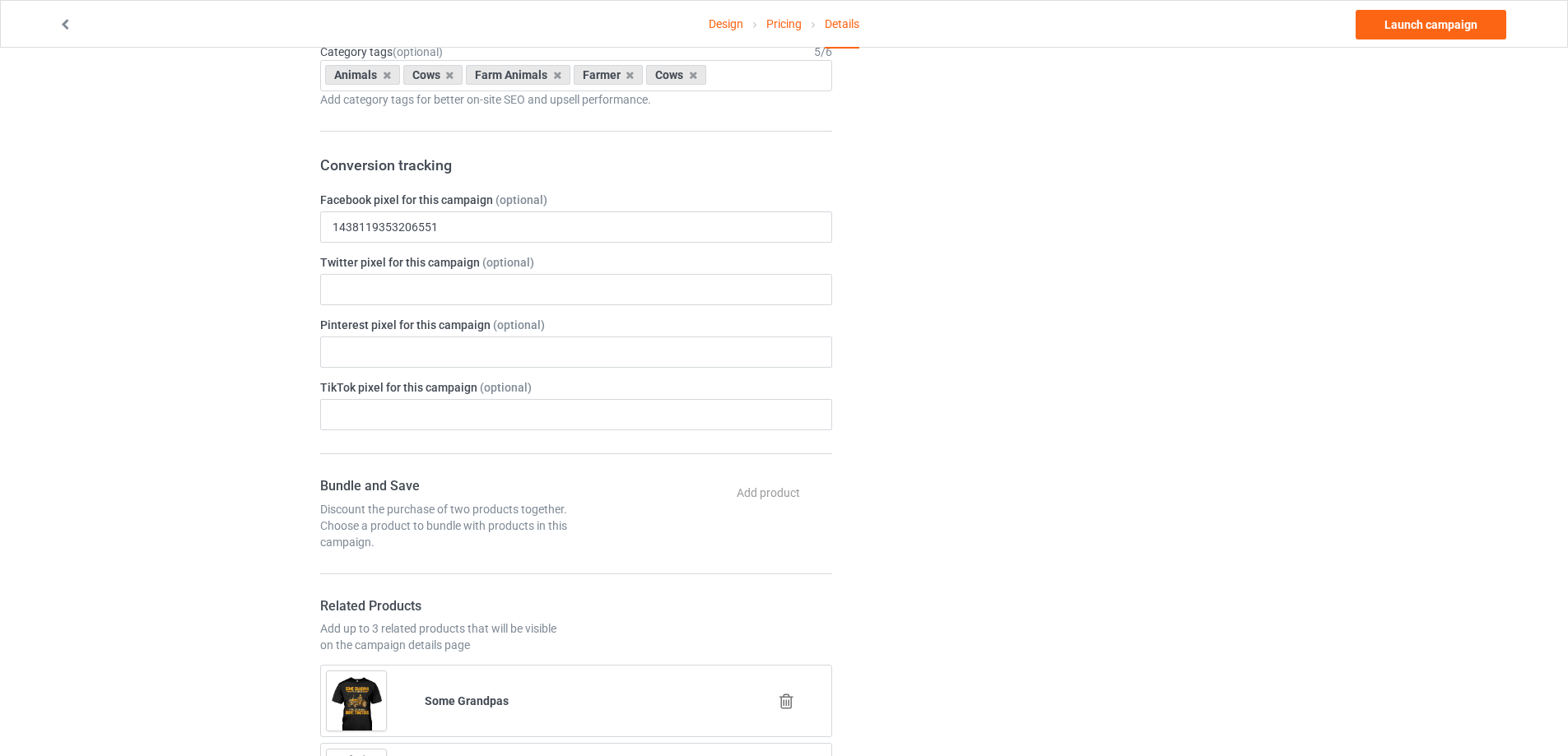
scroll to position [329, 0]
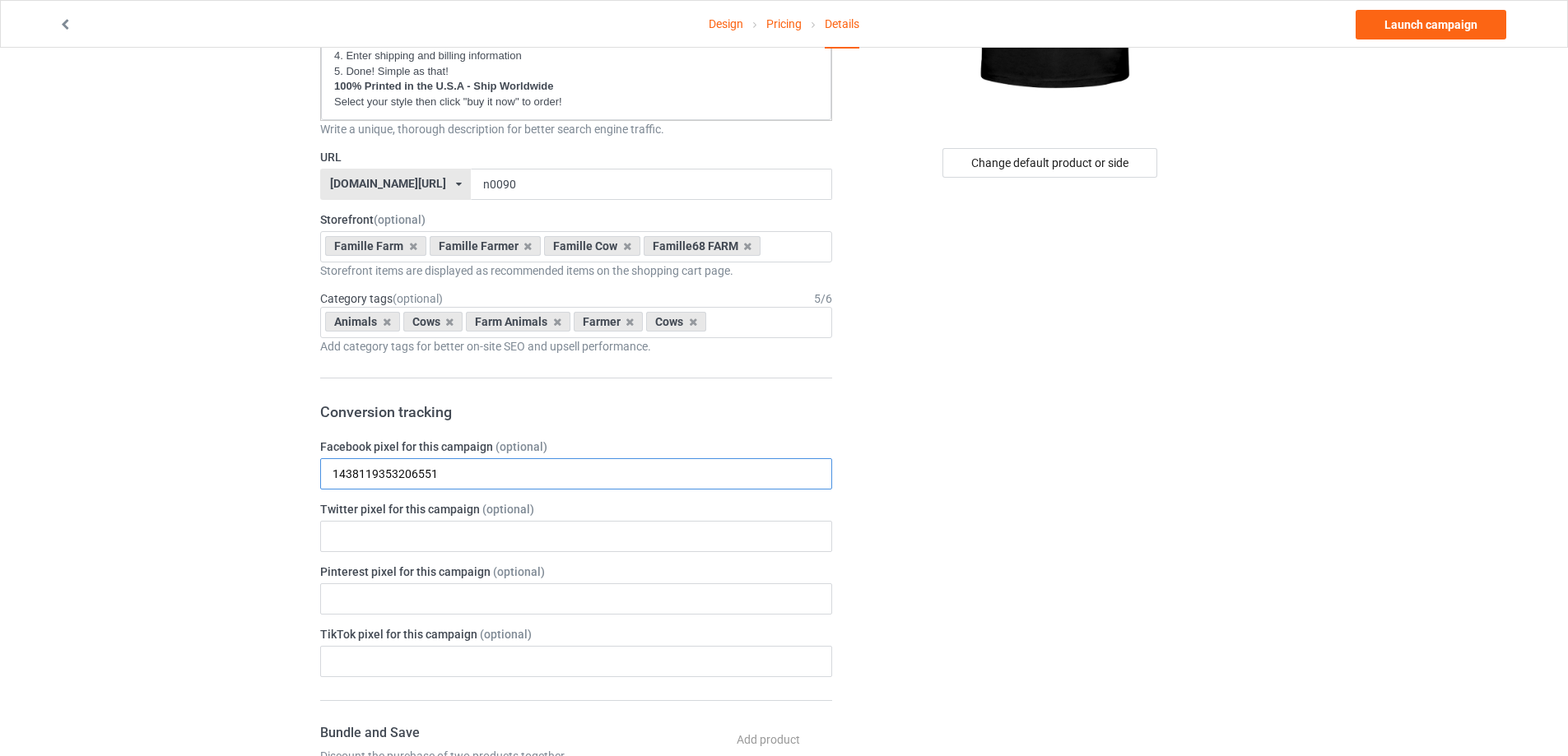
drag, startPoint x: 442, startPoint y: 469, endPoint x: 305, endPoint y: 482, distance: 137.6
paste input "405034177493550"
type input "405034177493550"
drag, startPoint x: 175, startPoint y: 471, endPoint x: 286, endPoint y: 475, distance: 111.1
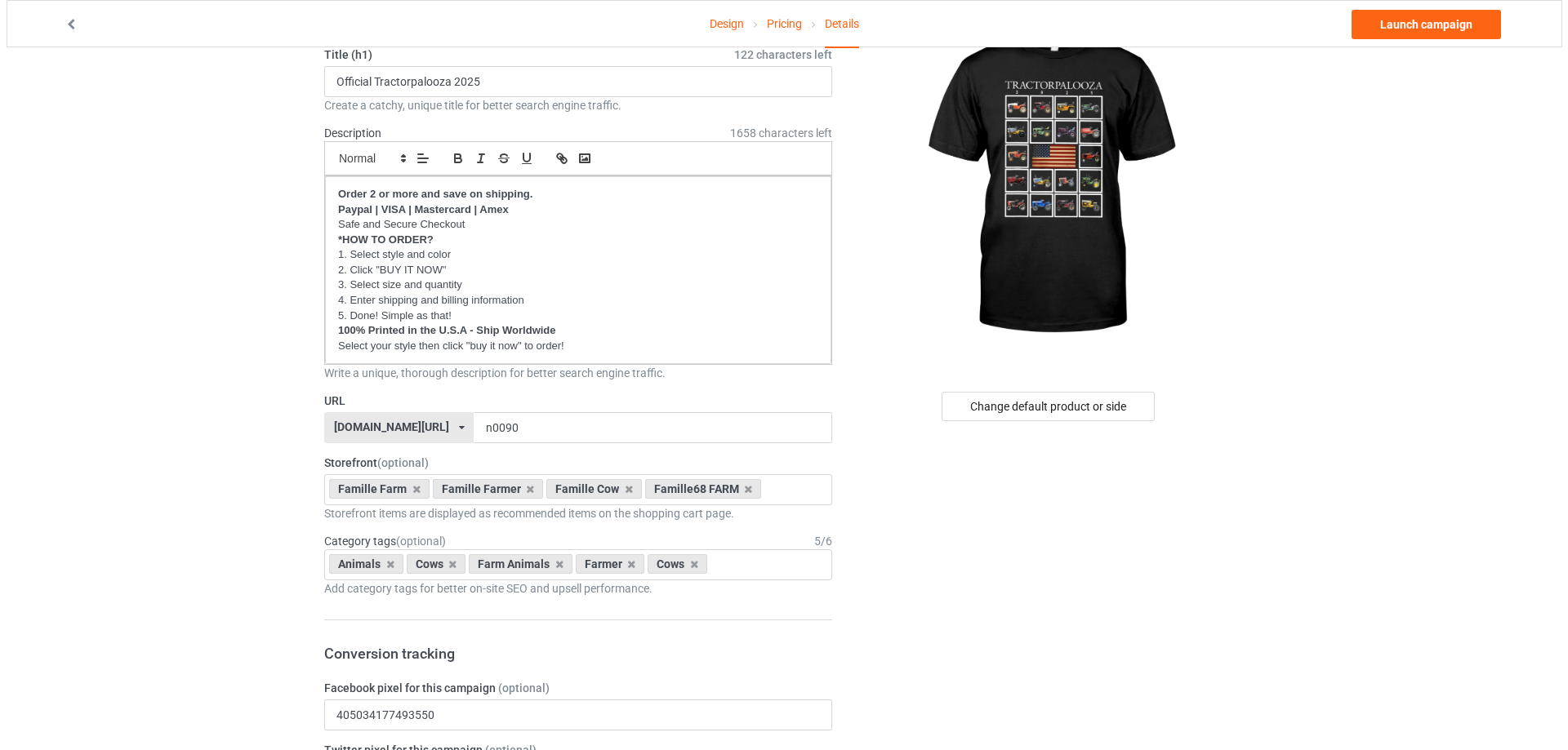
scroll to position [0, 0]
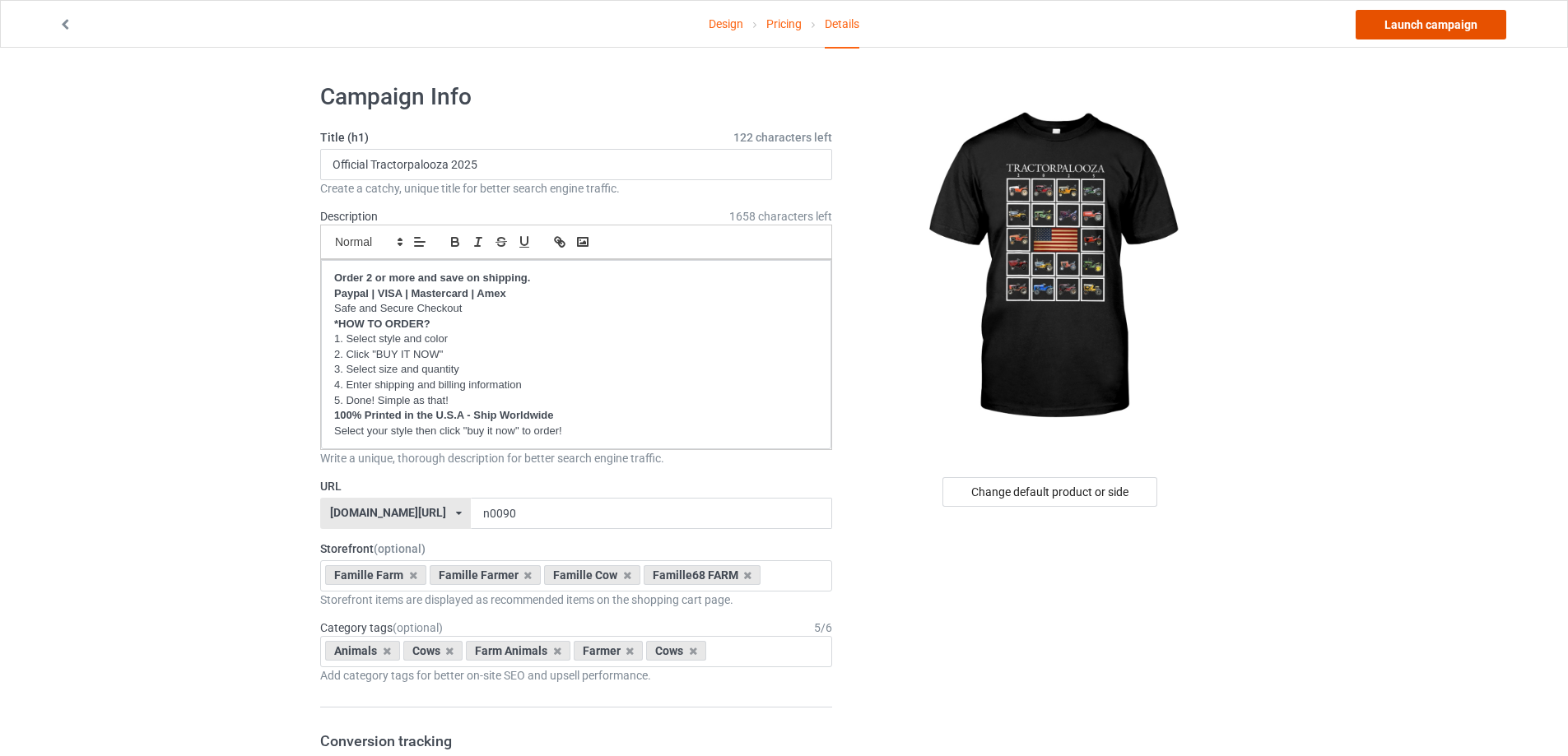
click at [1414, 23] on link "Launch campaign" at bounding box center [1430, 24] width 150 height 30
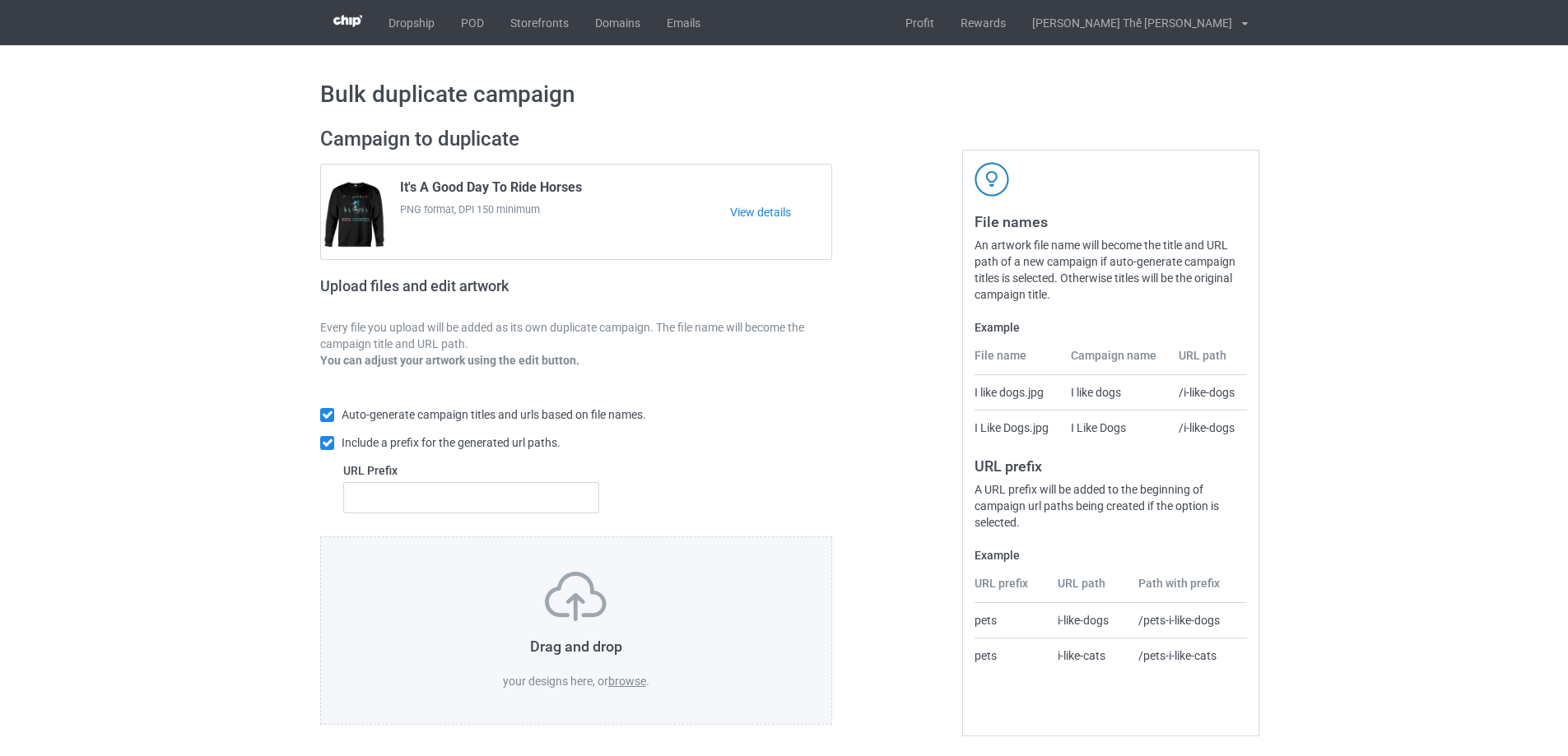
scroll to position [5, 0]
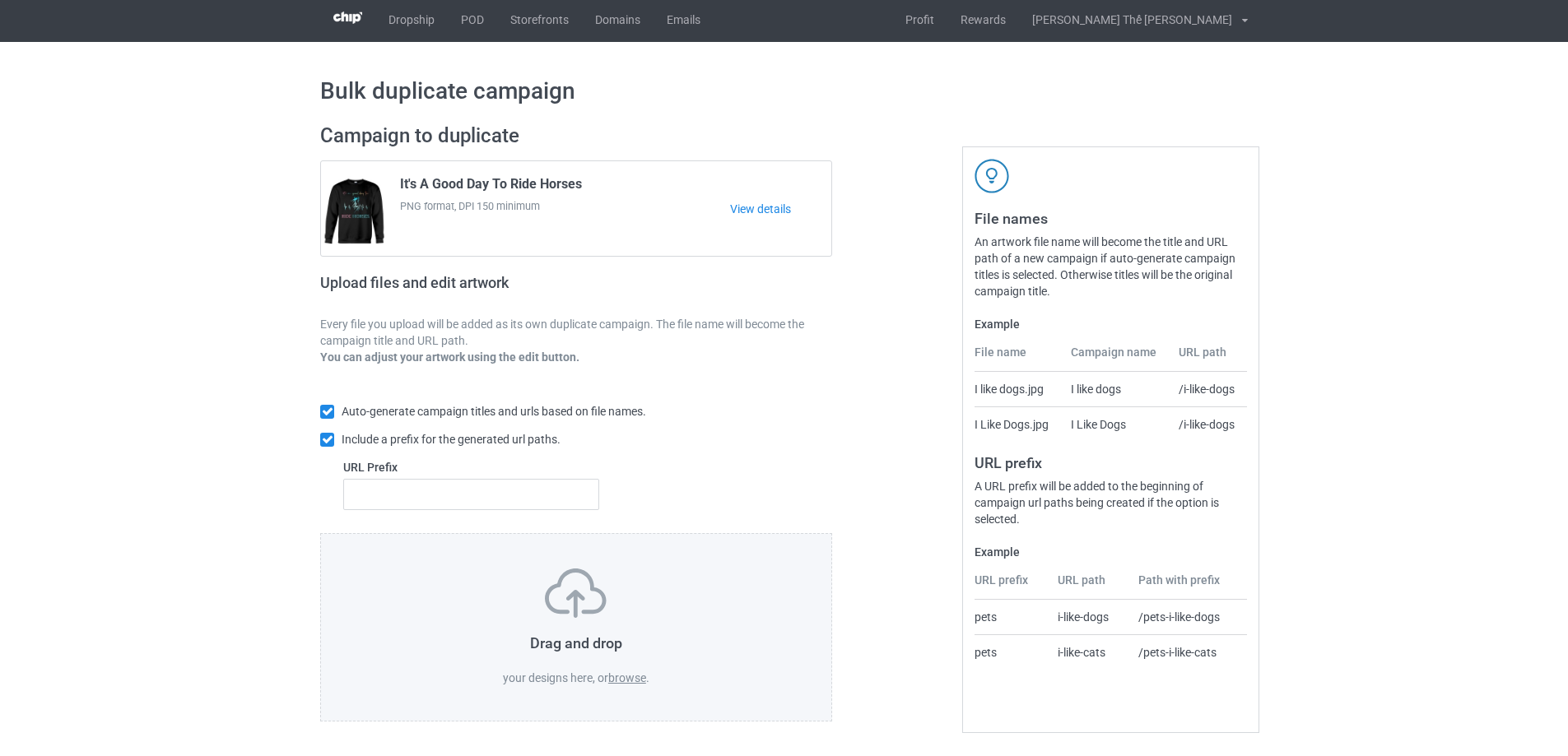
click at [637, 673] on label "browse" at bounding box center [627, 678] width 38 height 14
click at [0, 0] on input "browse" at bounding box center [0, 0] width 0 height 0
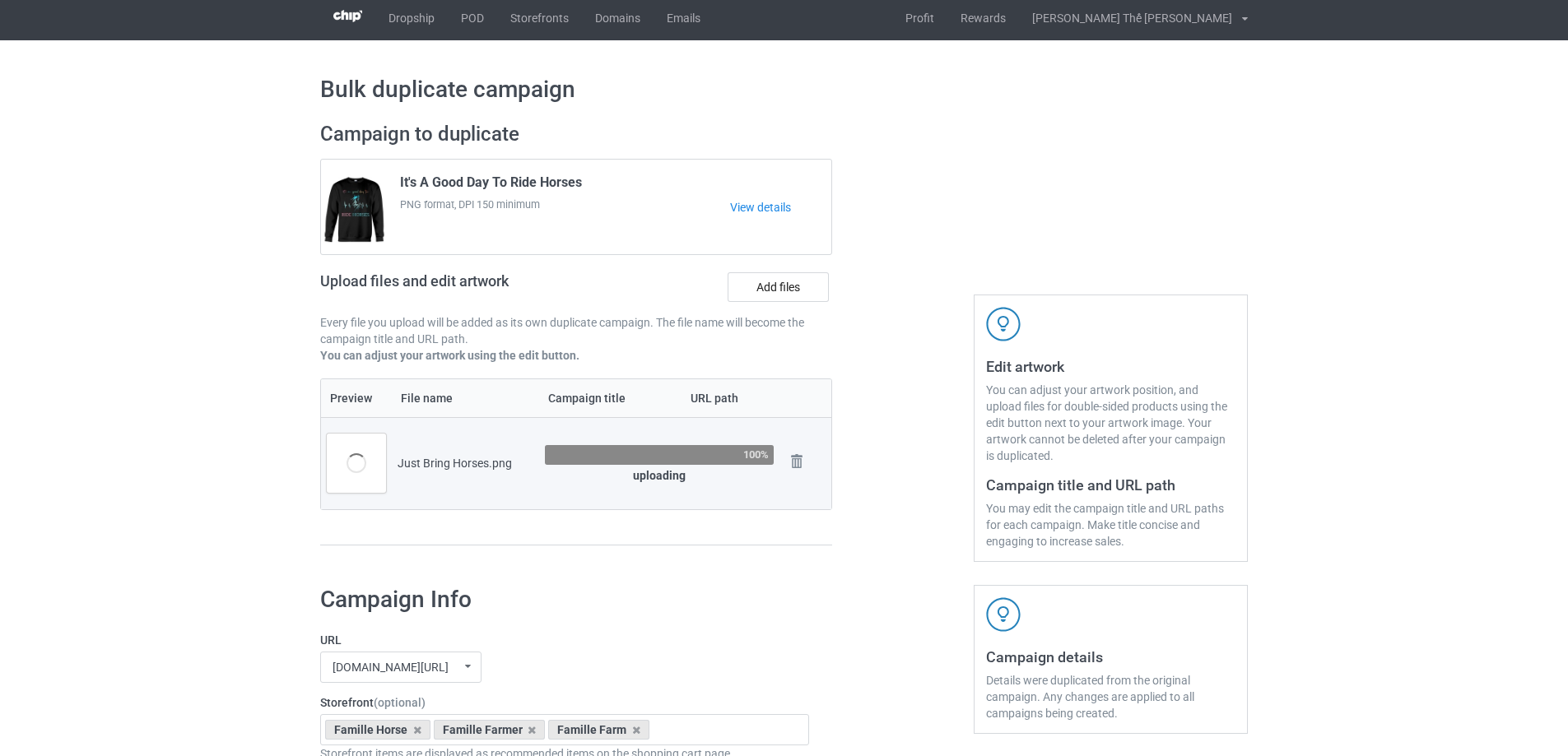
scroll to position [169, 0]
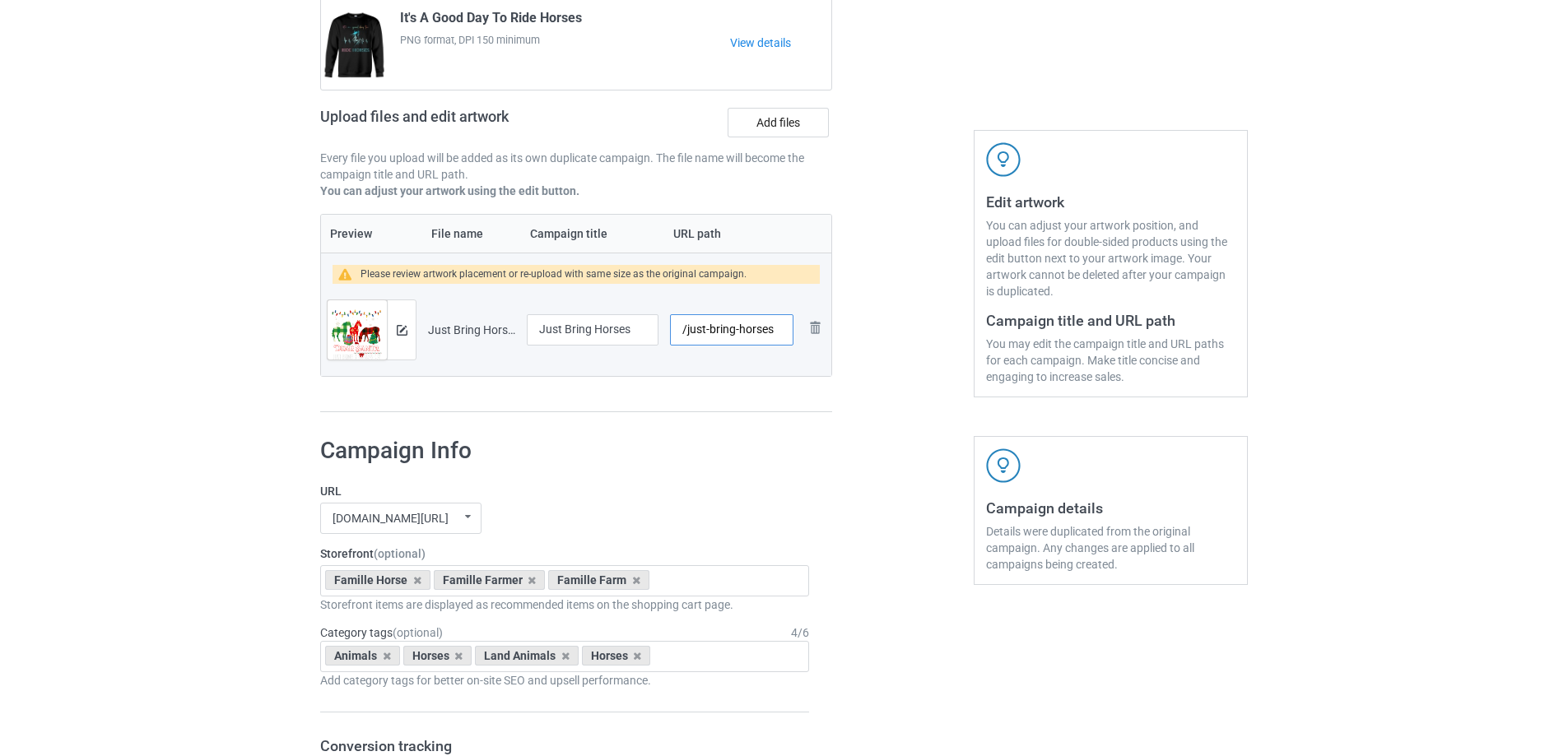
drag, startPoint x: 687, startPoint y: 330, endPoint x: 859, endPoint y: 325, distance: 172.1
click at [859, 325] on div "Campaign to duplicate It's A Good Day To Ride Horses PNG format, DPI 150 minimu…" at bounding box center [783, 186] width 951 height 479
click at [723, 390] on div "Preview File name Campaign title URL path Please review artwork placement or re…" at bounding box center [576, 313] width 512 height 199
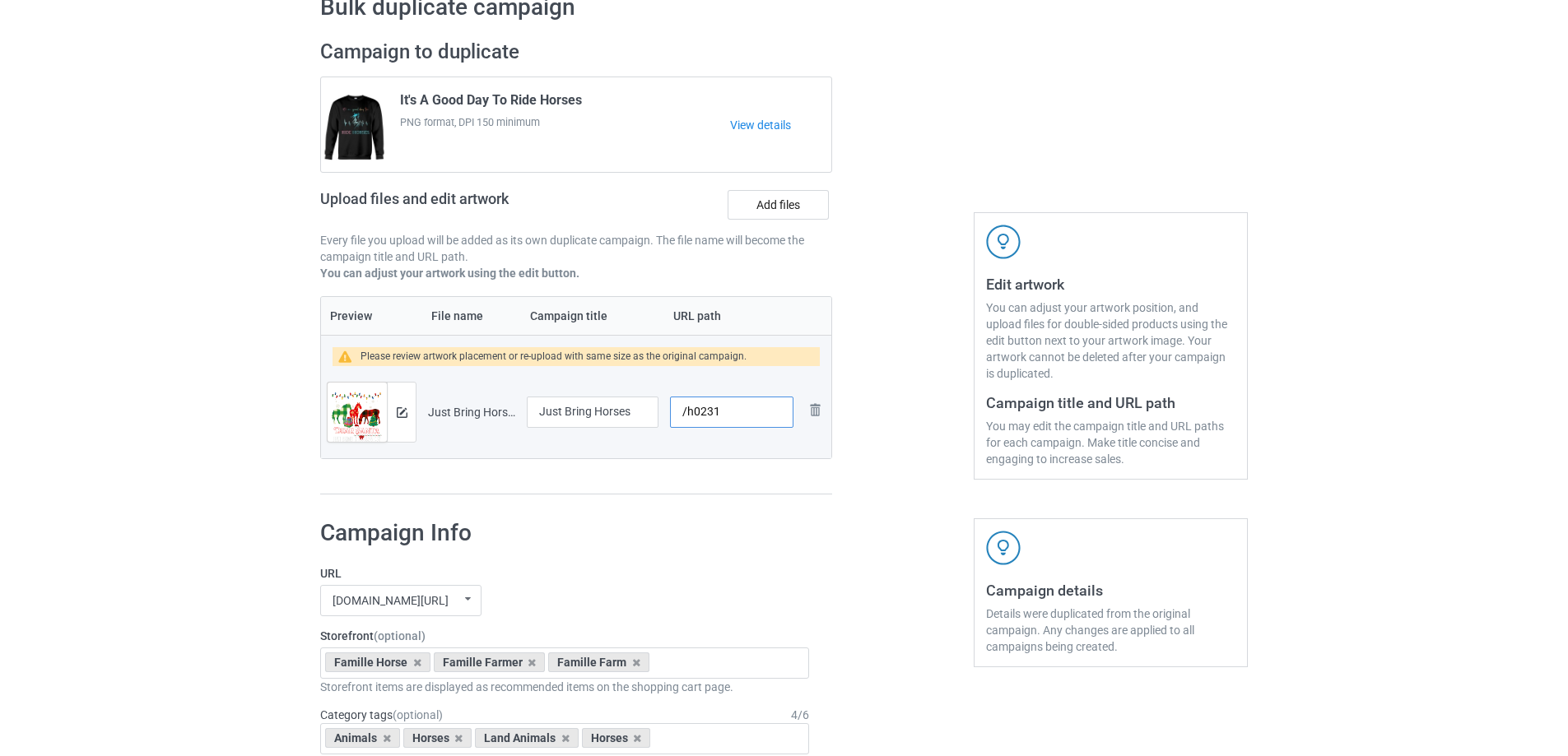
click at [738, 413] on input "/h0231" at bounding box center [731, 412] width 123 height 32
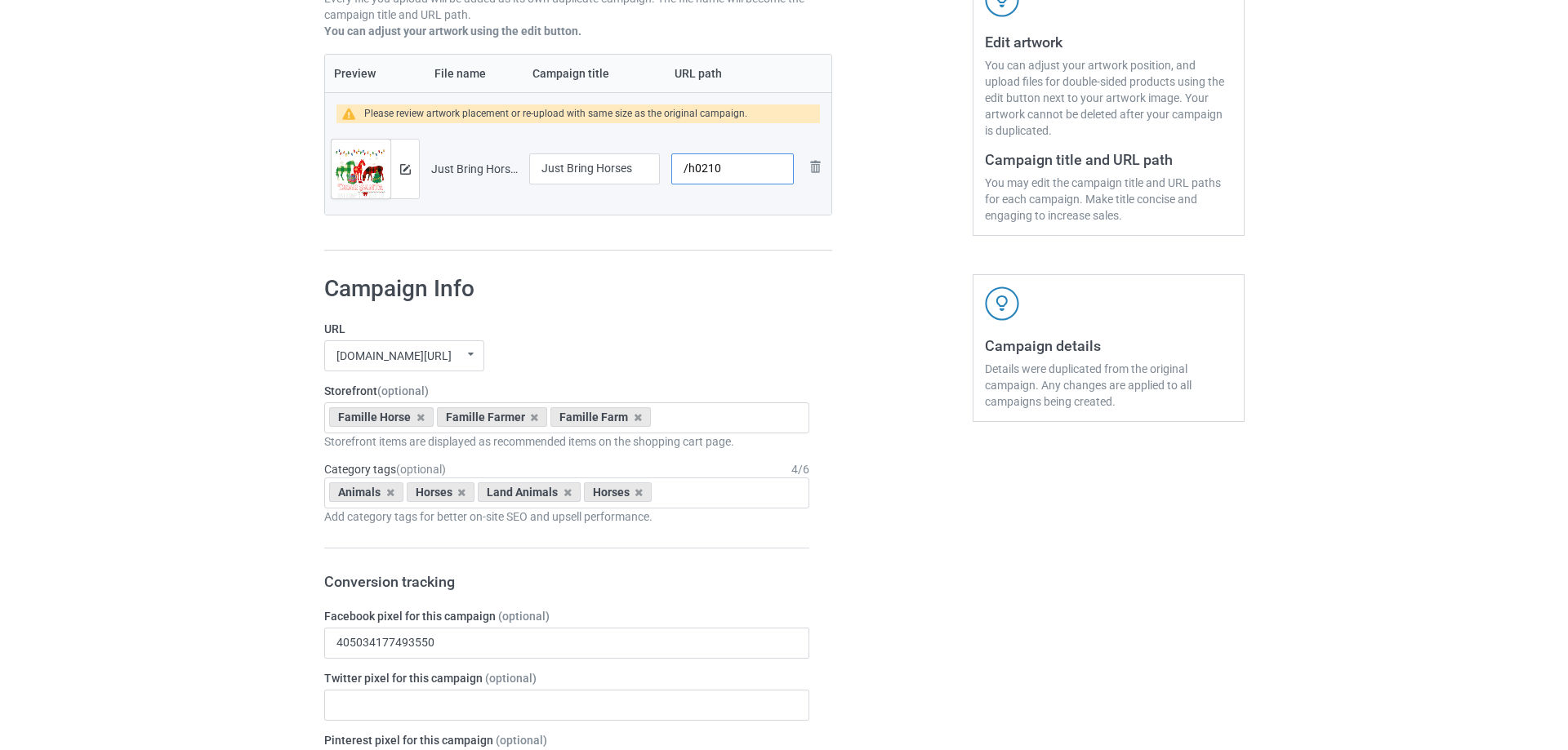
scroll to position [81, 0]
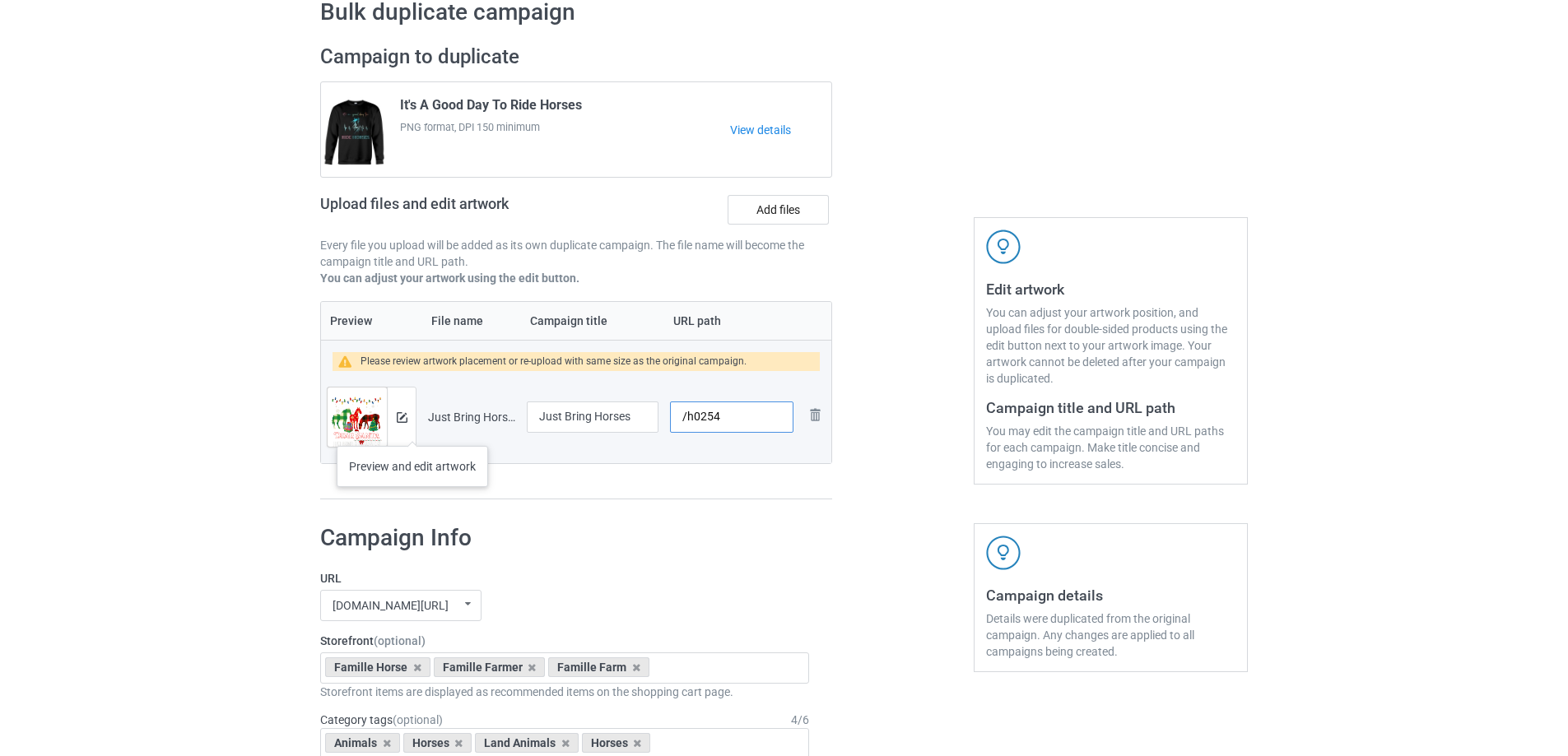
type input "/h0254"
click at [406, 426] on div at bounding box center [401, 417] width 29 height 59
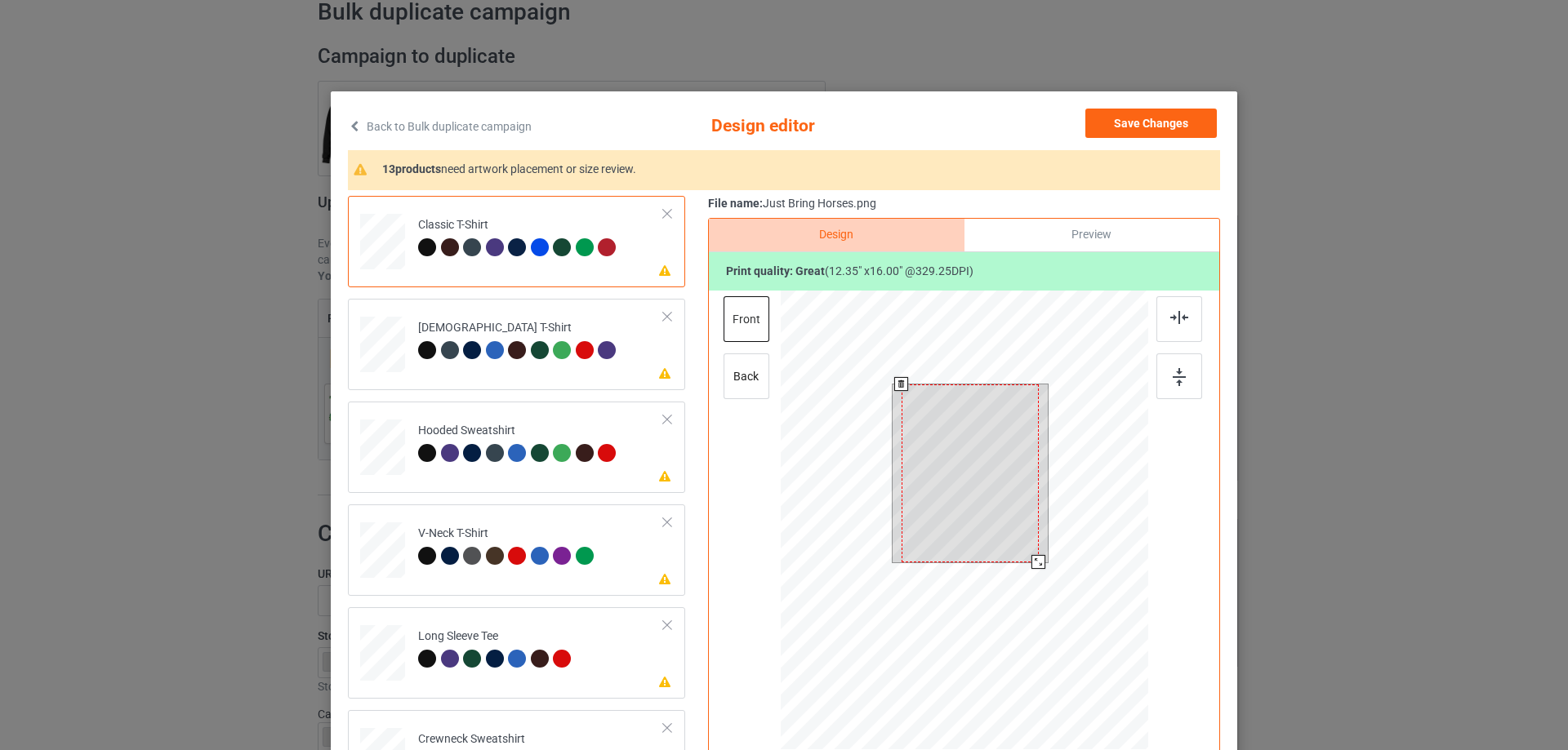
click at [962, 465] on div at bounding box center [970, 473] width 137 height 178
click at [987, 492] on div at bounding box center [970, 473] width 137 height 178
click at [1031, 560] on div at bounding box center [1038, 560] width 14 height 14
click at [933, 521] on div at bounding box center [970, 471] width 134 height 174
click at [1051, 570] on div at bounding box center [964, 522] width 368 height 464
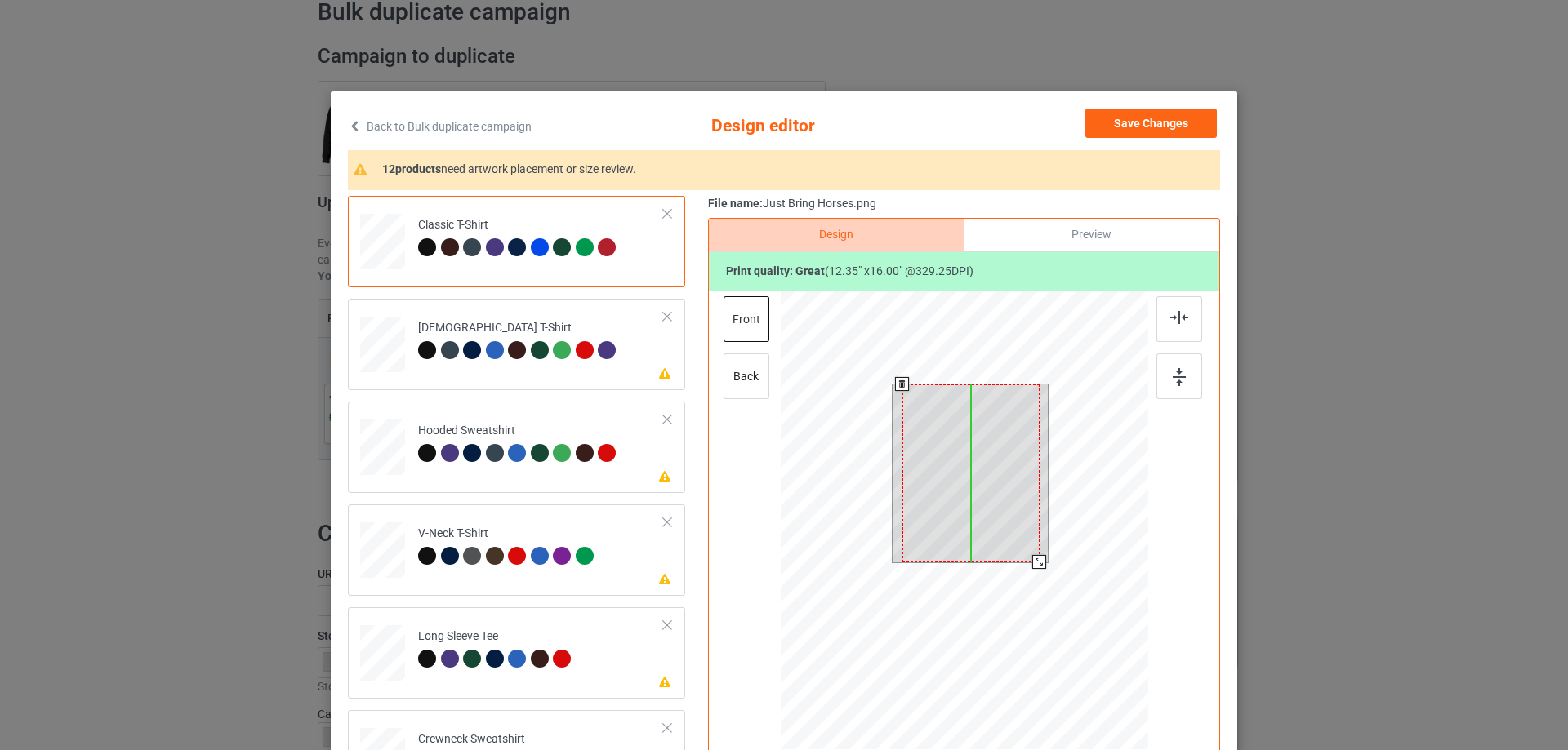
click at [968, 477] on div at bounding box center [970, 473] width 137 height 178
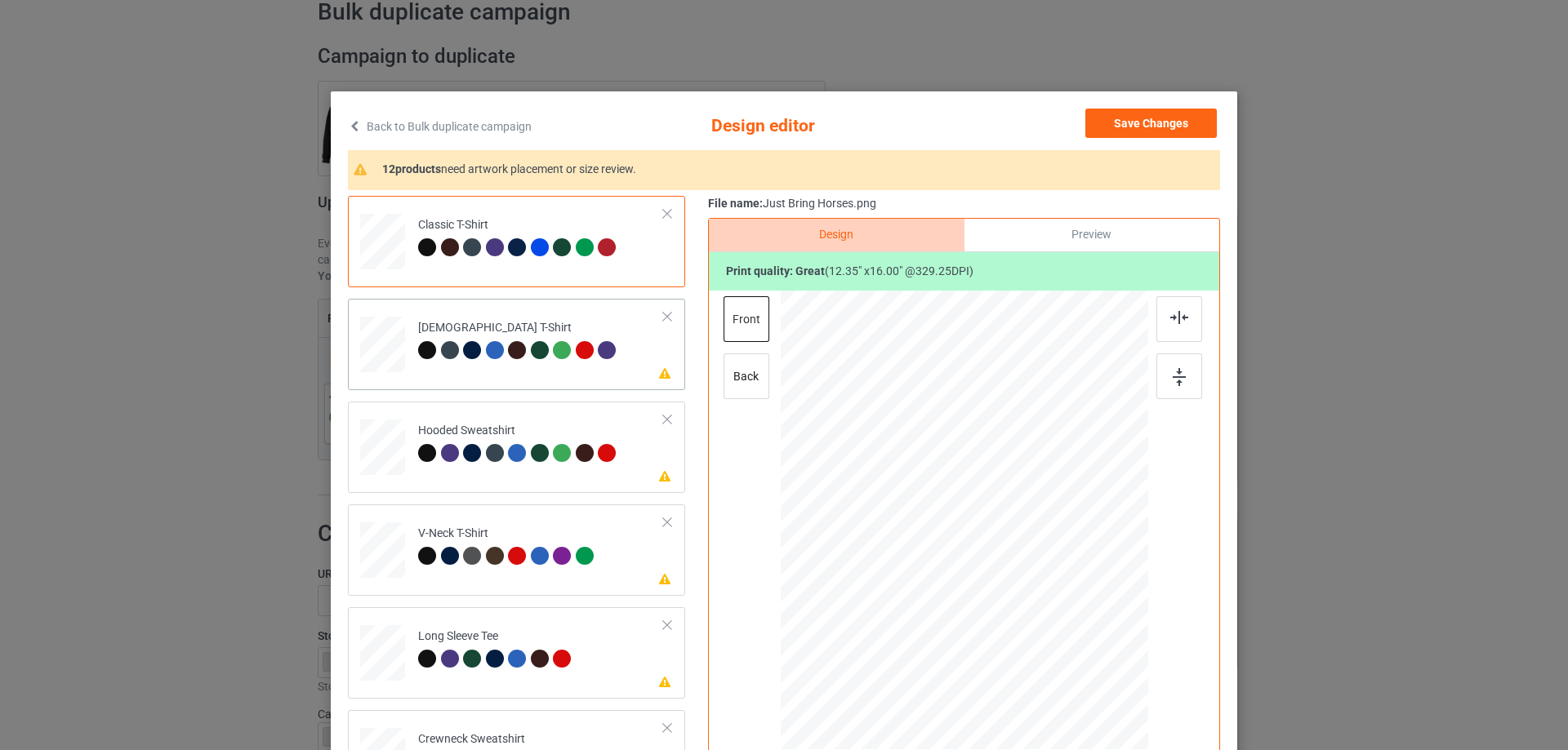
click at [549, 383] on div "Please review artwork placement [DEMOGRAPHIC_DATA] T-Shirt" at bounding box center [516, 344] width 337 height 91
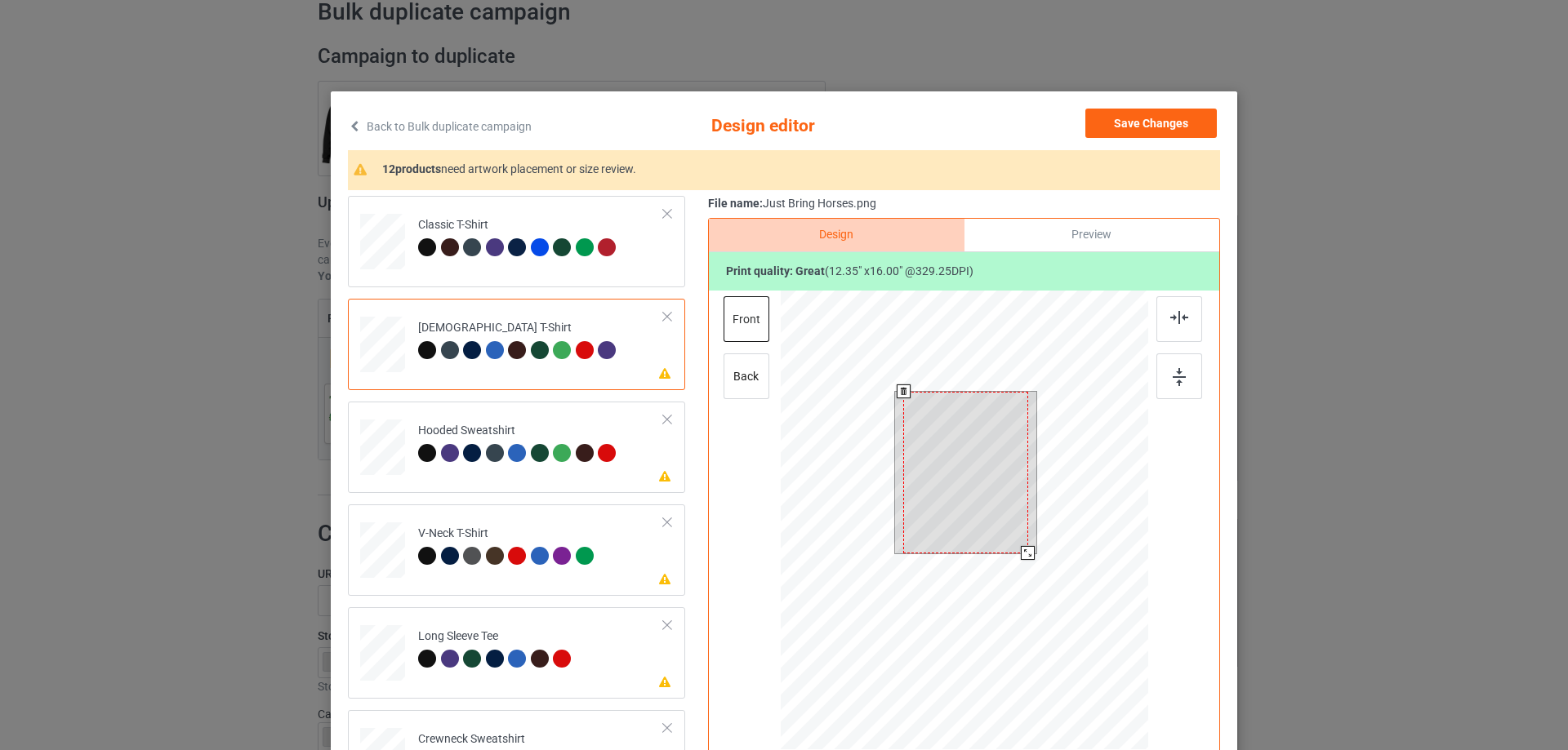
click at [966, 455] on div at bounding box center [966, 472] width 125 height 162
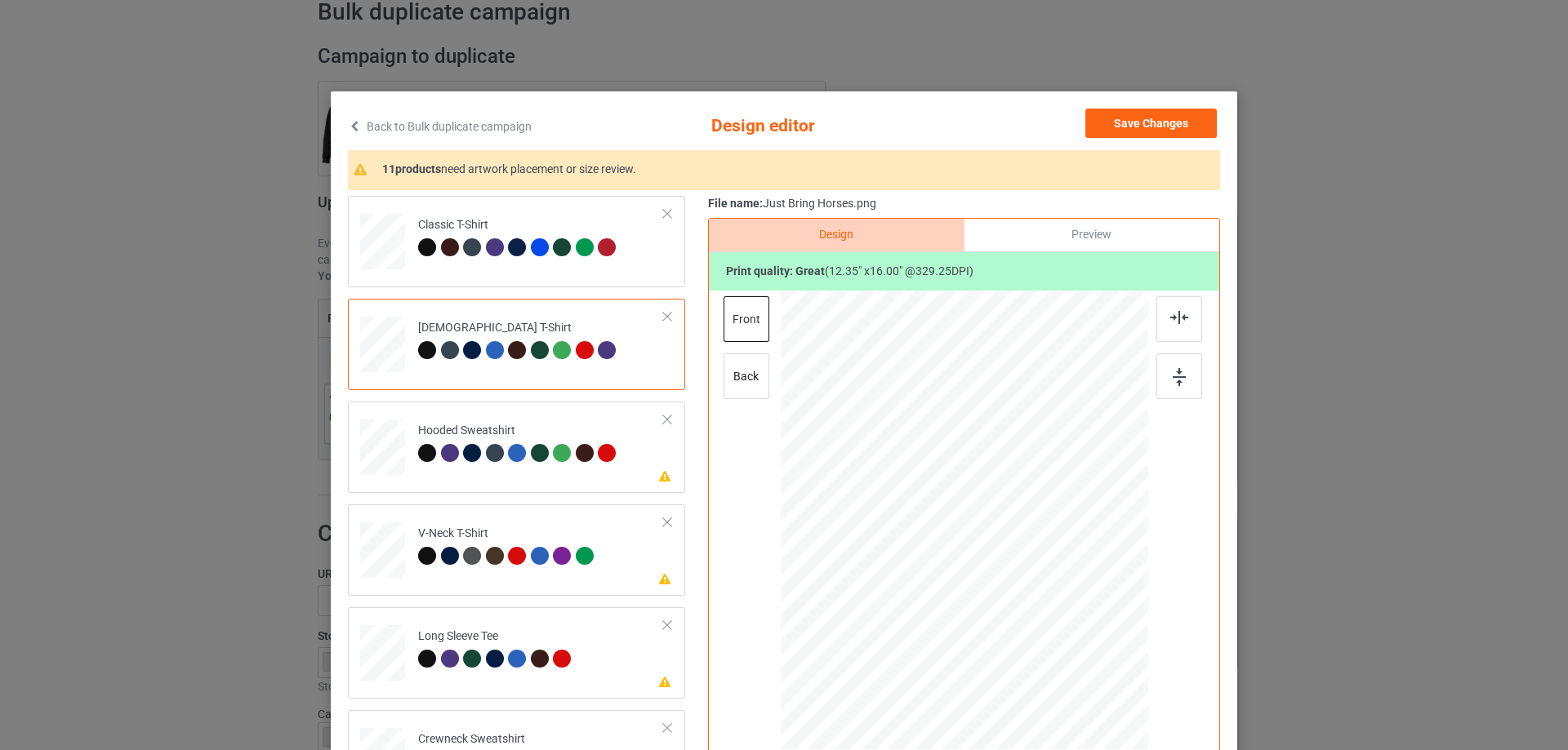
drag, startPoint x: 563, startPoint y: 495, endPoint x: 575, endPoint y: 501, distance: 13.4
click at [606, 485] on div "Please review artwork placement Hooded Sweatshirt" at bounding box center [516, 447] width 337 height 91
click at [552, 586] on div "Please review artwork placement V-Neck T-Shirt" at bounding box center [516, 550] width 337 height 91
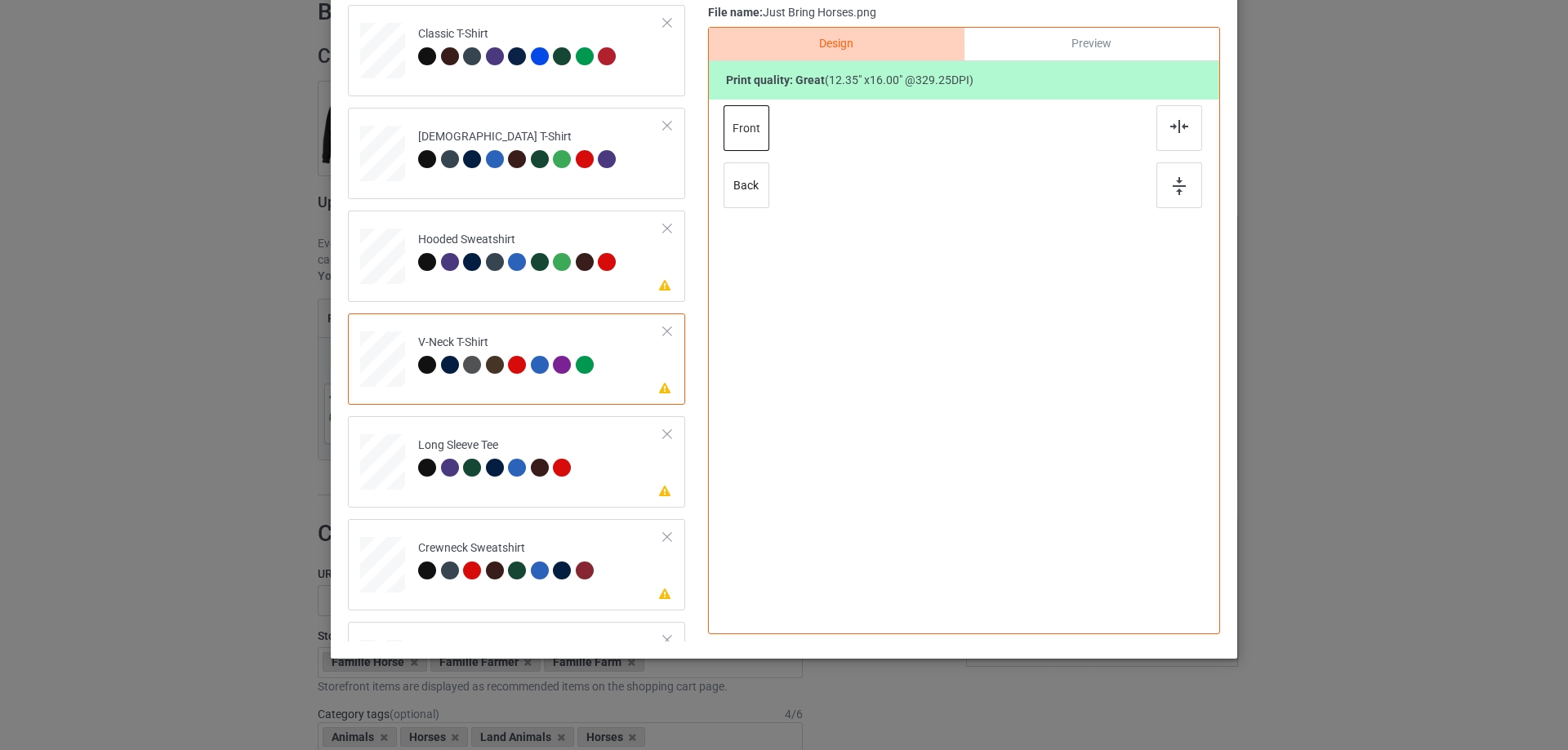
scroll to position [110, 0]
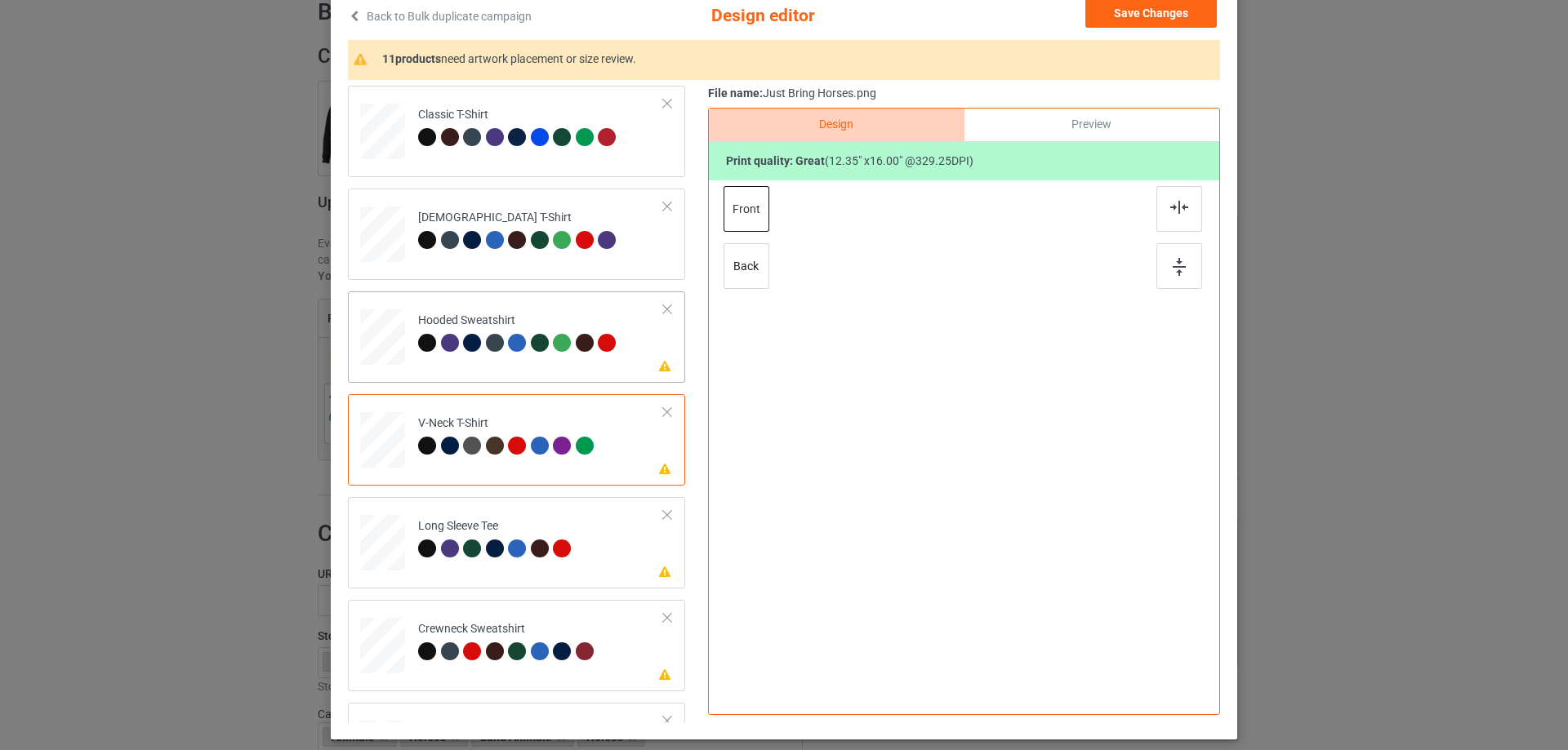
click at [555, 370] on td "Please review artwork placement Hooded Sweatshirt" at bounding box center [541, 333] width 264 height 72
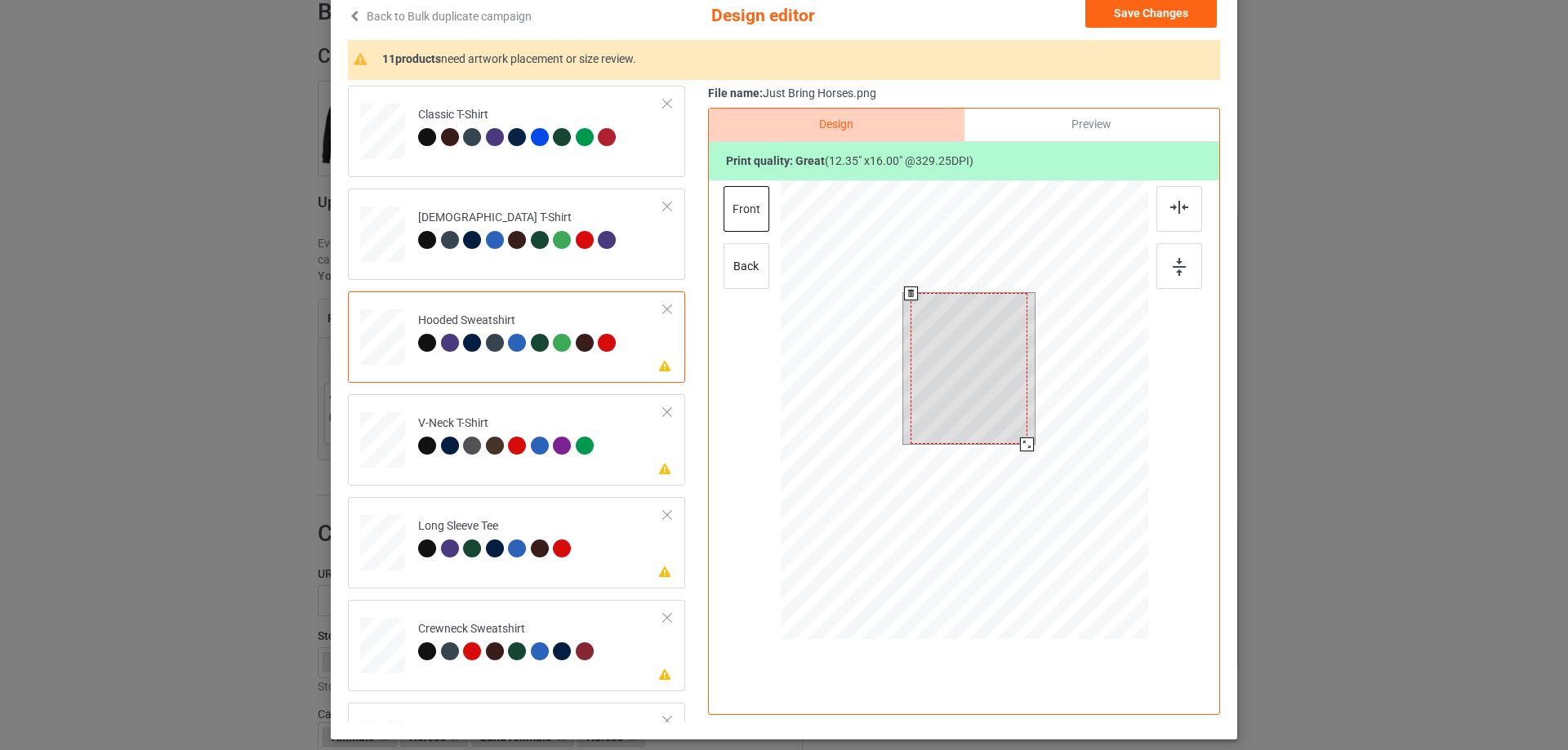
click at [945, 383] on div at bounding box center [969, 368] width 116 height 151
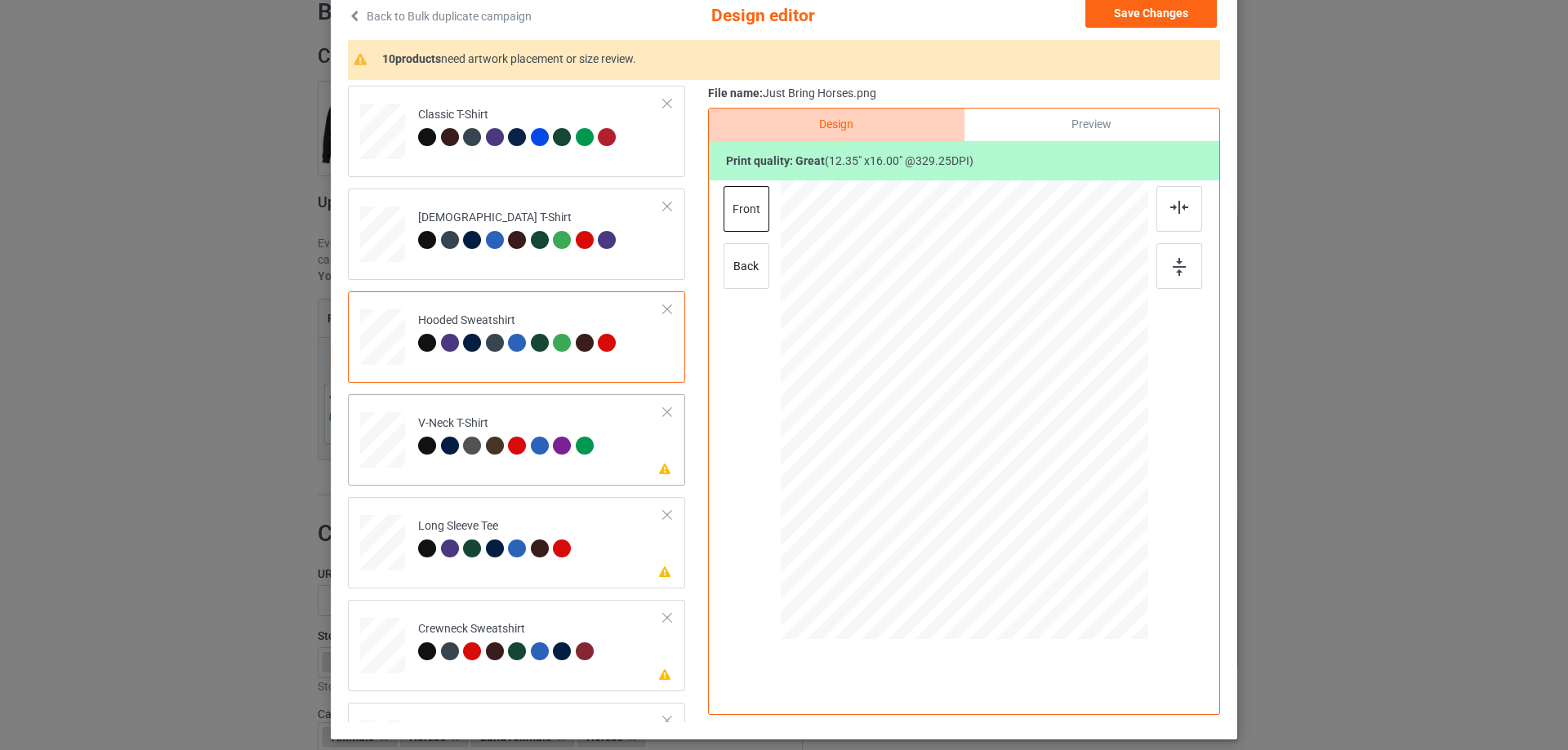
click at [555, 481] on div "Please review artwork placement V-Neck T-Shirt" at bounding box center [516, 440] width 337 height 91
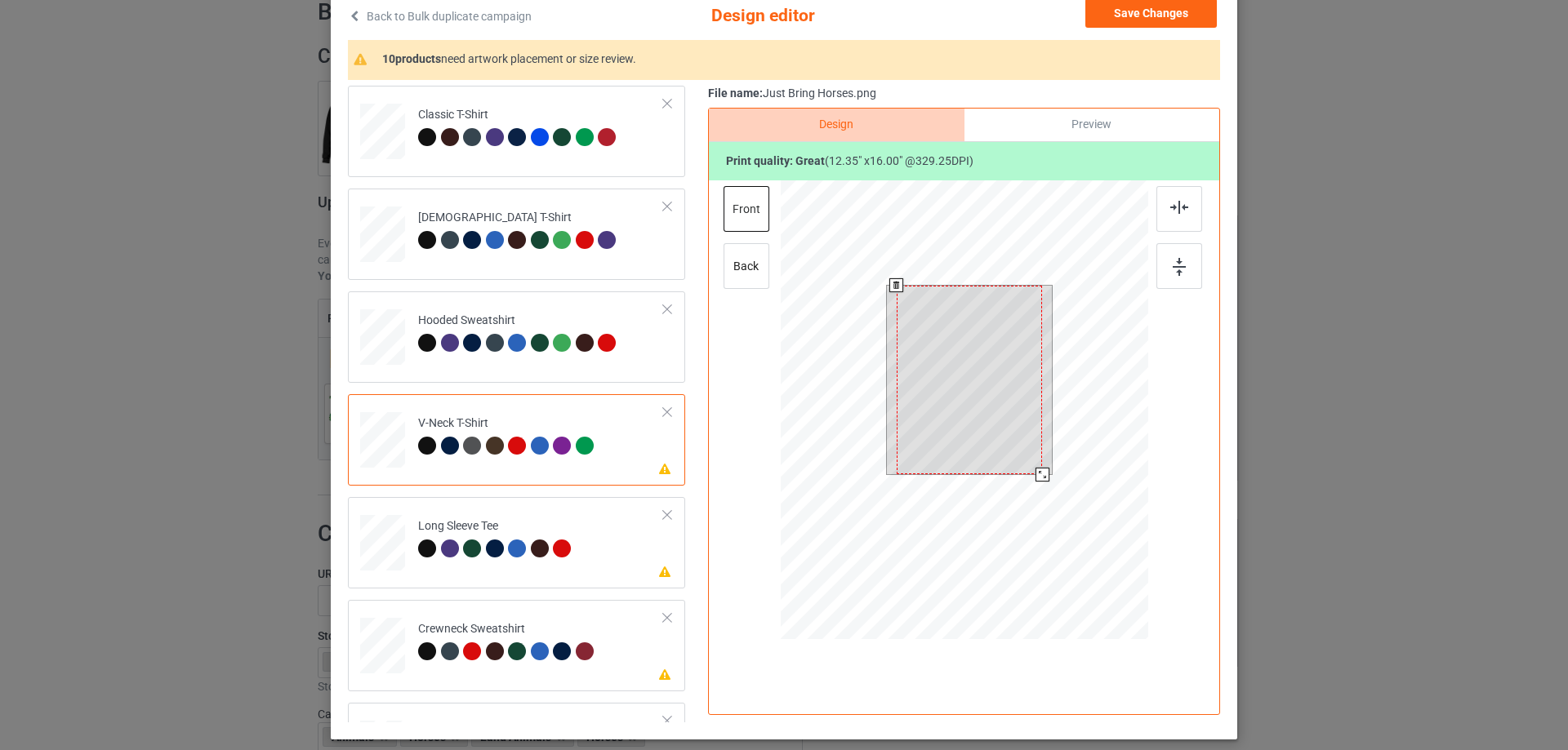
click at [945, 388] on div at bounding box center [970, 380] width 146 height 189
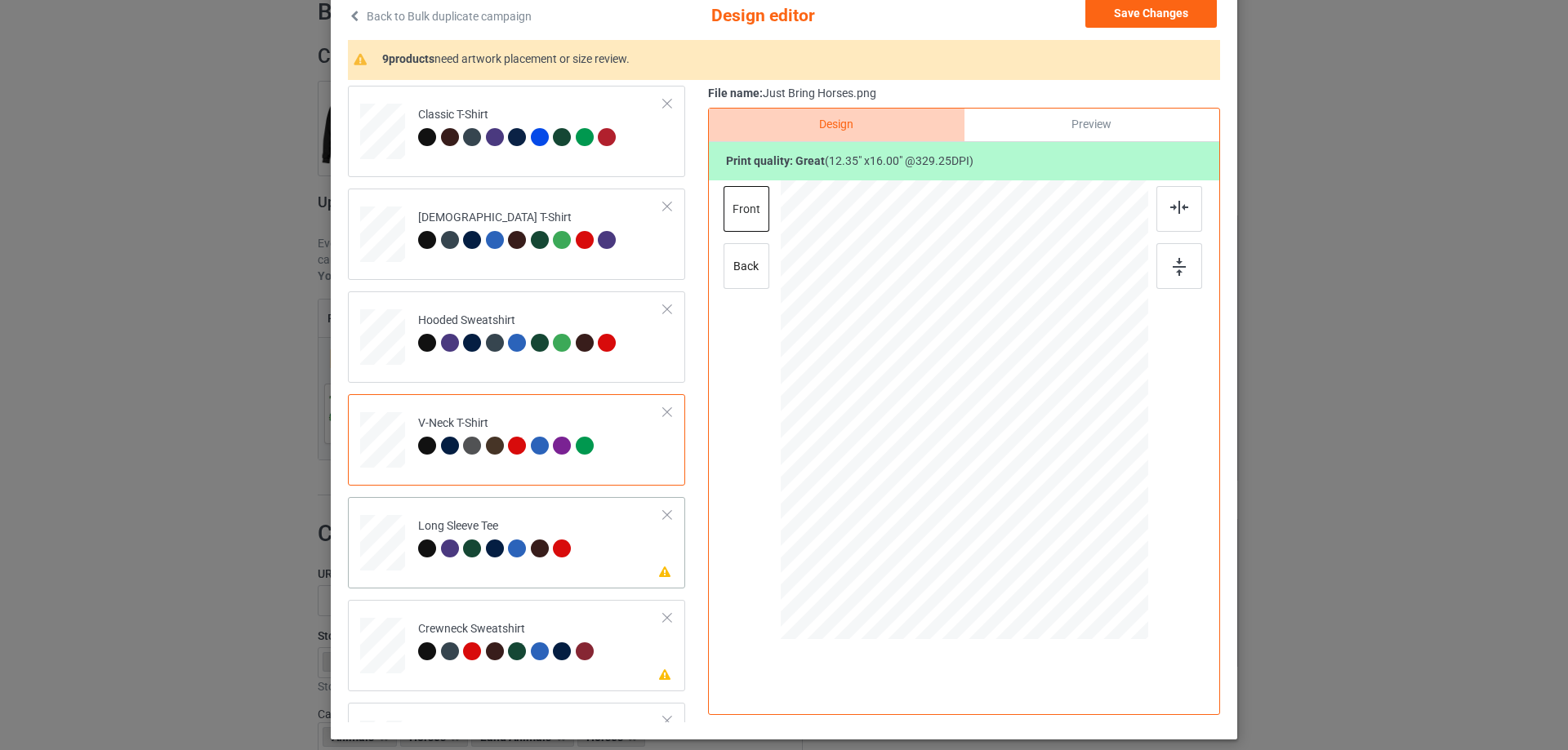
click at [513, 569] on td "Please review artwork placement Long Sleeve Tee" at bounding box center [541, 539] width 264 height 72
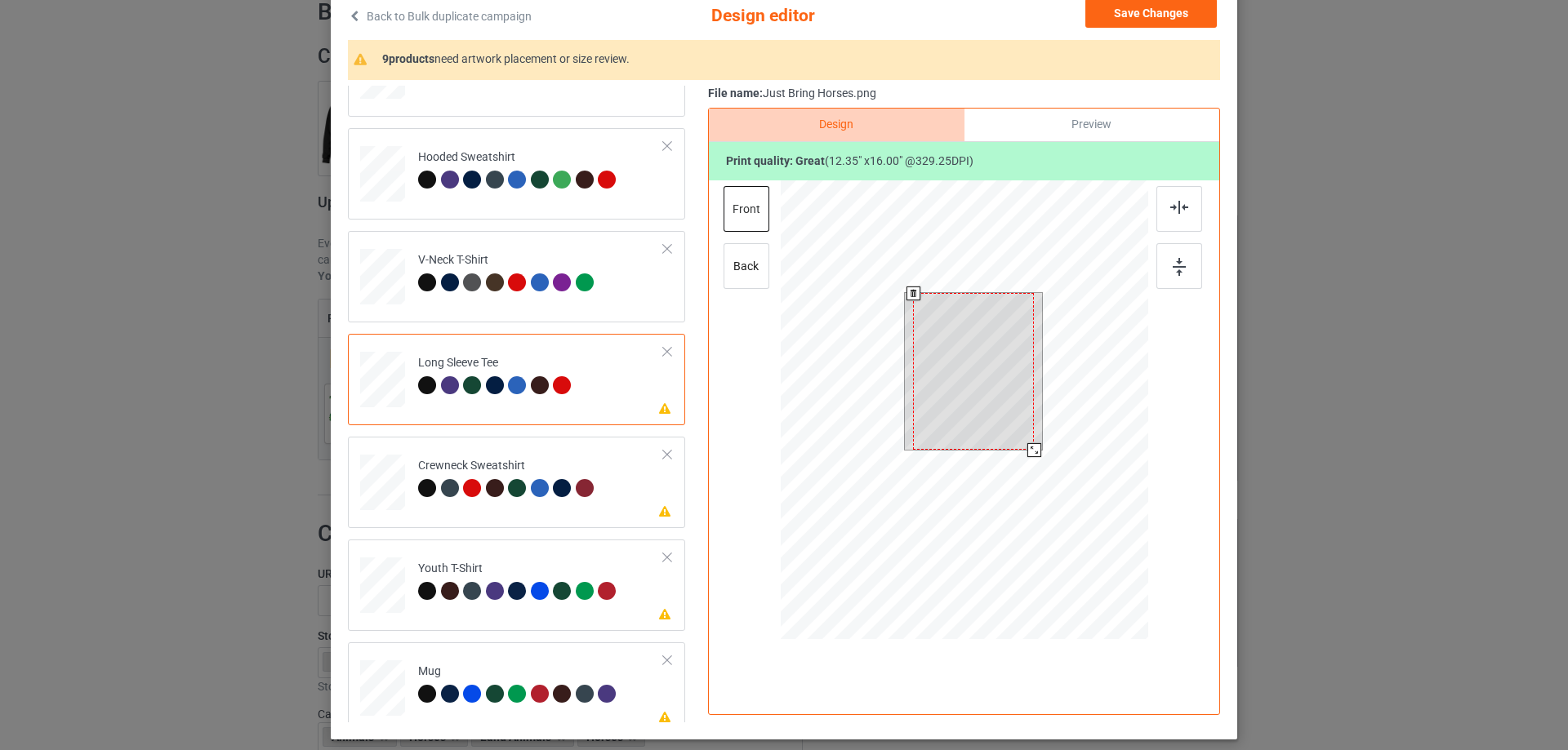
click at [983, 400] on div at bounding box center [973, 371] width 121 height 156
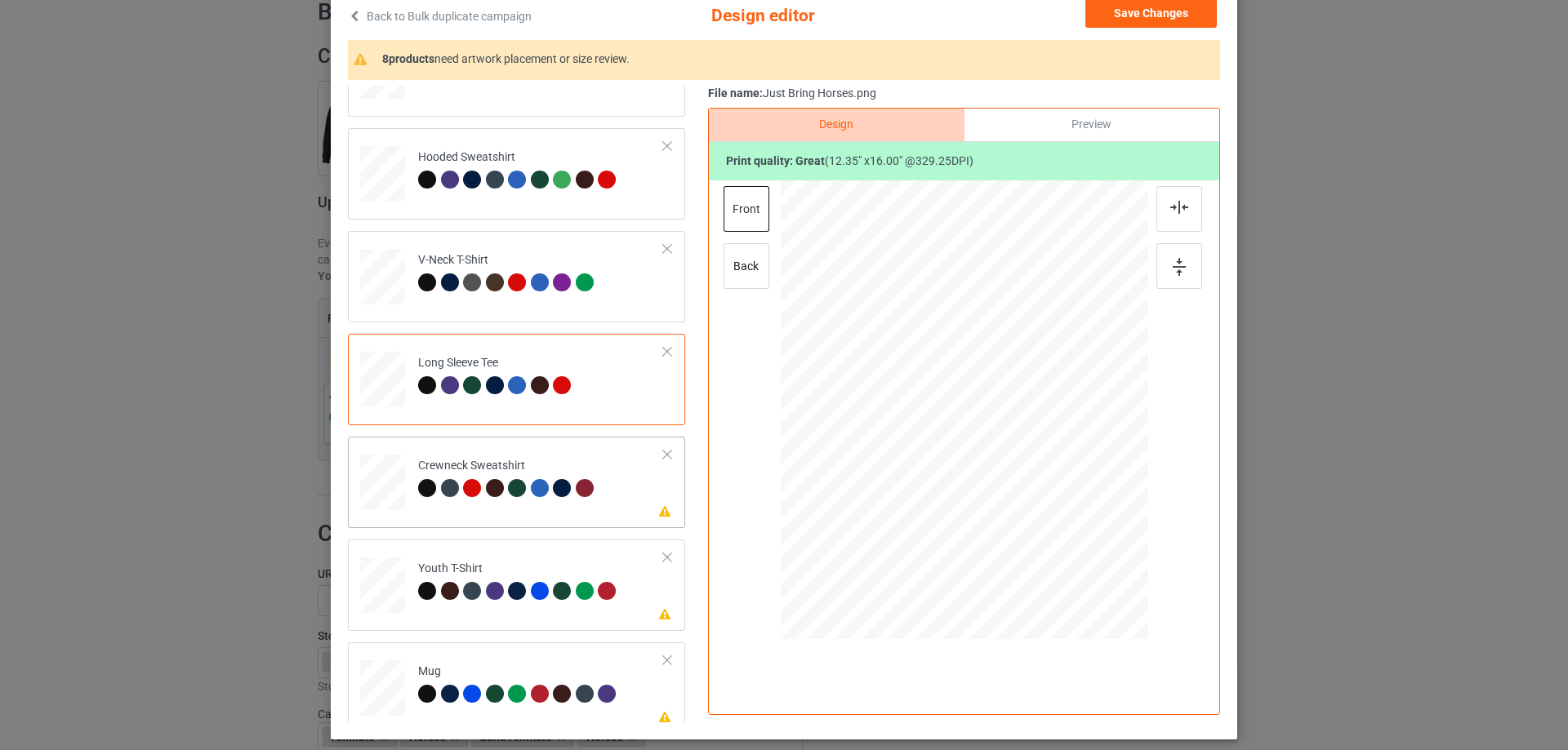
click at [503, 504] on td "Please review artwork placement Crewneck Sweatshirt" at bounding box center [541, 479] width 264 height 72
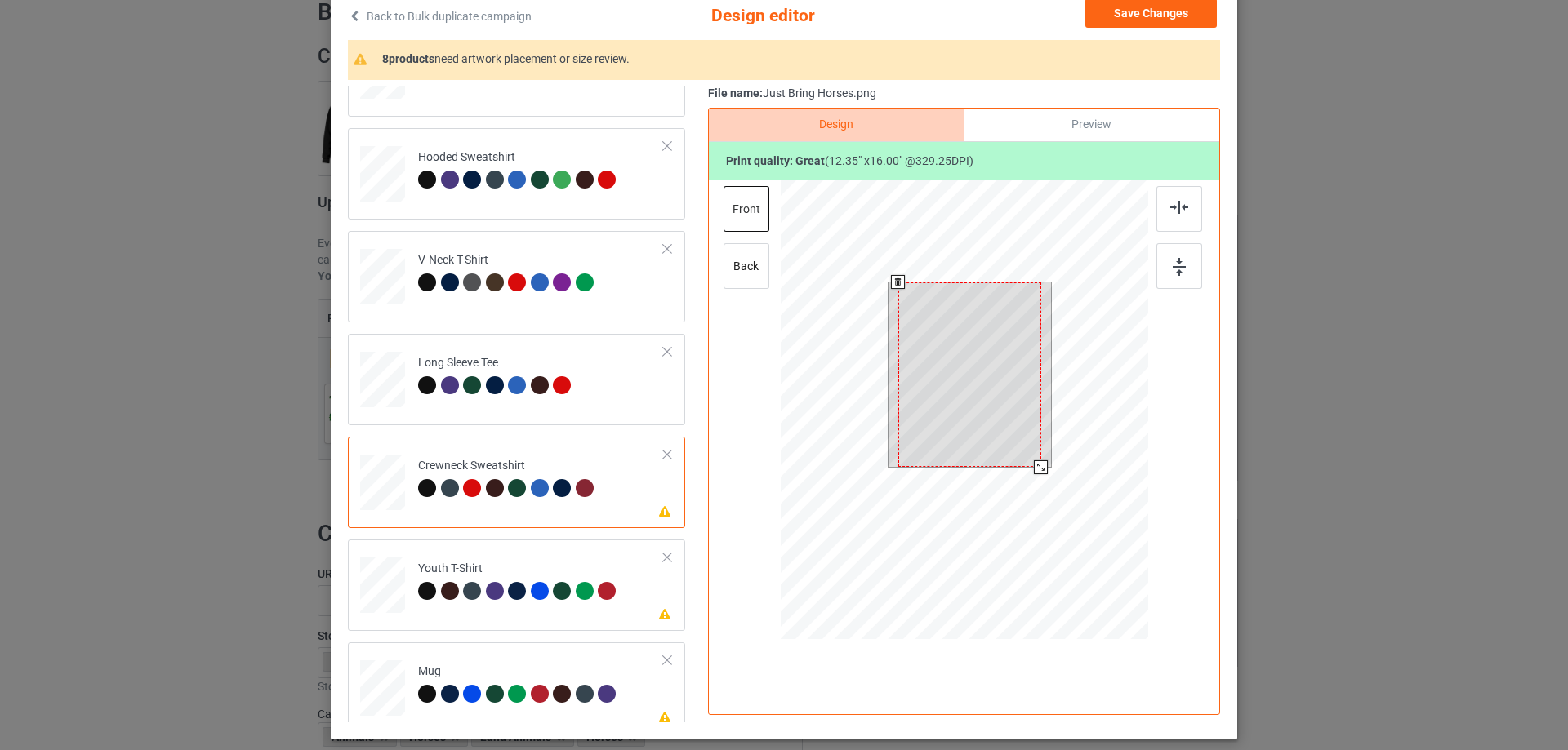
click at [938, 325] on div at bounding box center [970, 375] width 143 height 185
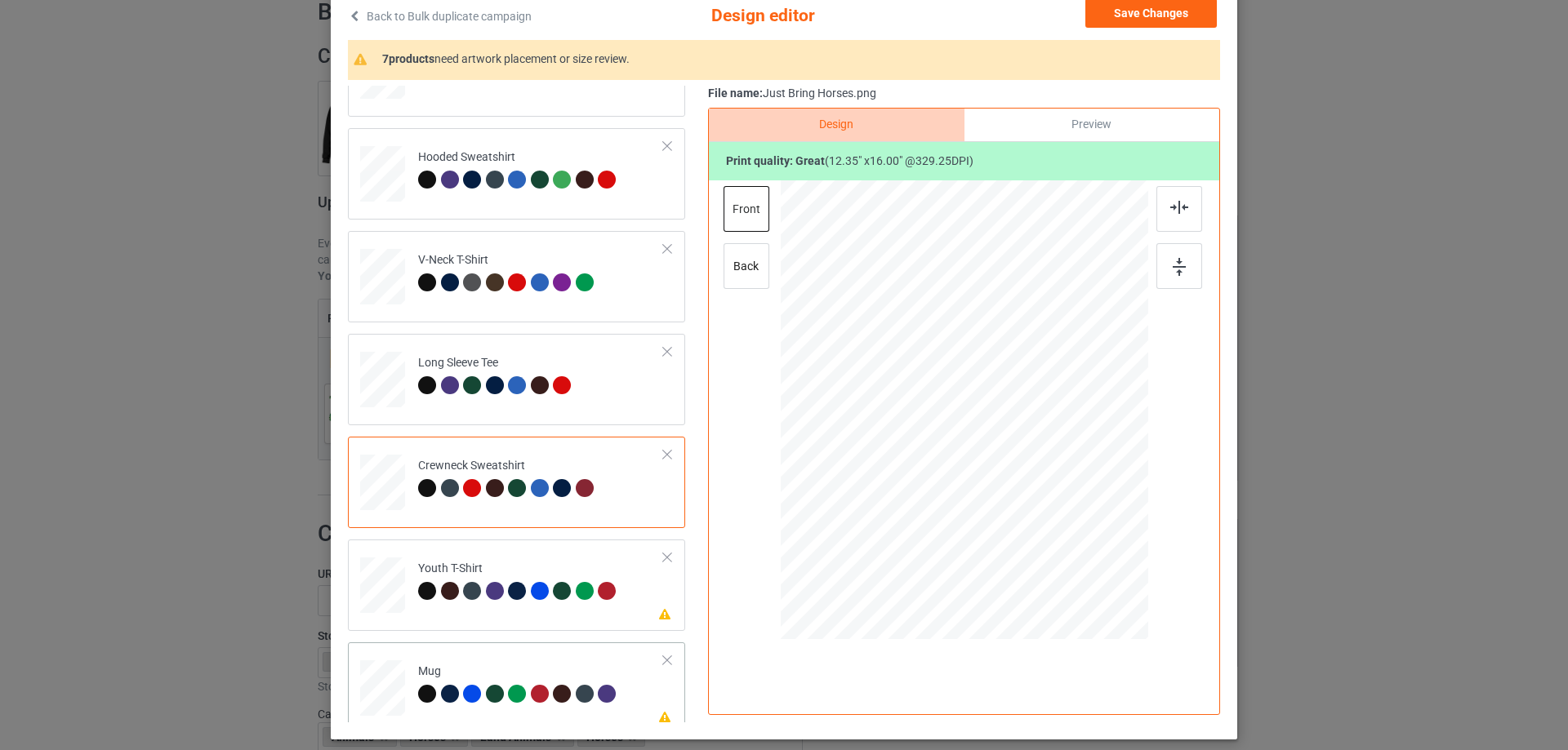
scroll to position [326, 0]
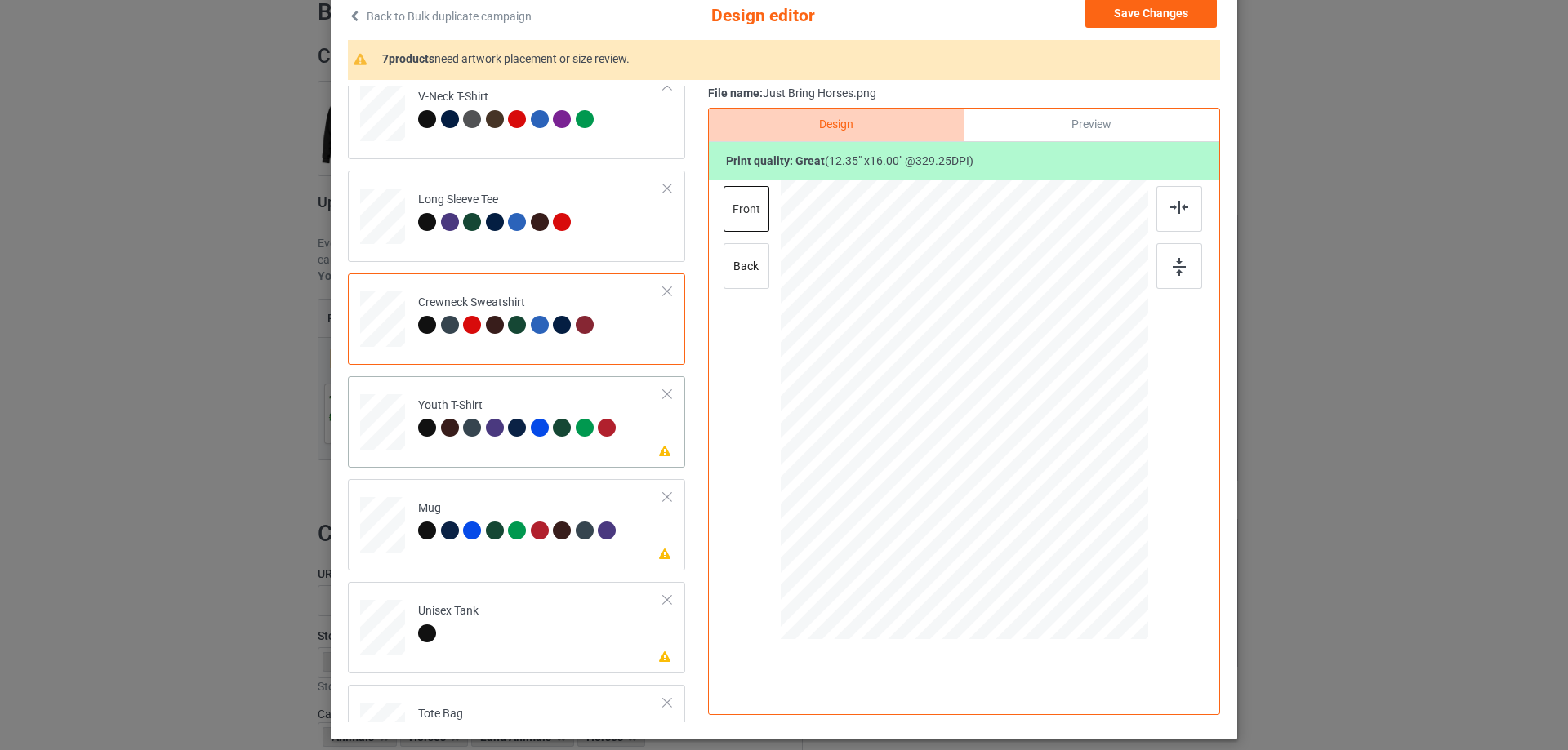
click at [512, 451] on td "Please review artwork placement Youth T-Shirt" at bounding box center [541, 418] width 264 height 72
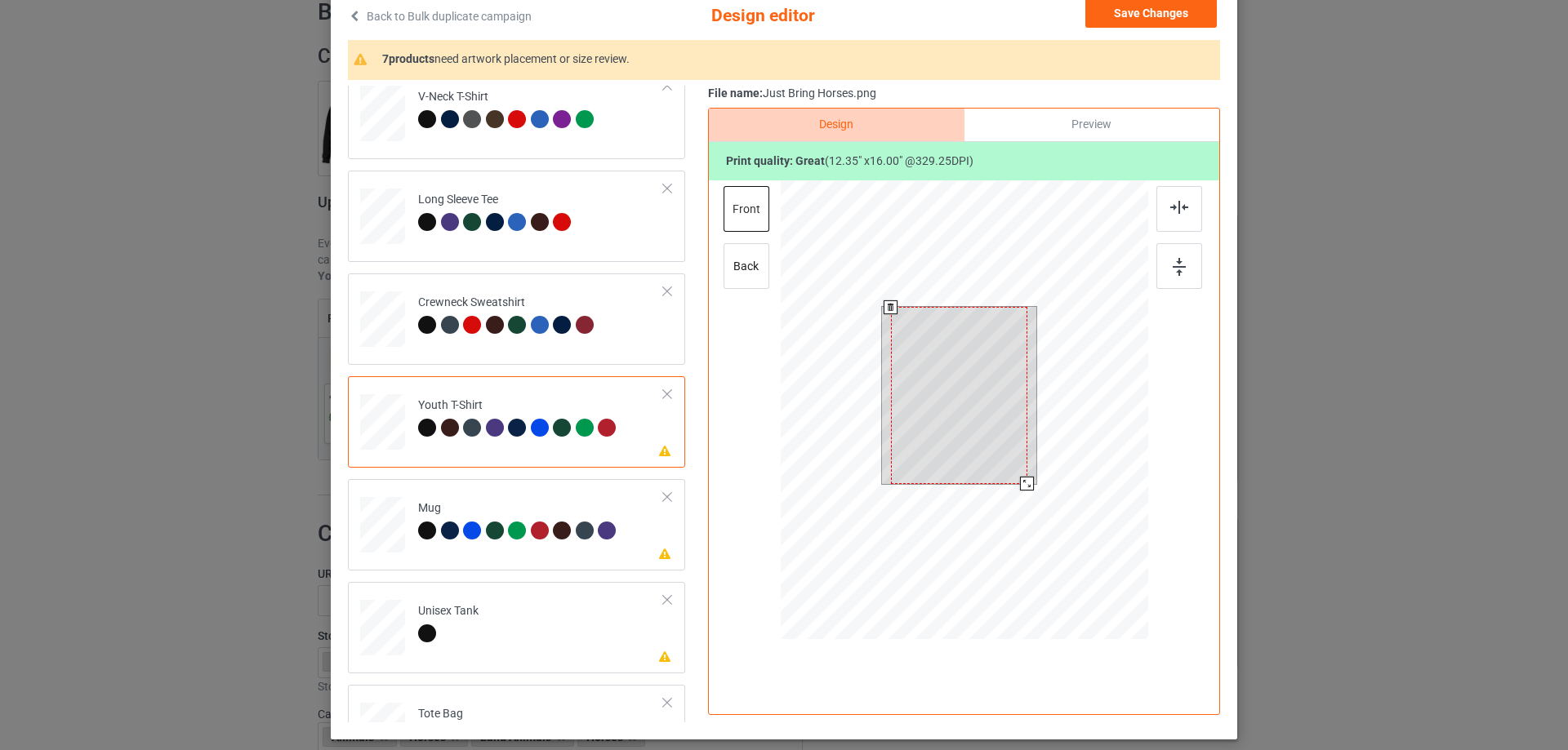
click at [945, 379] on div at bounding box center [959, 395] width 137 height 177
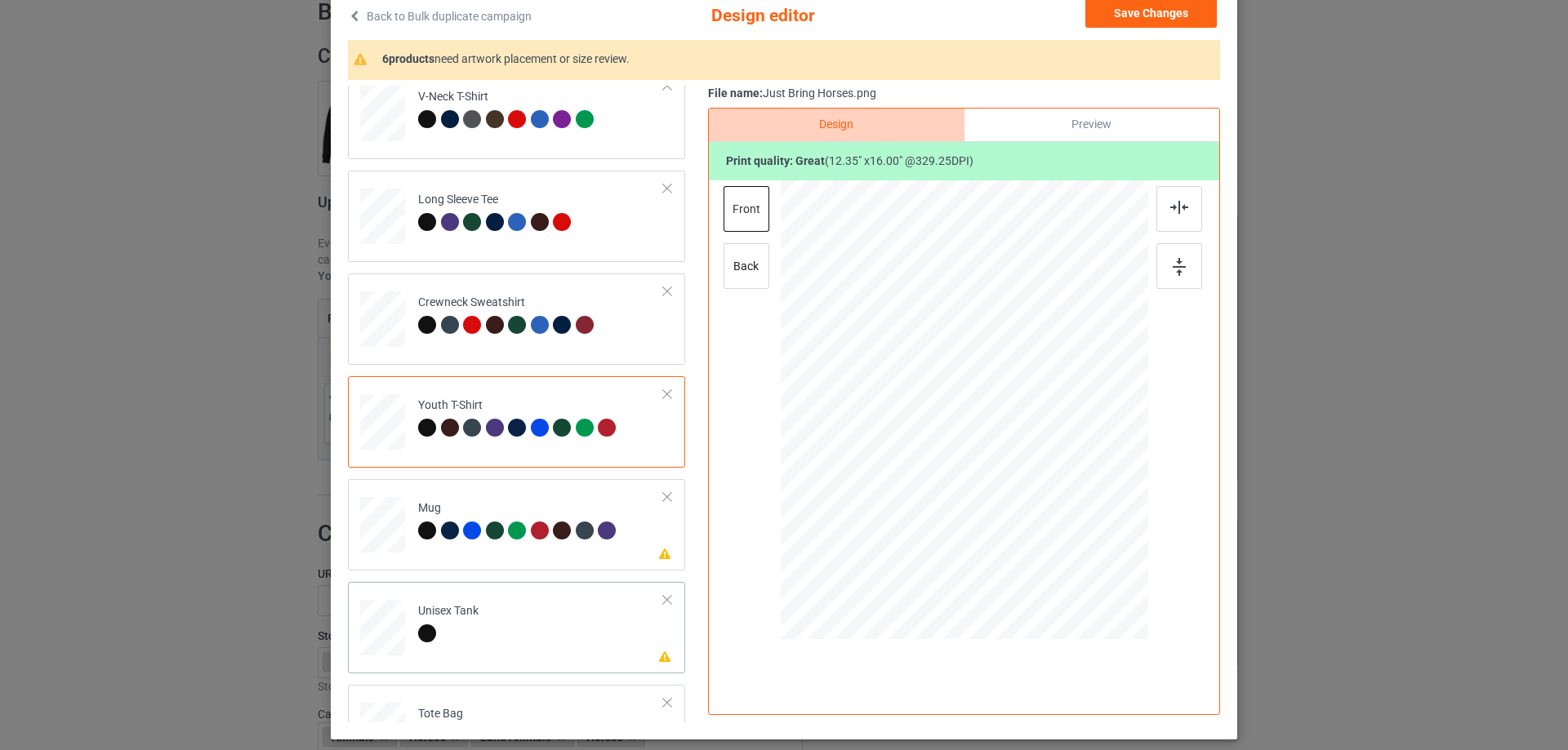
scroll to position [490, 0]
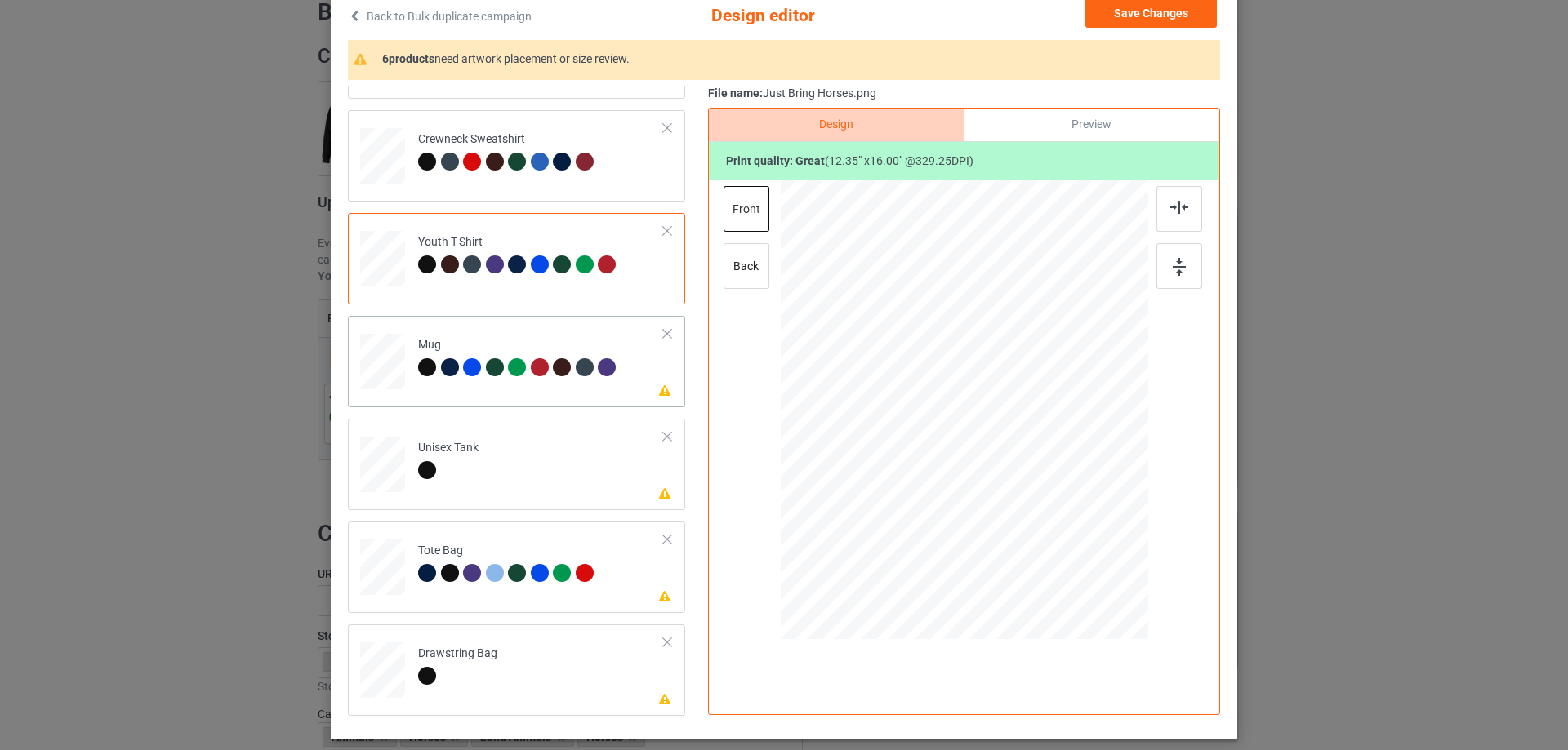
click at [505, 402] on div "Please review artwork placement Mug" at bounding box center [516, 361] width 337 height 91
click at [1068, 552] on div at bounding box center [964, 412] width 368 height 464
drag, startPoint x: 1056, startPoint y: 485, endPoint x: 1031, endPoint y: 451, distance: 42.2
click at [1031, 451] on div at bounding box center [964, 409] width 368 height 153
drag, startPoint x: 977, startPoint y: 421, endPoint x: 1079, endPoint y: 421, distance: 102.0
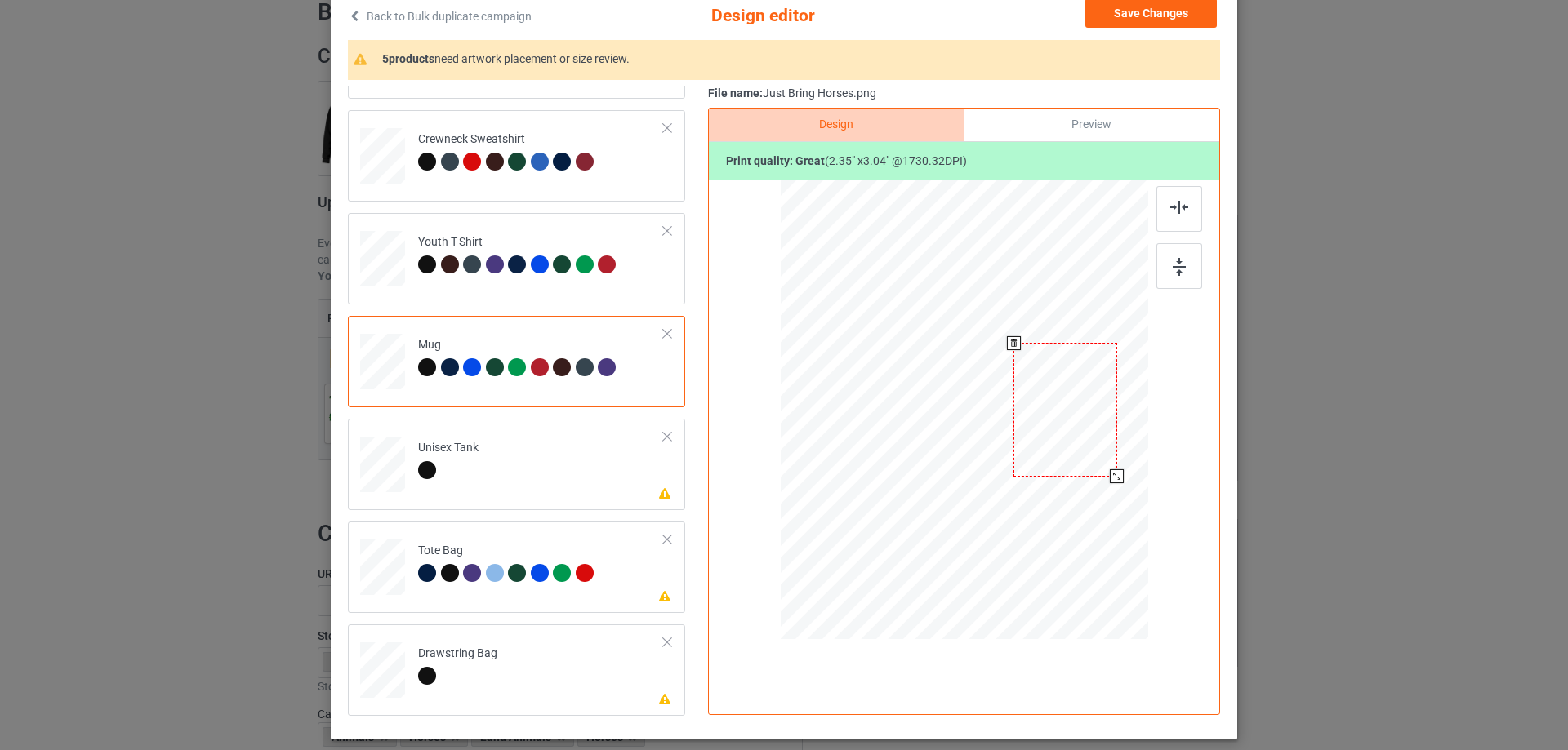
click at [1079, 421] on div at bounding box center [1064, 410] width 103 height 134
click at [565, 496] on td "Please review artwork placement Unisex Tank" at bounding box center [541, 461] width 264 height 72
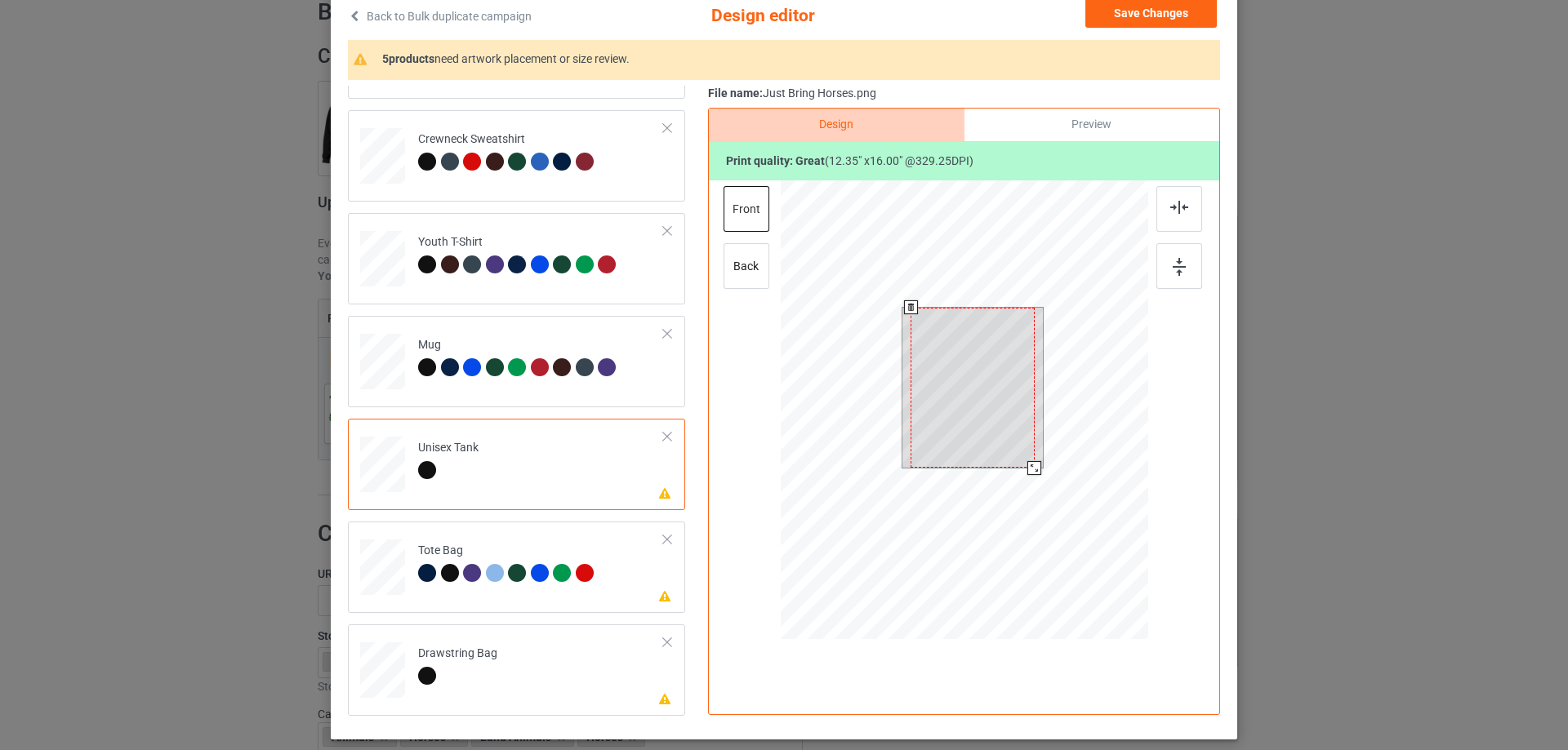
click at [929, 400] on div at bounding box center [972, 388] width 124 height 161
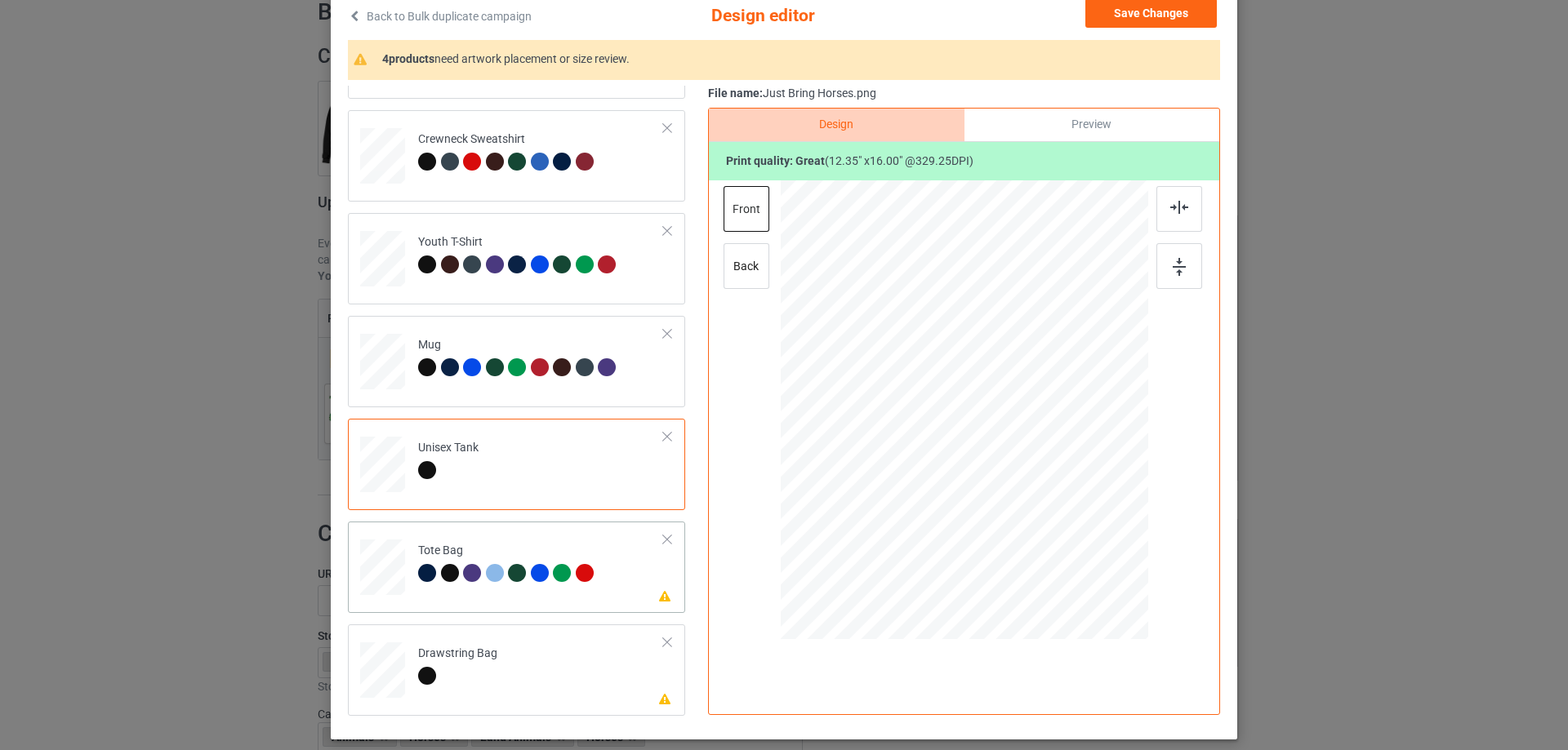
click at [503, 598] on td "Please review artwork placement Tote Bag" at bounding box center [541, 564] width 264 height 72
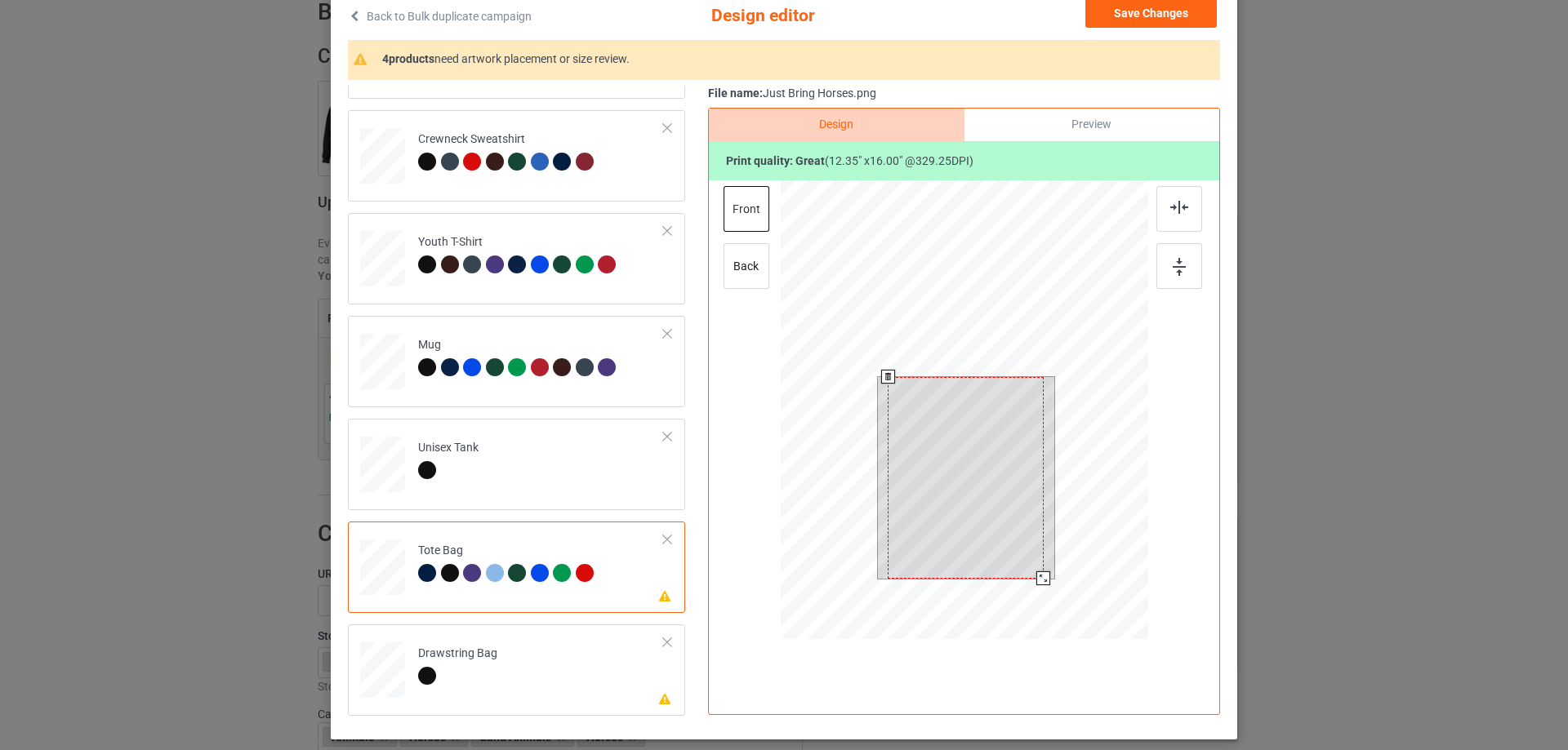
click at [939, 457] on div at bounding box center [966, 478] width 156 height 202
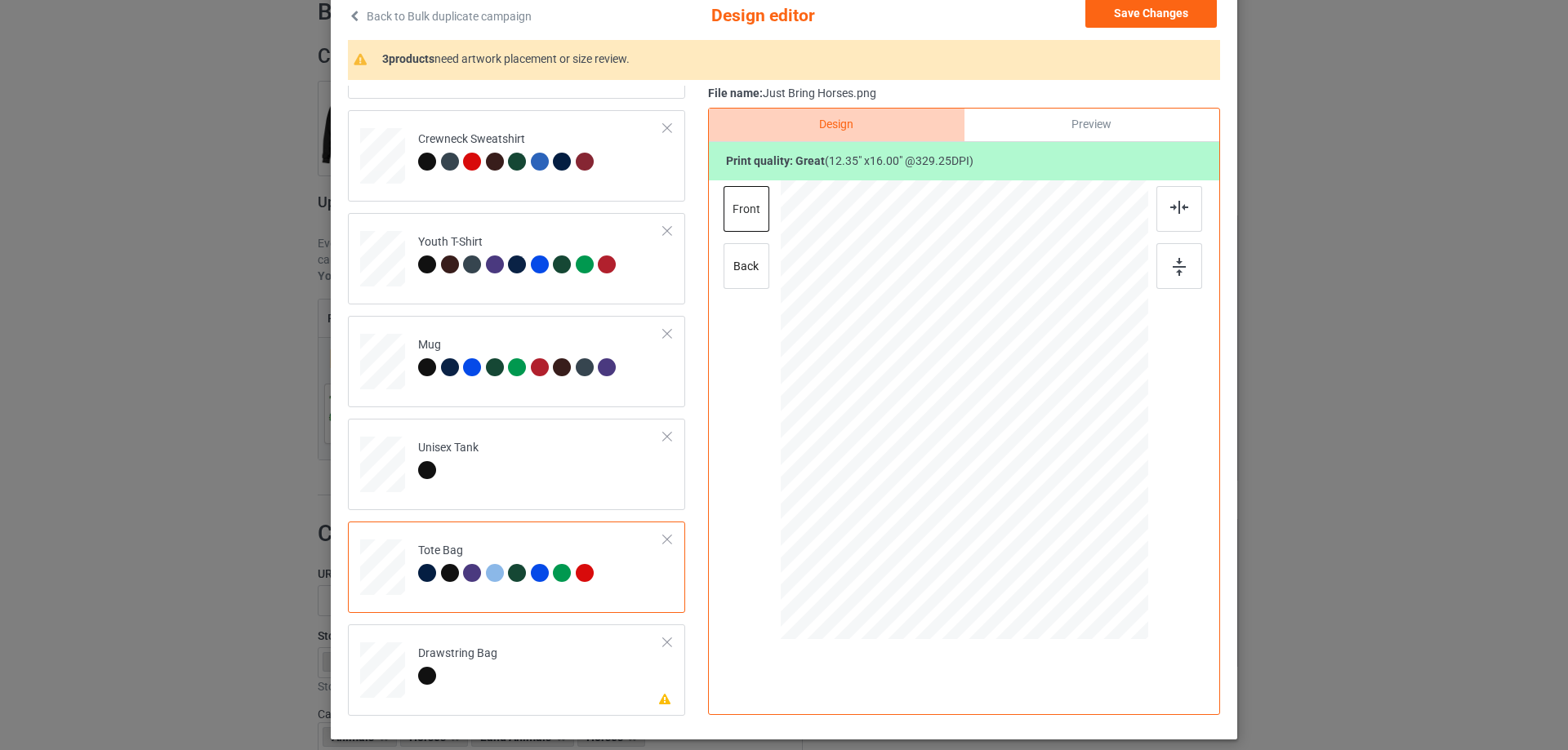
scroll to position [689, 0]
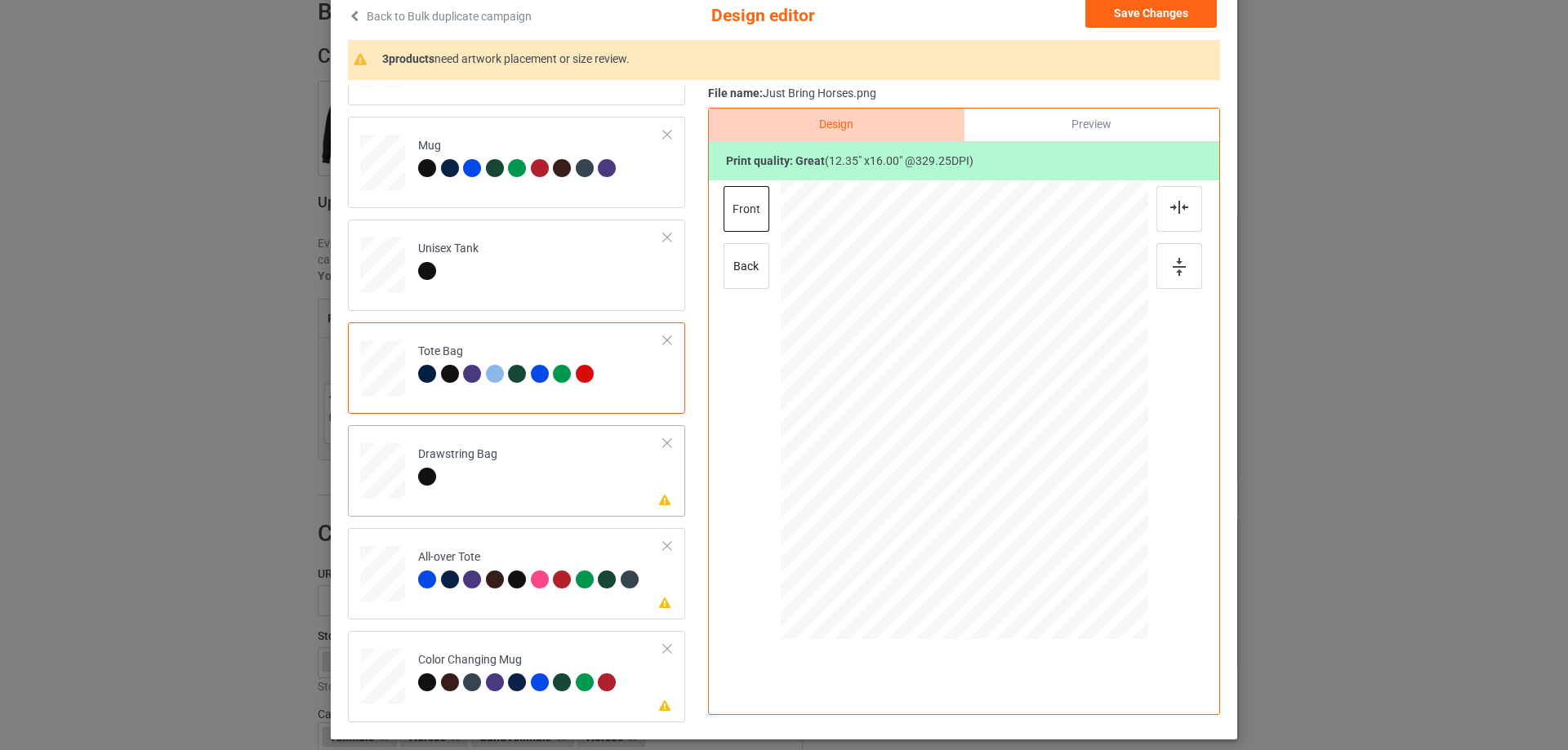
click at [514, 497] on td "Please review artwork placement Drawstring Bag" at bounding box center [541, 468] width 264 height 72
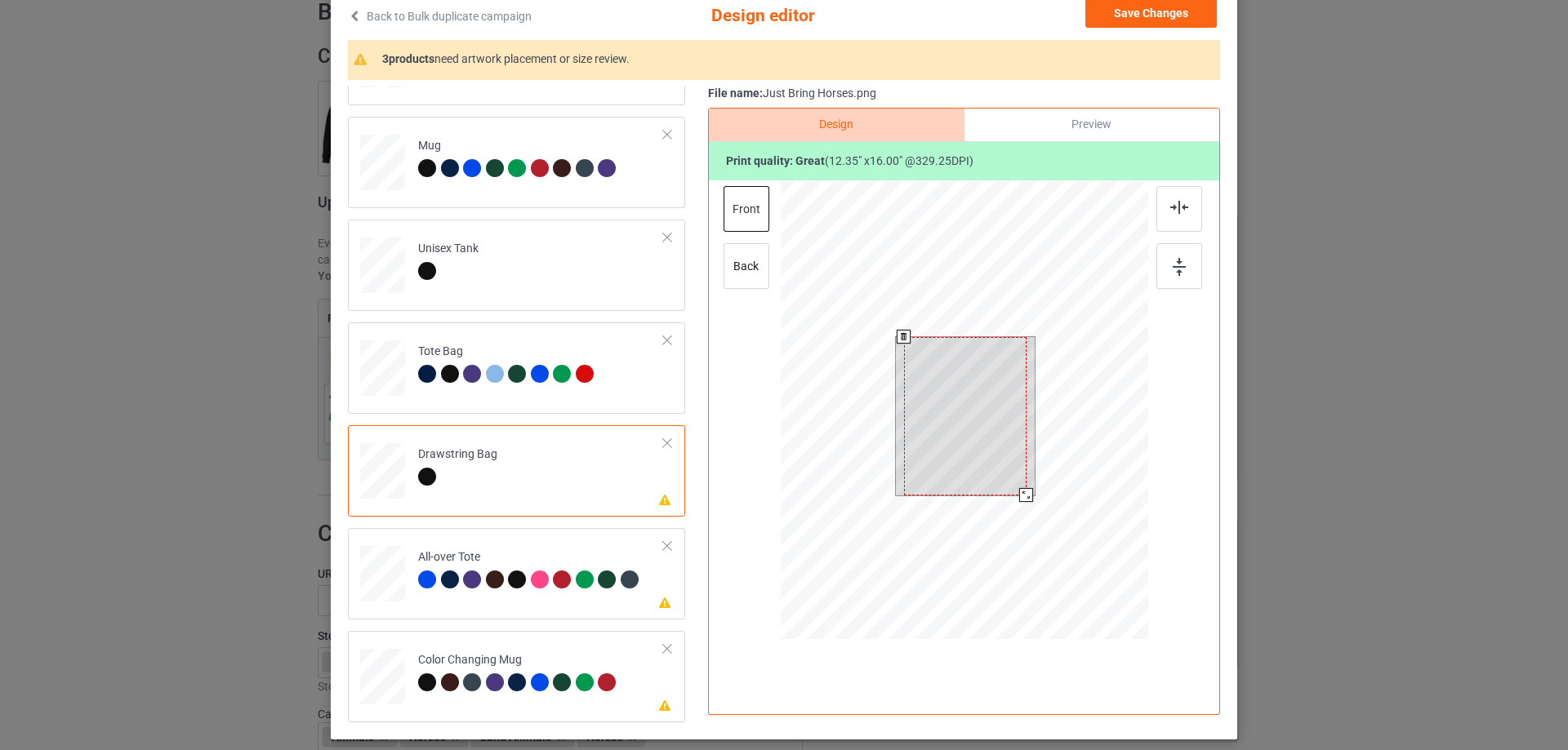
click at [938, 468] on div at bounding box center [965, 416] width 123 height 158
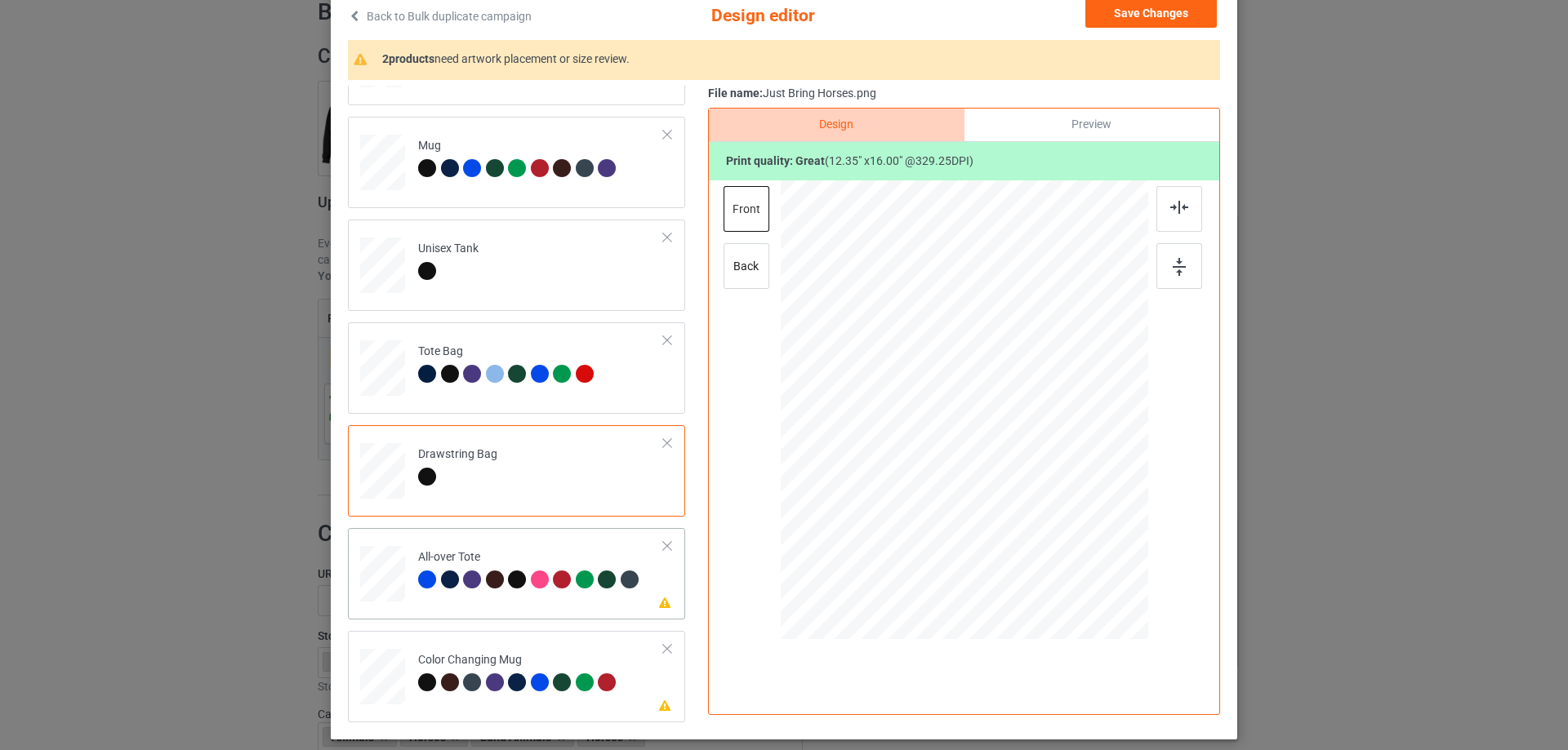
scroll to position [192, 0]
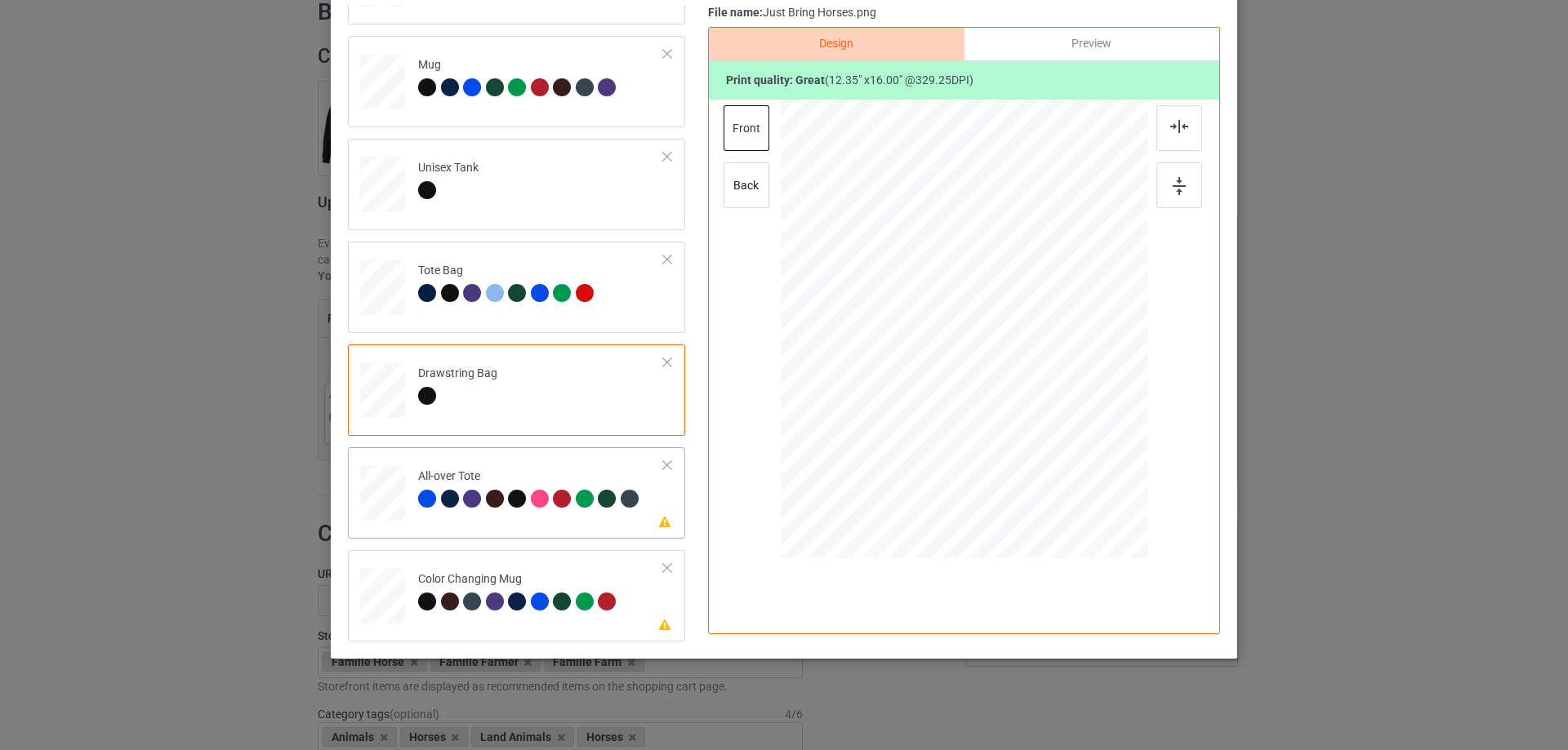
drag, startPoint x: 462, startPoint y: 538, endPoint x: 526, endPoint y: 527, distance: 64.9
click at [574, 538] on div "Please review artwork placement All-over Tote" at bounding box center [516, 493] width 337 height 91
click at [1001, 337] on div at bounding box center [964, 329] width 221 height 286
drag, startPoint x: 1068, startPoint y: 468, endPoint x: 1091, endPoint y: 480, distance: 25.9
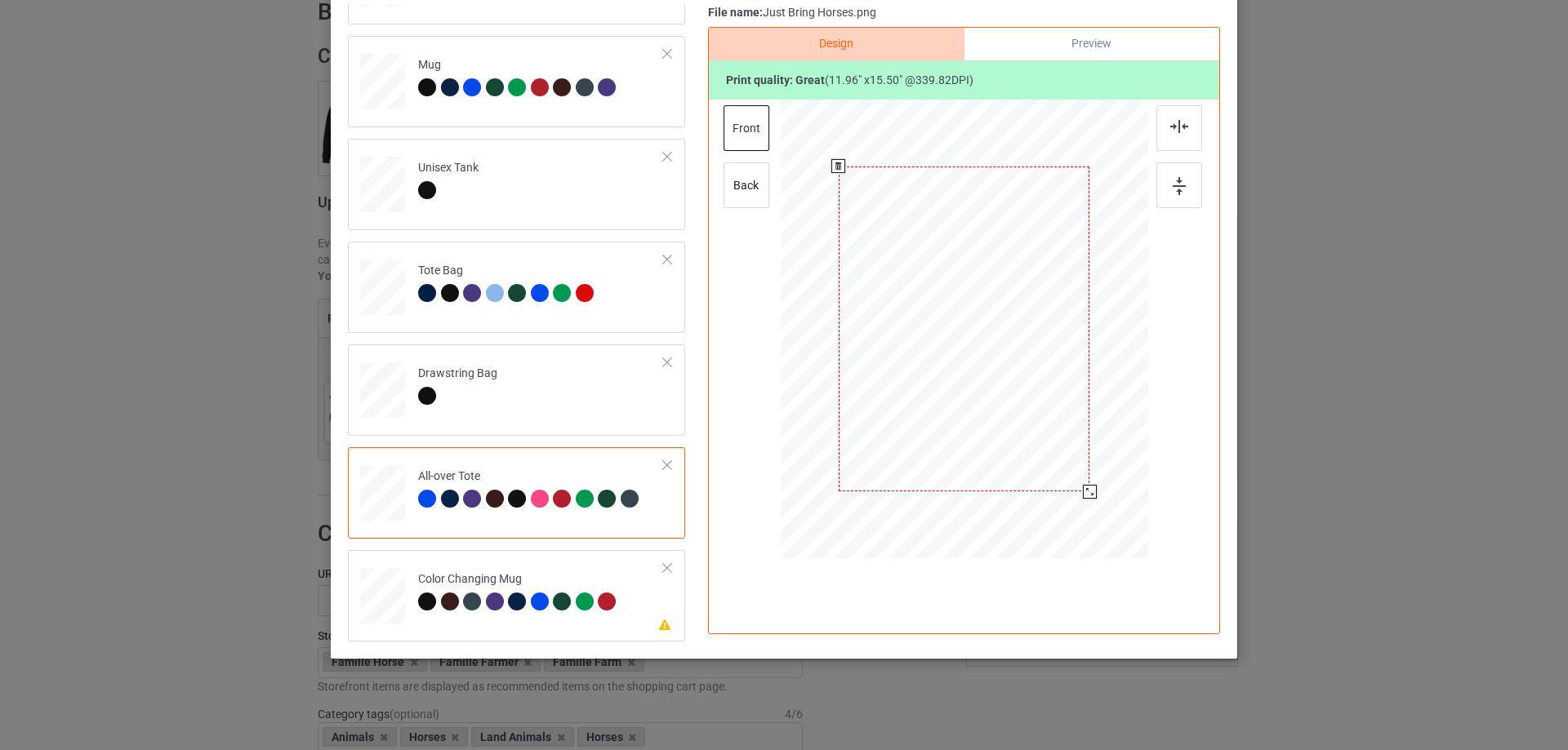
click at [1091, 480] on div at bounding box center [964, 329] width 368 height 367
drag, startPoint x: 1008, startPoint y: 369, endPoint x: 1007, endPoint y: 381, distance: 12.0
click at [1007, 381] on div at bounding box center [963, 341] width 251 height 325
click at [1187, 118] on div at bounding box center [1179, 128] width 46 height 46
drag, startPoint x: 481, startPoint y: 617, endPoint x: 501, endPoint y: 620, distance: 20.2
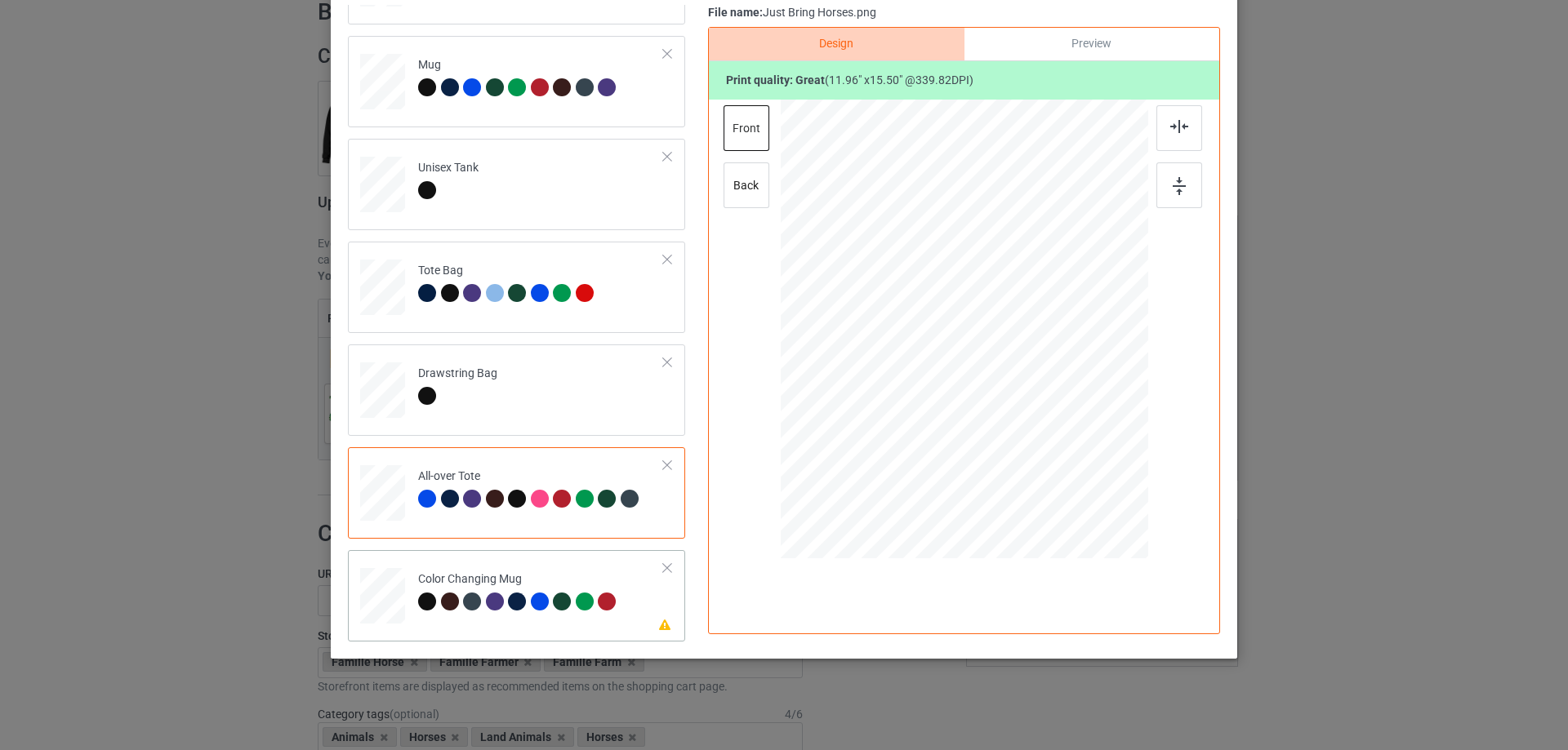
click at [481, 617] on td "Please review artwork placement Color Changing Mug" at bounding box center [541, 593] width 264 height 72
click at [533, 632] on div "Please review artwork placement Color Changing Mug" at bounding box center [516, 596] width 337 height 91
click at [1030, 318] on div at bounding box center [1064, 329] width 103 height 134
click at [1055, 320] on div at bounding box center [1064, 329] width 103 height 134
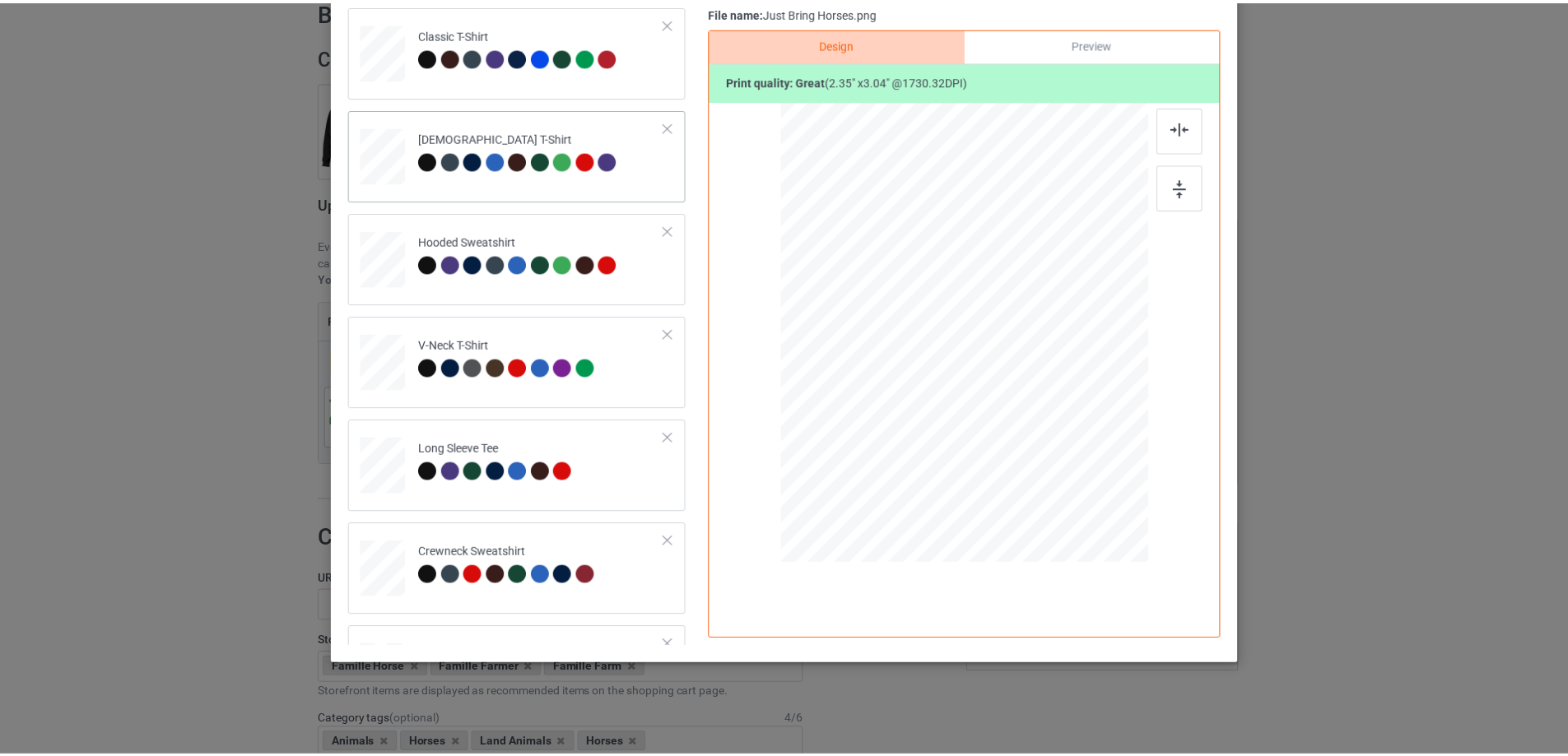
scroll to position [0, 0]
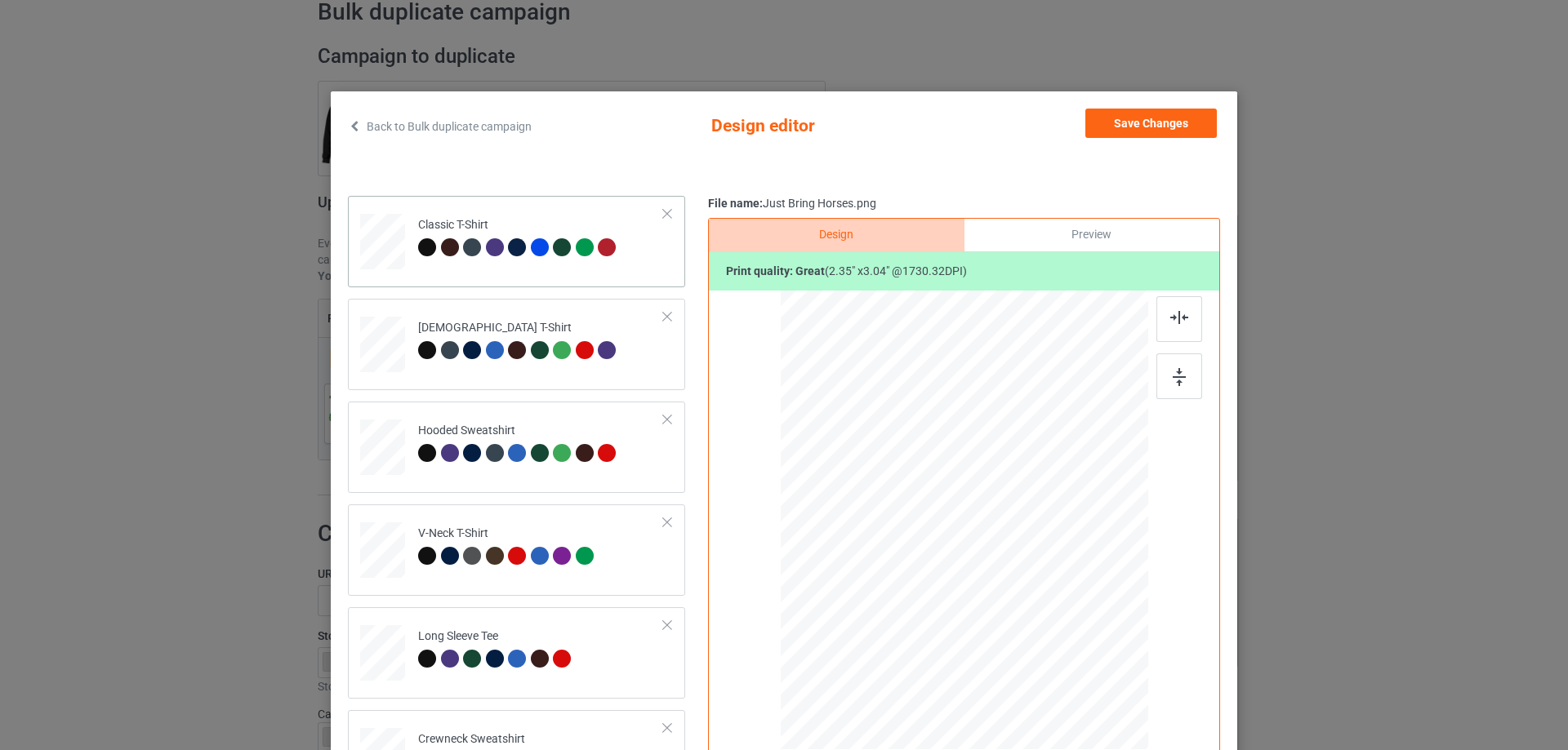
click at [538, 277] on div "Classic T-Shirt" at bounding box center [516, 241] width 337 height 91
click at [1142, 114] on button "Save Changes" at bounding box center [1151, 122] width 131 height 29
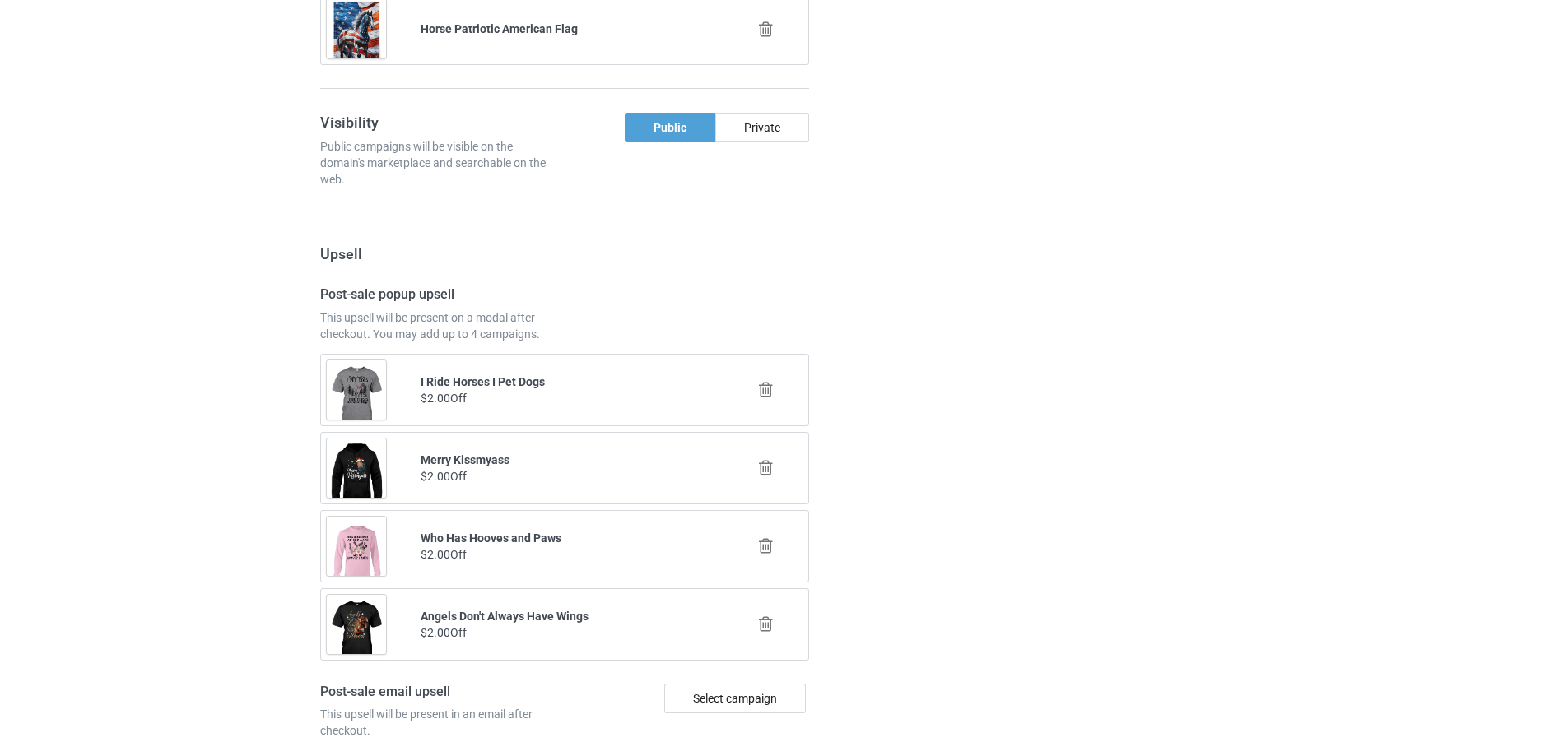
scroll to position [1916, 0]
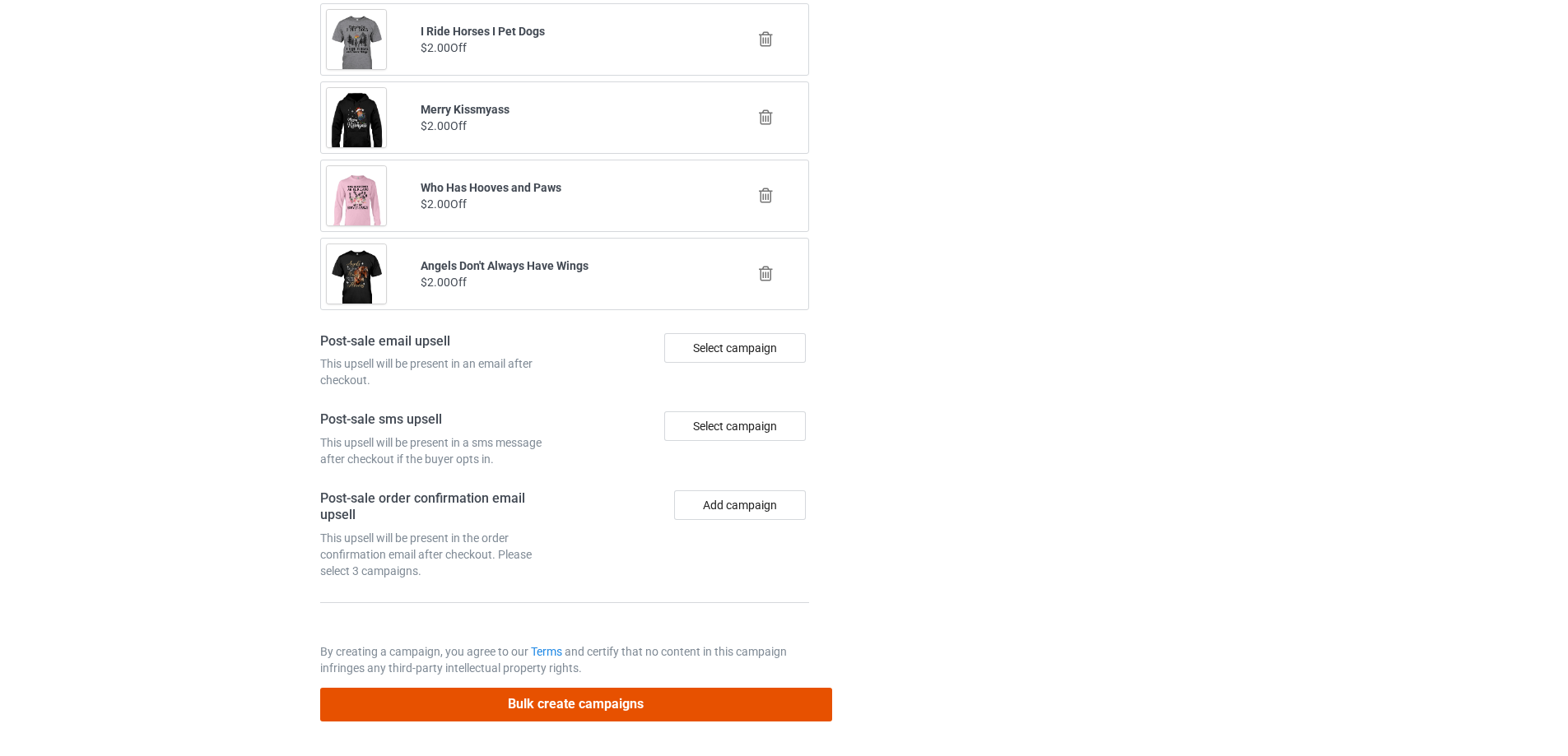
click at [611, 703] on button "Bulk create campaigns" at bounding box center [576, 704] width 512 height 33
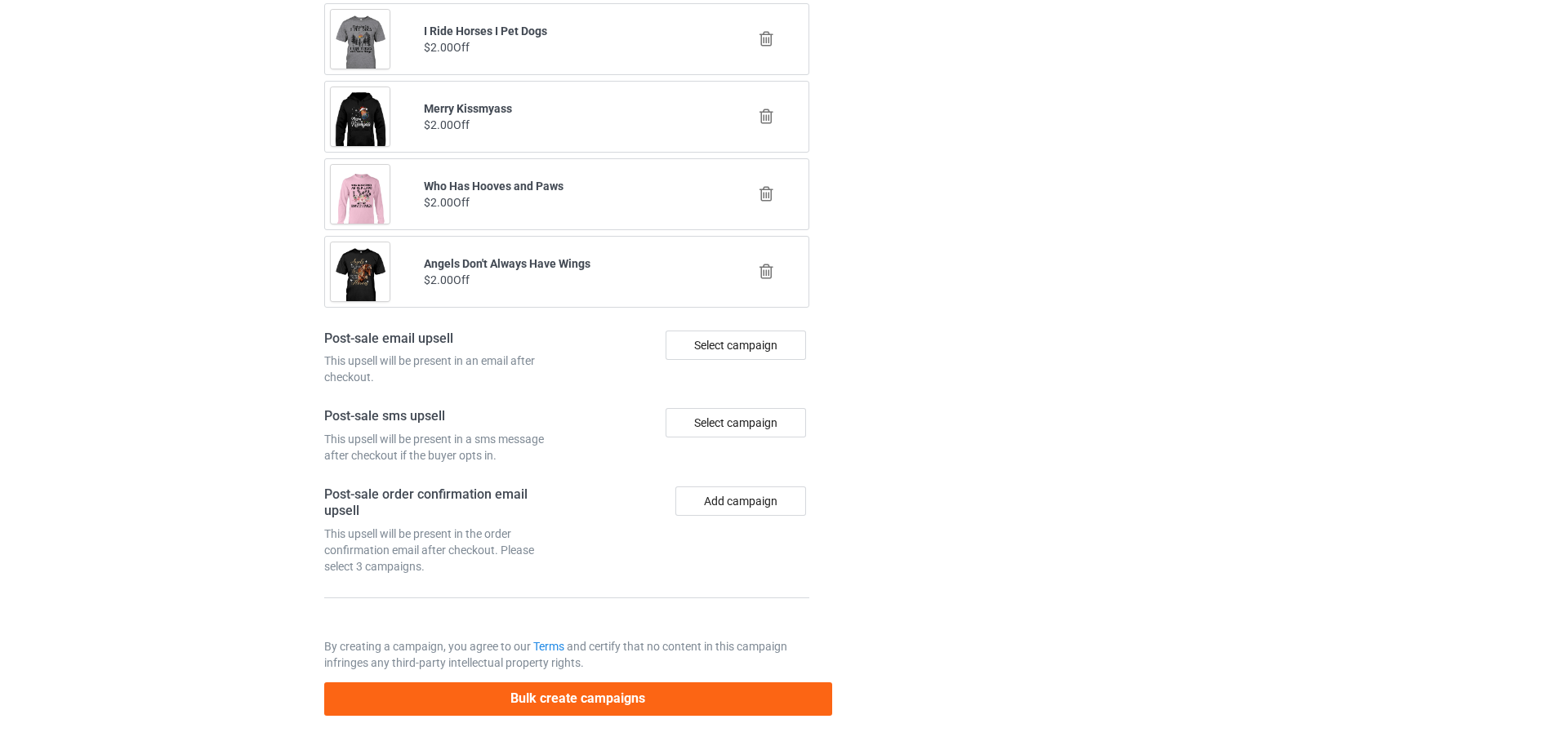
scroll to position [0, 0]
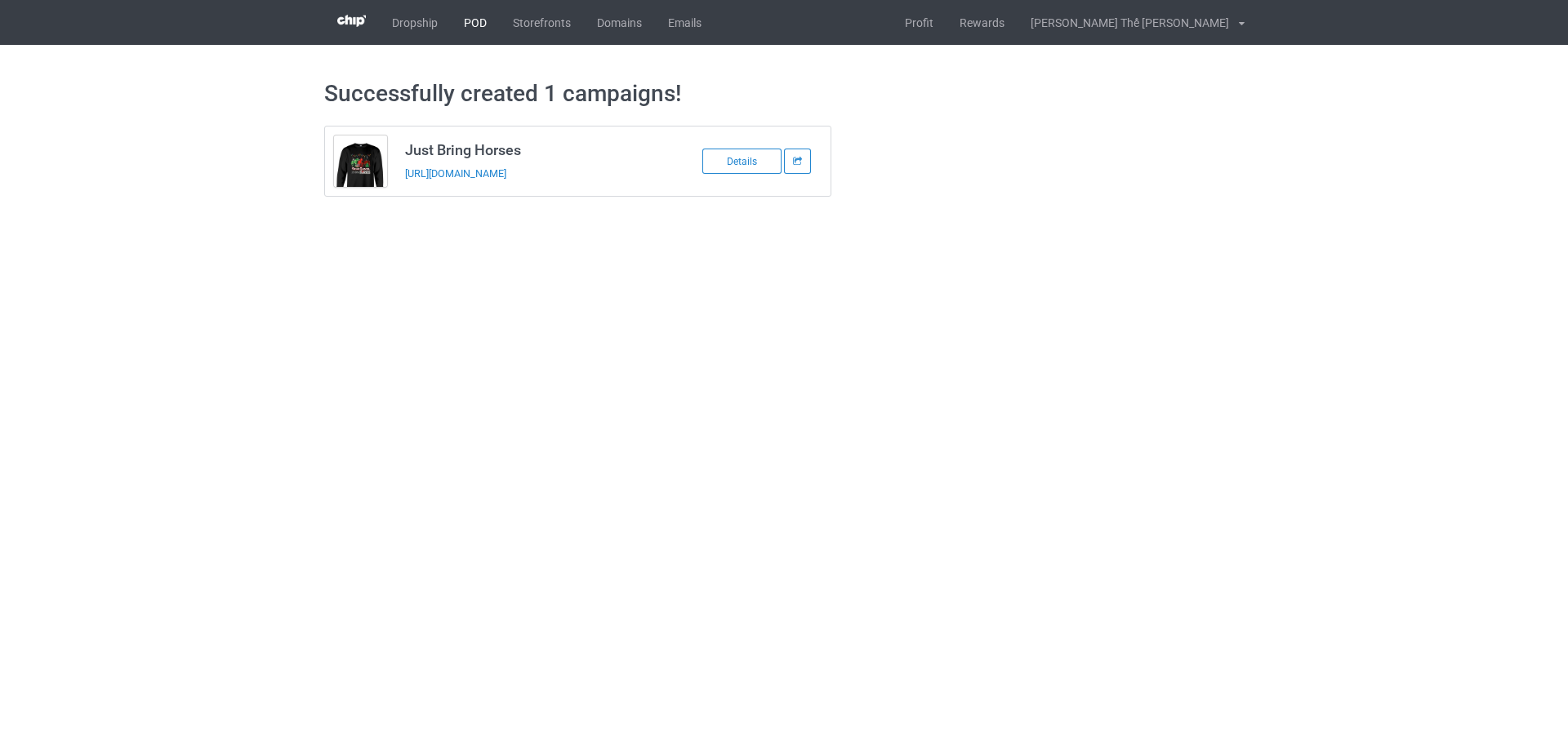
click at [476, 22] on link "POD" at bounding box center [475, 22] width 49 height 45
